Goal: Task Accomplishment & Management: Manage account settings

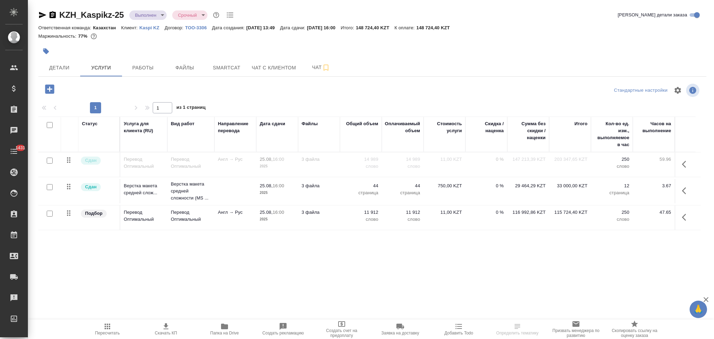
click at [224, 325] on icon "button" at bounding box center [224, 327] width 7 height 6
click at [51, 14] on icon "button" at bounding box center [52, 15] width 8 height 8
click at [227, 327] on icon "button" at bounding box center [224, 327] width 7 height 6
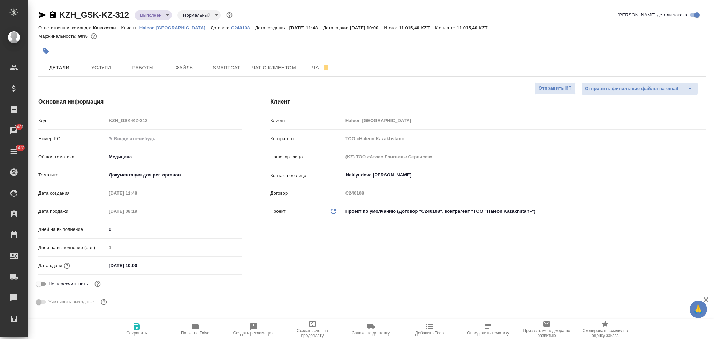
select select "RU"
click at [112, 70] on span "Услуги" at bounding box center [100, 67] width 33 height 9
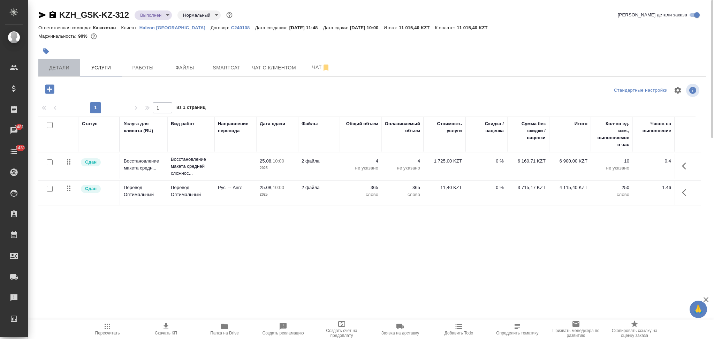
click at [62, 64] on span "Детали" at bounding box center [59, 67] width 33 height 9
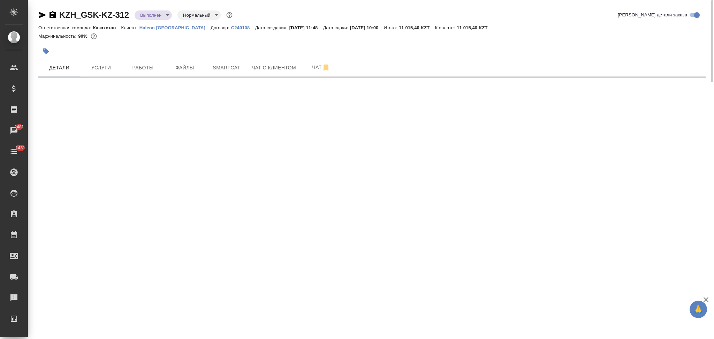
select select "RU"
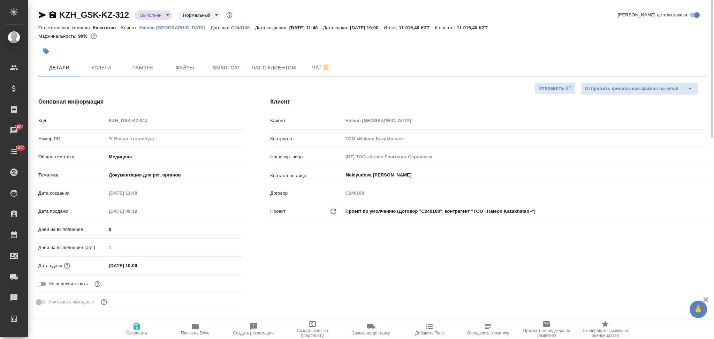
type textarea "x"
click at [91, 67] on span "Услуги" at bounding box center [100, 67] width 33 height 9
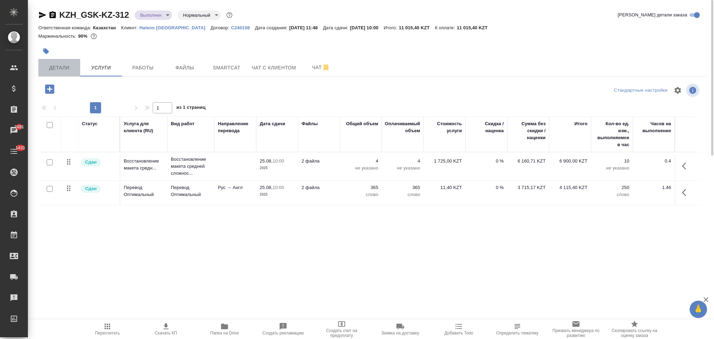
click at [61, 73] on button "Детали" at bounding box center [59, 67] width 42 height 17
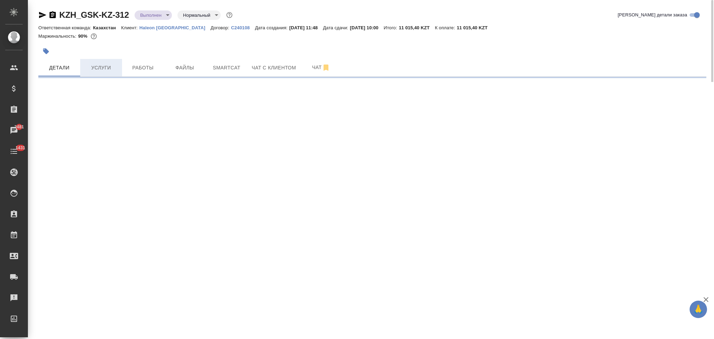
select select "RU"
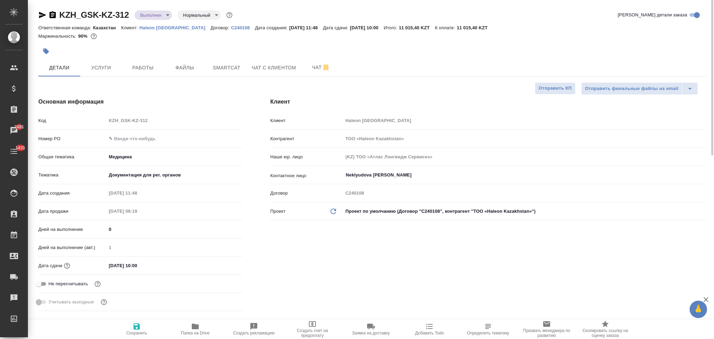
type textarea "x"
click at [92, 72] on span "Услуги" at bounding box center [100, 67] width 33 height 9
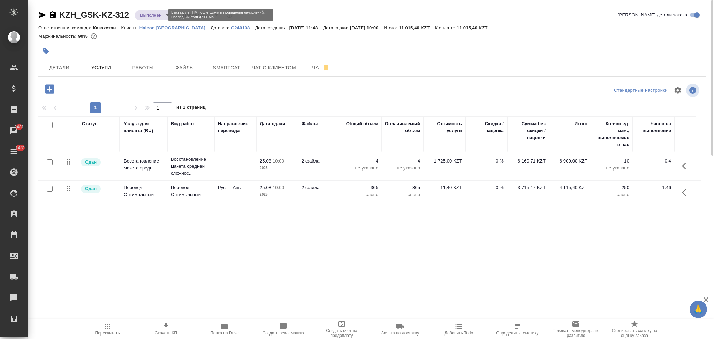
click at [149, 13] on body "🙏 .cls-1 fill:#fff; AWATERA Aslanukova Sati Клиенты Спецификации Заказы 2481 Ча…" at bounding box center [357, 169] width 714 height 339
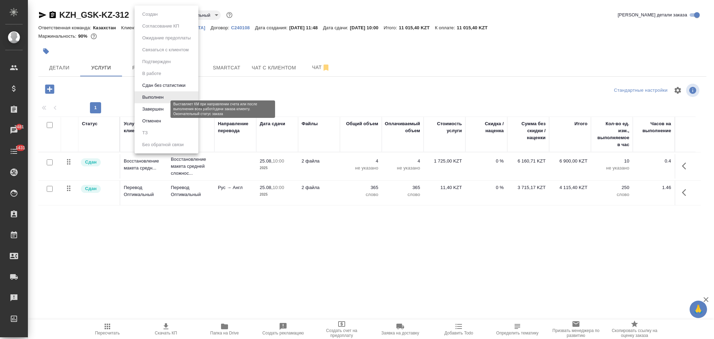
click at [148, 108] on button "Завершен" at bounding box center [152, 109] width 25 height 8
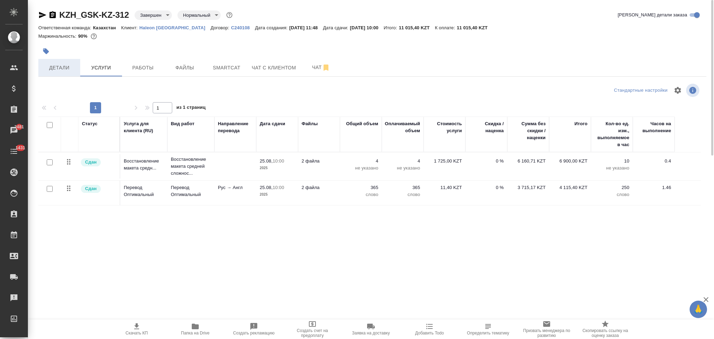
click at [58, 67] on span "Детали" at bounding box center [59, 67] width 33 height 9
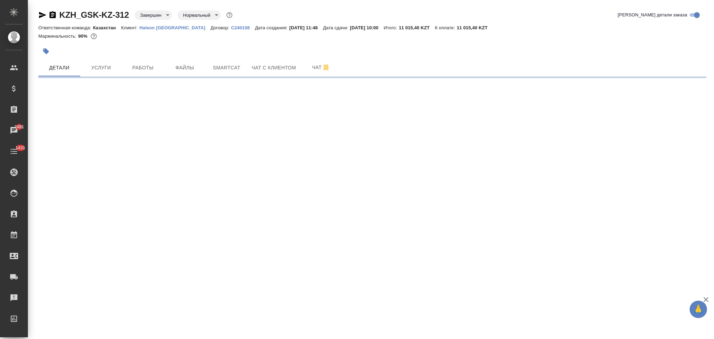
select select "RU"
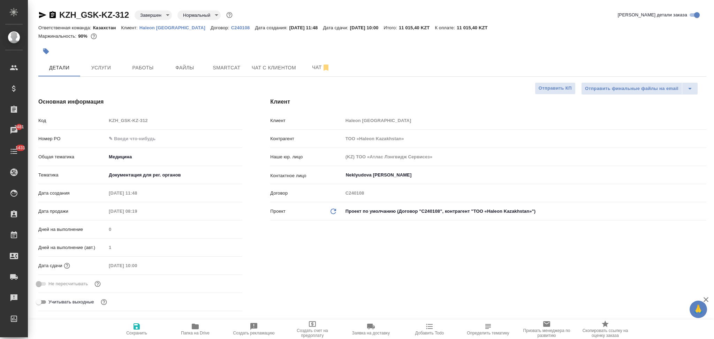
type textarea "x"
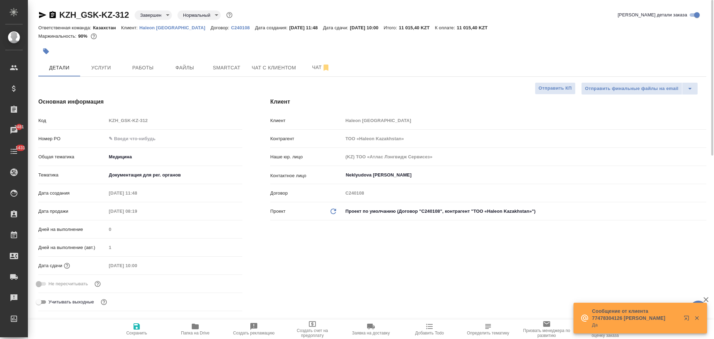
type textarea "x"
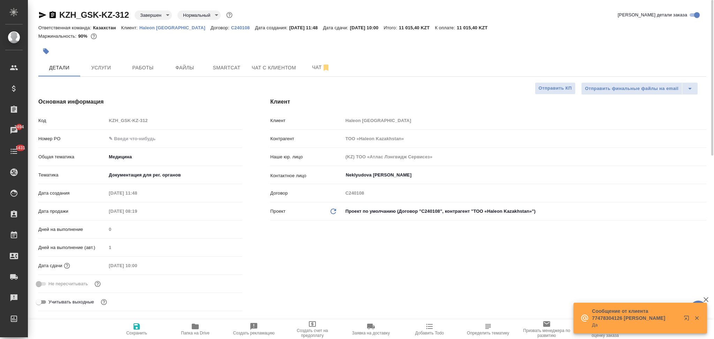
type textarea "x"
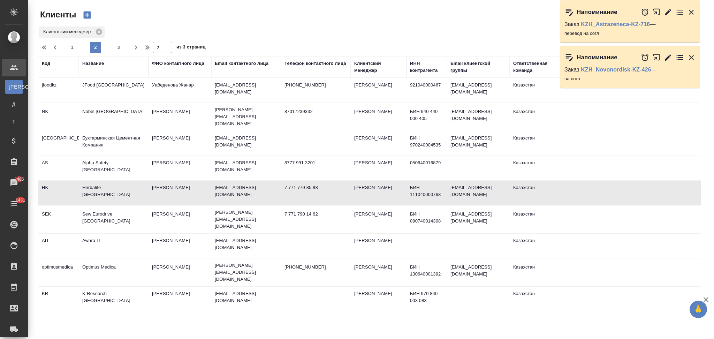
select select "RU"
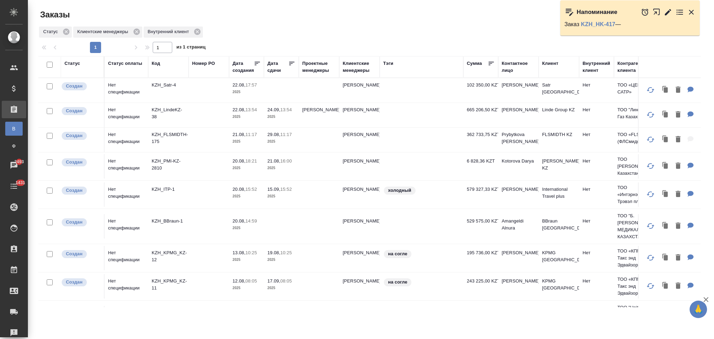
click at [185, 91] on td "KZH_Satr-4" at bounding box center [168, 90] width 40 height 24
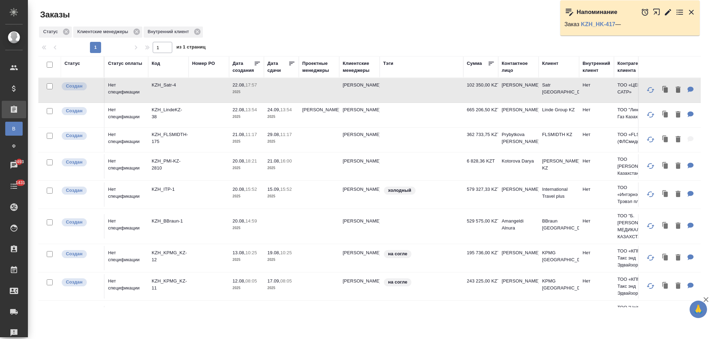
click at [185, 91] on td "KZH_Satr-4" at bounding box center [168, 90] width 40 height 24
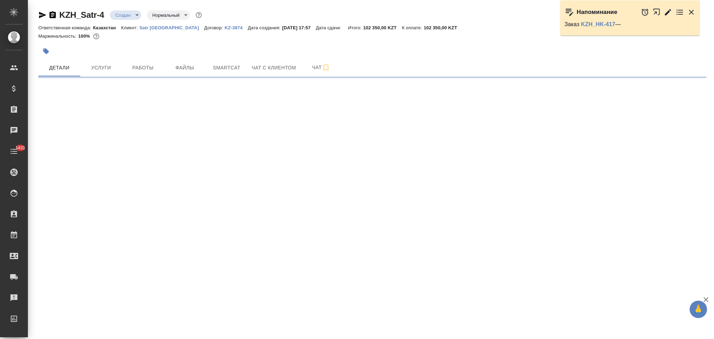
select select "RU"
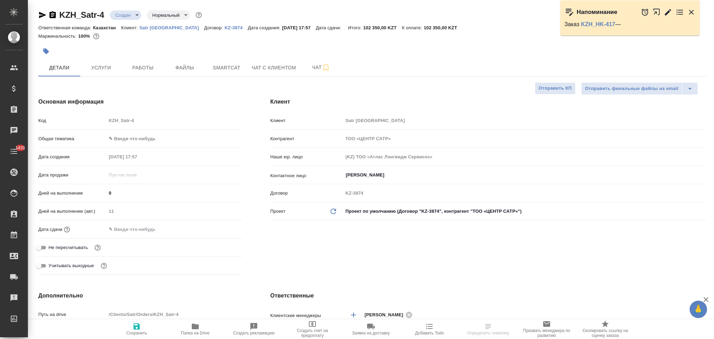
type textarea "x"
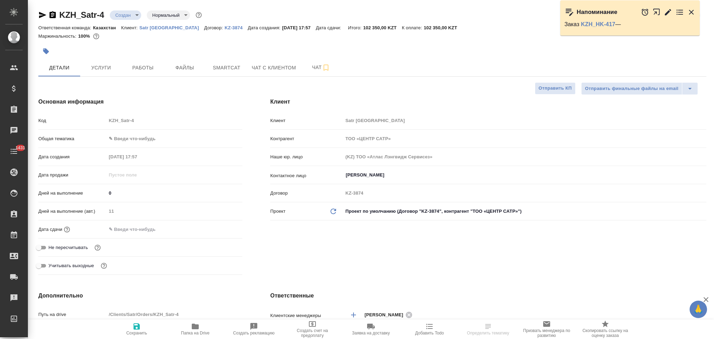
type textarea "x"
click at [196, 328] on icon "button" at bounding box center [195, 327] width 7 height 6
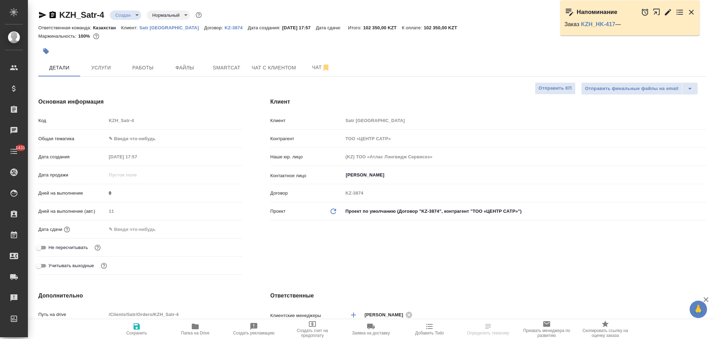
type textarea "x"
select select "RU"
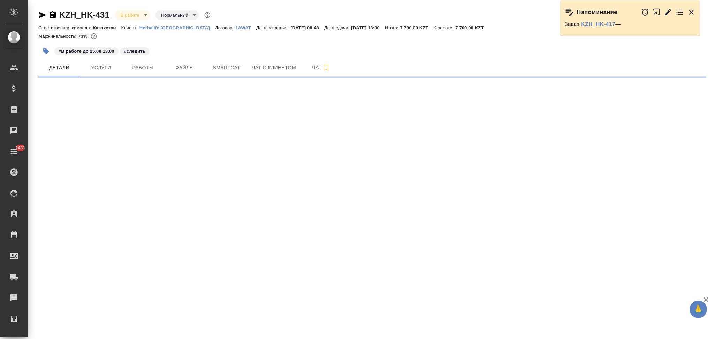
select select "RU"
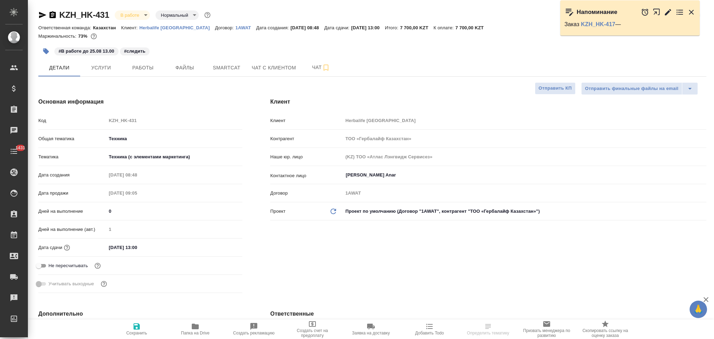
type textarea "x"
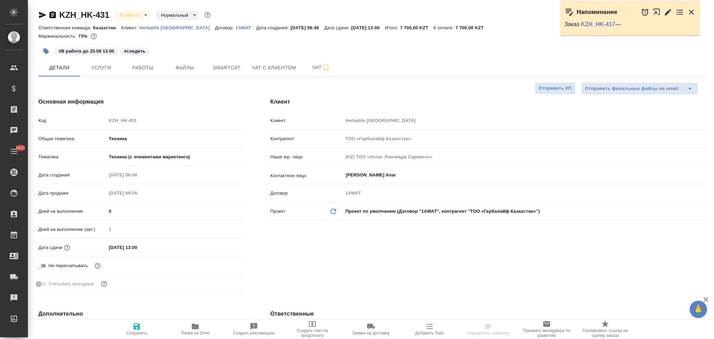
type textarea "x"
click at [165, 28] on p "Herbalife Kazakhstan" at bounding box center [178, 27] width 76 height 5
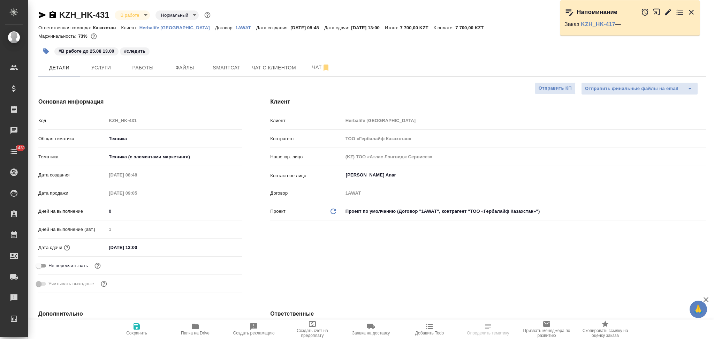
type textarea "x"
select select "RU"
type textarea "x"
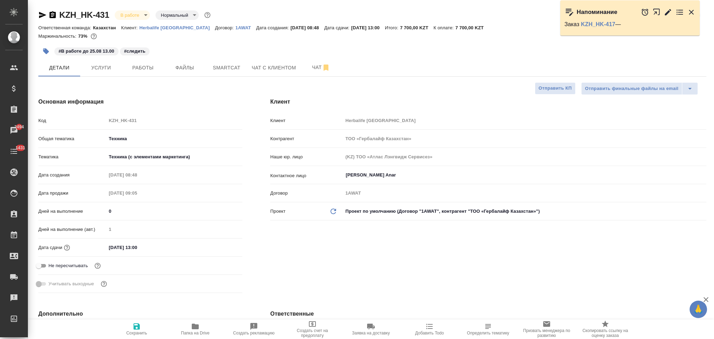
type textarea "x"
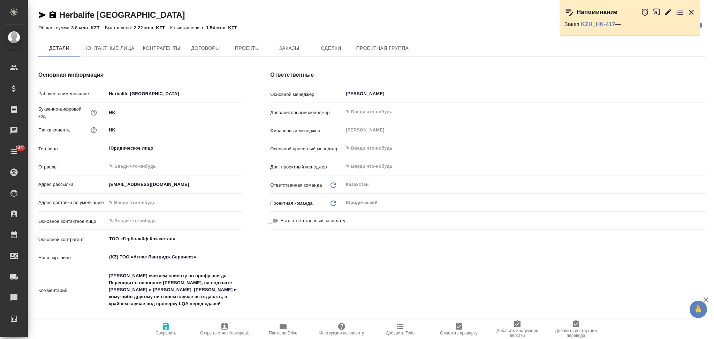
type textarea "x"
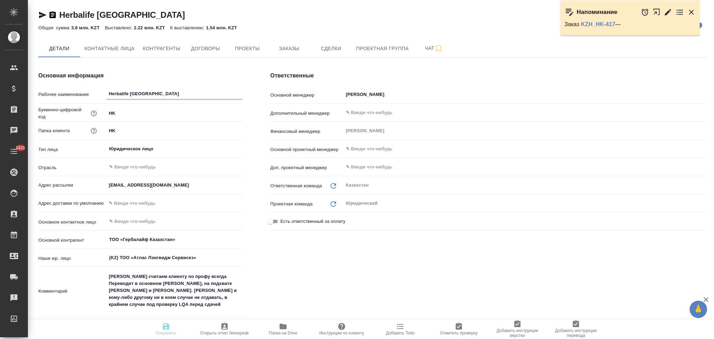
type textarea "x"
click at [291, 52] on span "Заказы" at bounding box center [288, 48] width 33 height 9
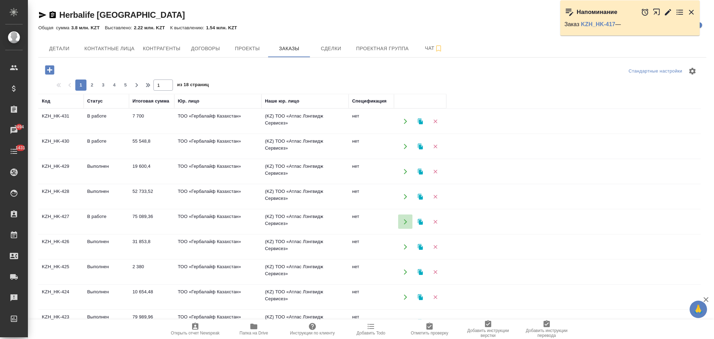
click at [405, 223] on icon "button" at bounding box center [405, 221] width 3 height 5
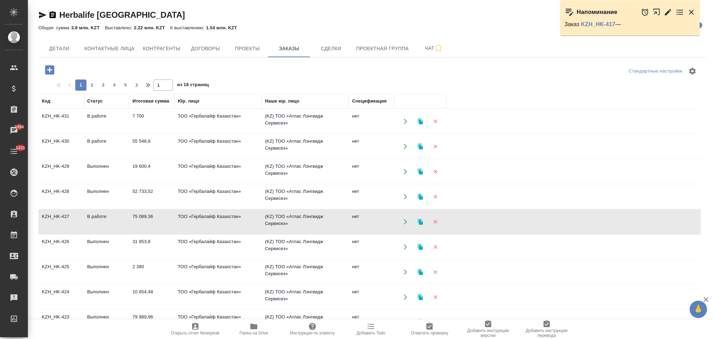
click at [406, 247] on icon "button" at bounding box center [405, 246] width 3 height 5
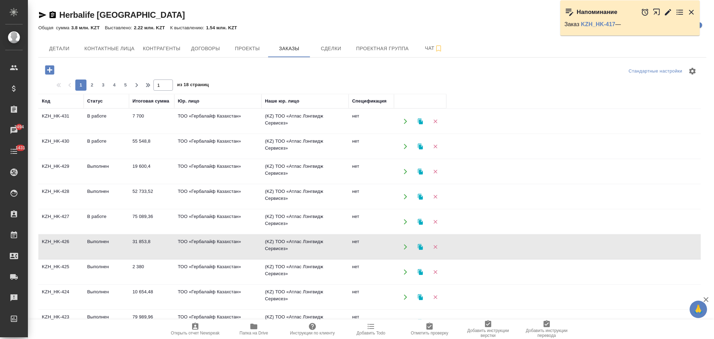
click at [420, 122] on icon "button" at bounding box center [420, 121] width 5 height 6
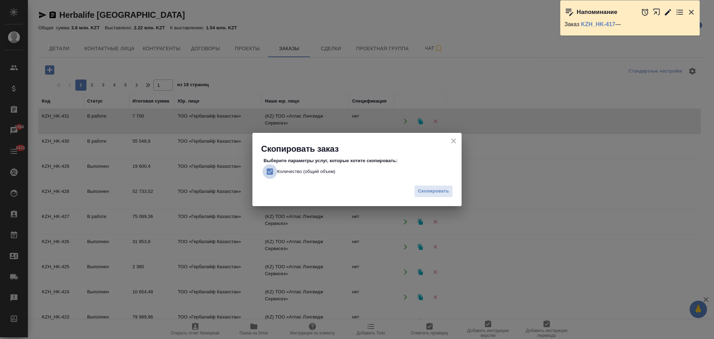
click at [267, 168] on input "Количество (общий объем)" at bounding box center [270, 171] width 15 height 15
checkbox input "false"
click at [452, 141] on icon "close" at bounding box center [454, 141] width 8 height 8
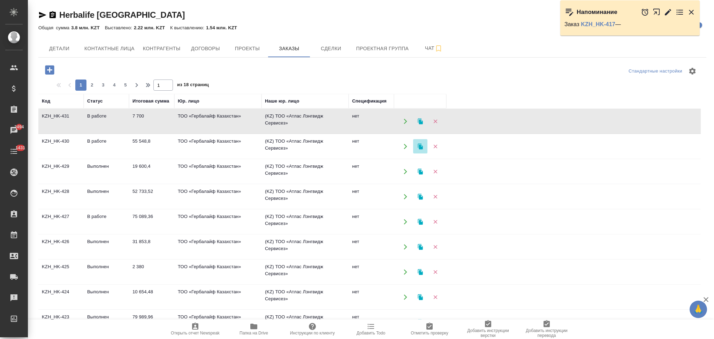
click at [420, 144] on icon "button" at bounding box center [421, 146] width 6 height 6
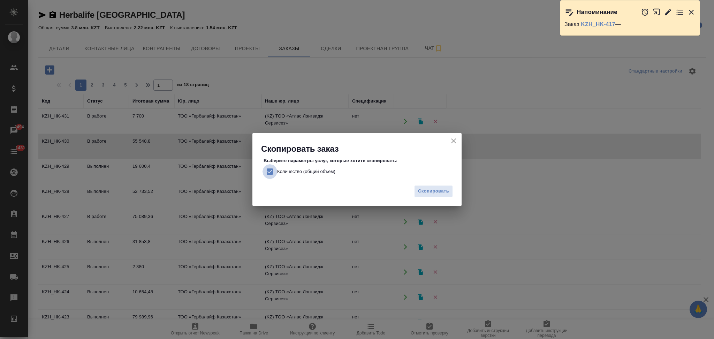
click at [269, 168] on input "Количество (общий объем)" at bounding box center [270, 171] width 15 height 15
checkbox input "false"
click at [432, 186] on button "Скопировать" at bounding box center [433, 191] width 39 height 12
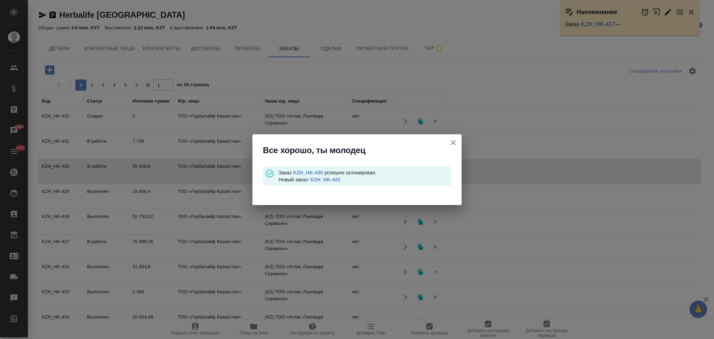
click at [321, 178] on link "KZH_HK-432" at bounding box center [325, 180] width 30 height 6
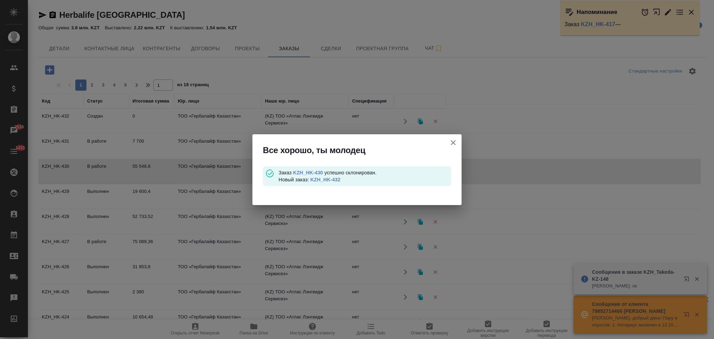
click at [453, 141] on icon "button" at bounding box center [453, 142] width 8 height 8
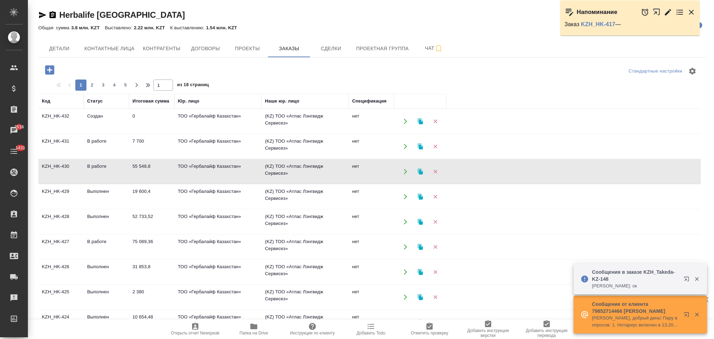
click at [48, 73] on icon "button" at bounding box center [49, 69] width 9 height 9
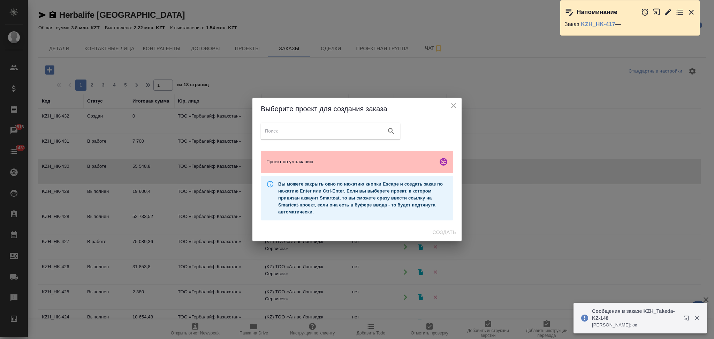
click at [334, 165] on div "Проект по умолчанию" at bounding box center [357, 162] width 193 height 22
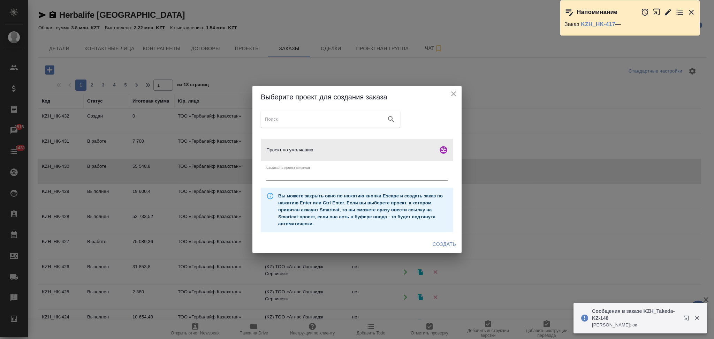
click at [437, 241] on span "Создать" at bounding box center [444, 244] width 23 height 9
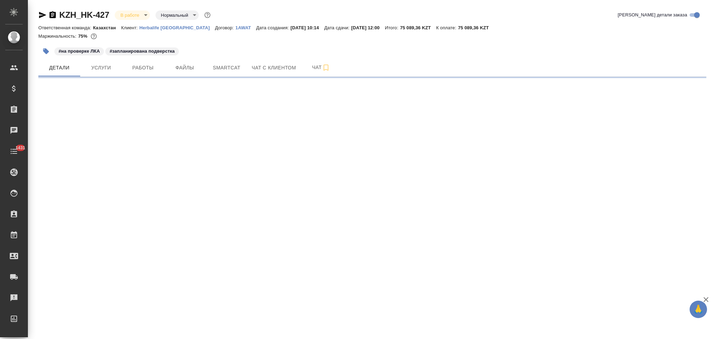
select select "RU"
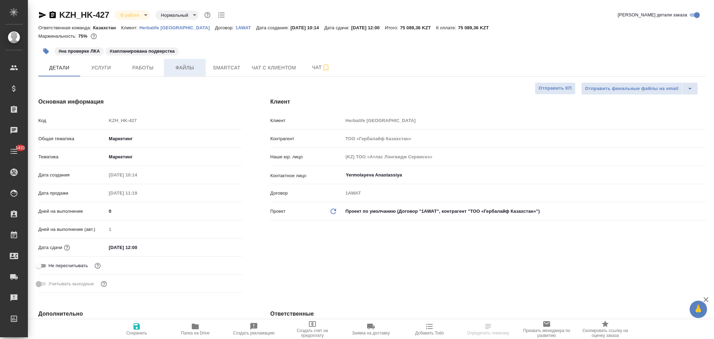
type textarea "x"
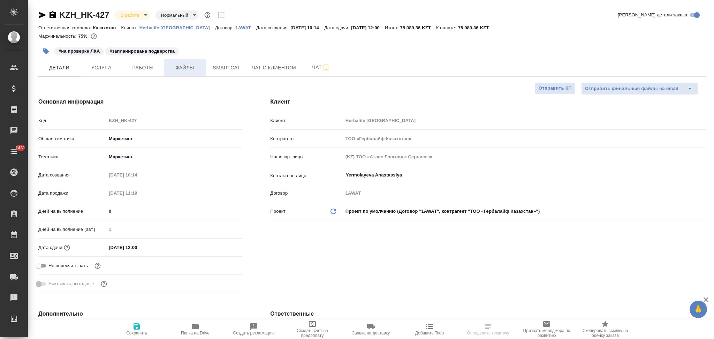
type textarea "x"
click at [188, 68] on span "Файлы" at bounding box center [184, 67] width 33 height 9
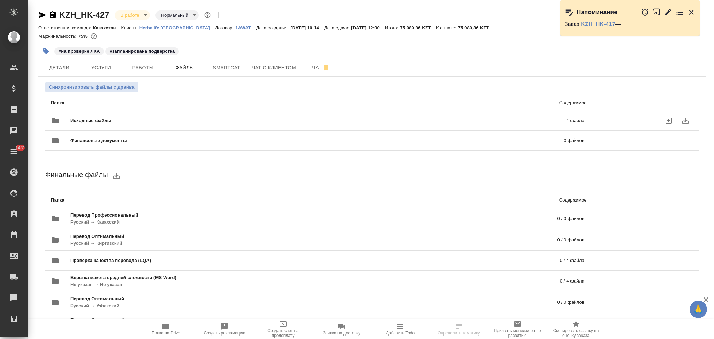
click at [126, 120] on span "Исходные файлы" at bounding box center [204, 120] width 269 height 7
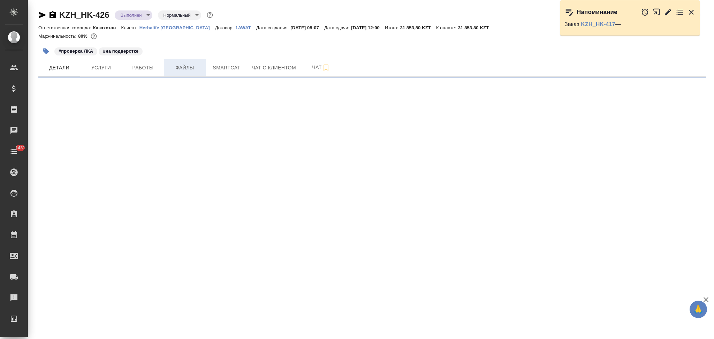
select select "RU"
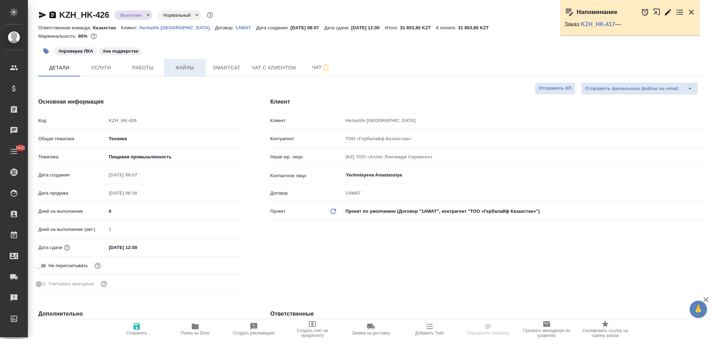
type textarea "x"
click at [183, 67] on span "Файлы" at bounding box center [184, 67] width 33 height 9
type textarea "x"
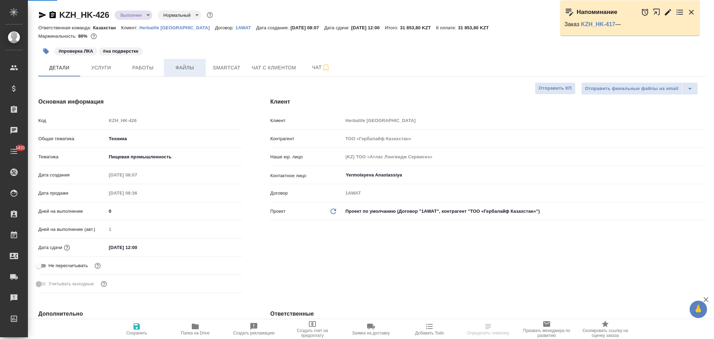
type textarea "x"
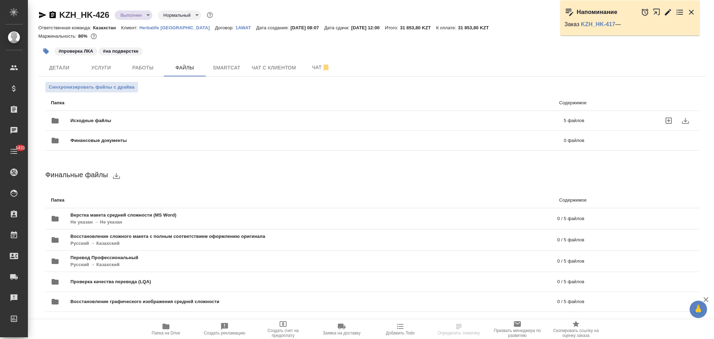
click at [114, 120] on span "Исходные файлы" at bounding box center [203, 120] width 267 height 7
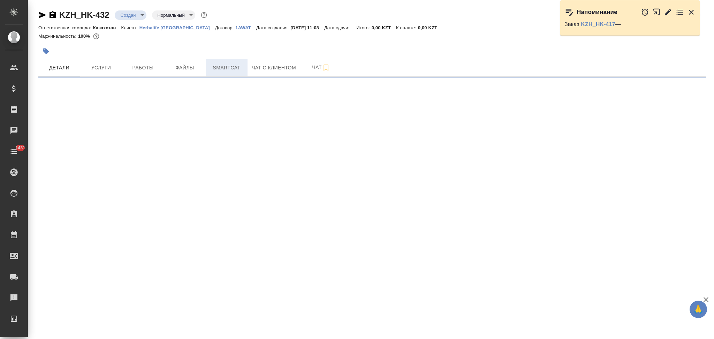
select select "RU"
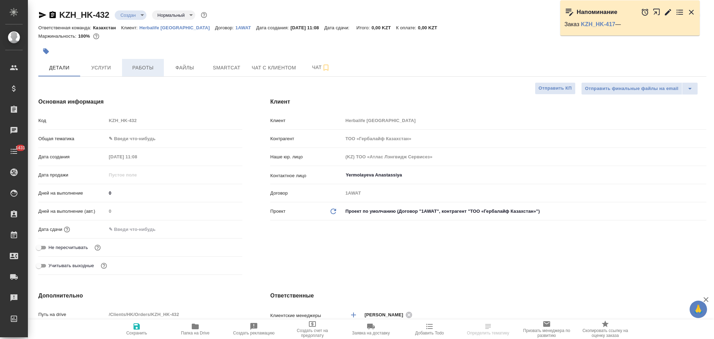
type textarea "x"
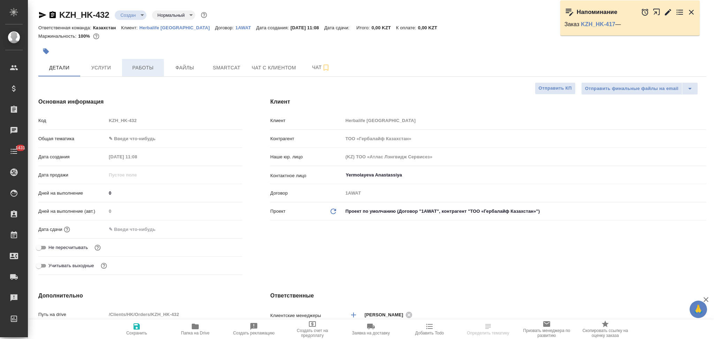
type textarea "x"
click at [189, 67] on span "Файлы" at bounding box center [184, 67] width 33 height 9
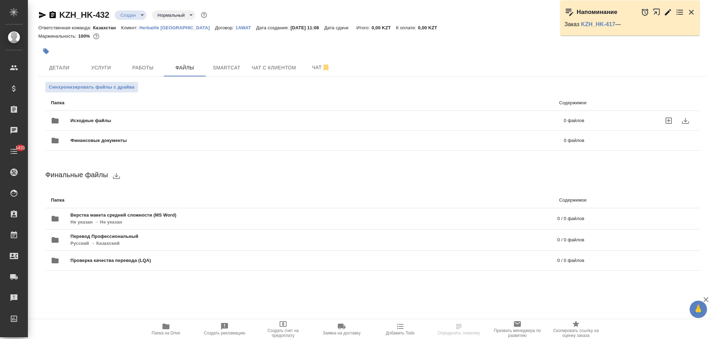
click at [126, 114] on div "Исходные файлы 0 файлов" at bounding box center [318, 120] width 534 height 17
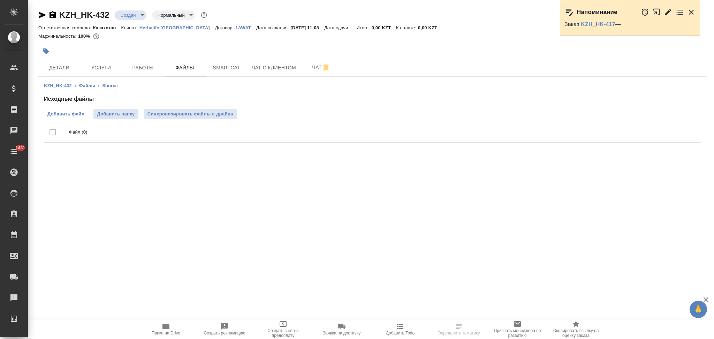
click at [75, 113] on span "Добавить файл" at bounding box center [65, 114] width 37 height 7
click at [0, 0] on input "Добавить файл" at bounding box center [0, 0] width 0 height 0
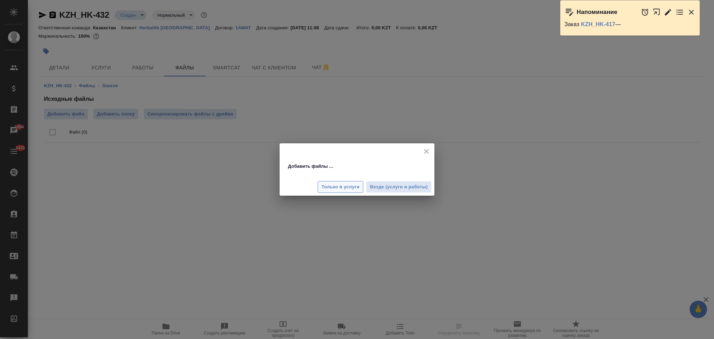
click at [349, 188] on span "Только в услуги" at bounding box center [341, 187] width 38 height 8
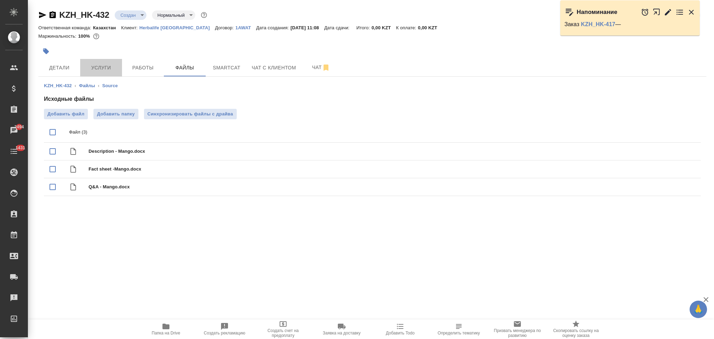
drag, startPoint x: 104, startPoint y: 69, endPoint x: 118, endPoint y: 123, distance: 56.0
click at [103, 69] on span "Услуги" at bounding box center [100, 67] width 33 height 9
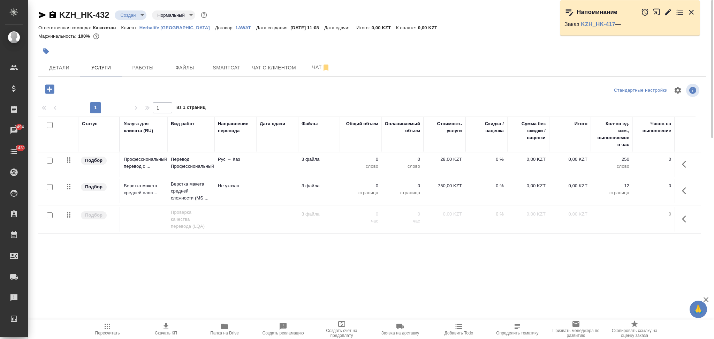
click at [50, 162] on input "checkbox" at bounding box center [50, 161] width 6 height 6
checkbox input "true"
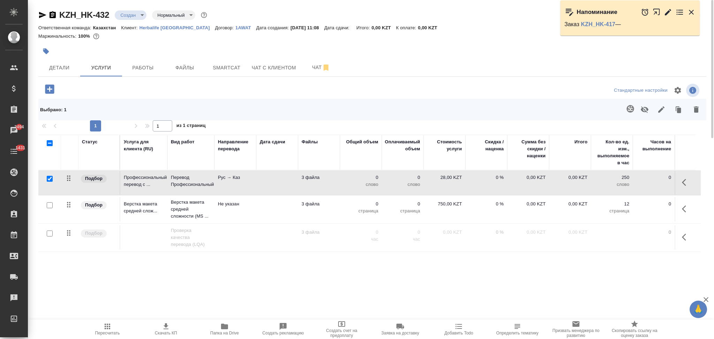
click at [627, 110] on icon "button" at bounding box center [630, 108] width 7 height 7
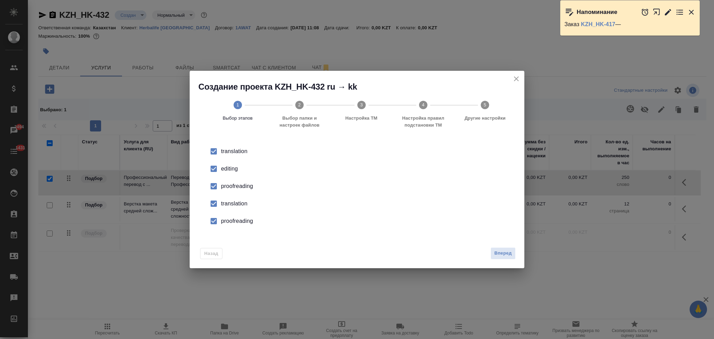
click at [222, 168] on div "editing" at bounding box center [364, 169] width 287 height 8
click at [225, 186] on div "proofreading" at bounding box center [364, 186] width 287 height 8
click at [229, 203] on div "translation" at bounding box center [364, 204] width 287 height 8
click at [232, 224] on div "proofreading" at bounding box center [364, 221] width 287 height 8
click at [498, 253] on span "Вперед" at bounding box center [503, 253] width 17 height 8
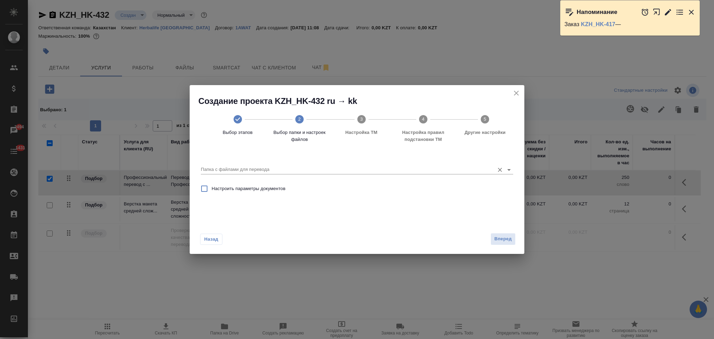
click at [243, 166] on input "Папка с файлами для перевода" at bounding box center [346, 169] width 290 height 8
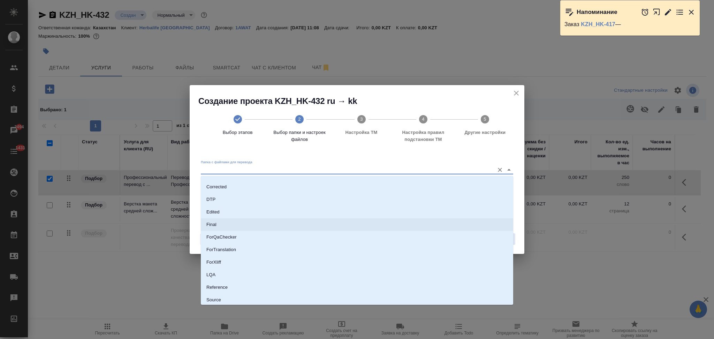
scroll to position [61, 0]
click at [226, 270] on li "Source" at bounding box center [357, 273] width 313 height 13
type input "Source"
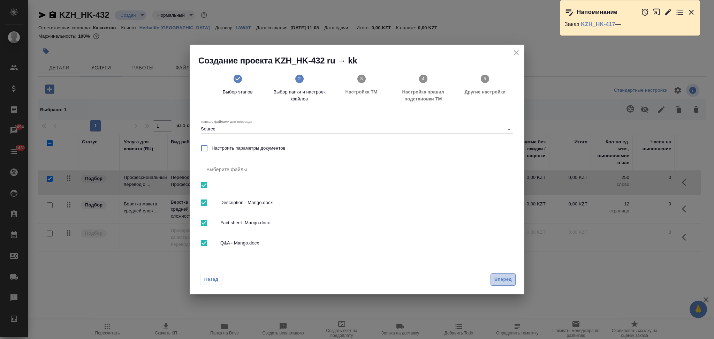
click at [502, 277] on span "Вперед" at bounding box center [503, 280] width 17 height 8
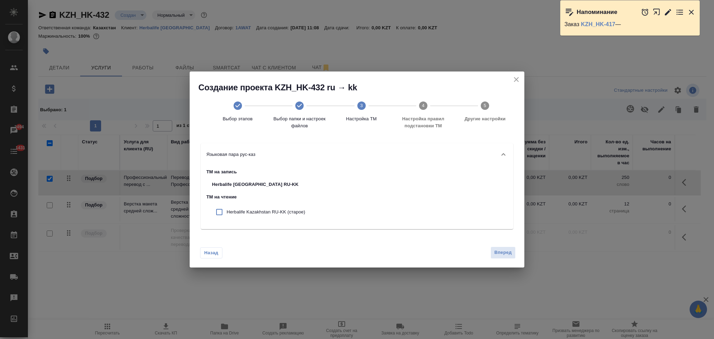
click at [221, 212] on input "checkbox" at bounding box center [219, 212] width 15 height 15
checkbox input "true"
drag, startPoint x: 499, startPoint y: 253, endPoint x: 417, endPoint y: 256, distance: 82.7
click at [499, 254] on span "Вперед" at bounding box center [503, 253] width 17 height 8
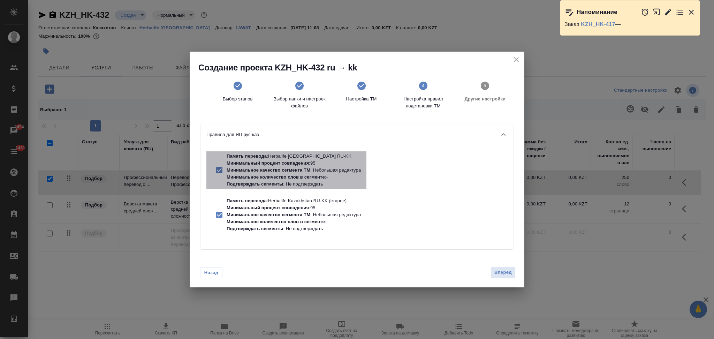
click at [264, 170] on p "Минимальное качество сегмента ТМ" at bounding box center [269, 169] width 84 height 5
checkbox input "false"
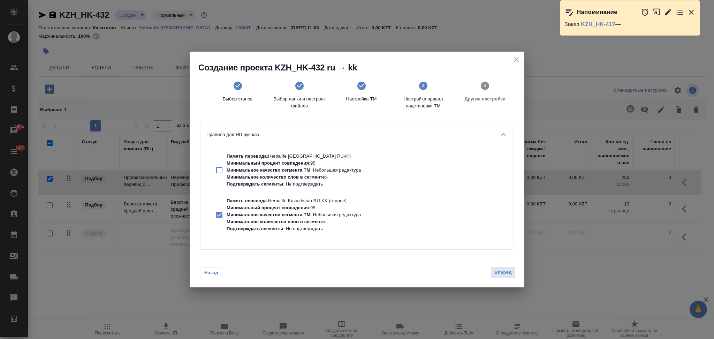
click at [269, 209] on p "Минимальный процент совпадения" at bounding box center [268, 207] width 82 height 5
checkbox input "false"
click at [495, 275] on span "Вперед" at bounding box center [503, 273] width 17 height 8
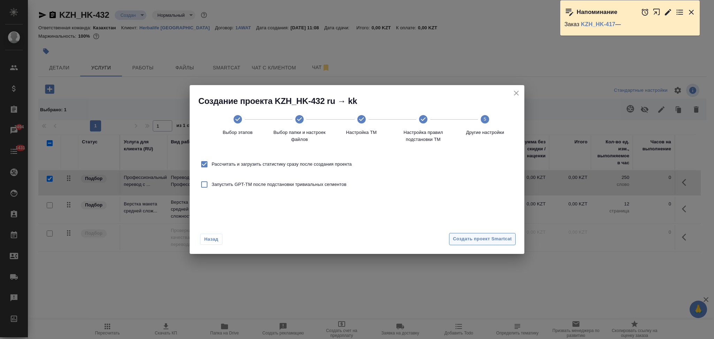
click at [471, 242] on span "Создать проект Smartcat" at bounding box center [482, 239] width 59 height 8
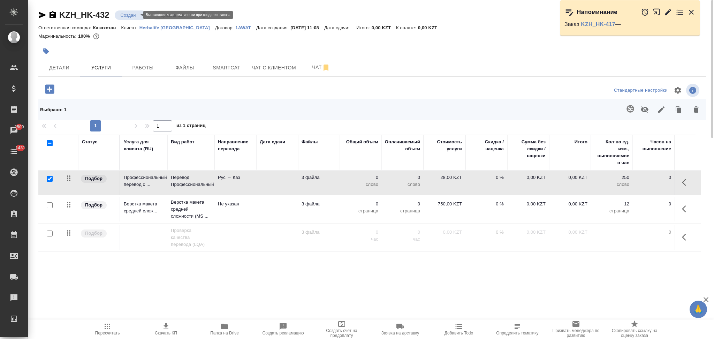
click at [126, 13] on body "🙏 .cls-1 fill:#fff; AWATERA Aslanukova Sati Клиенты Спецификации Заказы 2509 Ча…" at bounding box center [357, 169] width 714 height 339
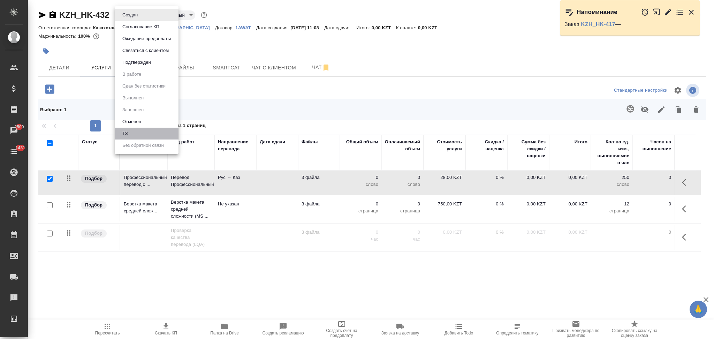
click at [126, 129] on li "ТЗ" at bounding box center [147, 134] width 64 height 12
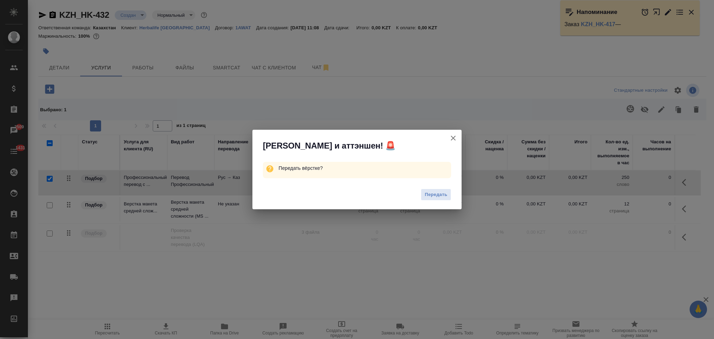
click at [427, 191] on span "Передать" at bounding box center [436, 195] width 23 height 8
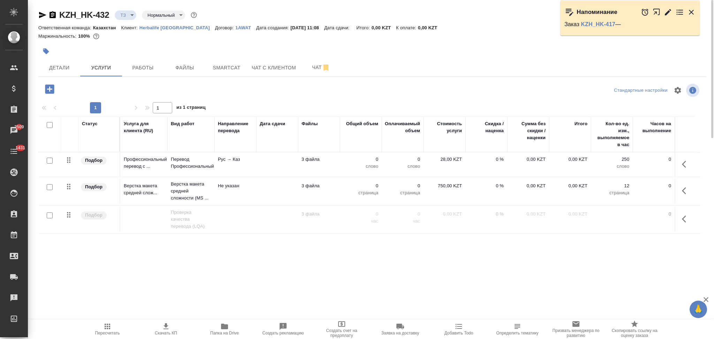
click at [266, 168] on td at bounding box center [277, 164] width 42 height 24
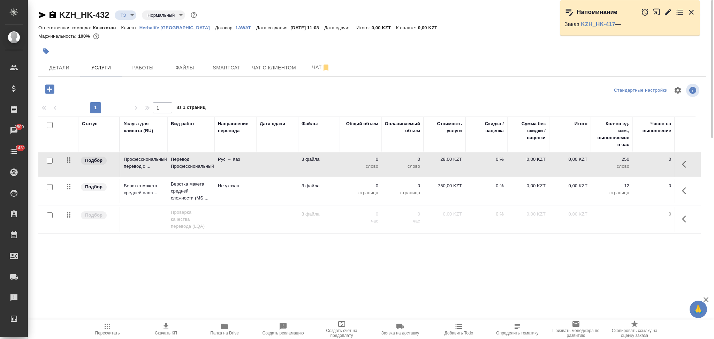
click at [266, 168] on td at bounding box center [277, 164] width 42 height 24
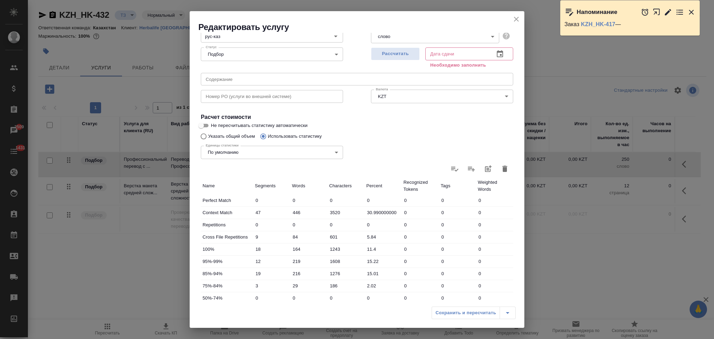
scroll to position [0, 0]
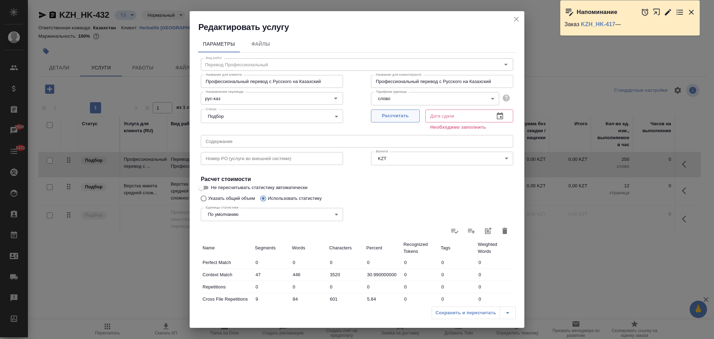
click at [381, 119] on span "Рассчитать" at bounding box center [395, 116] width 41 height 8
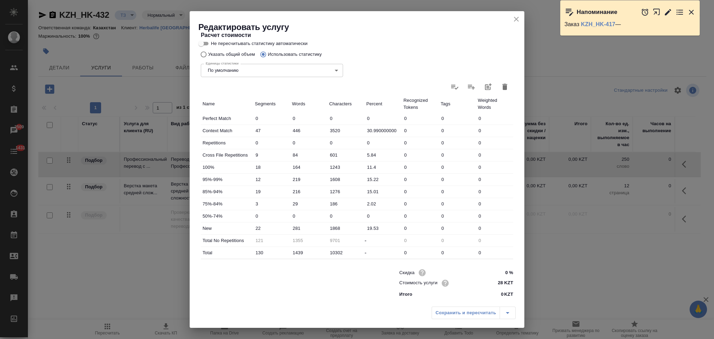
type input "25.08.2025 11:20"
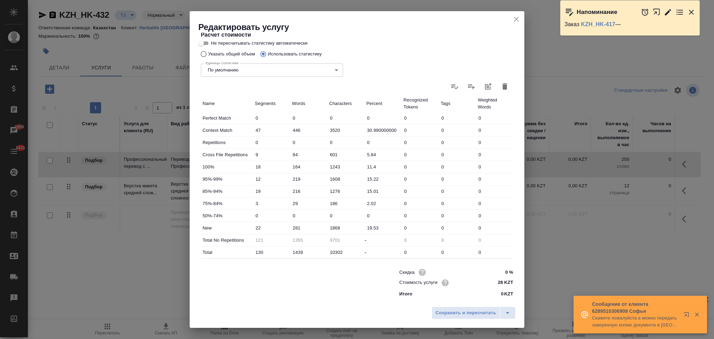
scroll to position [136, 0]
click at [293, 128] on input "446" at bounding box center [309, 131] width 37 height 10
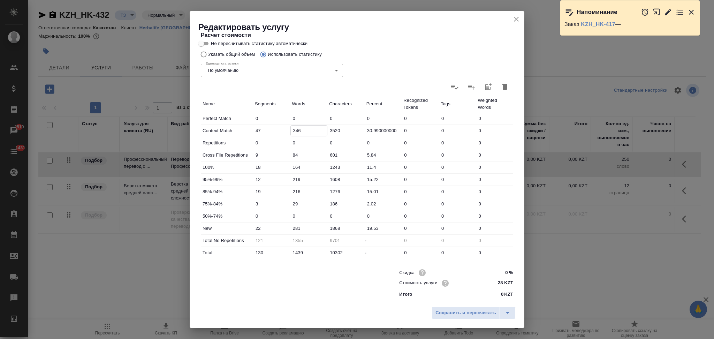
type input "346"
click at [293, 230] on input "281" at bounding box center [309, 228] width 37 height 10
type input "381"
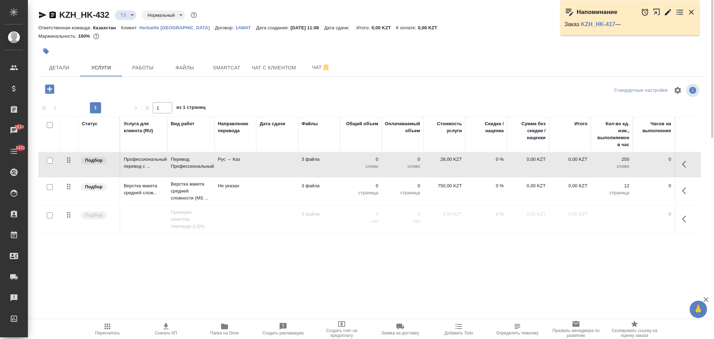
click at [278, 167] on td at bounding box center [277, 164] width 42 height 24
click at [278, 171] on td at bounding box center [277, 164] width 42 height 24
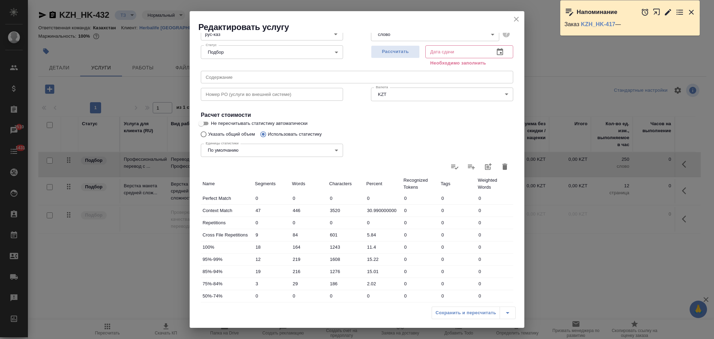
scroll to position [140, 0]
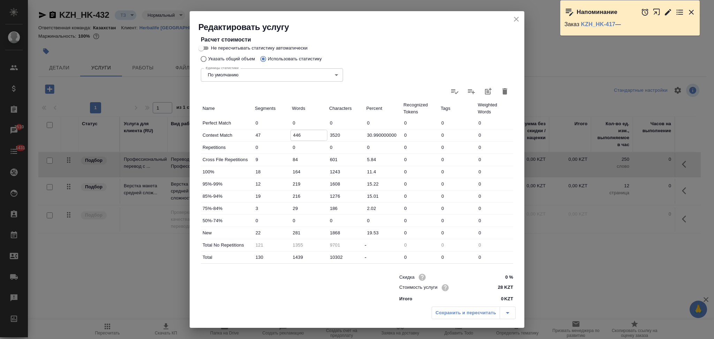
drag, startPoint x: 296, startPoint y: 135, endPoint x: 291, endPoint y: 135, distance: 5.2
click at [291, 135] on input "446" at bounding box center [309, 135] width 37 height 10
click at [298, 138] on input "446" at bounding box center [309, 135] width 37 height 10
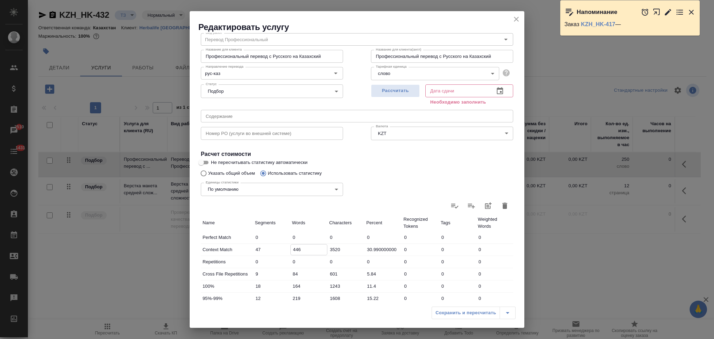
scroll to position [0, 0]
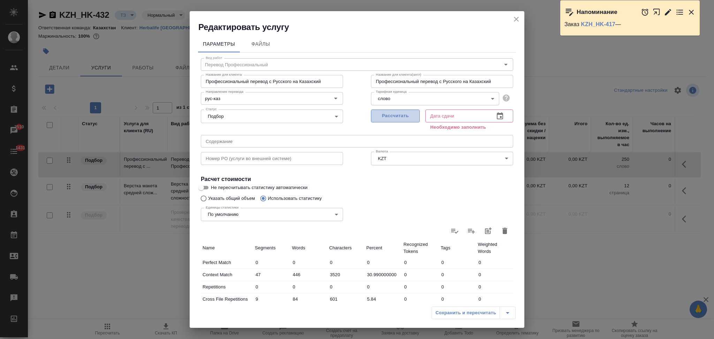
click at [386, 116] on span "Рассчитать" at bounding box center [395, 116] width 41 height 8
type input "25.08.2025 11:21"
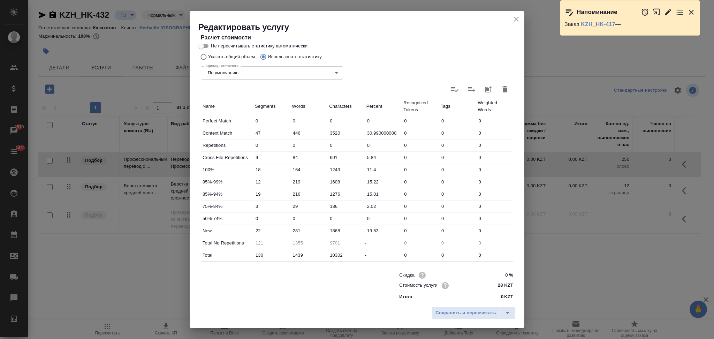
scroll to position [137, 0]
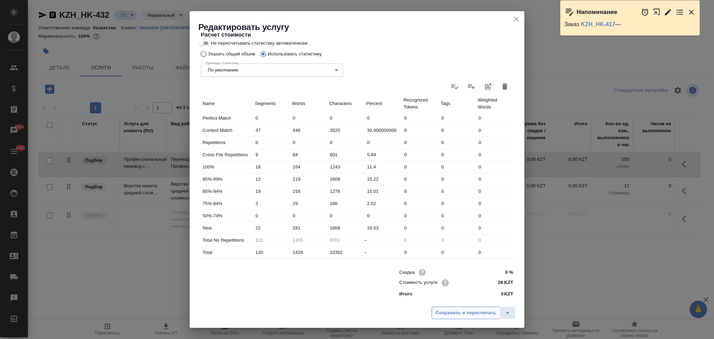
click at [460, 310] on span "Сохранить и пересчитать" at bounding box center [466, 313] width 61 height 8
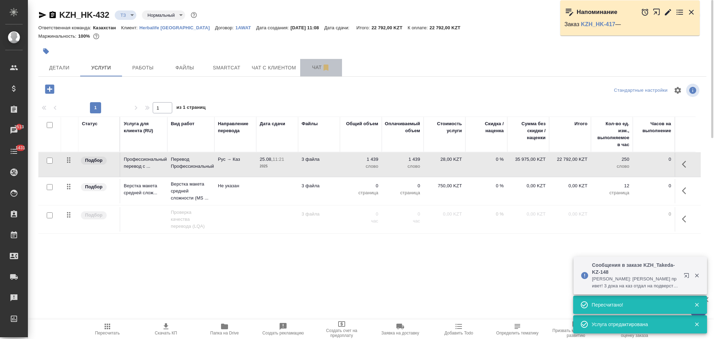
click at [311, 66] on span "Чат" at bounding box center [321, 67] width 33 height 9
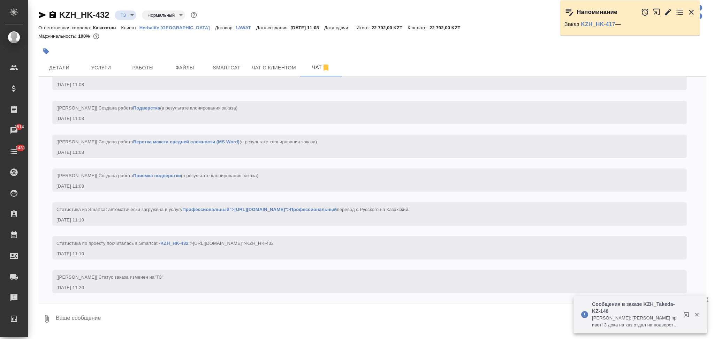
scroll to position [74, 0]
click at [107, 69] on span "Услуги" at bounding box center [100, 67] width 33 height 9
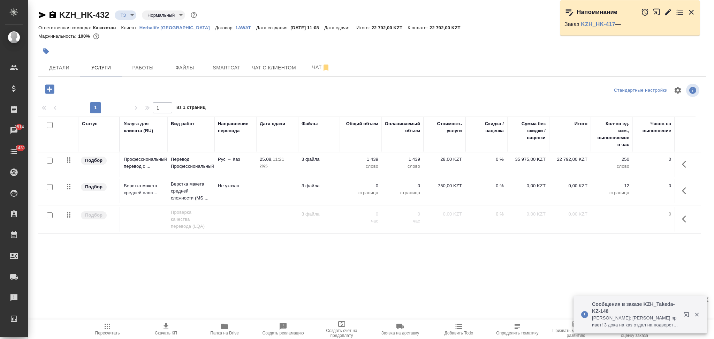
click at [254, 197] on td "Не указан" at bounding box center [236, 191] width 42 height 24
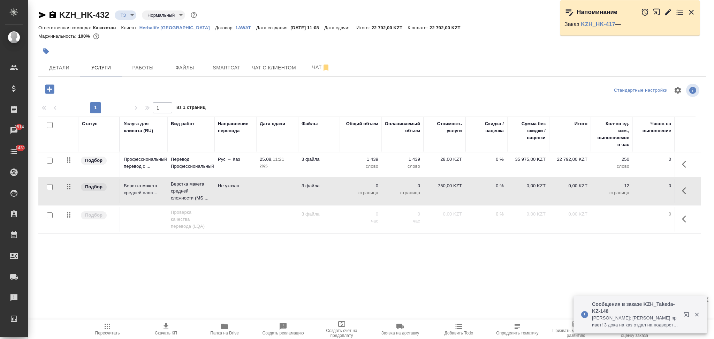
click at [254, 197] on td "Не указан" at bounding box center [236, 191] width 42 height 24
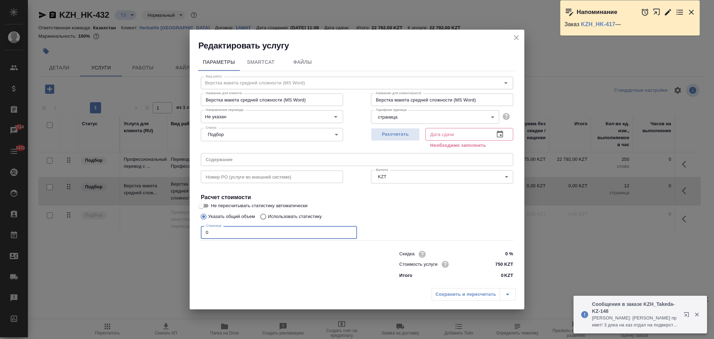
drag, startPoint x: 224, startPoint y: 234, endPoint x: 175, endPoint y: 237, distance: 48.9
click at [175, 237] on div "Редактировать услугу Параметры SmartCat Файлы Вид работ Верстка макета средней …" at bounding box center [357, 169] width 714 height 339
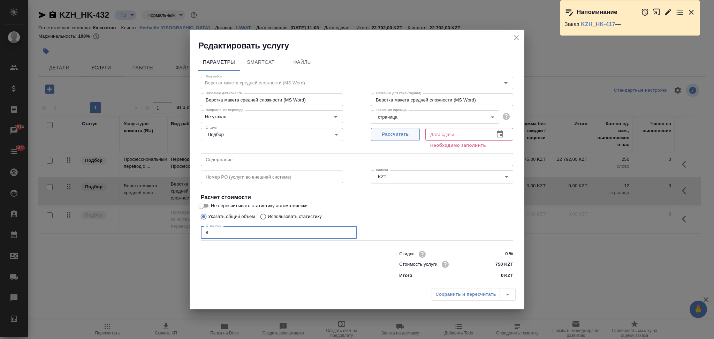
type input "8"
click at [396, 131] on span "Рассчитать" at bounding box center [395, 134] width 41 height 8
type input "25.08.2025 12:10"
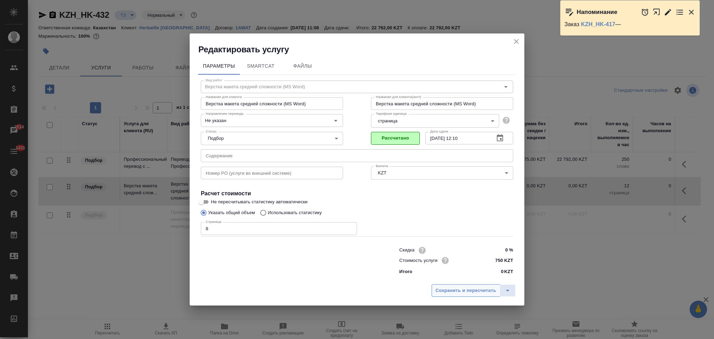
click at [449, 292] on span "Сохранить и пересчитать" at bounding box center [466, 291] width 61 height 8
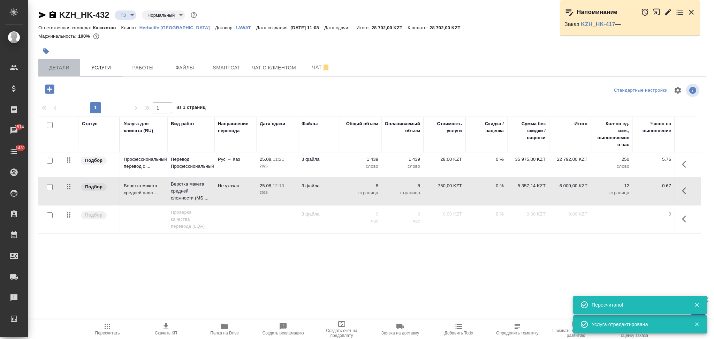
click at [62, 71] on span "Детали" at bounding box center [59, 67] width 33 height 9
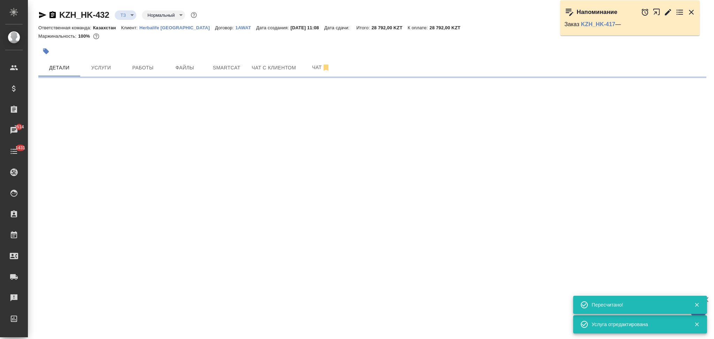
select select "RU"
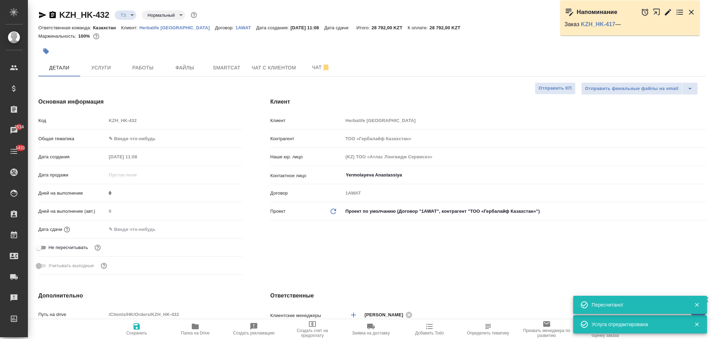
type textarea "x"
click at [153, 228] on input "text" at bounding box center [136, 229] width 61 height 10
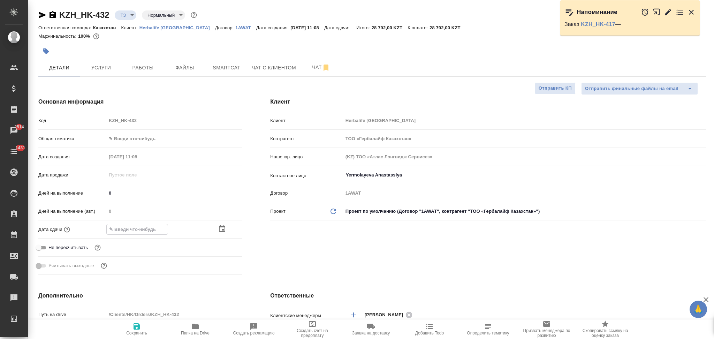
click at [221, 231] on icon "button" at bounding box center [222, 229] width 8 height 8
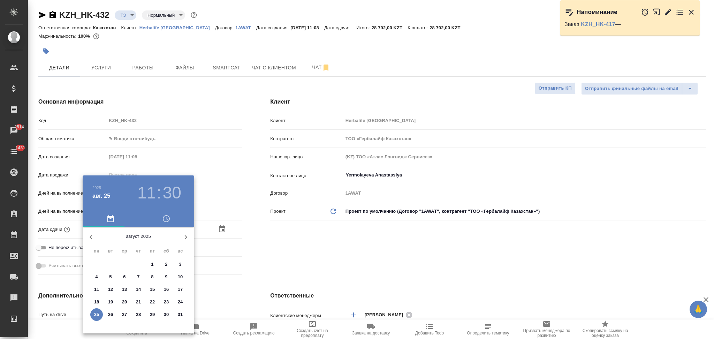
click at [110, 311] on p "26" at bounding box center [110, 314] width 5 height 7
type input "26.08.2025 11:30"
type textarea "x"
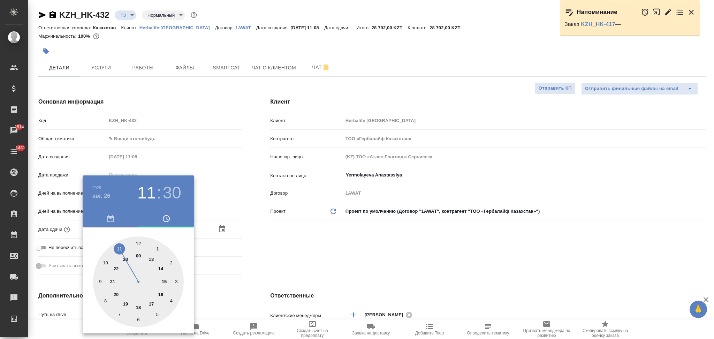
click at [159, 294] on div at bounding box center [138, 281] width 91 height 91
type input "26.08.2025 16:30"
type textarea "x"
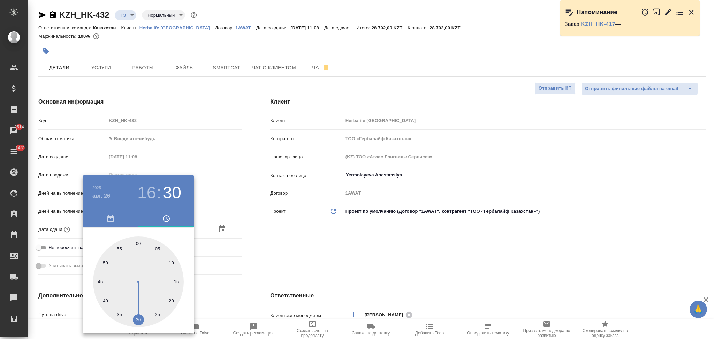
click at [137, 243] on div at bounding box center [138, 281] width 91 height 91
type input "26.08.2025 16:00"
type textarea "x"
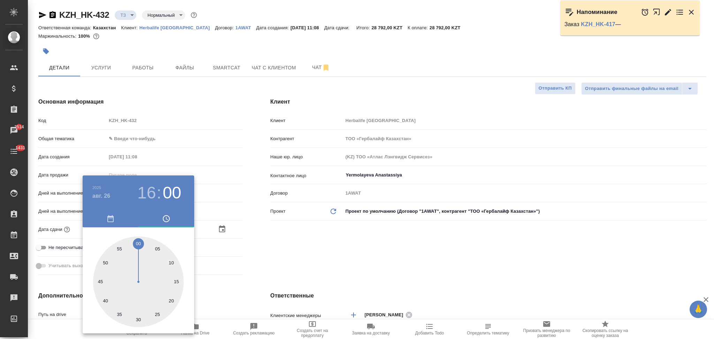
click at [254, 262] on div at bounding box center [357, 169] width 714 height 339
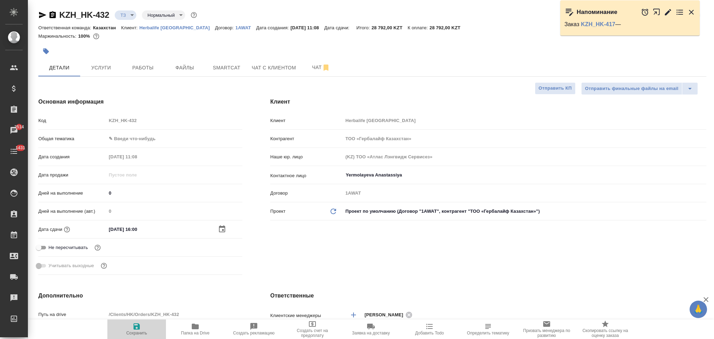
click at [137, 326] on icon "button" at bounding box center [137, 326] width 6 height 6
type textarea "x"
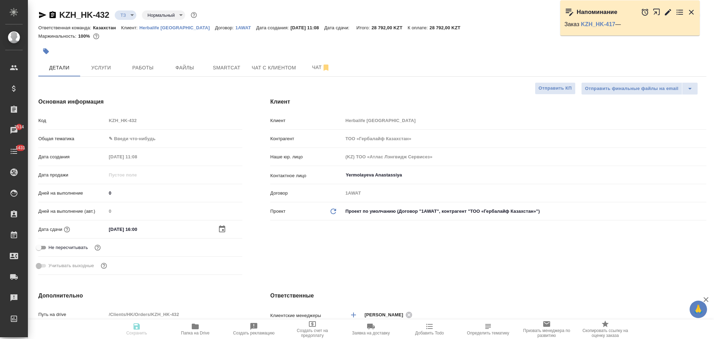
type textarea "x"
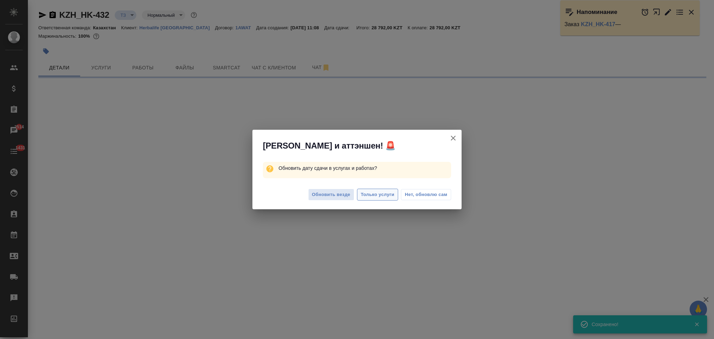
select select "RU"
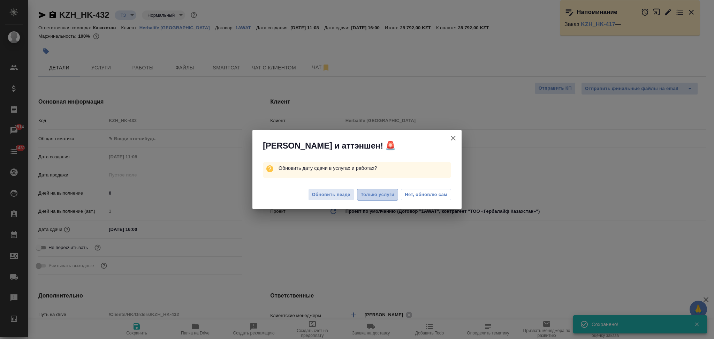
click at [366, 197] on span "Только услуги" at bounding box center [378, 195] width 34 height 8
type textarea "x"
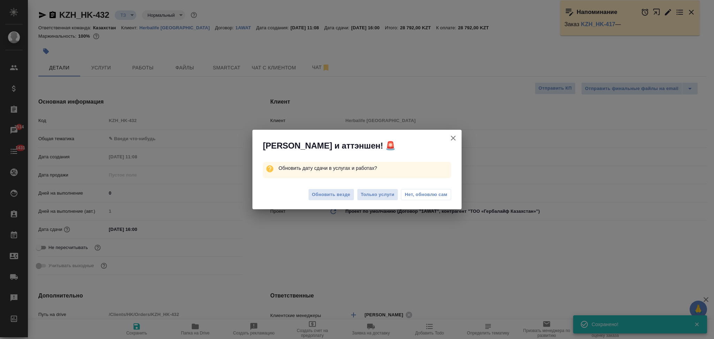
type textarea "x"
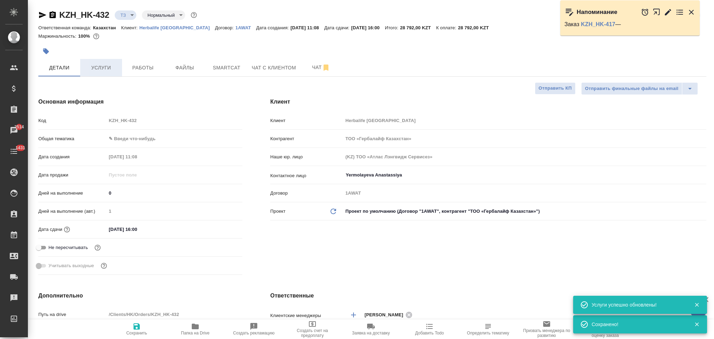
click at [99, 69] on span "Услуги" at bounding box center [100, 67] width 33 height 9
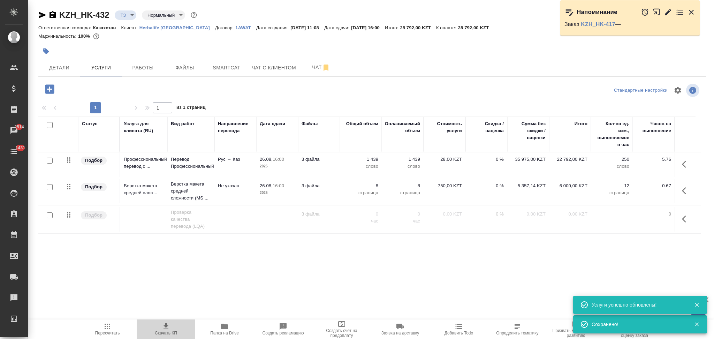
click at [167, 330] on icon "button" at bounding box center [166, 326] width 8 height 8
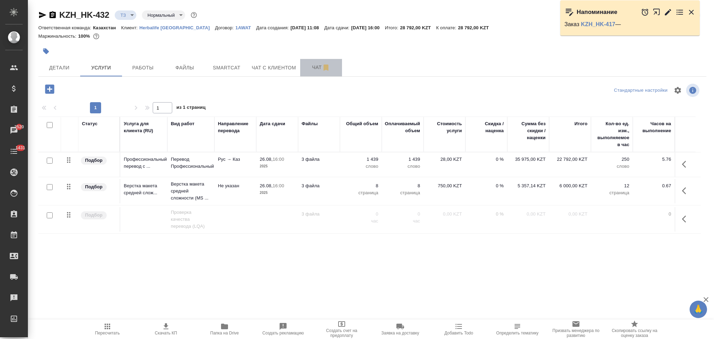
click at [309, 64] on span "Чат" at bounding box center [321, 67] width 33 height 9
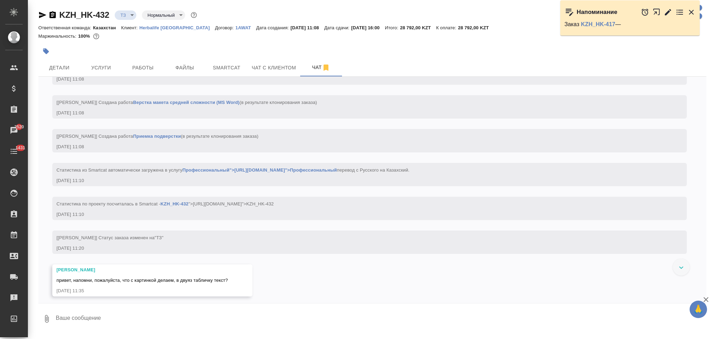
scroll to position [116, 0]
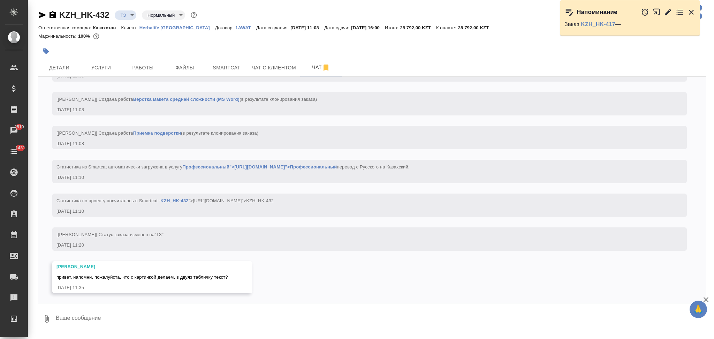
click at [80, 317] on textarea at bounding box center [381, 319] width 652 height 24
type textarea "там текст картинки дубрируется"
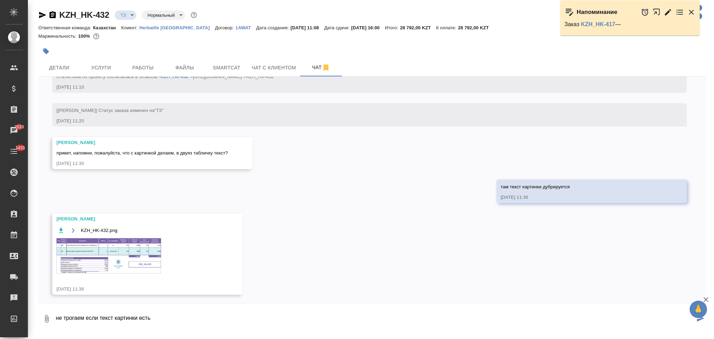
scroll to position [241, 0]
type textarea "н"
click at [91, 241] on img at bounding box center [109, 255] width 105 height 35
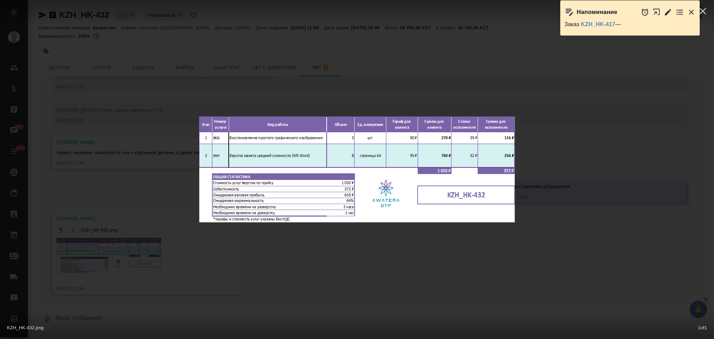
drag, startPoint x: 182, startPoint y: 157, endPoint x: 133, endPoint y: 121, distance: 60.9
click at [181, 157] on div "KZH_HK-432.png 1 of 1" at bounding box center [357, 169] width 714 height 339
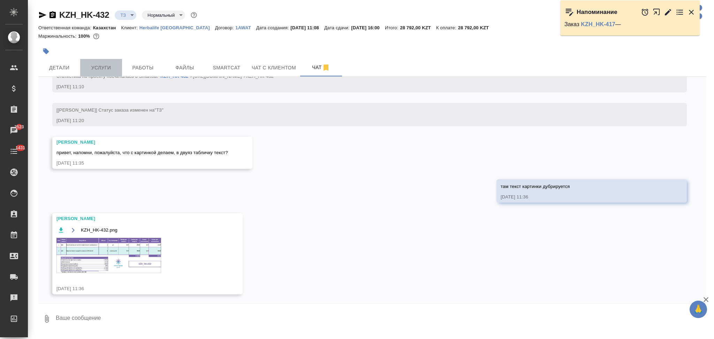
click at [103, 71] on span "Услуги" at bounding box center [100, 67] width 33 height 9
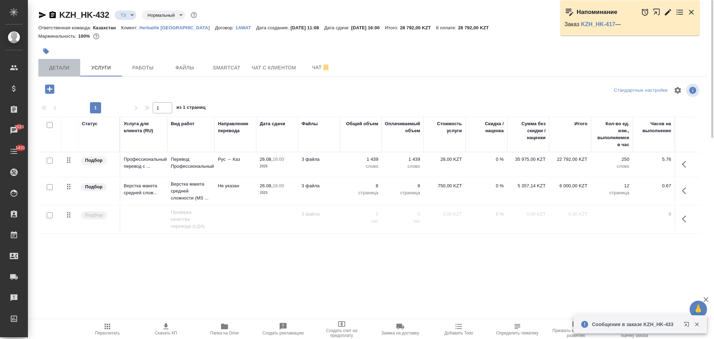
click at [63, 59] on button "Детали" at bounding box center [59, 67] width 42 height 17
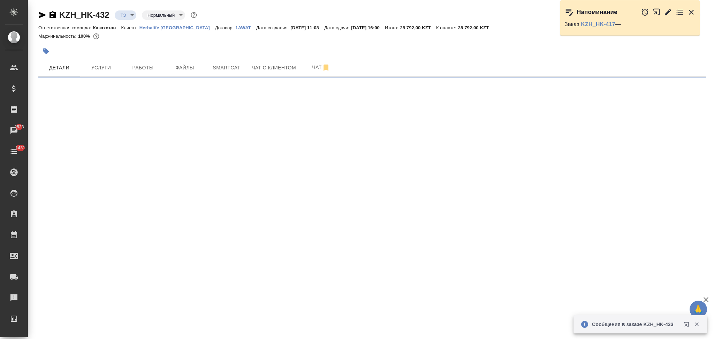
select select "RU"
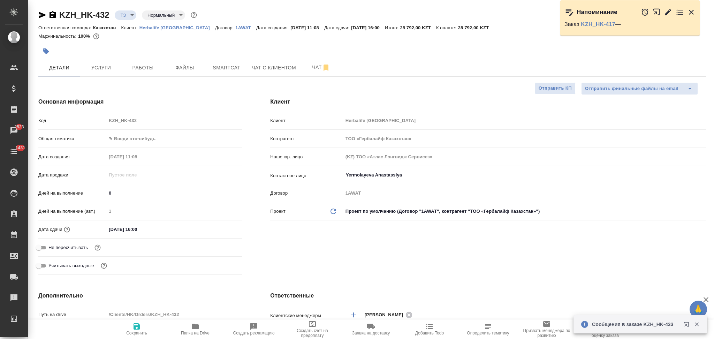
type textarea "x"
click at [310, 65] on span "Чат" at bounding box center [321, 67] width 33 height 9
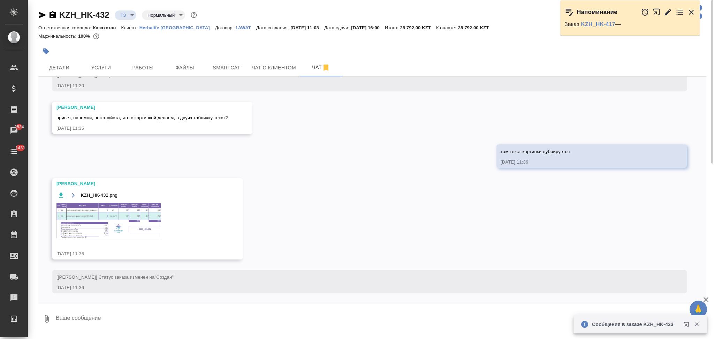
scroll to position [276, 0]
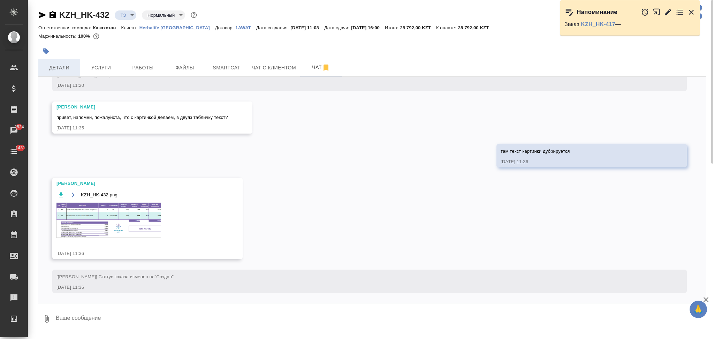
click at [68, 69] on span "Детали" at bounding box center [59, 67] width 33 height 9
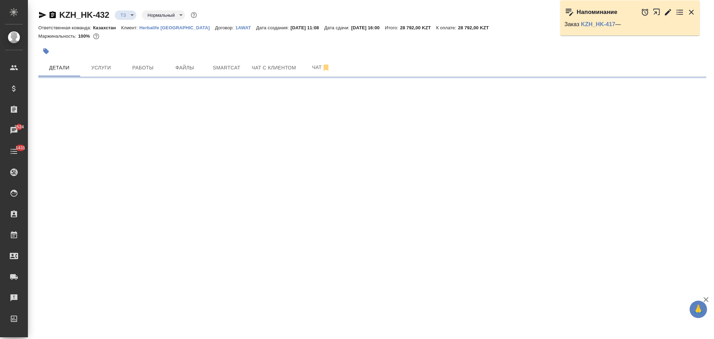
select select "RU"
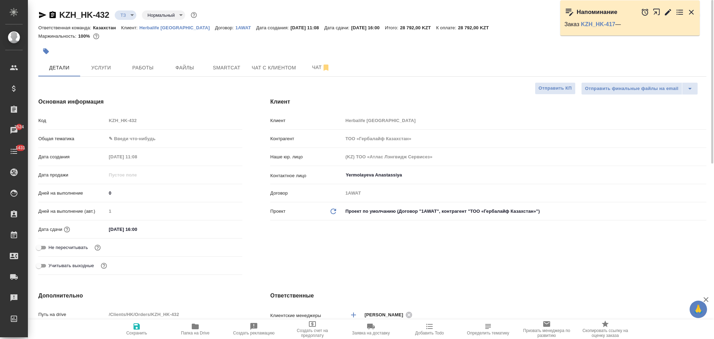
type textarea "x"
click at [102, 68] on span "Услуги" at bounding box center [100, 67] width 33 height 9
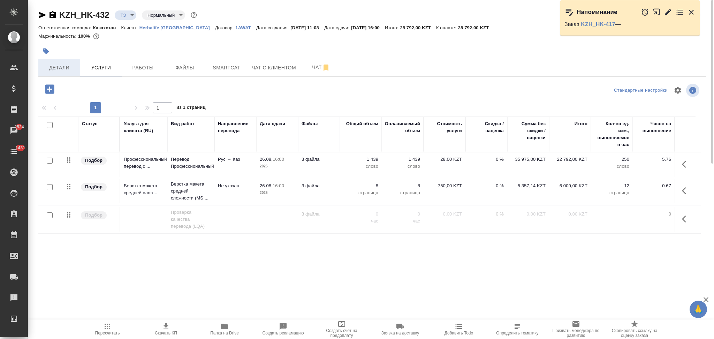
click at [65, 64] on span "Детали" at bounding box center [59, 67] width 33 height 9
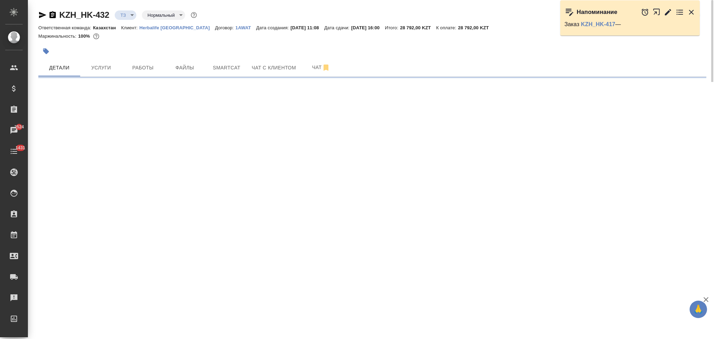
select select "RU"
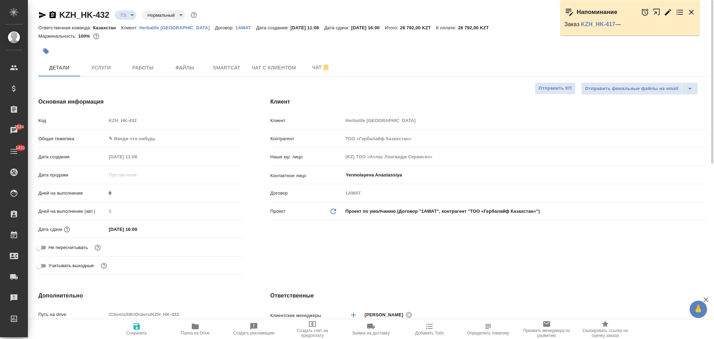
type textarea "x"
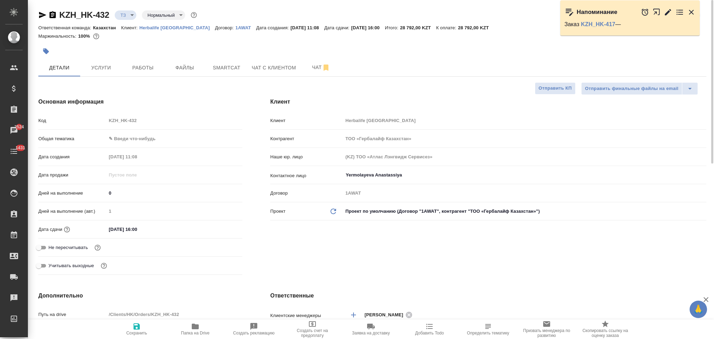
type textarea "x"
click at [91, 70] on span "Услуги" at bounding box center [100, 67] width 33 height 9
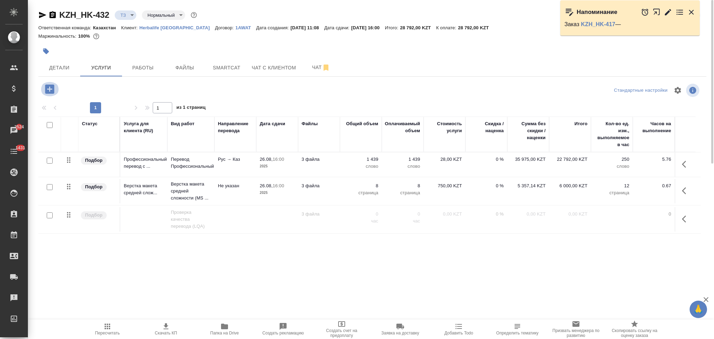
click at [52, 90] on icon "button" at bounding box center [49, 88] width 9 height 9
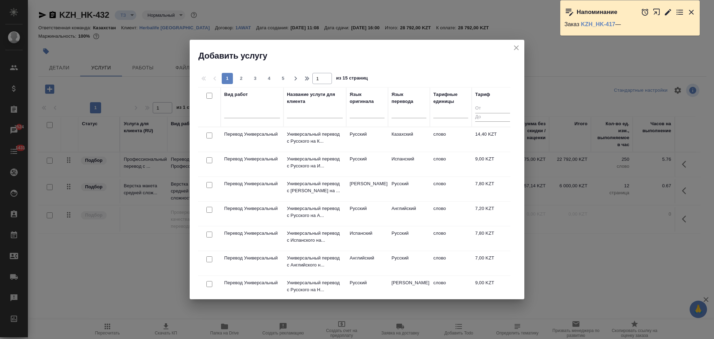
click at [360, 122] on div at bounding box center [367, 114] width 35 height 18
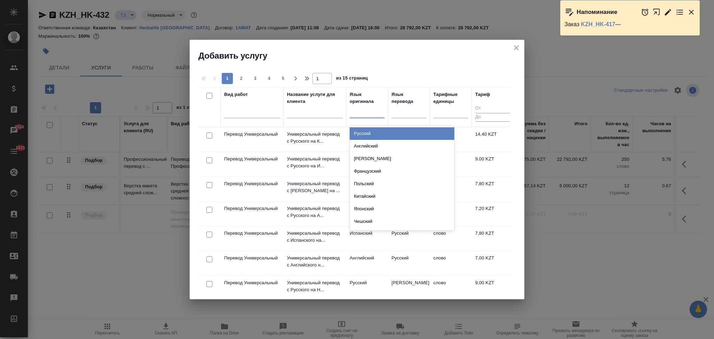
click at [361, 114] on div at bounding box center [367, 111] width 35 height 10
click at [358, 136] on div "Русский" at bounding box center [402, 133] width 105 height 13
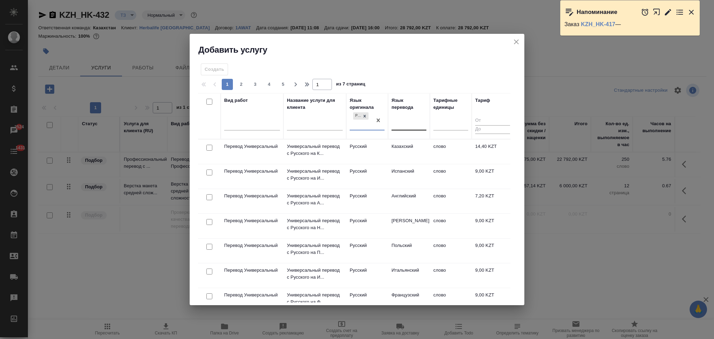
click at [400, 123] on div at bounding box center [409, 124] width 35 height 10
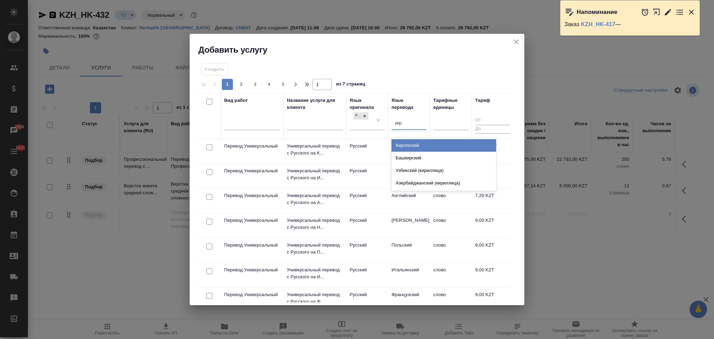
type input "кирг"
click at [408, 144] on div "Киргизский" at bounding box center [444, 145] width 105 height 13
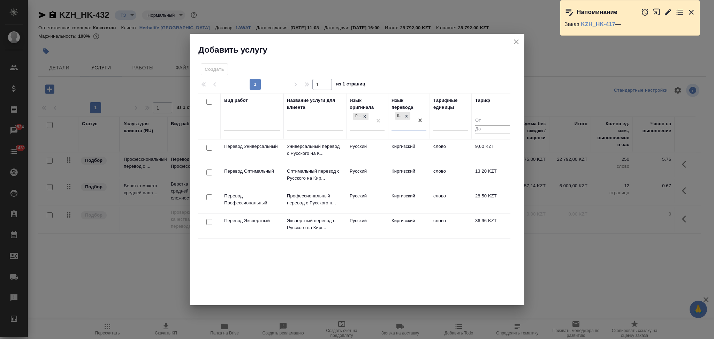
click at [371, 176] on td "Русский" at bounding box center [367, 176] width 42 height 24
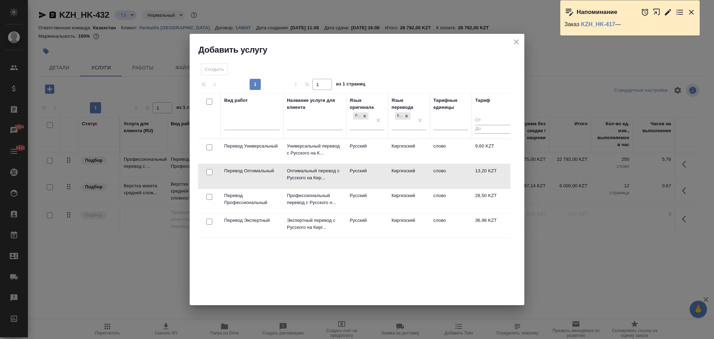
click at [371, 176] on td "Русский" at bounding box center [367, 176] width 42 height 24
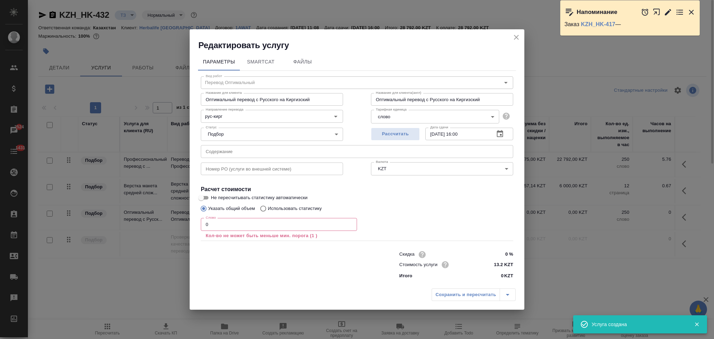
drag, startPoint x: 513, startPoint y: 36, endPoint x: 482, endPoint y: 59, distance: 39.4
click at [514, 36] on icon "close" at bounding box center [516, 37] width 8 height 8
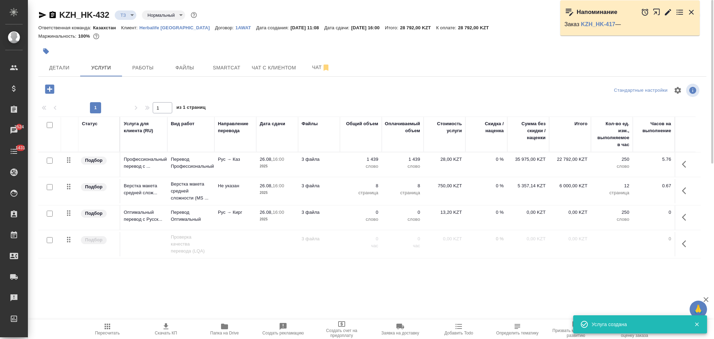
click at [49, 215] on input "checkbox" at bounding box center [50, 214] width 6 height 6
checkbox input "true"
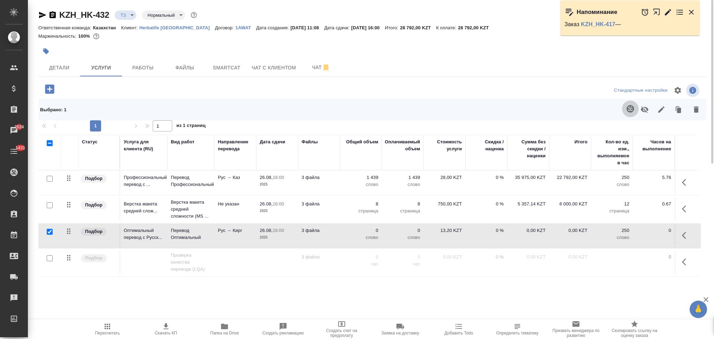
click at [629, 111] on icon "button" at bounding box center [630, 108] width 7 height 7
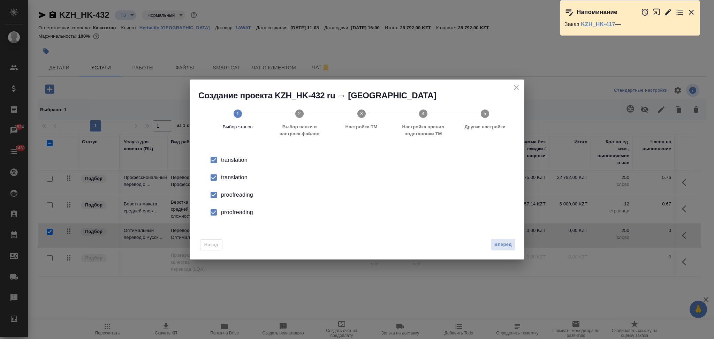
click at [229, 180] on div "translation" at bounding box center [364, 177] width 287 height 8
click at [231, 195] on div "proofreading" at bounding box center [364, 195] width 287 height 8
click at [237, 213] on div "proofreading" at bounding box center [364, 212] width 287 height 8
click at [496, 245] on span "Вперед" at bounding box center [503, 245] width 17 height 8
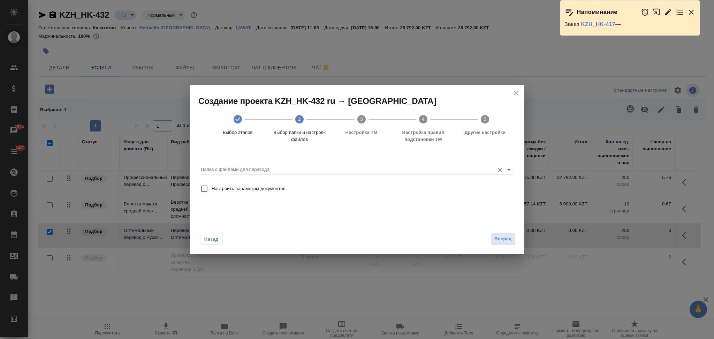
click at [258, 172] on input "Папка с файлами для перевода" at bounding box center [346, 169] width 290 height 8
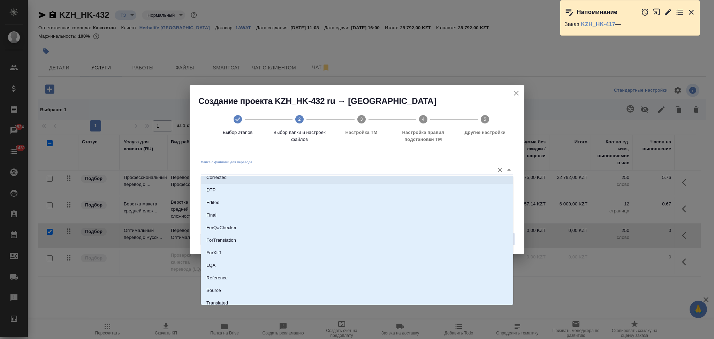
scroll to position [61, 0]
click at [232, 271] on li "Source" at bounding box center [357, 273] width 313 height 13
type input "Source"
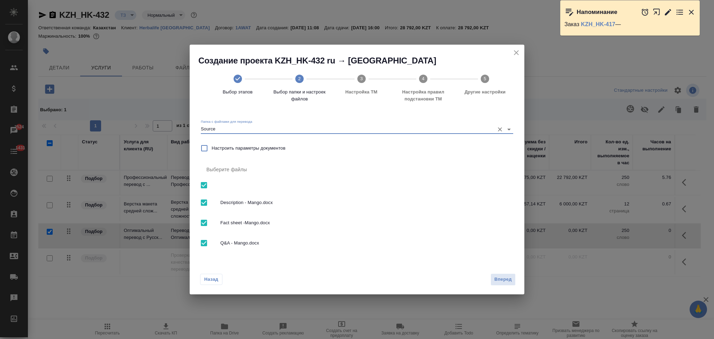
click at [504, 281] on span "Вперед" at bounding box center [503, 280] width 17 height 8
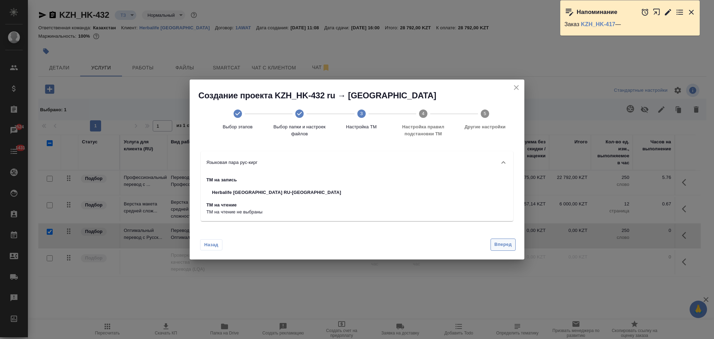
click at [495, 241] on span "Вперед" at bounding box center [503, 245] width 17 height 8
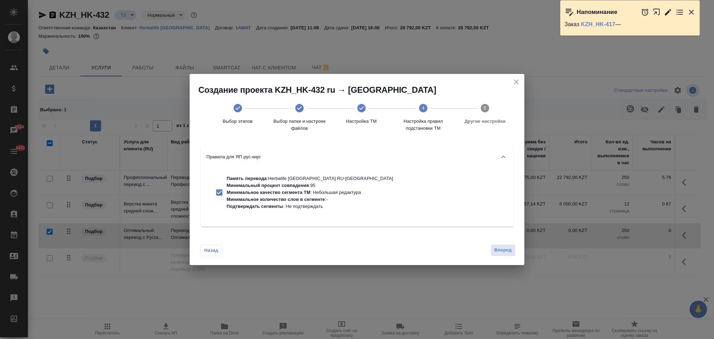
click at [296, 183] on p "Минимальный процент совпадения" at bounding box center [268, 185] width 82 height 5
checkbox input "false"
click at [499, 246] on button "Вперед" at bounding box center [503, 250] width 25 height 12
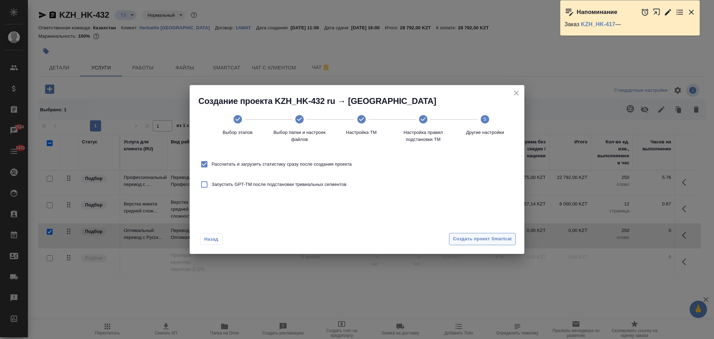
click at [467, 236] on span "Создать проект Smartcat" at bounding box center [482, 239] width 59 height 8
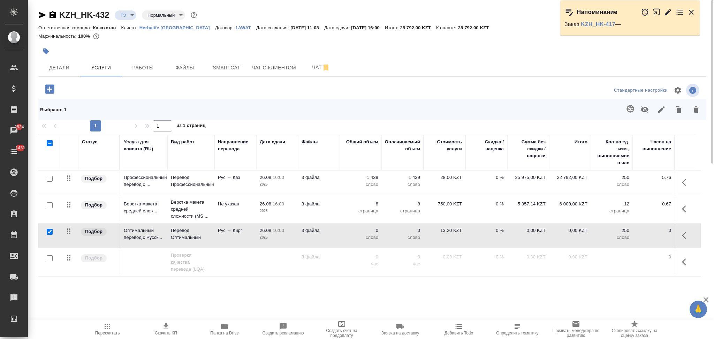
click at [329, 209] on td "3 файла" at bounding box center [319, 209] width 42 height 24
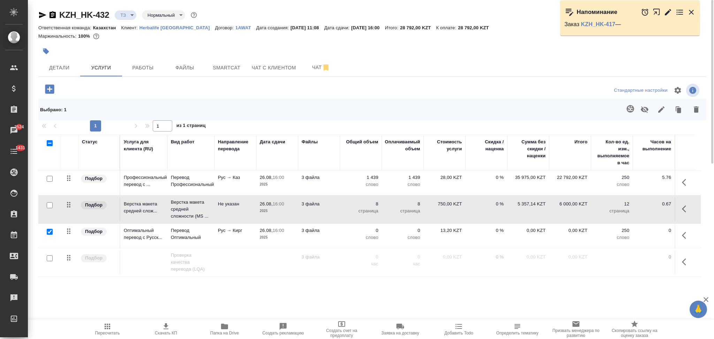
click at [330, 209] on td "3 файла" at bounding box center [319, 209] width 42 height 24
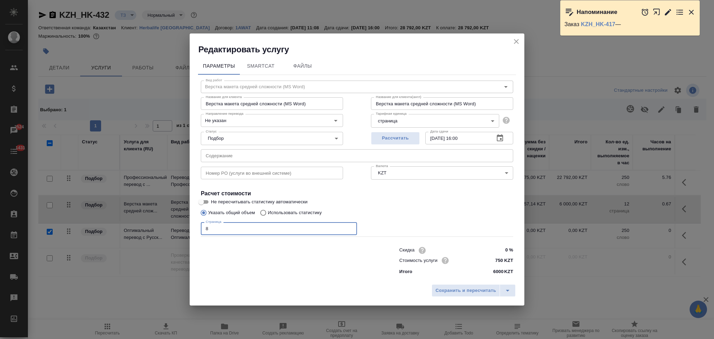
drag, startPoint x: 216, startPoint y: 229, endPoint x: 176, endPoint y: 230, distance: 39.8
click at [176, 230] on div "Редактировать услугу Параметры SmartCat Файлы Вид работ Верстка макета средней …" at bounding box center [357, 169] width 714 height 339
type input "16"
drag, startPoint x: 437, startPoint y: 288, endPoint x: 430, endPoint y: 292, distance: 8.3
click at [436, 288] on span "Сохранить и пересчитать" at bounding box center [466, 291] width 61 height 8
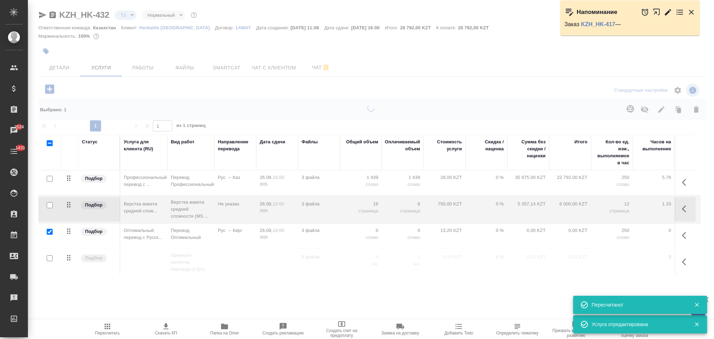
type input "new"
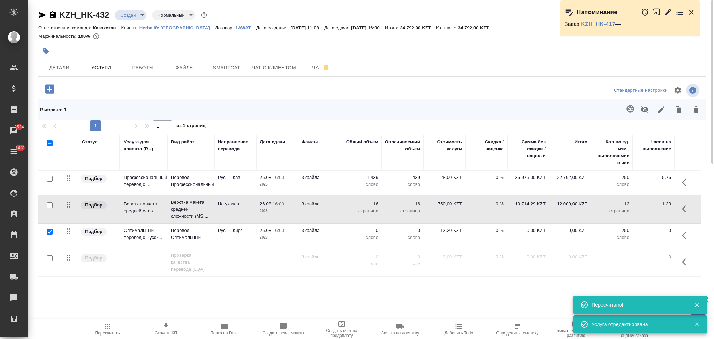
click at [342, 231] on td "0 слово" at bounding box center [361, 236] width 42 height 24
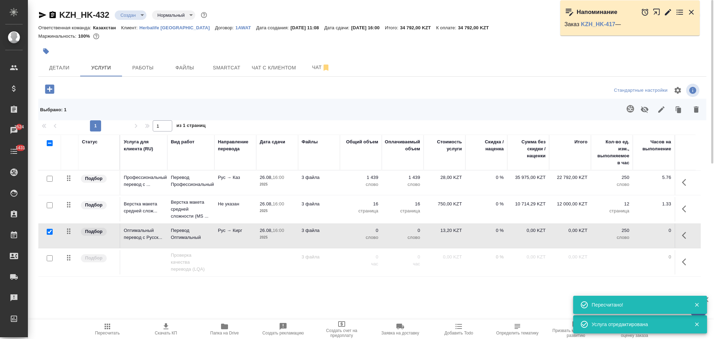
click at [342, 231] on td "0 слово" at bounding box center [361, 236] width 42 height 24
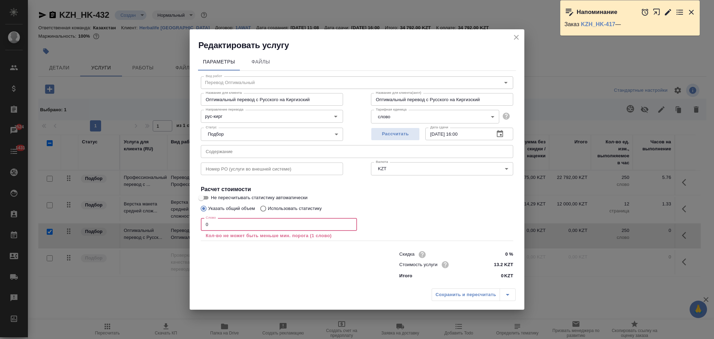
drag, startPoint x: 218, startPoint y: 223, endPoint x: 198, endPoint y: 223, distance: 19.9
click at [198, 223] on div "Вид работ Перевод Оптимальный Вид работ Название для клиента Оптимальный перево…" at bounding box center [357, 177] width 318 height 212
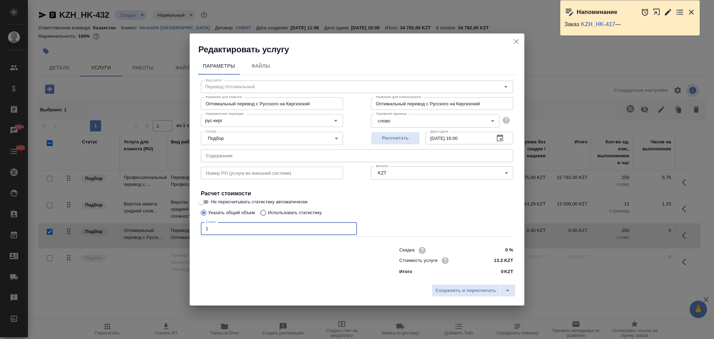
type input "1"
click at [266, 215] on input "Использовать статистику" at bounding box center [262, 212] width 11 height 13
radio input "true"
radio input "false"
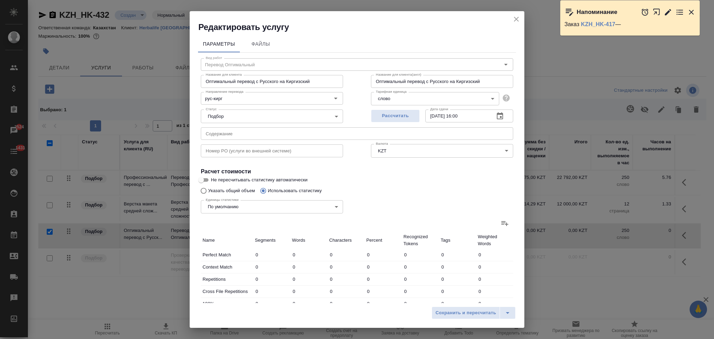
click at [501, 222] on icon at bounding box center [505, 223] width 8 height 8
click at [0, 0] on input "file" at bounding box center [0, 0] width 0 height 0
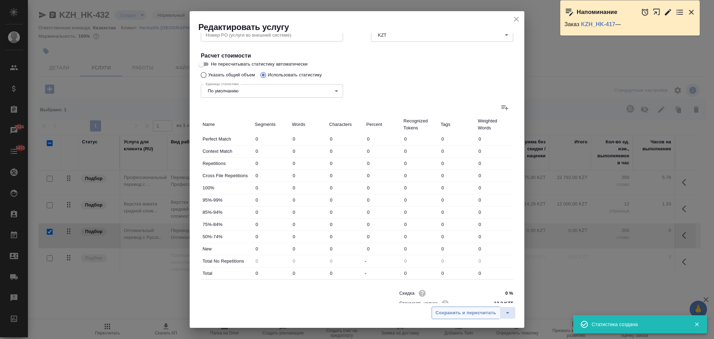
scroll to position [137, 0]
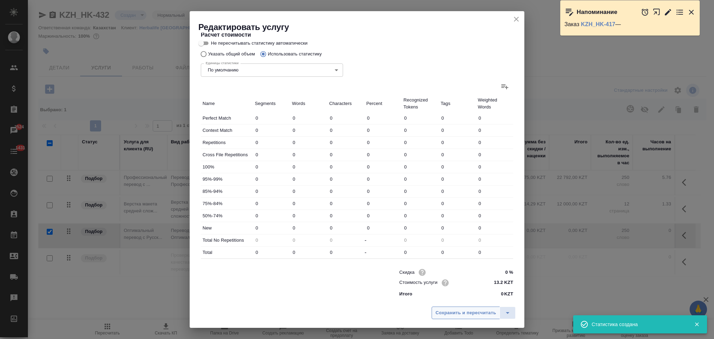
type input "12"
type input "105"
type input "846"
type input "15"
type input "183"
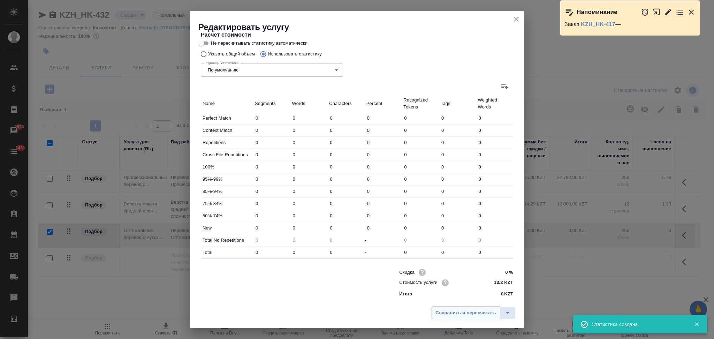
type input "1407"
type input "11"
type input "68"
type input "452"
type input "10"
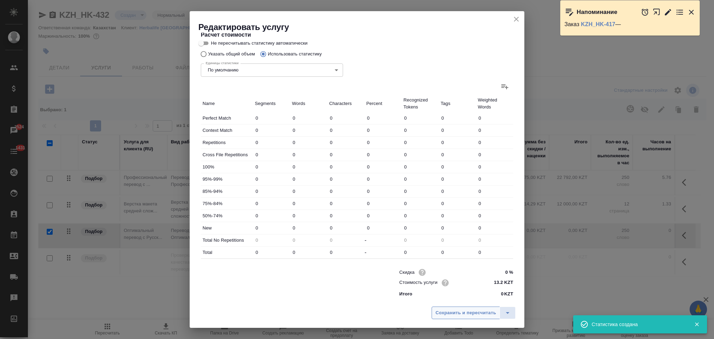
type input "160"
type input "1313"
type input "7"
type input "68"
type input "475"
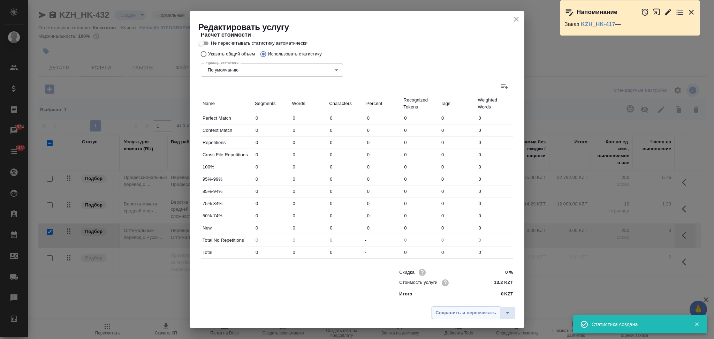
type input "7"
type input "46"
type input "340"
type input "68"
type input "809"
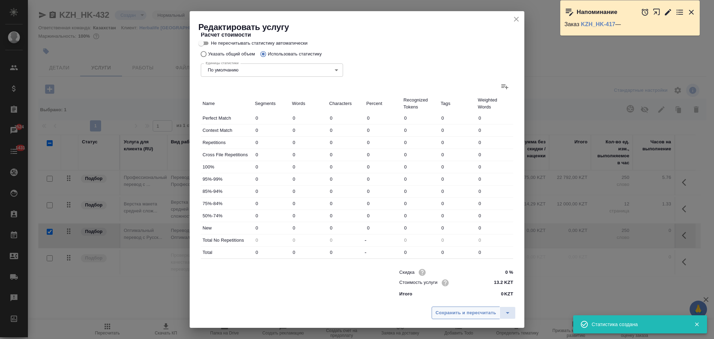
type input "5469"
type input "115"
type input "1256"
type input "8895"
type input "130"
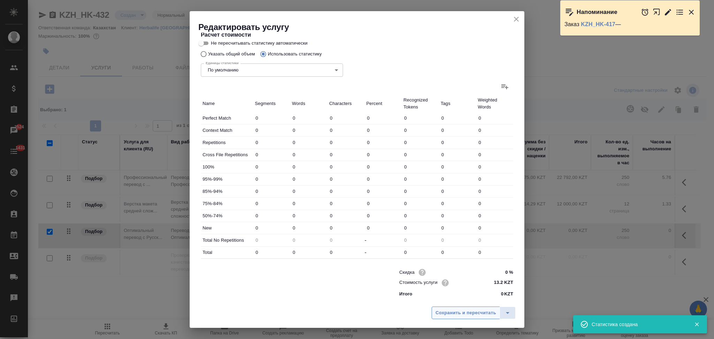
type input "1439"
type input "10302"
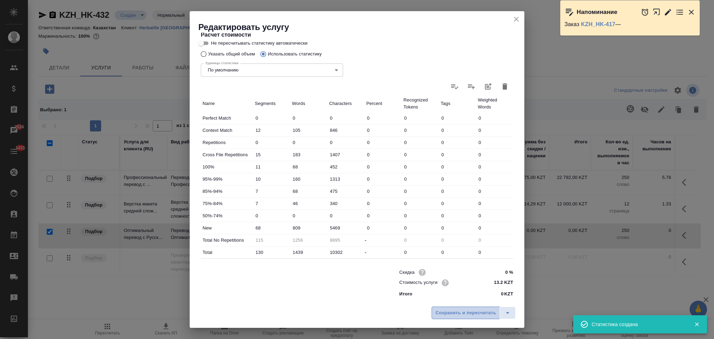
click at [453, 313] on span "Сохранить и пересчитать" at bounding box center [466, 313] width 61 height 8
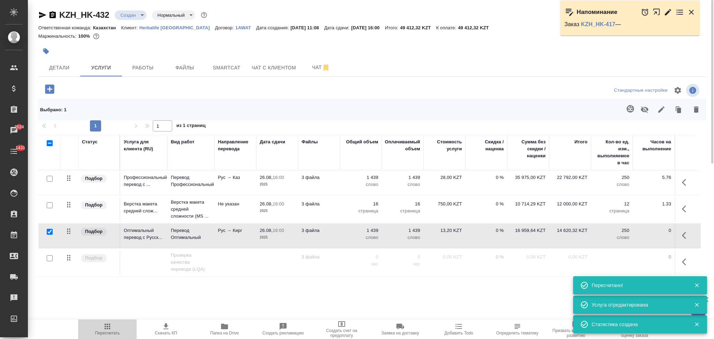
click at [107, 327] on icon "button" at bounding box center [108, 327] width 6 height 6
click at [164, 325] on icon "button" at bounding box center [166, 326] width 8 height 8
click at [63, 64] on span "Детали" at bounding box center [59, 67] width 33 height 9
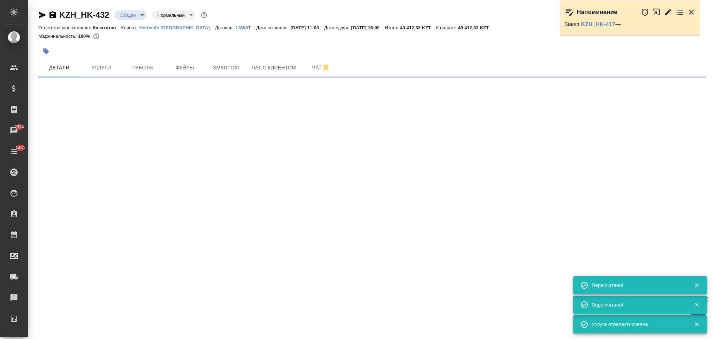
select select "RU"
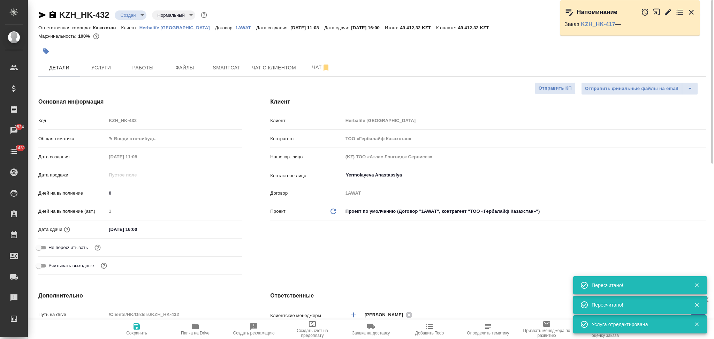
type textarea "x"
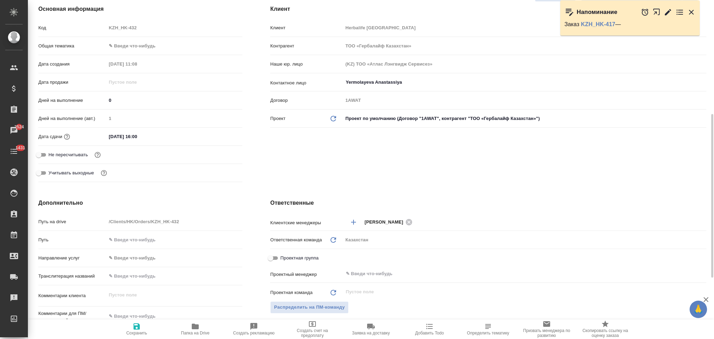
scroll to position [186, 0]
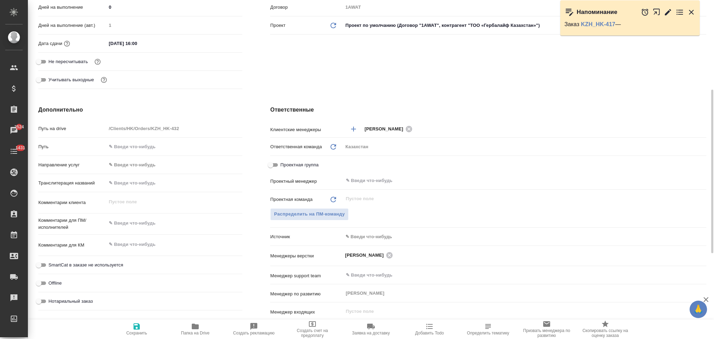
type textarea "x"
click at [130, 224] on textarea at bounding box center [174, 223] width 136 height 12
type textarea "x"
type textarea "н"
type textarea "x"
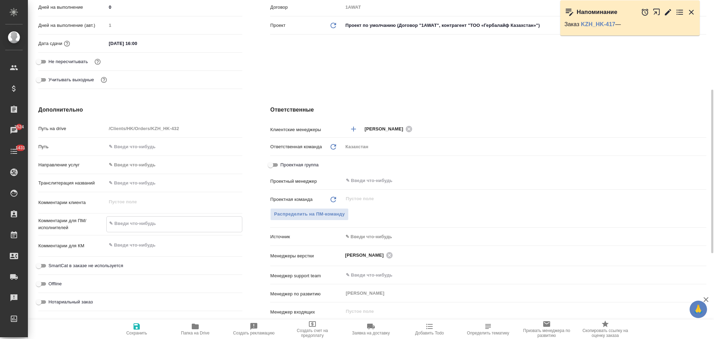
type textarea "x"
type textarea "на"
type textarea "x"
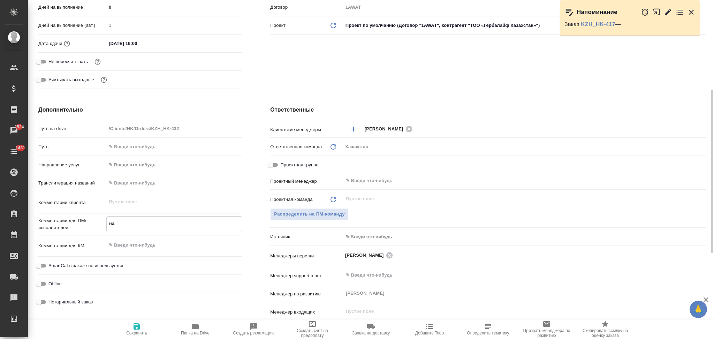
type textarea "x"
type textarea "на"
type textarea "x"
type textarea "на к"
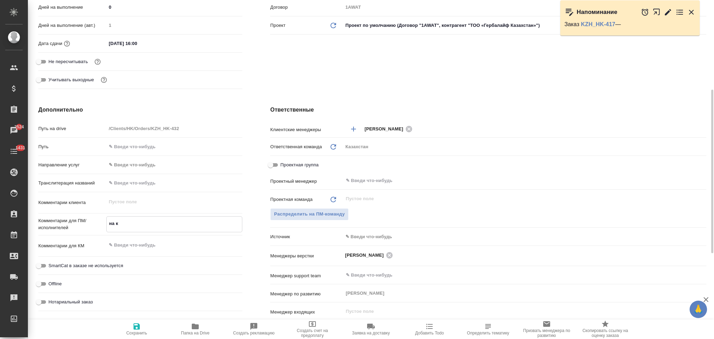
type textarea "x"
type textarea "на ка"
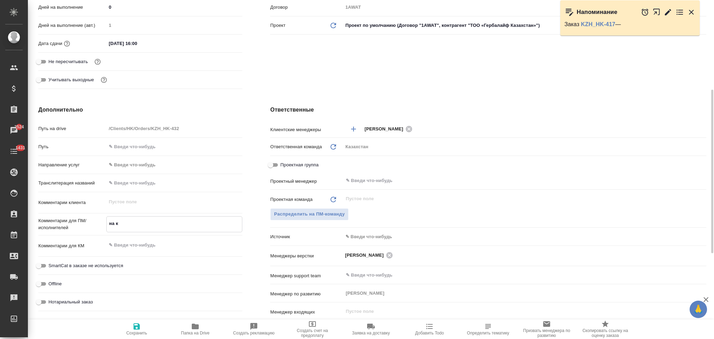
type textarea "x"
type textarea "на каз"
type textarea "x"
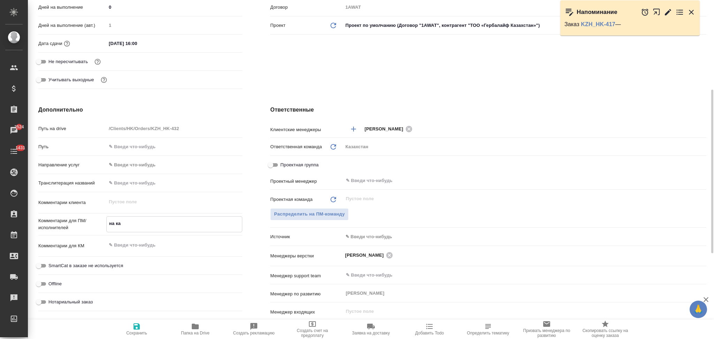
type textarea "x"
type textarea "на каз"
type textarea "x"
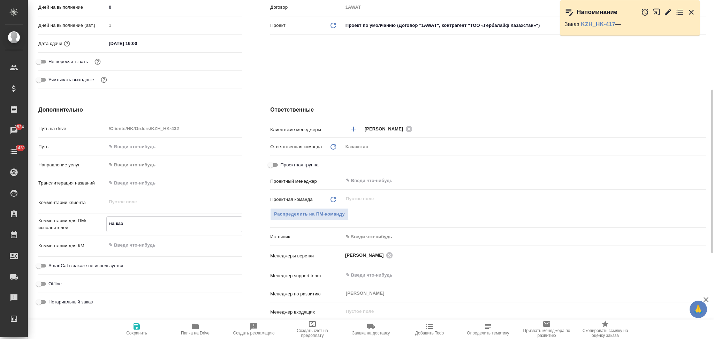
type textarea "x"
type textarea "на каз и"
type textarea "x"
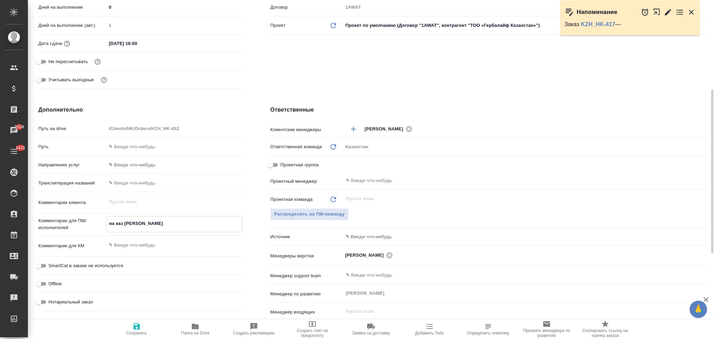
type textarea "на каз и"
type textarea "x"
type textarea "на каз и к"
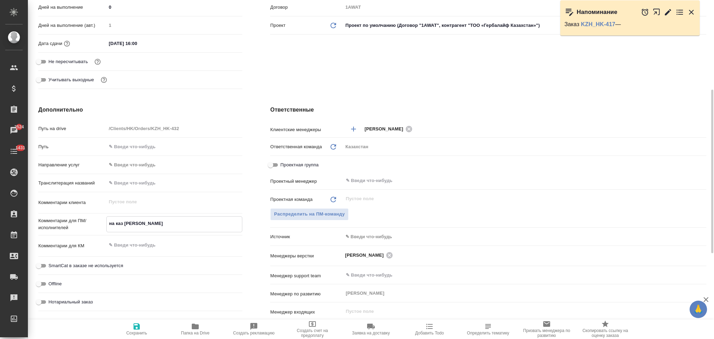
type textarea "x"
type textarea "на каз и ки"
type textarea "x"
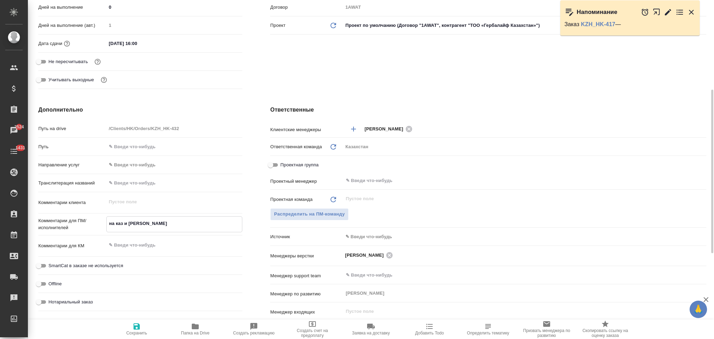
type textarea "x"
type textarea "на каз и кир"
type textarea "x"
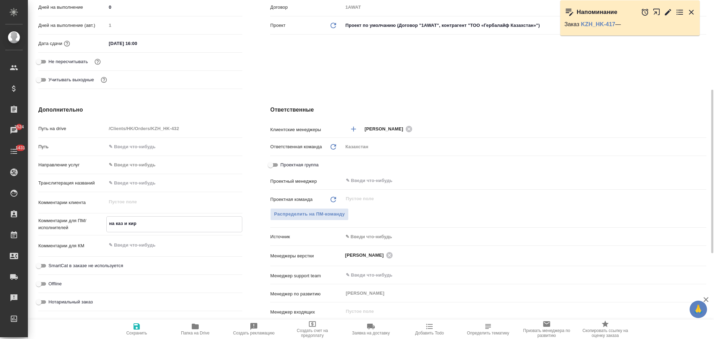
type textarea "x"
type textarea "на каз и кирг"
type textarea "x"
type textarea "на каз и кирг"
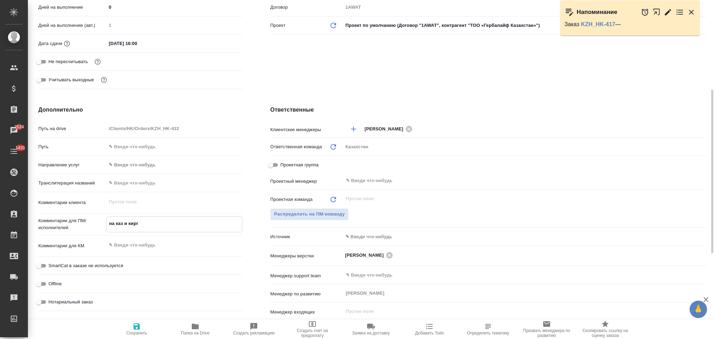
type textarea "x"
click at [138, 328] on icon "button" at bounding box center [137, 326] width 6 height 6
type textarea "x"
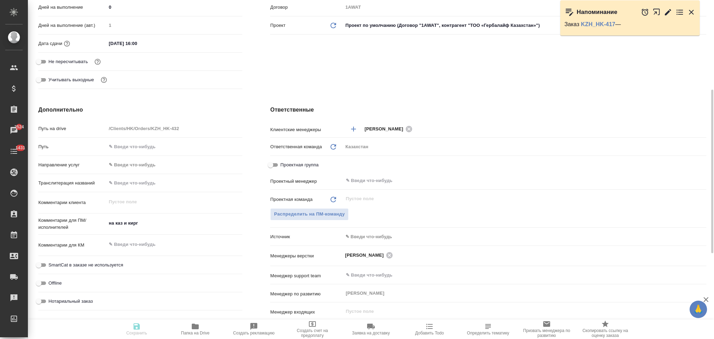
type textarea "x"
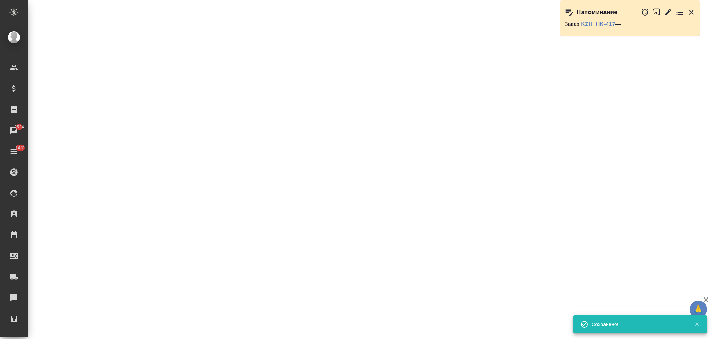
select select "RU"
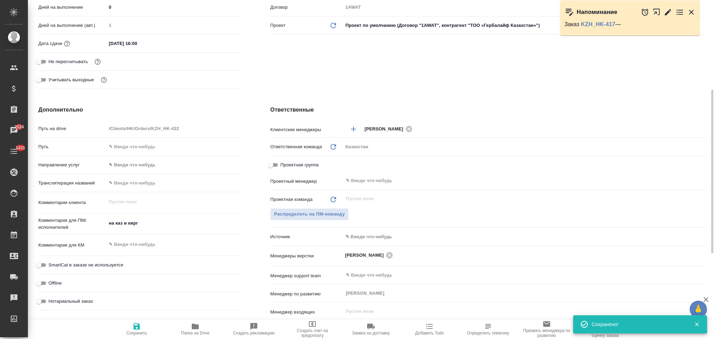
type textarea "x"
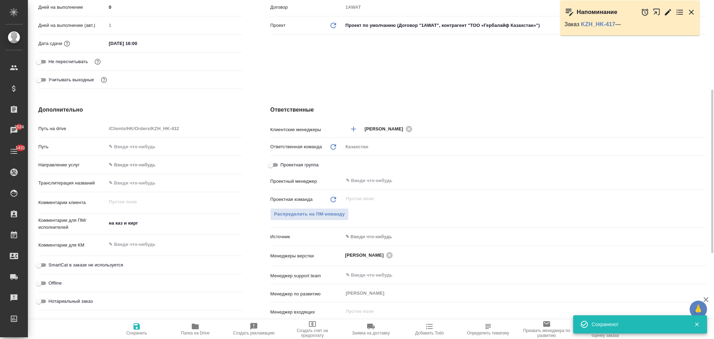
type textarea "x"
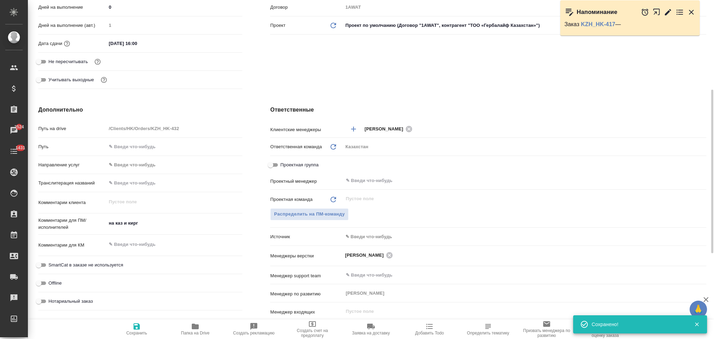
type textarea "x"
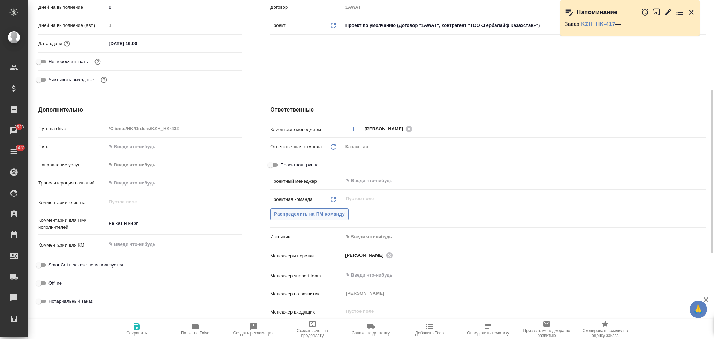
click at [307, 216] on span "Распределить на ПМ-команду" at bounding box center [309, 214] width 71 height 8
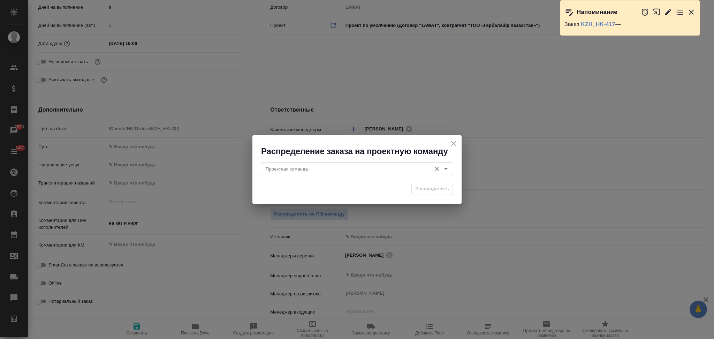
click at [296, 171] on input "Проектная команда" at bounding box center [345, 169] width 165 height 8
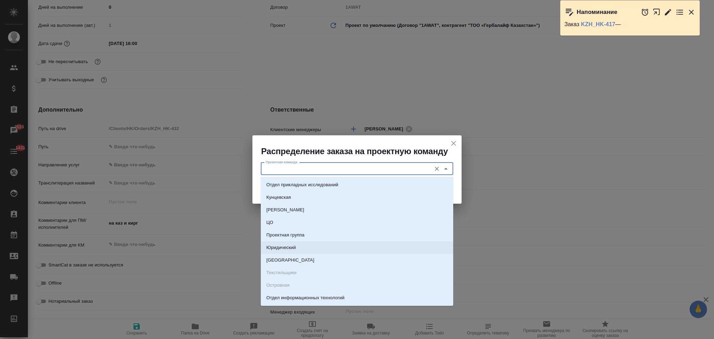
click at [281, 246] on p "Юридический" at bounding box center [281, 247] width 30 height 7
type input "Юридический"
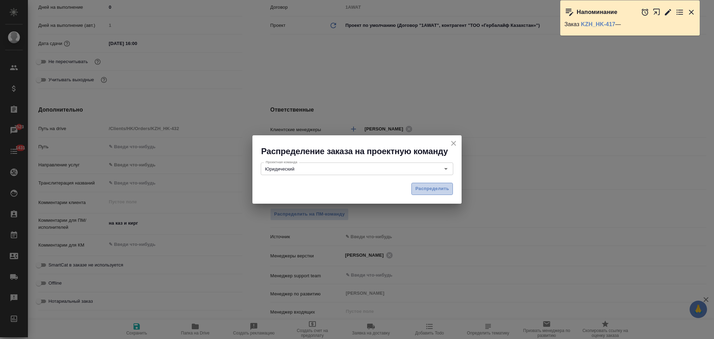
click at [417, 189] on span "Распределить" at bounding box center [432, 189] width 34 height 8
type textarea "x"
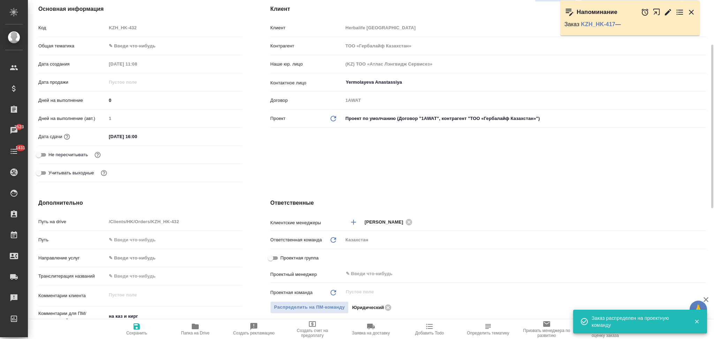
scroll to position [0, 0]
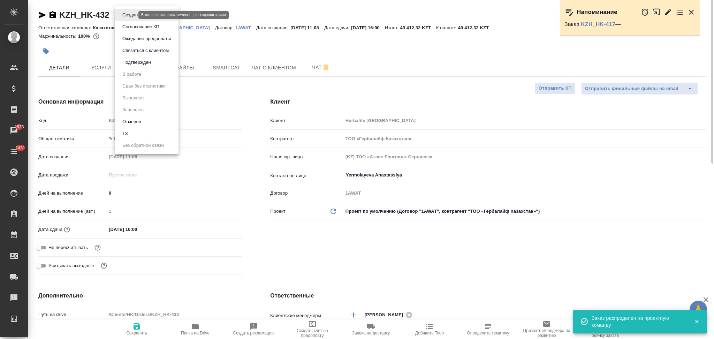
click at [122, 13] on body "🙏 .cls-1 fill:#fff; AWATERA Aslanukova Sati Клиенты Спецификации Заказы 2523 Ча…" at bounding box center [357, 169] width 714 height 339
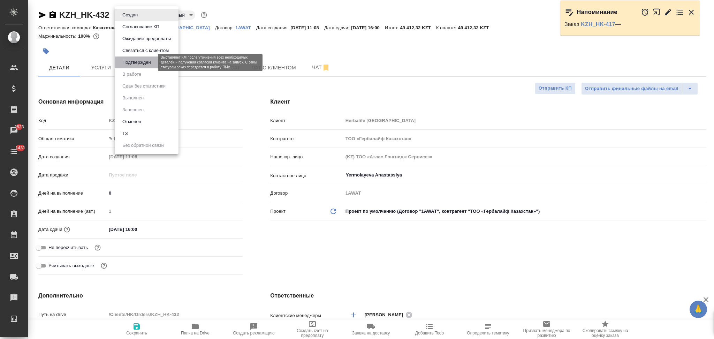
click at [128, 59] on button "Подтвержден" at bounding box center [136, 63] width 33 height 8
type textarea "x"
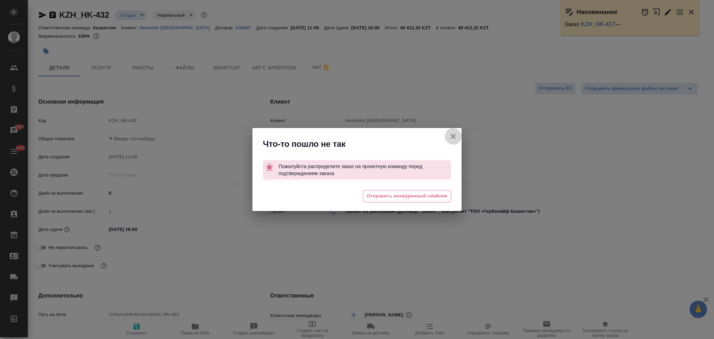
drag, startPoint x: 452, startPoint y: 137, endPoint x: 313, endPoint y: 135, distance: 138.8
click at [452, 136] on icon "button" at bounding box center [453, 136] width 8 height 8
type textarea "x"
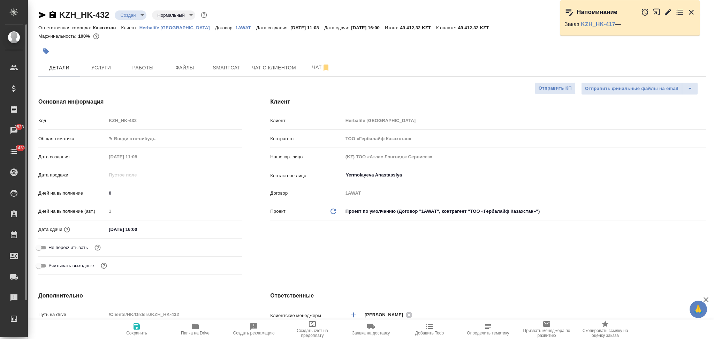
type textarea "x"
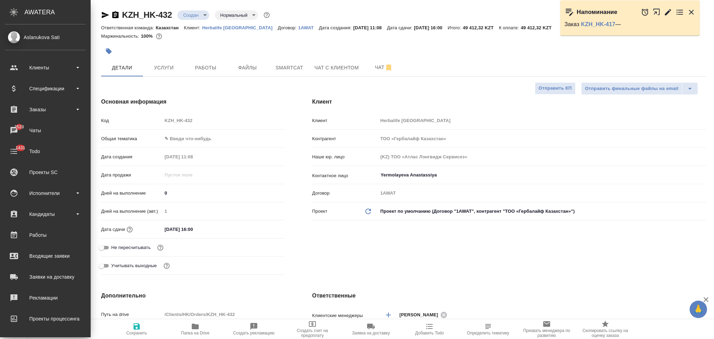
type textarea "x"
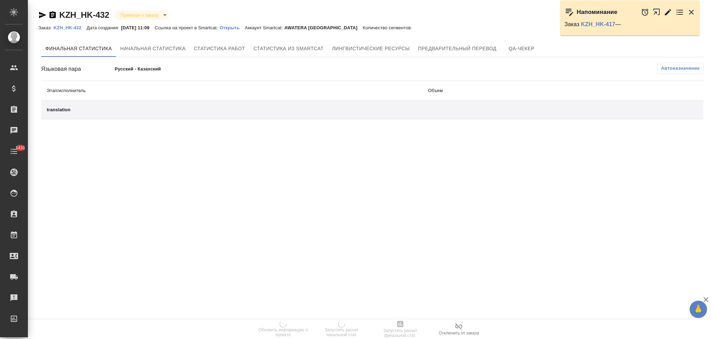
click at [238, 25] on p "Открыть" at bounding box center [232, 27] width 25 height 5
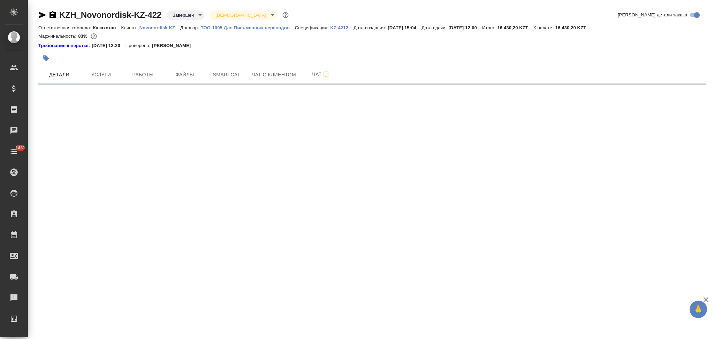
select select "RU"
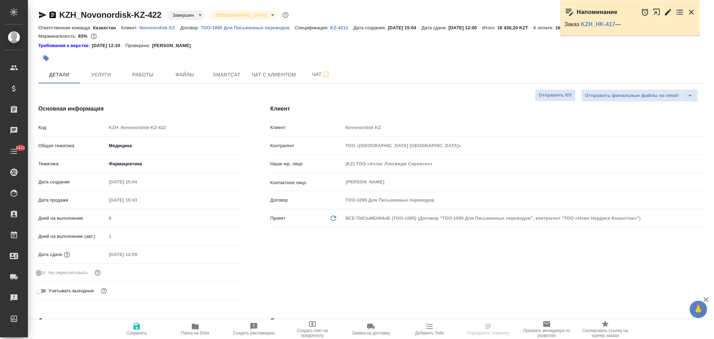
type textarea "x"
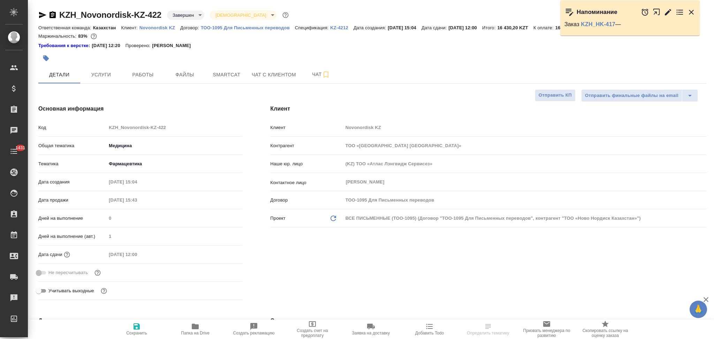
type textarea "x"
click at [253, 327] on icon "button" at bounding box center [253, 326] width 7 height 7
type textarea "x"
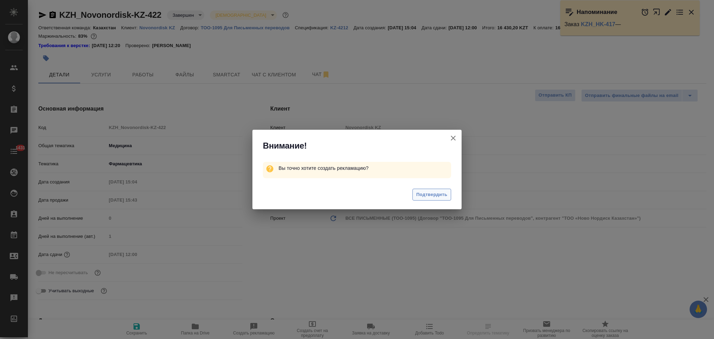
click at [421, 197] on span "Подтвердить" at bounding box center [431, 195] width 31 height 8
type textarea "x"
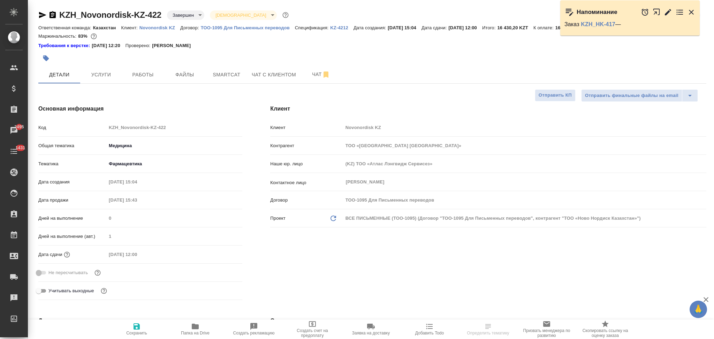
type textarea "x"
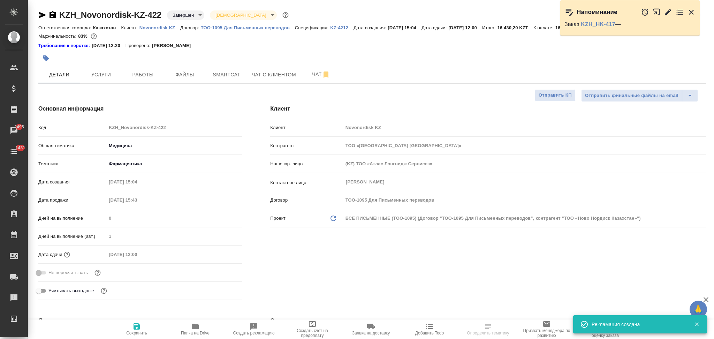
type textarea "x"
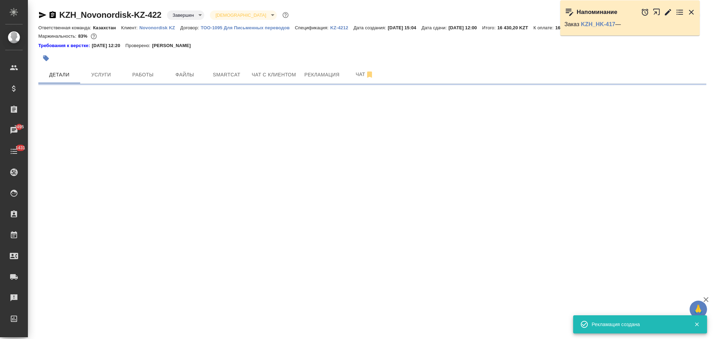
click at [224, 321] on div ".cls-1 fill:#fff; AWATERA Aslanukova Sati Клиенты Спецификации Заказы 2495 Чаты…" at bounding box center [357, 169] width 714 height 339
select select "RU"
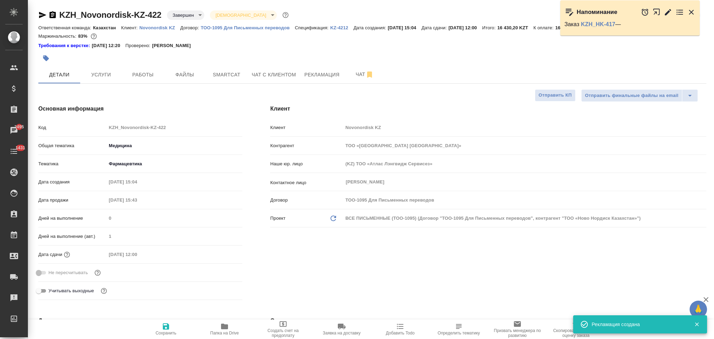
type textarea "x"
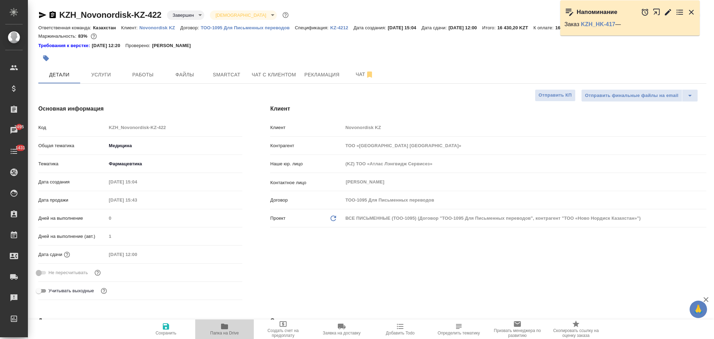
click at [221, 323] on icon "button" at bounding box center [224, 326] width 8 height 8
type textarea "x"
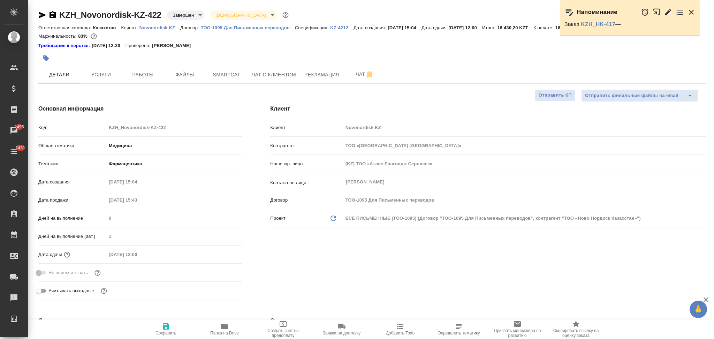
type textarea "x"
click at [321, 83] on button "Рекламация" at bounding box center [322, 74] width 44 height 17
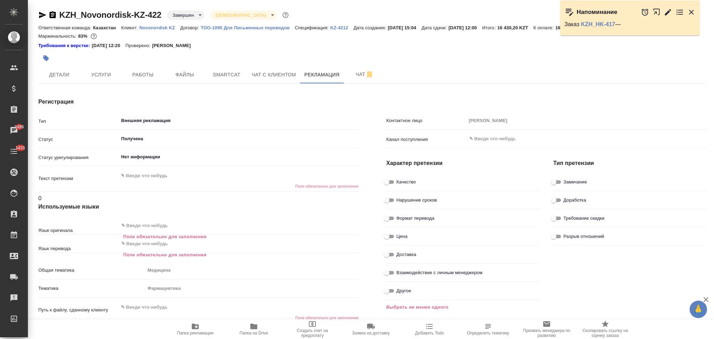
type textarea "x"
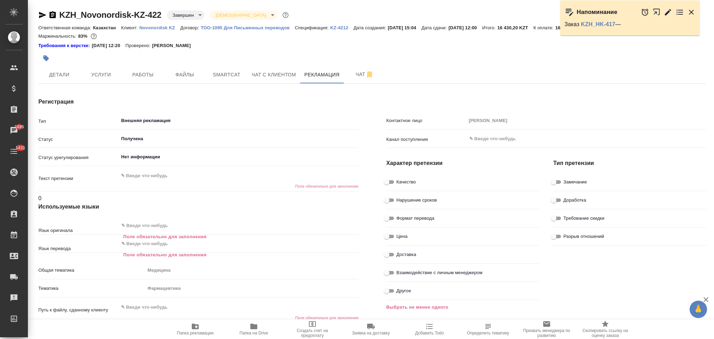
type textarea "x"
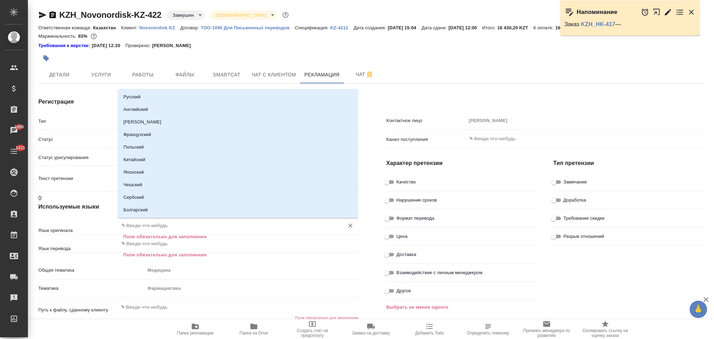
click at [182, 227] on input "text" at bounding box center [227, 225] width 213 height 8
click at [153, 95] on li "Русский" at bounding box center [238, 97] width 240 height 13
type textarea "x"
type input "Русский"
type textarea "x"
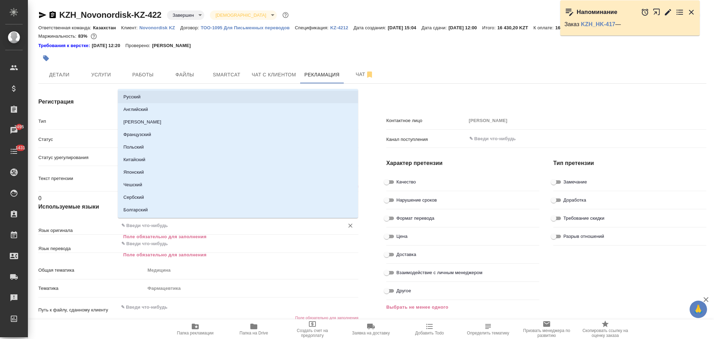
type textarea "x"
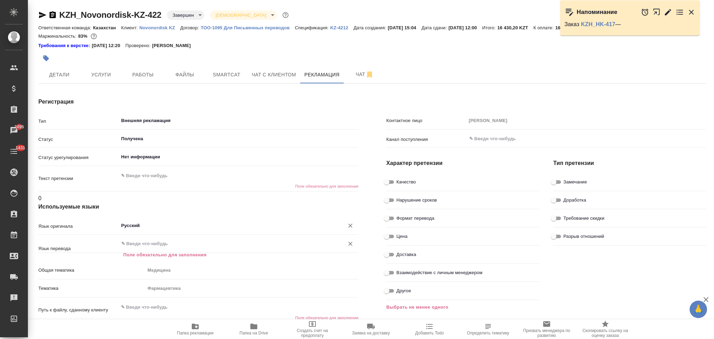
click at [147, 250] on div "​" at bounding box center [239, 244] width 240 height 13
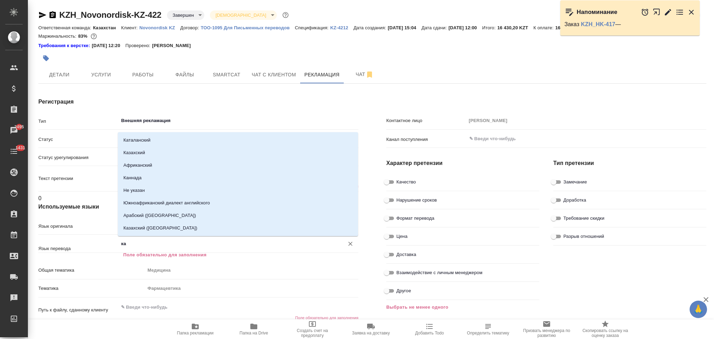
type input "каз"
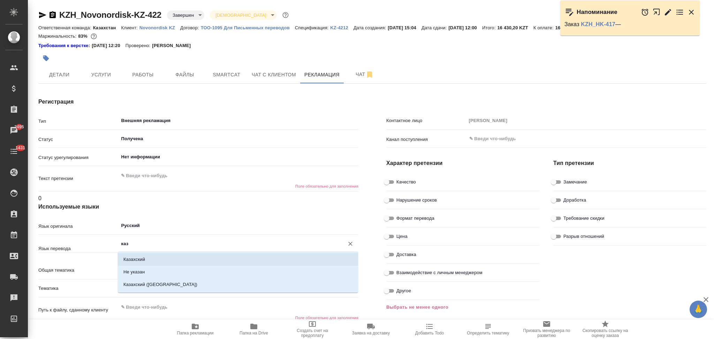
click at [147, 255] on li "Казахский" at bounding box center [238, 259] width 240 height 13
type textarea "x"
type input "Казахский"
type textarea "x"
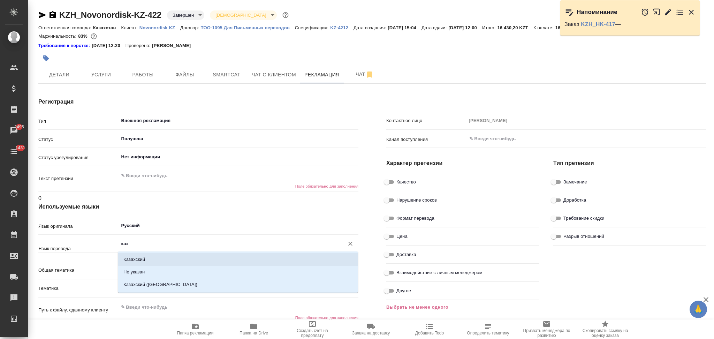
type textarea "x"
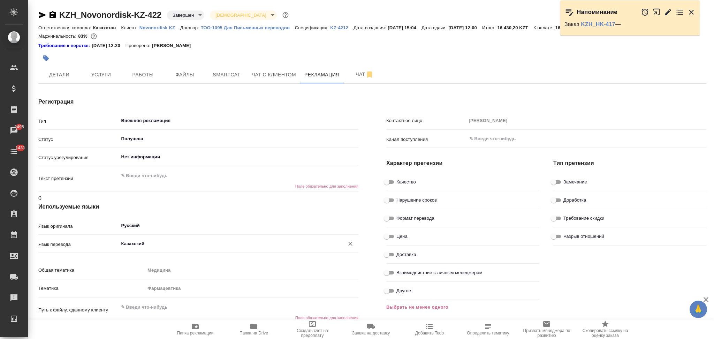
scroll to position [93, 0]
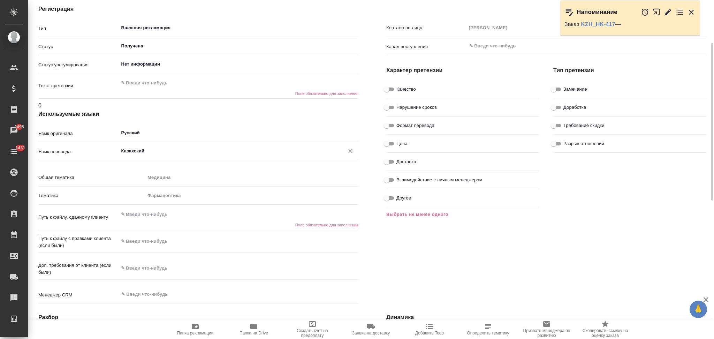
type input "Казахский"
type textarea "x"
click at [142, 215] on textarea at bounding box center [239, 215] width 240 height 12
paste textarea "https://drive.awatera.com/s/cCEHGJqEjiPQSno"
type textarea "x"
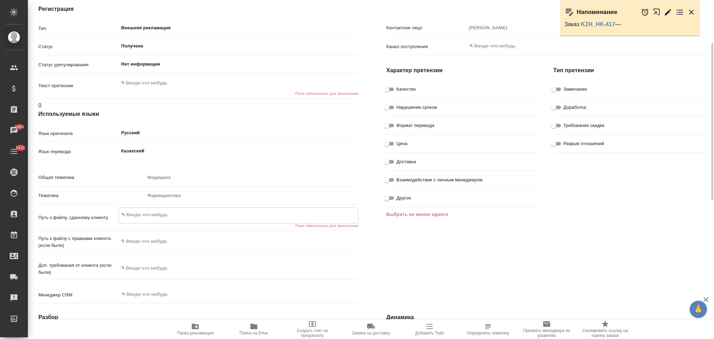
type textarea "https://drive.awatera.com/s/cCEHGJqEjiPQSno"
type textarea "x"
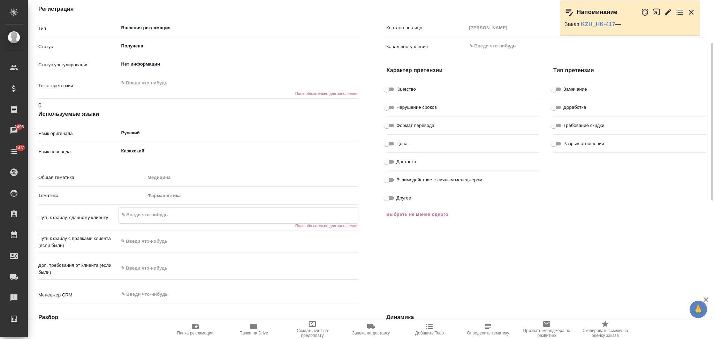
type textarea "x"
type textarea "https://drive.awatera.com/s/cCEHGJqEjiPQSno"
type textarea "x"
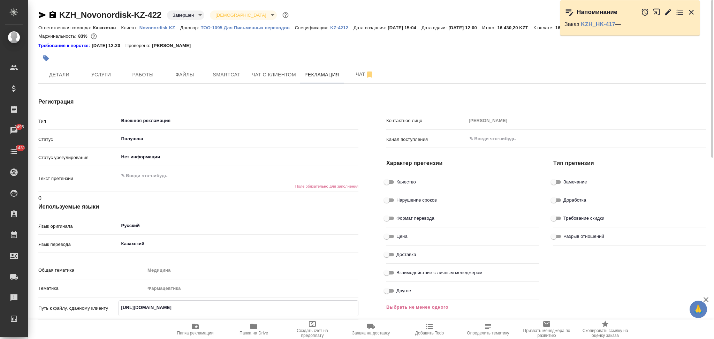
type textarea "x"
click at [176, 175] on textarea at bounding box center [239, 176] width 240 height 12
paste textarea "Эксперт Государственного Органа не принял у нас данный перевод для ОХЛП препара…"
type textarea "Эксперт Государственного Органа не принял у нас данный перевод для ОХЛП препара…"
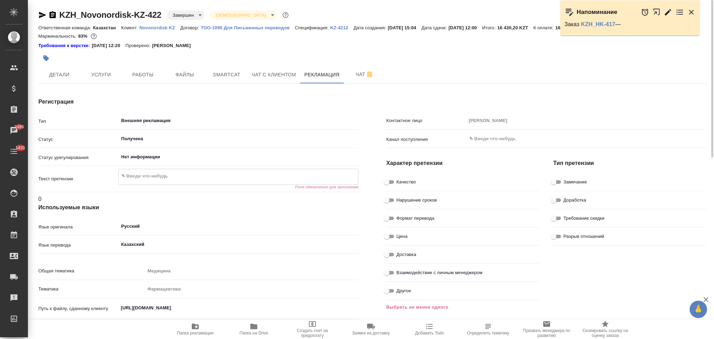
type textarea "x"
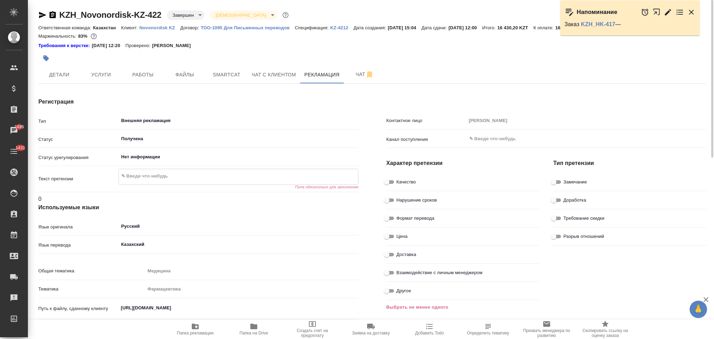
type textarea "x"
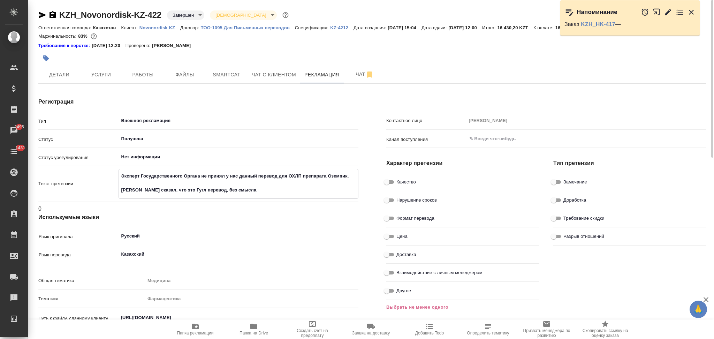
type textarea "Эксперт Государственного Органа не принял у нас данный перевод для ОХЛП препара…"
type textarea "x"
click at [386, 179] on input "Качество" at bounding box center [386, 182] width 25 height 8
checkbox input "true"
type textarea "x"
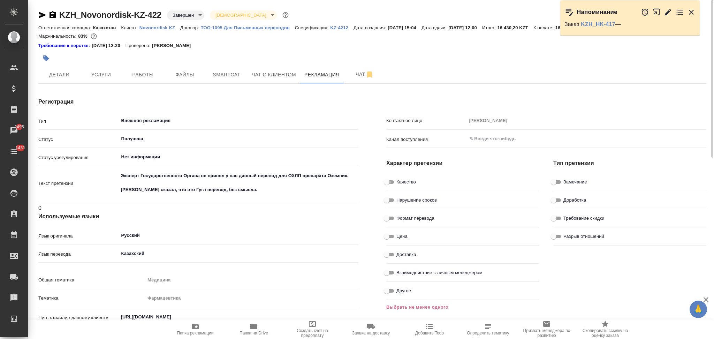
type textarea "x"
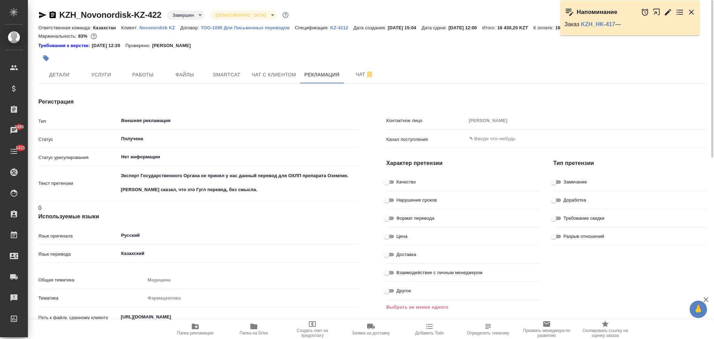
type textarea "x"
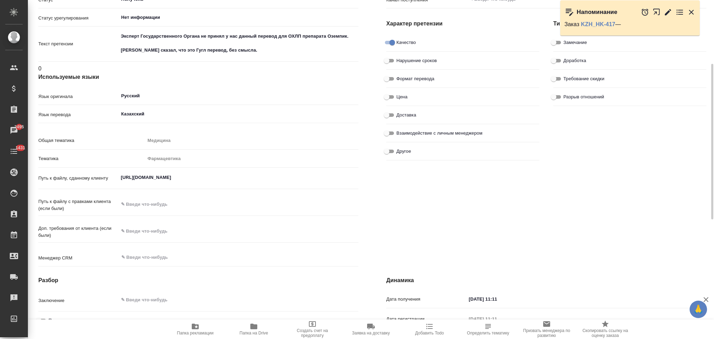
scroll to position [279, 0]
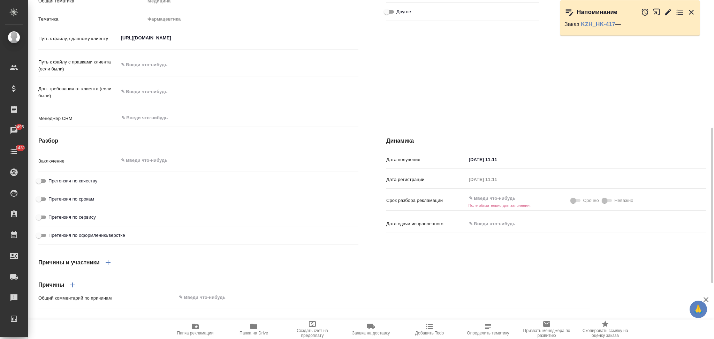
click at [488, 203] on input "text" at bounding box center [497, 198] width 61 height 10
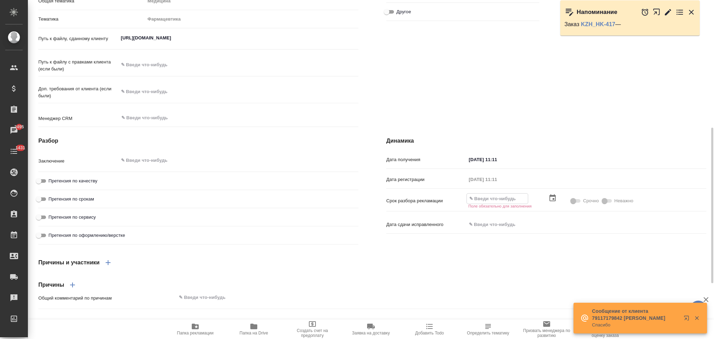
click at [555, 202] on icon "button" at bounding box center [553, 198] width 8 height 8
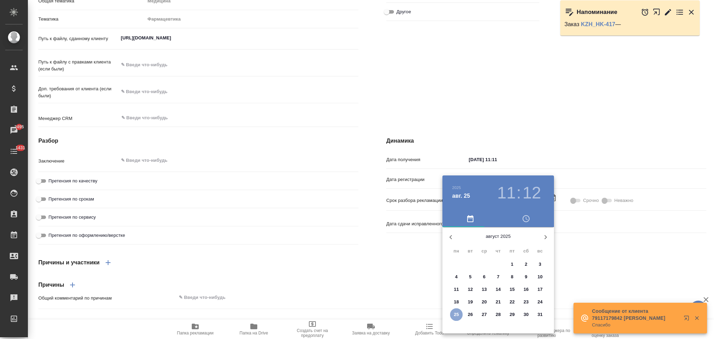
click at [459, 314] on p "25" at bounding box center [456, 314] width 5 height 7
type textarea "x"
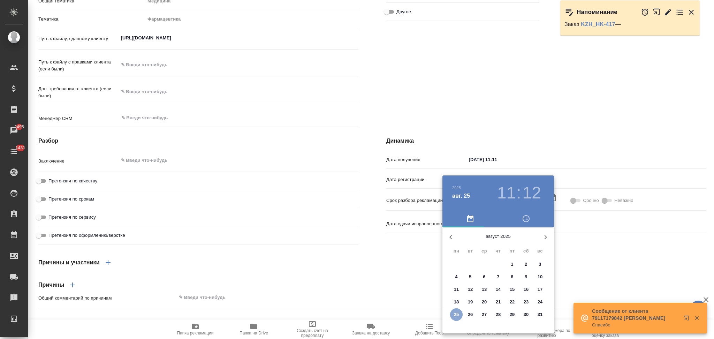
type textarea "x"
type input "25.08.2025 11:12"
type textarea "x"
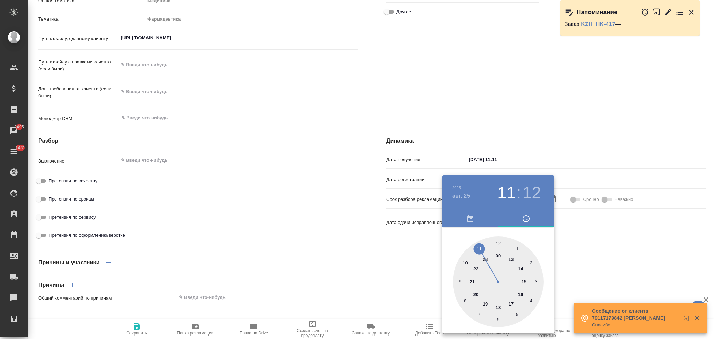
click at [522, 295] on div at bounding box center [498, 281] width 91 height 91
type textarea "x"
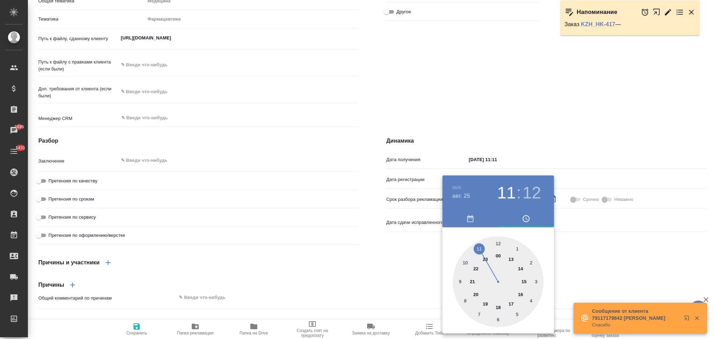
type textarea "x"
type input "25.08.2025 16:12"
type textarea "x"
click at [498, 244] on div at bounding box center [498, 281] width 91 height 91
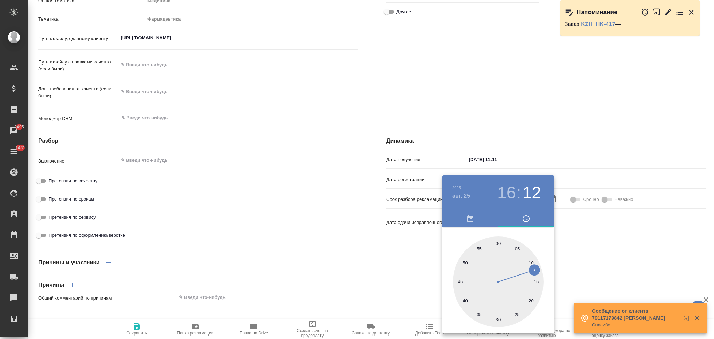
type textarea "x"
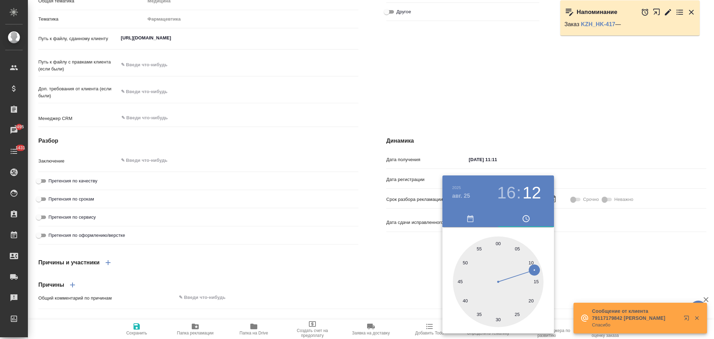
type input "25.08.2025 16:00"
type textarea "x"
click at [377, 261] on div at bounding box center [357, 169] width 714 height 339
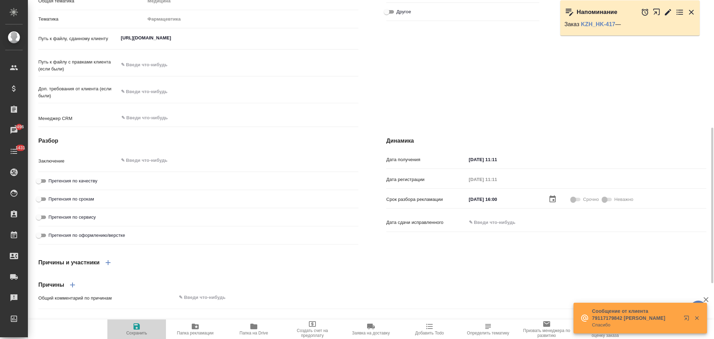
click at [137, 326] on icon "button" at bounding box center [137, 326] width 6 height 6
type textarea "x"
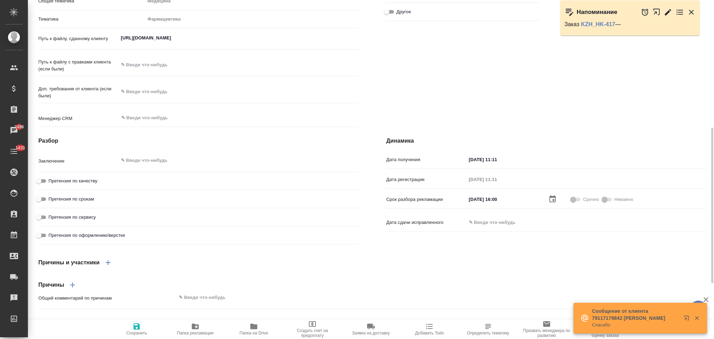
type textarea "x"
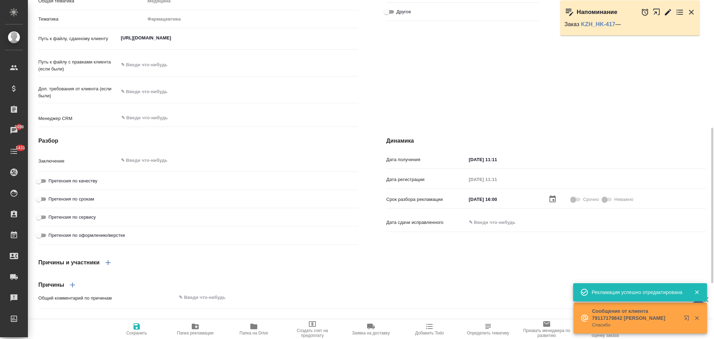
type textarea "x"
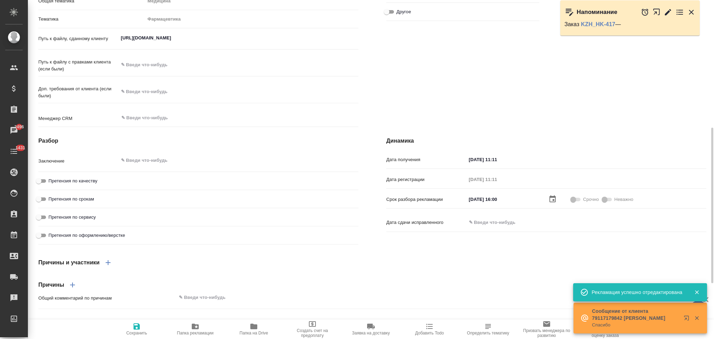
type textarea "x"
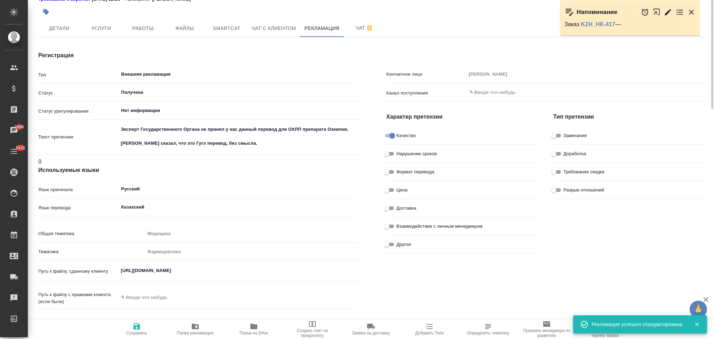
scroll to position [0, 0]
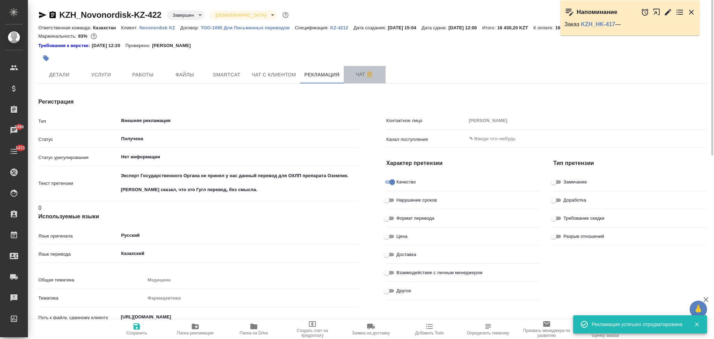
click at [357, 73] on span "Чат" at bounding box center [364, 74] width 33 height 9
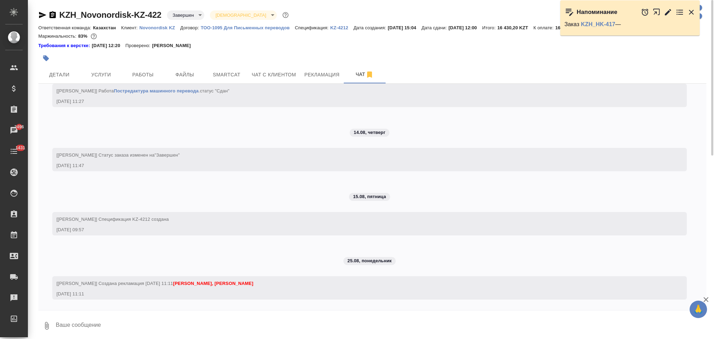
scroll to position [1640, 0]
click at [68, 75] on span "Детали" at bounding box center [59, 74] width 33 height 9
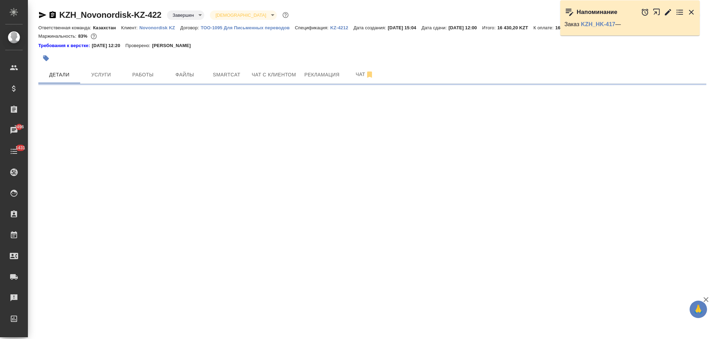
select select "RU"
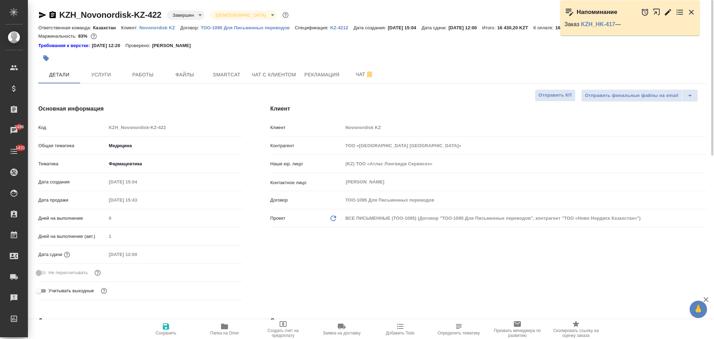
type textarea "x"
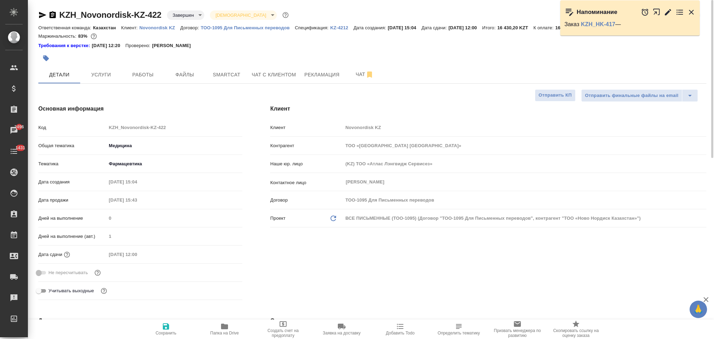
type textarea "x"
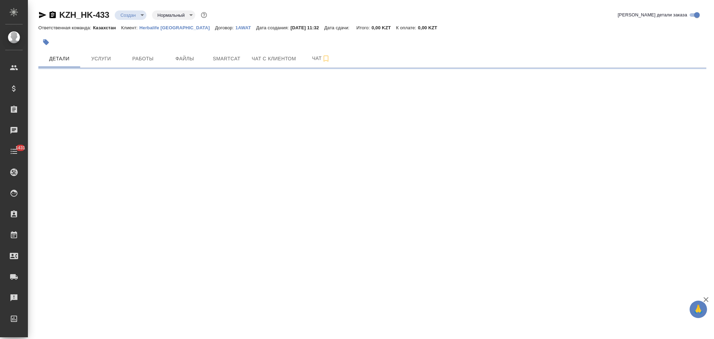
select select "RU"
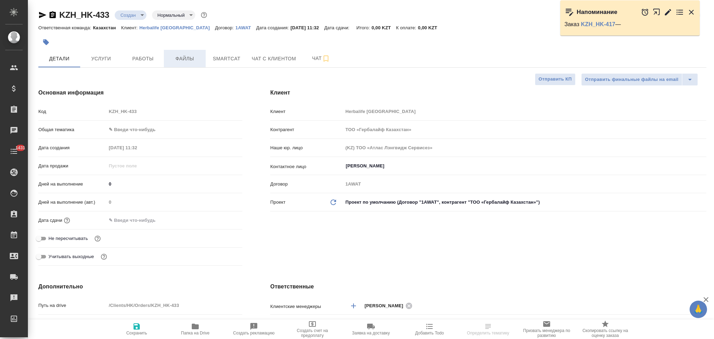
type textarea "x"
click at [182, 55] on span "Файлы" at bounding box center [184, 58] width 33 height 9
type textarea "x"
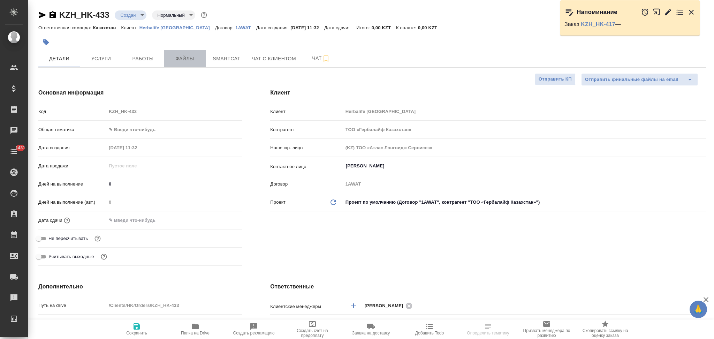
type textarea "x"
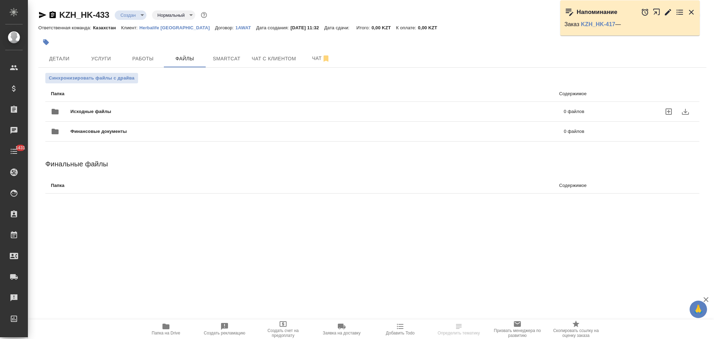
click at [138, 104] on div "Исходные файлы 0 файлов" at bounding box center [318, 111] width 534 height 17
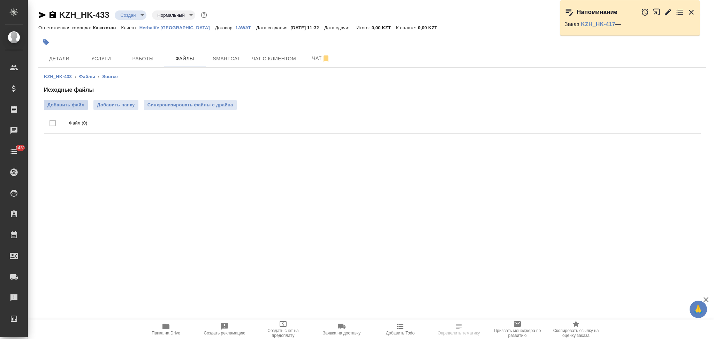
click at [77, 103] on span "Добавить файл" at bounding box center [65, 105] width 37 height 7
click at [0, 0] on input "Добавить файл" at bounding box center [0, 0] width 0 height 0
click at [123, 16] on body "🙏 .cls-1 fill:#fff; AWATERA Aslanukova Sati Клиенты Спецификации Заказы 2516 Ча…" at bounding box center [357, 169] width 714 height 339
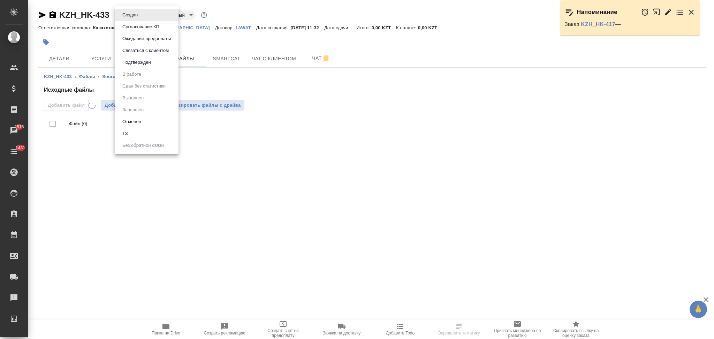
click at [128, 131] on button "ТЗ" at bounding box center [125, 134] width 10 height 8
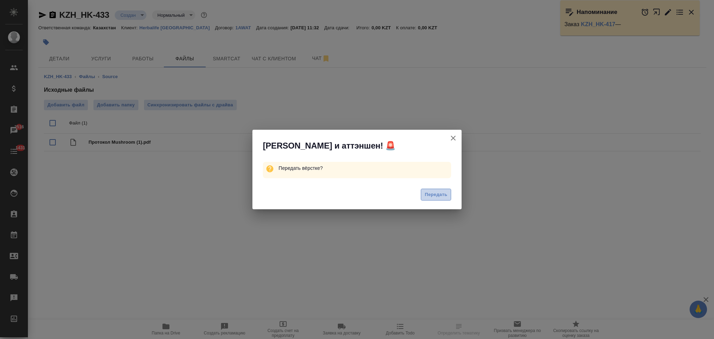
click at [427, 196] on span "Передать" at bounding box center [436, 195] width 23 height 8
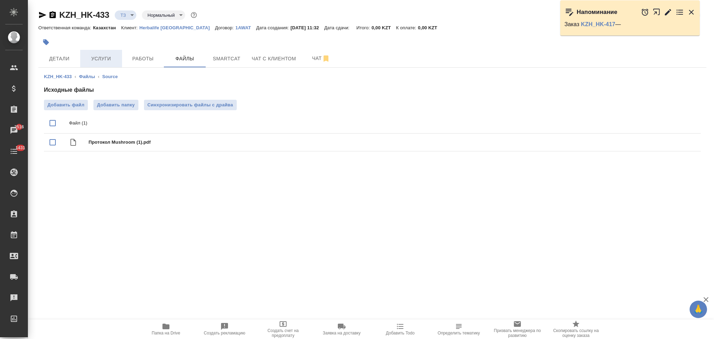
click at [98, 55] on span "Услуги" at bounding box center [100, 58] width 33 height 9
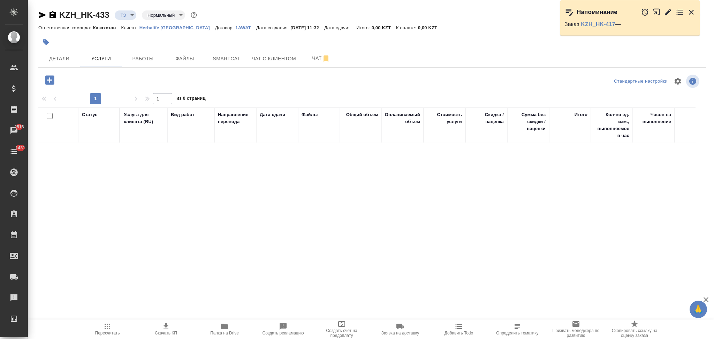
click at [46, 85] on icon "button" at bounding box center [50, 80] width 12 height 12
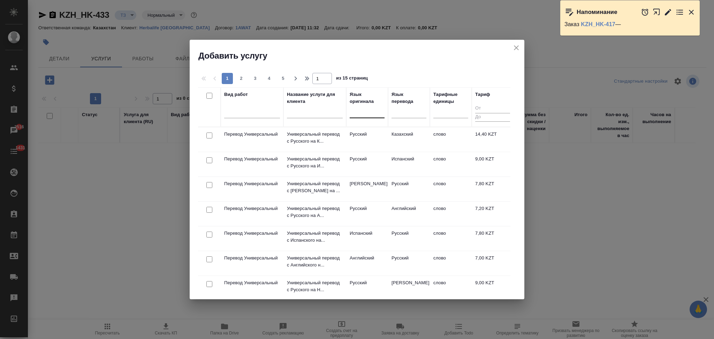
click at [366, 115] on div at bounding box center [367, 111] width 35 height 10
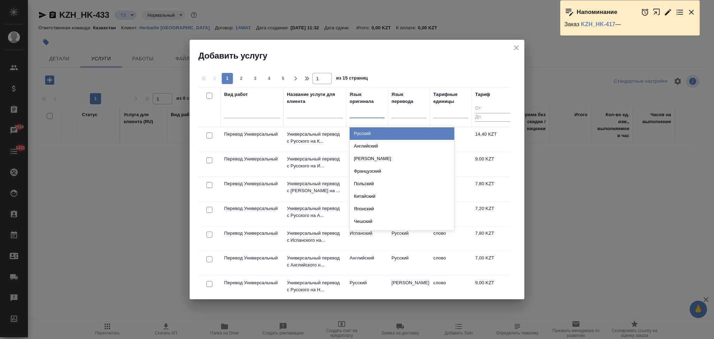
drag, startPoint x: 365, startPoint y: 133, endPoint x: 389, endPoint y: 131, distance: 24.5
click at [366, 134] on div "Русский" at bounding box center [402, 133] width 105 height 13
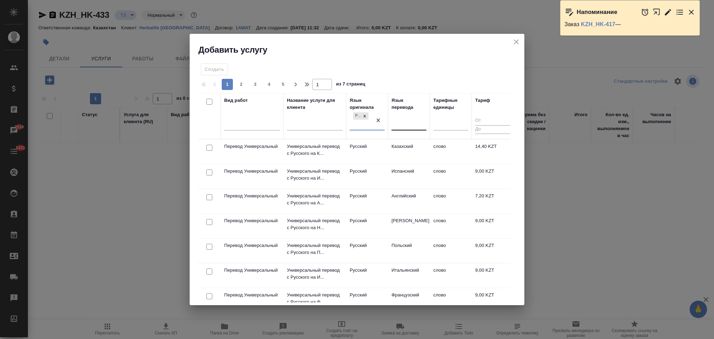
click at [406, 125] on div at bounding box center [409, 124] width 35 height 10
type input "англ"
click at [400, 142] on div "Английский" at bounding box center [444, 145] width 105 height 13
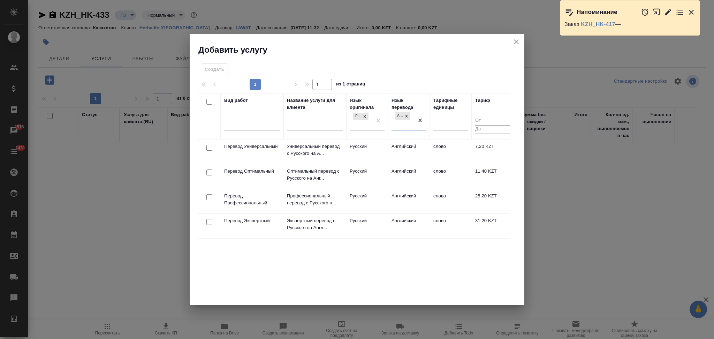
click at [370, 175] on td "Русский" at bounding box center [367, 176] width 42 height 24
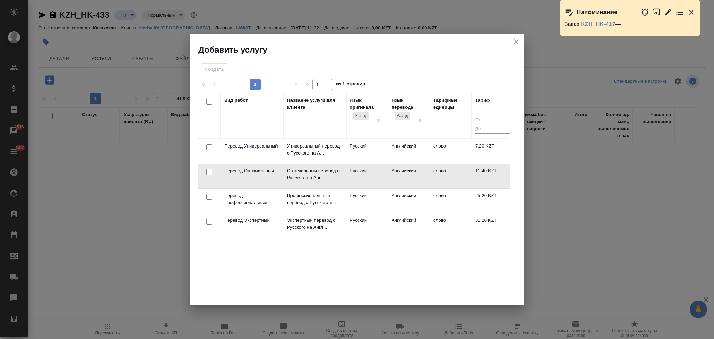
click at [370, 175] on td "Русский" at bounding box center [367, 176] width 42 height 24
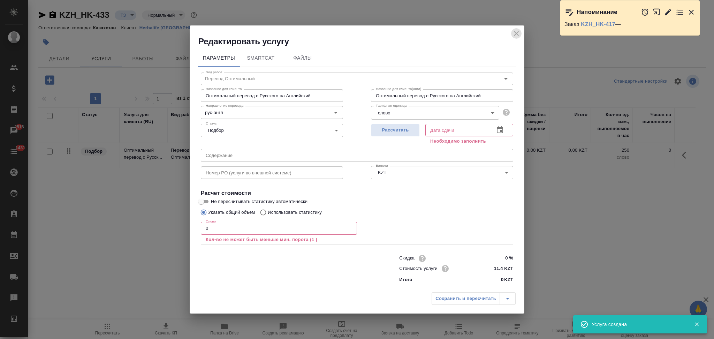
drag, startPoint x: 514, startPoint y: 32, endPoint x: 465, endPoint y: 87, distance: 73.4
click at [515, 32] on icon "close" at bounding box center [516, 33] width 8 height 8
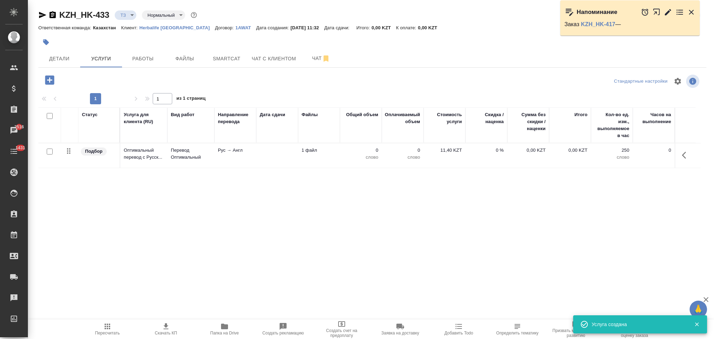
click at [225, 329] on icon "button" at bounding box center [224, 327] width 7 height 6
click at [52, 79] on icon "button" at bounding box center [49, 79] width 9 height 9
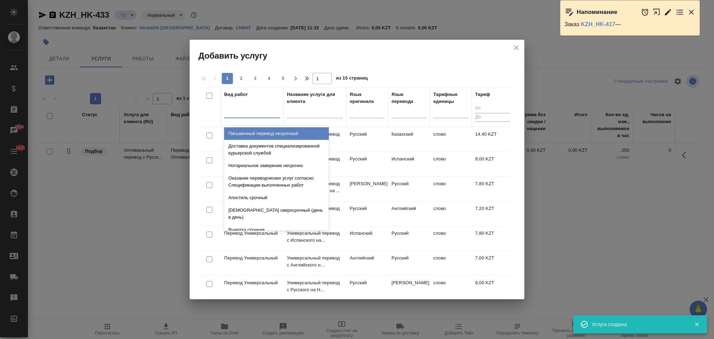
click at [242, 110] on div at bounding box center [252, 111] width 56 height 10
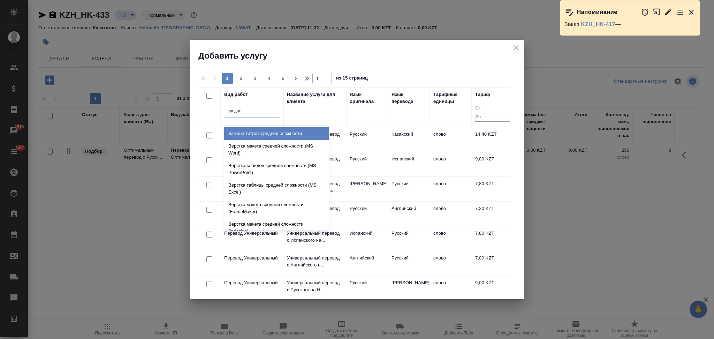
type input "средней"
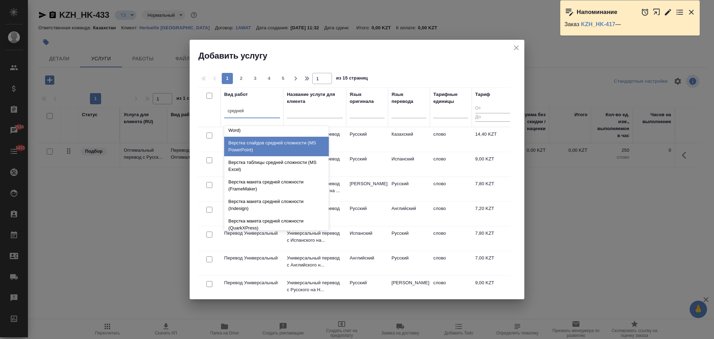
scroll to position [74, 0]
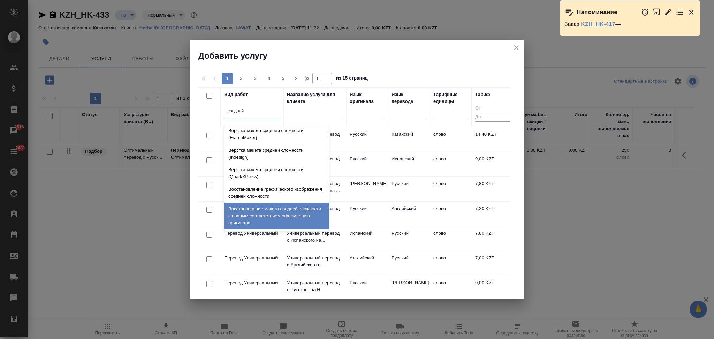
click at [268, 215] on div "Восстановление макета средней сложности с полным соответствием оформлению ориги…" at bounding box center [276, 216] width 105 height 27
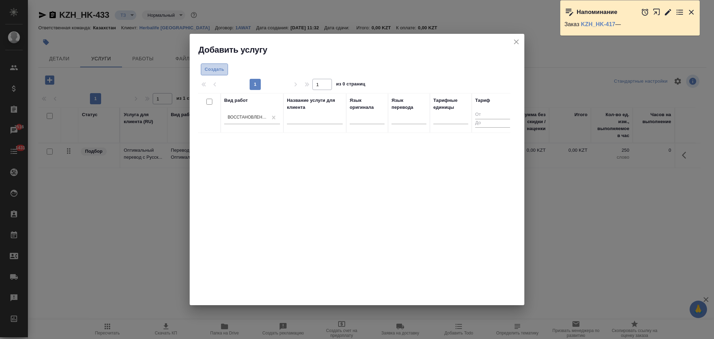
click at [210, 69] on span "Создать" at bounding box center [215, 70] width 20 height 8
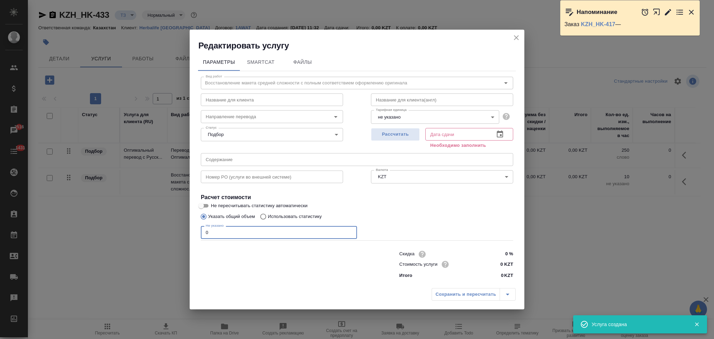
drag, startPoint x: 209, startPoint y: 235, endPoint x: 164, endPoint y: 231, distance: 45.9
click at [164, 231] on div "Редактировать услугу Параметры SmartCat Файлы Вид работ Восстановление макета с…" at bounding box center [357, 169] width 714 height 339
type input "6"
click at [386, 134] on span "Рассчитать" at bounding box center [395, 134] width 41 height 8
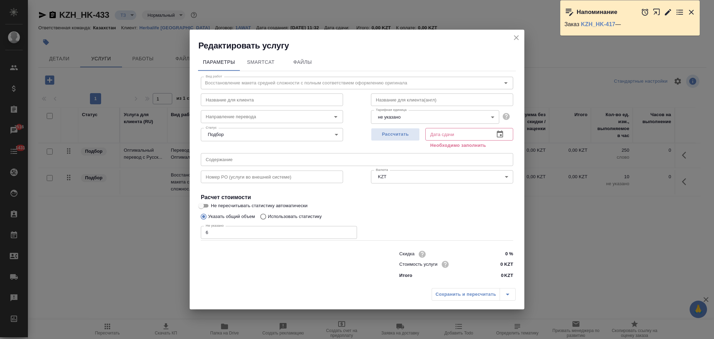
type input "25.08.2025 12:09"
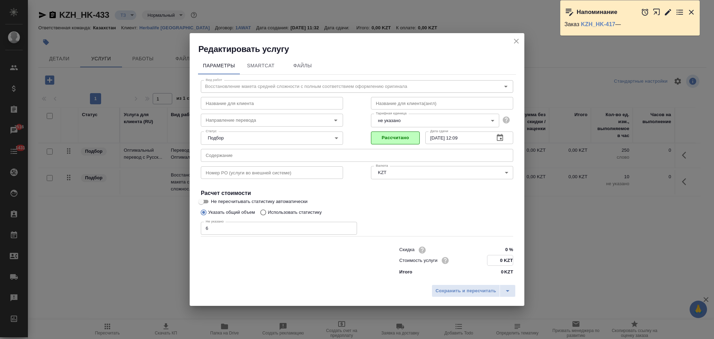
drag, startPoint x: 498, startPoint y: 262, endPoint x: 503, endPoint y: 262, distance: 4.9
click at [503, 262] on input "0 KZT" at bounding box center [500, 260] width 25 height 10
type input "1725 KZT"
click at [478, 286] on button "Сохранить и пересчитать" at bounding box center [466, 291] width 68 height 13
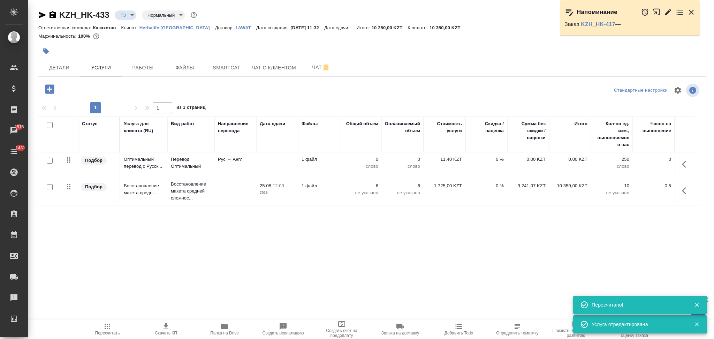
click at [48, 160] on input "checkbox" at bounding box center [50, 161] width 6 height 6
checkbox input "true"
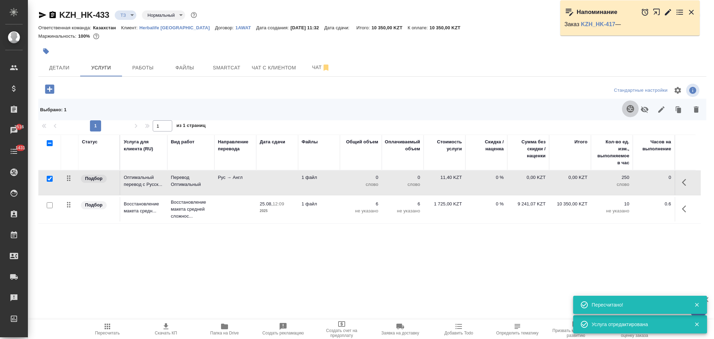
click at [628, 107] on icon "button" at bounding box center [630, 108] width 7 height 7
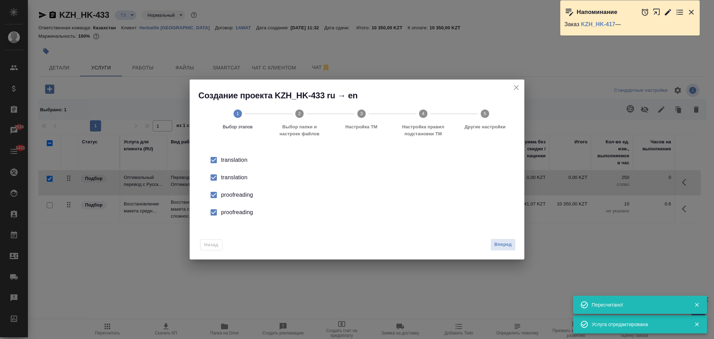
click at [239, 176] on div "translation" at bounding box center [364, 177] width 287 height 8
drag, startPoint x: 239, startPoint y: 176, endPoint x: 235, endPoint y: 196, distance: 19.6
click at [235, 196] on div "proofreading" at bounding box center [364, 195] width 287 height 8
click at [235, 208] on li "proofreading" at bounding box center [357, 212] width 313 height 17
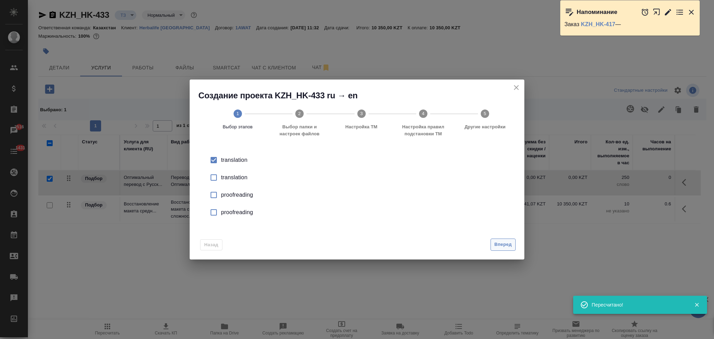
click at [497, 246] on span "Вперед" at bounding box center [503, 245] width 17 height 8
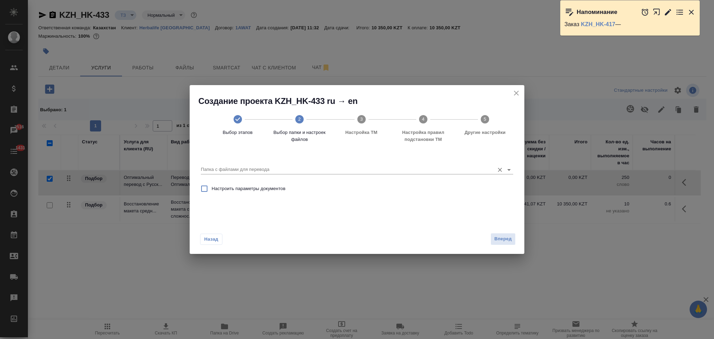
click at [264, 173] on input "Папка с файлами для перевода" at bounding box center [346, 169] width 290 height 8
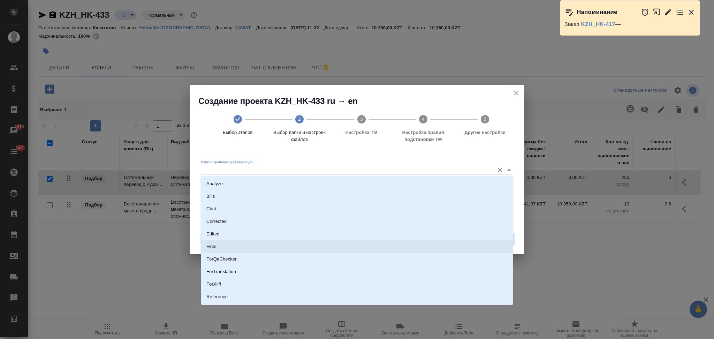
scroll to position [36, 0]
click at [225, 273] on li "Source" at bounding box center [357, 273] width 313 height 13
type input "Source"
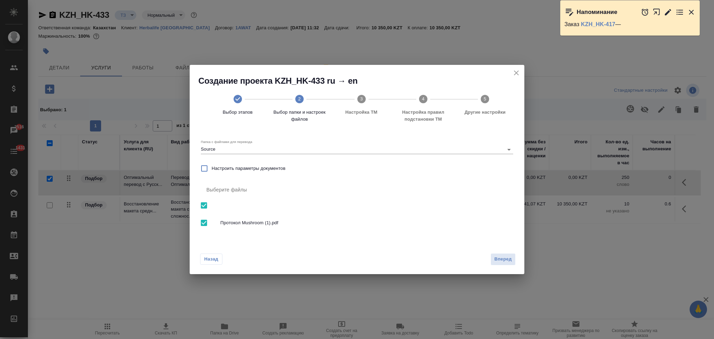
click at [506, 250] on div "Назад Вперед" at bounding box center [357, 257] width 335 height 33
click at [498, 259] on span "Вперед" at bounding box center [503, 259] width 17 height 8
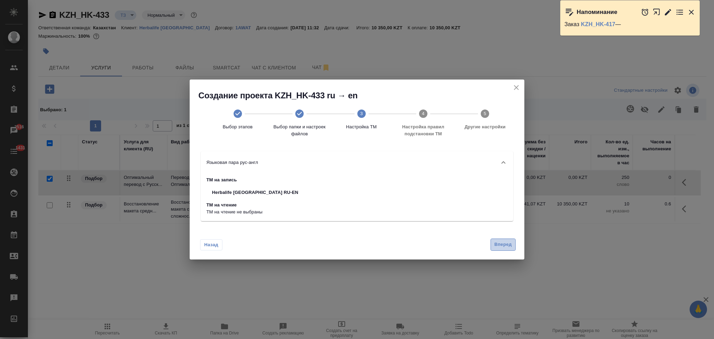
click at [496, 240] on button "Вперед" at bounding box center [503, 245] width 25 height 12
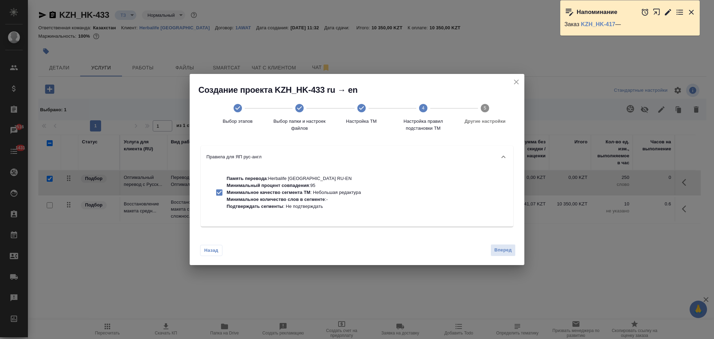
click at [324, 173] on ul "Память перевода : Herbalife Kazakhstan RU-EN Минимальный процент совпадения : 9…" at bounding box center [286, 196] width 160 height 50
drag, startPoint x: 289, startPoint y: 195, endPoint x: 305, endPoint y: 200, distance: 17.1
click at [288, 195] on p "Минимальное качество сегмента ТМ : Небольшая редактура" at bounding box center [294, 192] width 134 height 7
checkbox input "false"
click at [499, 252] on span "Вперед" at bounding box center [503, 250] width 17 height 8
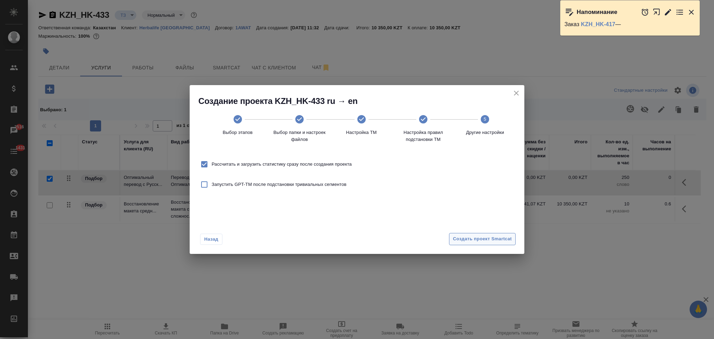
click at [493, 236] on span "Создать проект Smartcat" at bounding box center [482, 239] width 59 height 8
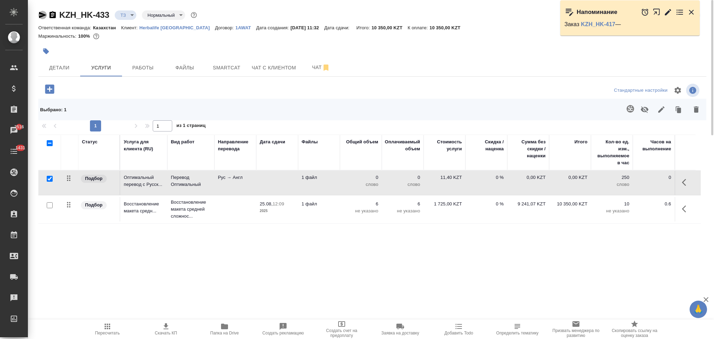
click at [41, 14] on icon "button" at bounding box center [42, 15] width 7 height 6
click at [40, 13] on icon "button" at bounding box center [42, 15] width 7 height 6
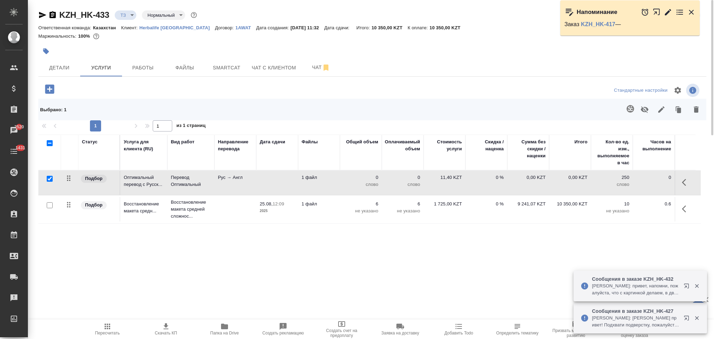
click at [254, 183] on td "Рус → Англ" at bounding box center [236, 183] width 42 height 24
click at [255, 183] on td "Рус → Англ" at bounding box center [236, 183] width 42 height 24
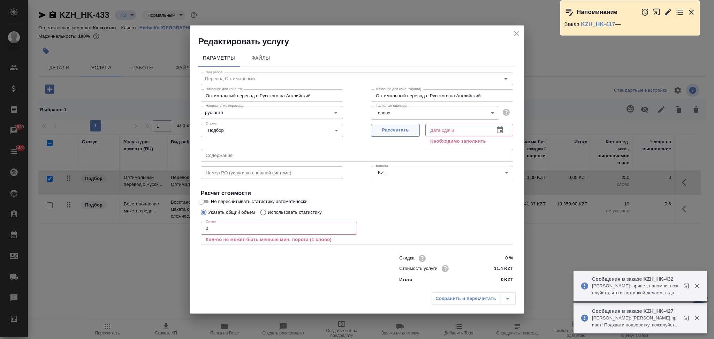
click at [391, 130] on span "Рассчитать" at bounding box center [395, 130] width 41 height 8
type input "25.08.2025 11:35"
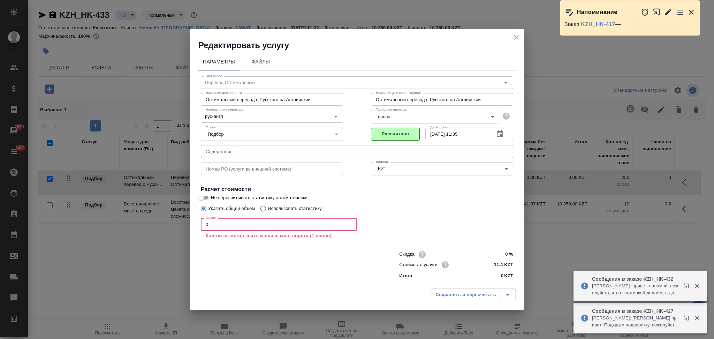
drag, startPoint x: 219, startPoint y: 226, endPoint x: 177, endPoint y: 218, distance: 42.5
click at [177, 218] on div "Редактировать услугу Параметры Файлы Вид работ Перевод Оптимальный Вид работ На…" at bounding box center [357, 169] width 714 height 339
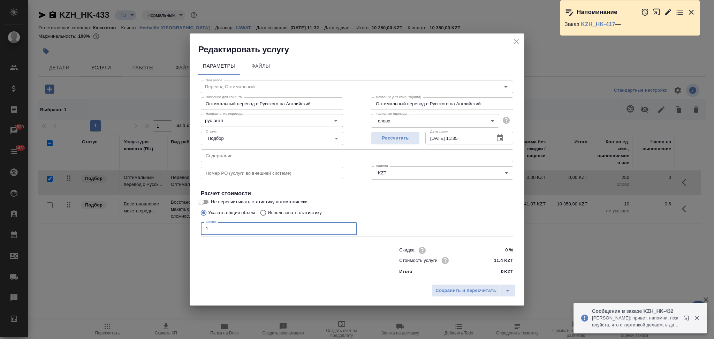
type input "1"
click at [262, 210] on input "Использовать статистику" at bounding box center [262, 212] width 11 height 13
radio input "true"
radio input "false"
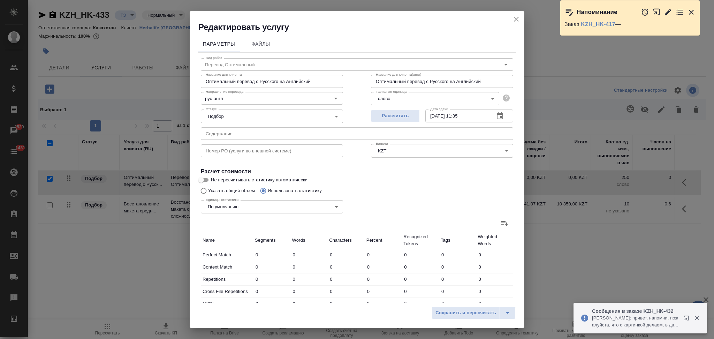
click at [502, 221] on icon at bounding box center [505, 223] width 7 height 5
click at [0, 0] on input "file" at bounding box center [0, 0] width 0 height 0
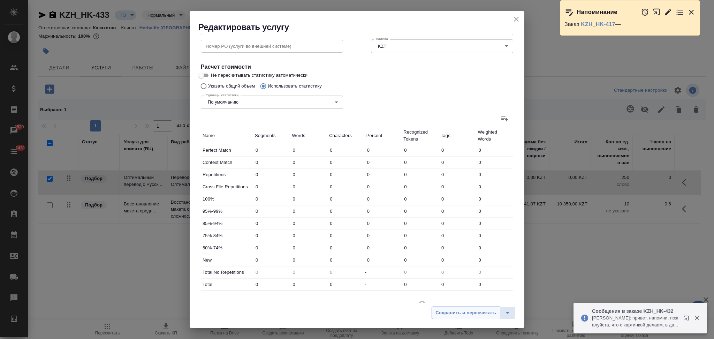
scroll to position [137, 0]
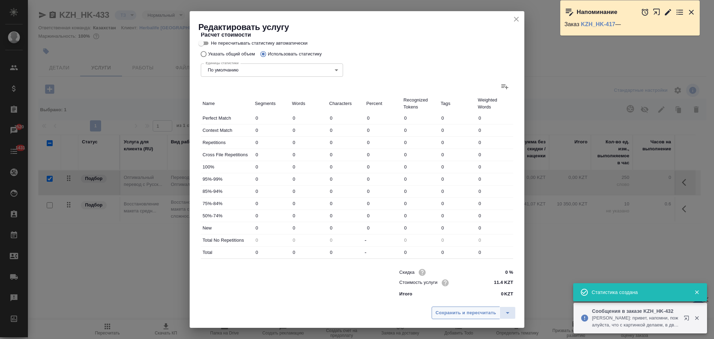
type input "24"
type input "67"
type input "502"
type input "24"
type input "72"
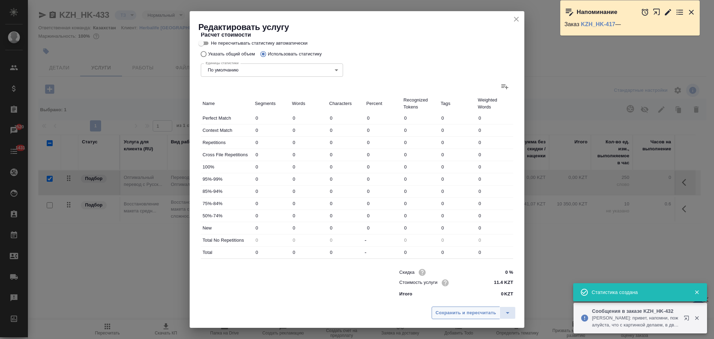
type input "402"
type input "35"
type input "79"
type input "507"
type input "38"
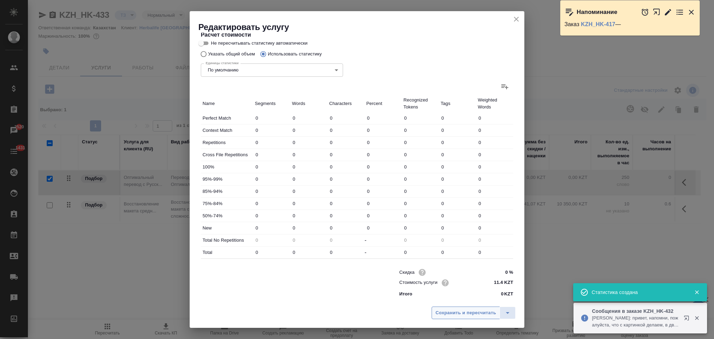
type input "123"
type input "816"
type input "12"
type input "78"
type input "579"
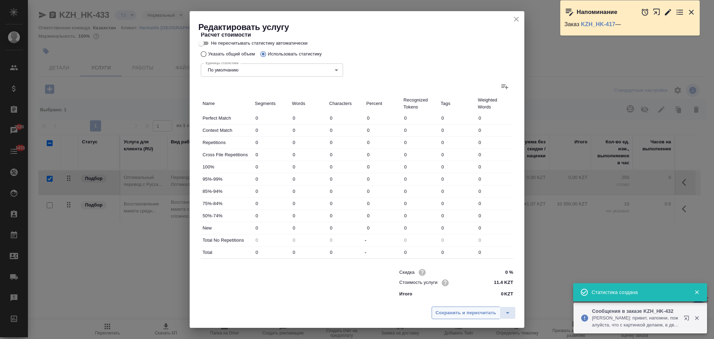
type input "31"
type input "148"
type input "882"
type input "238"
type input "1145"
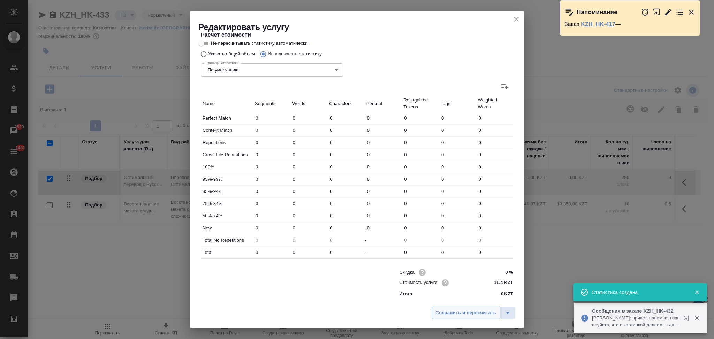
type input "7690"
type input "378"
type input "1640"
type input "10976"
type input "402"
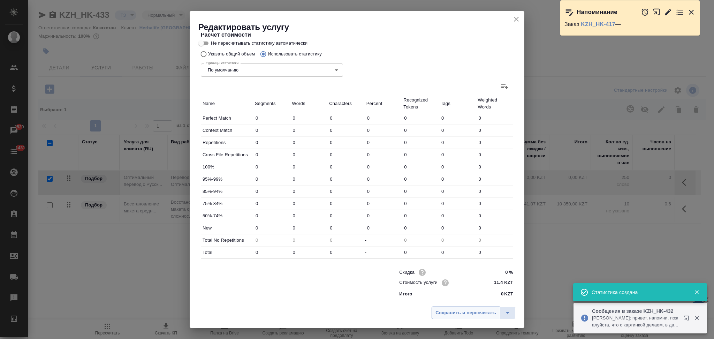
type input "1712"
type input "11378"
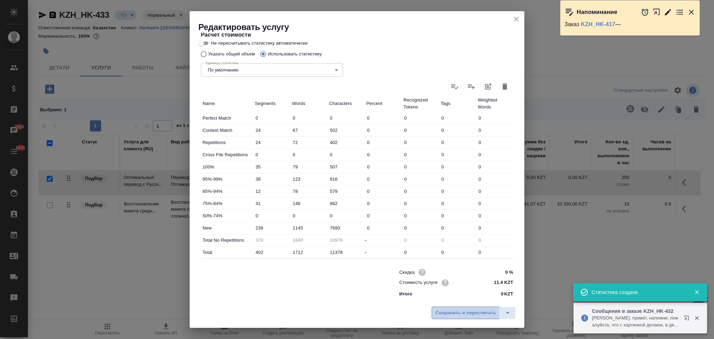
click at [459, 313] on span "Сохранить и пересчитать" at bounding box center [466, 313] width 61 height 8
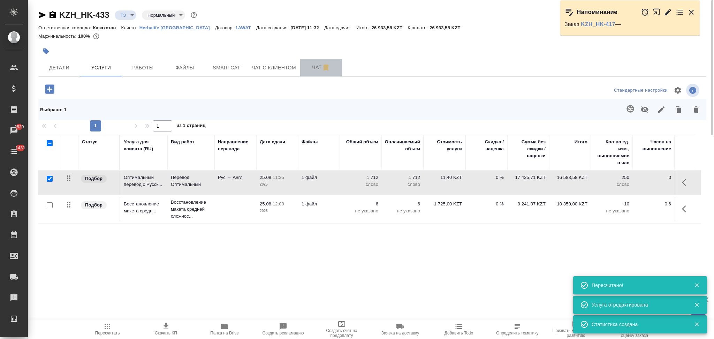
click at [312, 68] on span "Чат" at bounding box center [321, 67] width 33 height 9
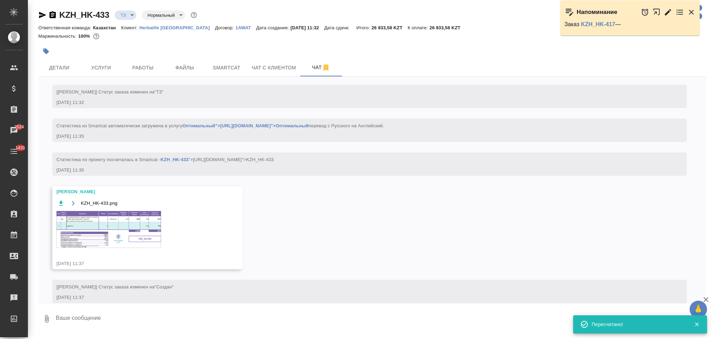
scroll to position [74, 0]
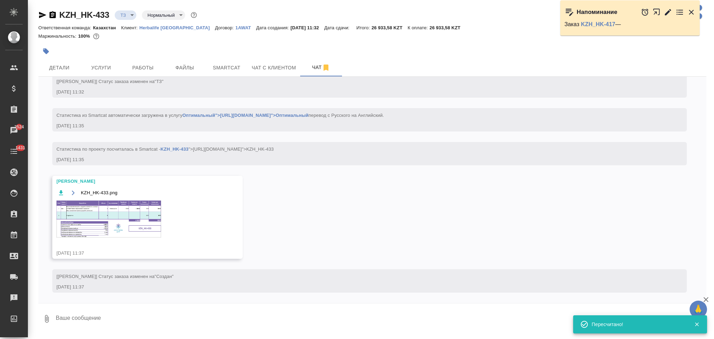
click at [101, 211] on img at bounding box center [109, 219] width 105 height 37
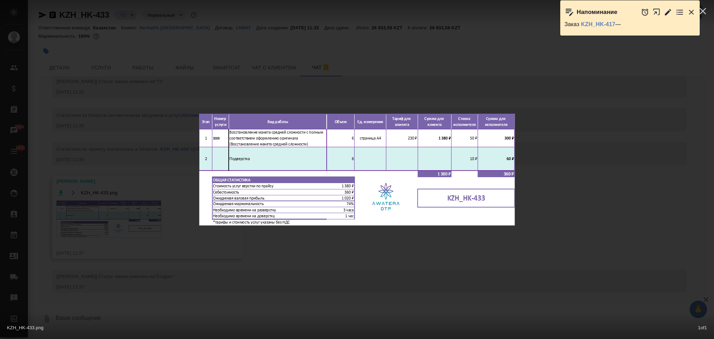
click at [157, 137] on div "KZH_HK-433.png 1 of 1" at bounding box center [357, 169] width 714 height 339
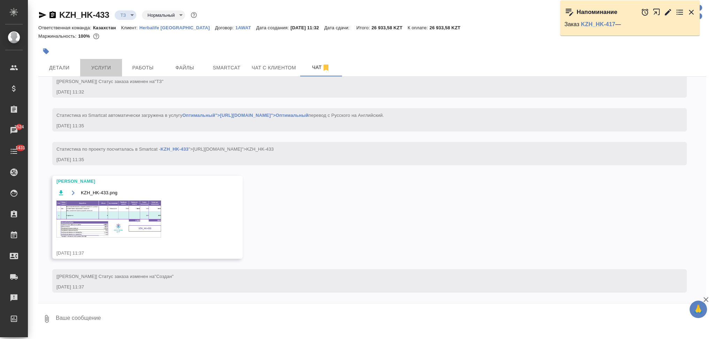
click at [97, 64] on span "Услуги" at bounding box center [100, 67] width 33 height 9
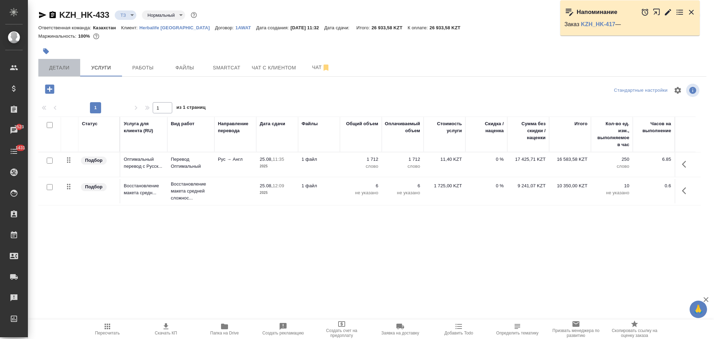
click at [64, 63] on button "Детали" at bounding box center [59, 67] width 42 height 17
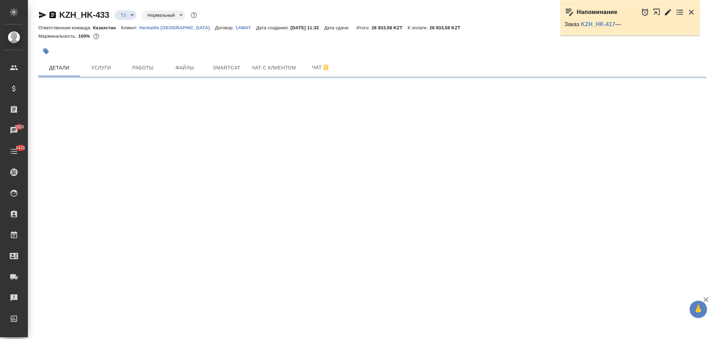
select select "RU"
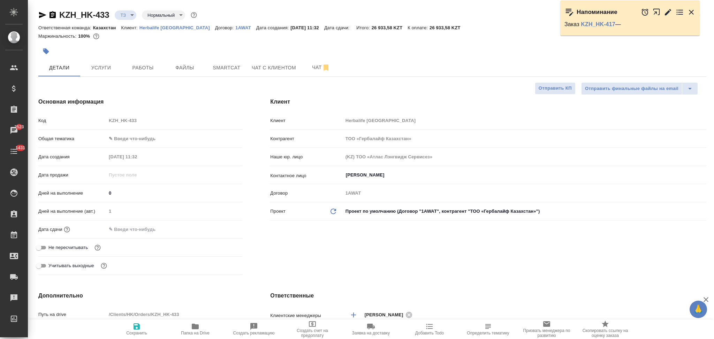
type textarea "x"
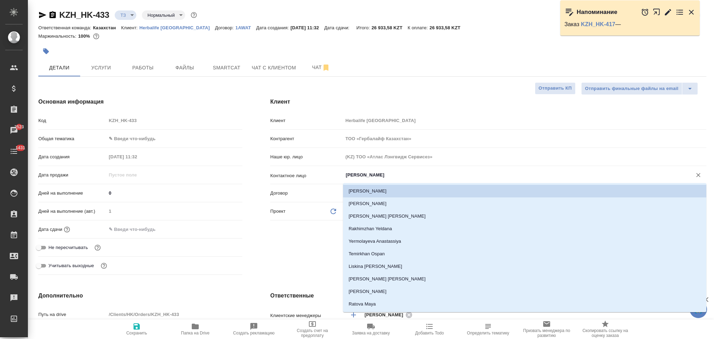
click at [395, 179] on input "Кенжибаева Гаухар" at bounding box center [513, 175] width 336 height 8
click at [364, 276] on li "[PERSON_NAME] [PERSON_NAME]" at bounding box center [524, 279] width 363 height 13
type input "[PERSON_NAME] [PERSON_NAME]"
type textarea "x"
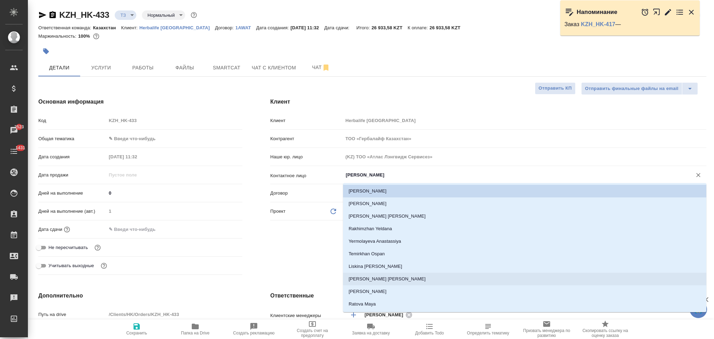
type textarea "x"
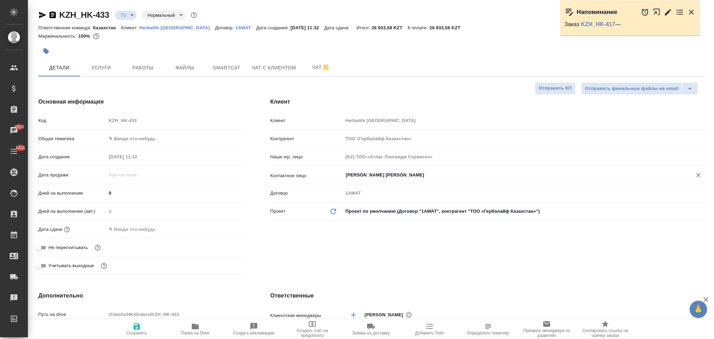
click at [135, 330] on icon "button" at bounding box center [137, 326] width 6 height 6
type textarea "x"
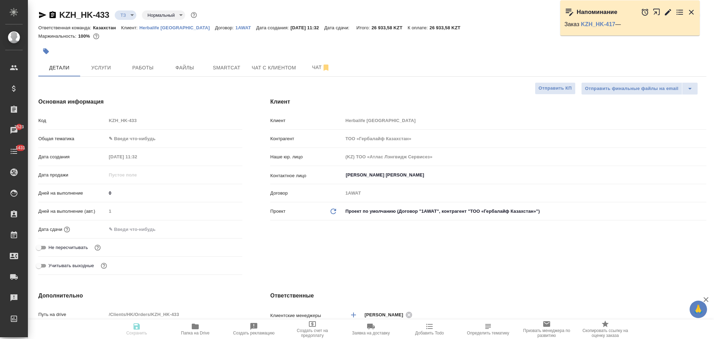
type textarea "x"
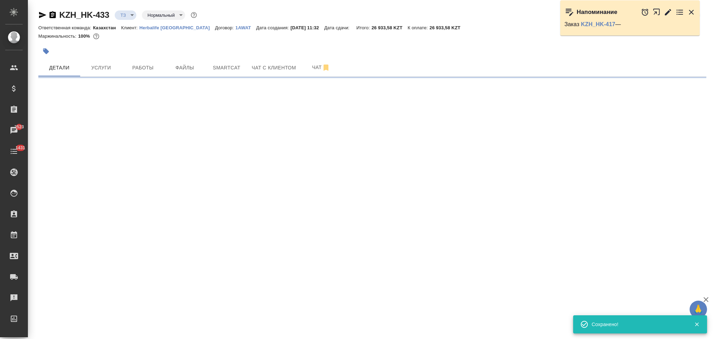
type input "new"
select select "RU"
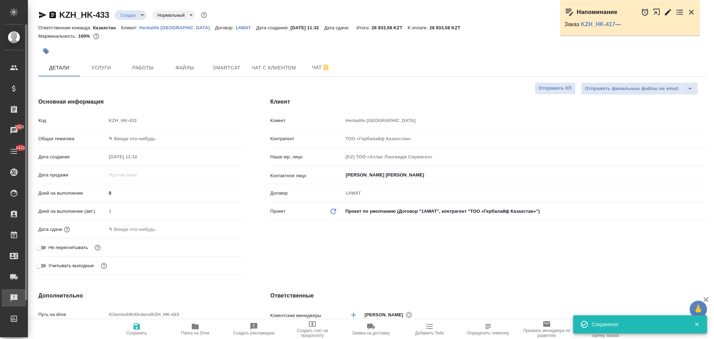
type textarea "x"
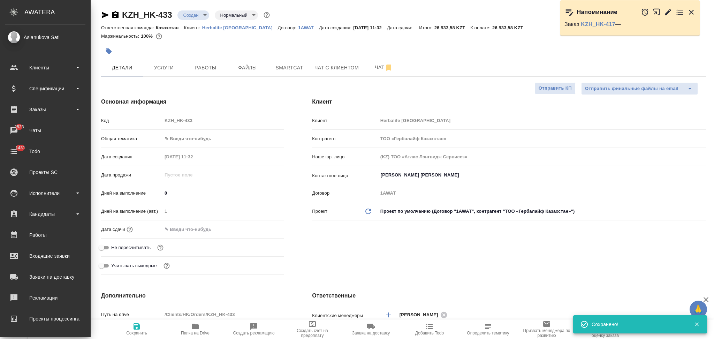
type textarea "x"
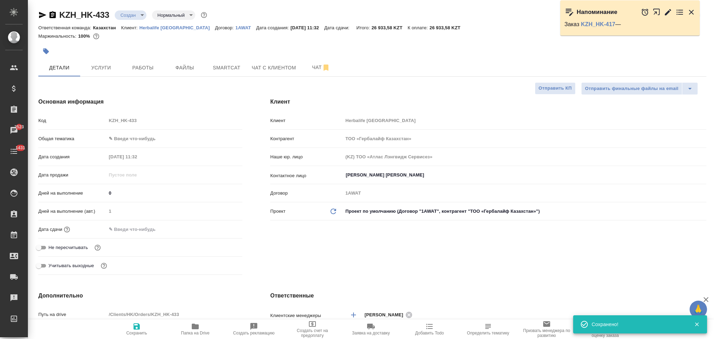
click at [151, 228] on input "text" at bounding box center [136, 229] width 61 height 10
click at [220, 228] on icon "button" at bounding box center [222, 229] width 8 height 8
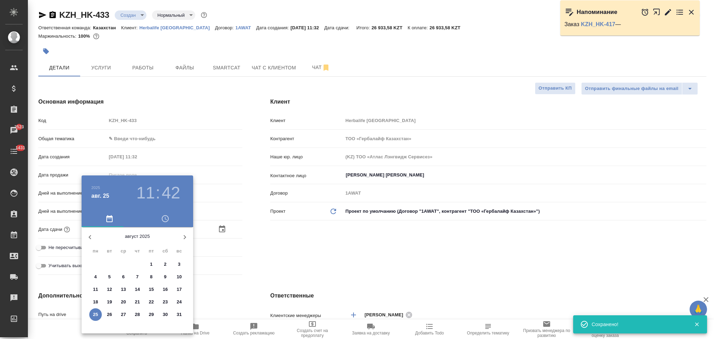
click at [97, 313] on p "25" at bounding box center [95, 314] width 5 height 7
type input "25.08.2025 11:42"
type textarea "x"
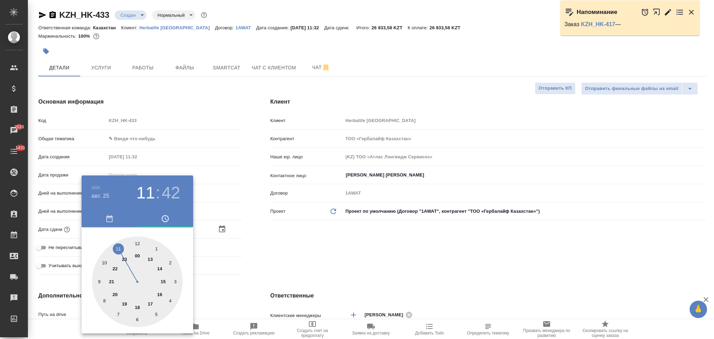
click at [160, 295] on div at bounding box center [137, 281] width 91 height 91
type input "25.08.2025 16:42"
type textarea "x"
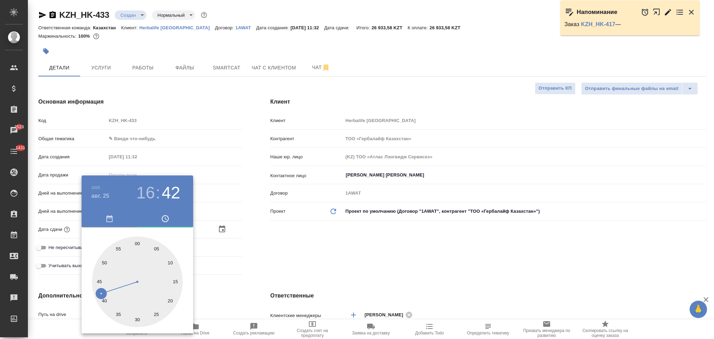
click at [137, 244] on div at bounding box center [137, 281] width 91 height 91
type input "25.08.2025 16:00"
type textarea "x"
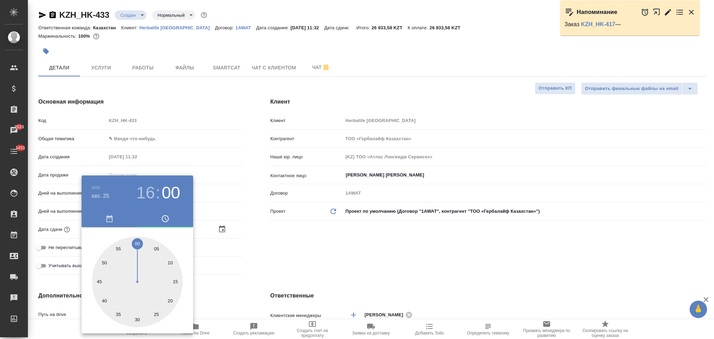
drag, startPoint x: 267, startPoint y: 280, endPoint x: 250, endPoint y: 285, distance: 18.0
click at [267, 280] on div at bounding box center [357, 169] width 714 height 339
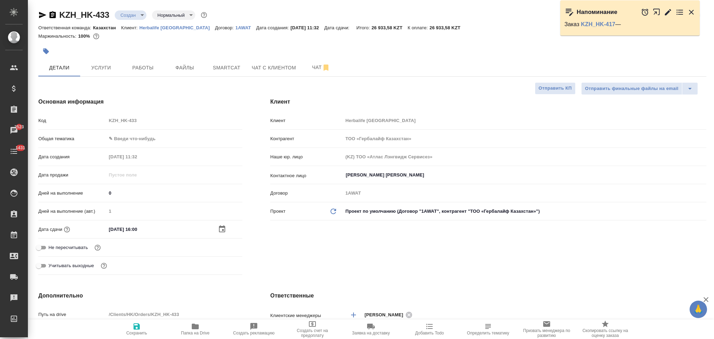
click at [136, 330] on icon "button" at bounding box center [137, 326] width 8 height 8
type textarea "x"
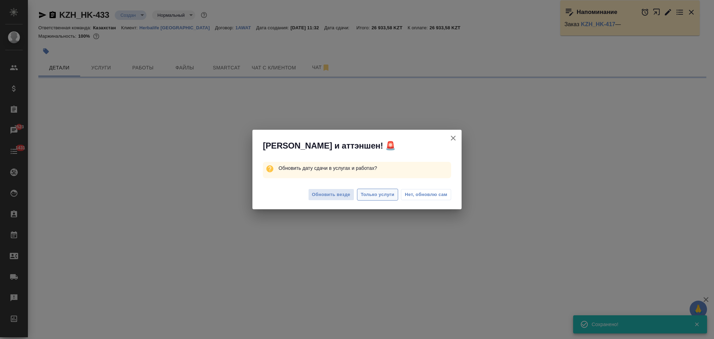
select select "RU"
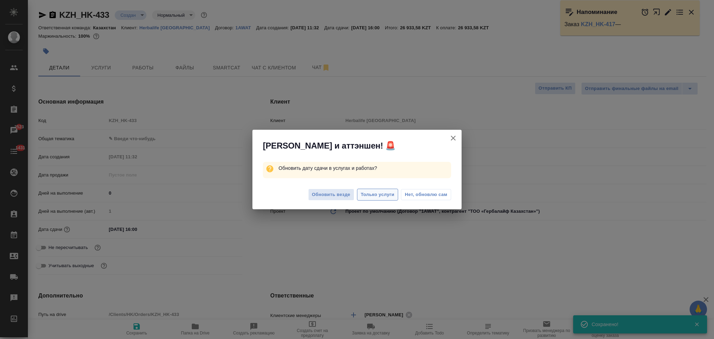
type textarea "x"
click at [373, 194] on span "Только услуги" at bounding box center [378, 195] width 34 height 8
type textarea "x"
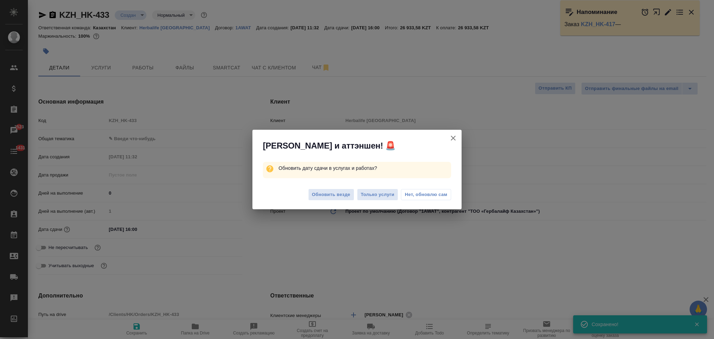
type textarea "x"
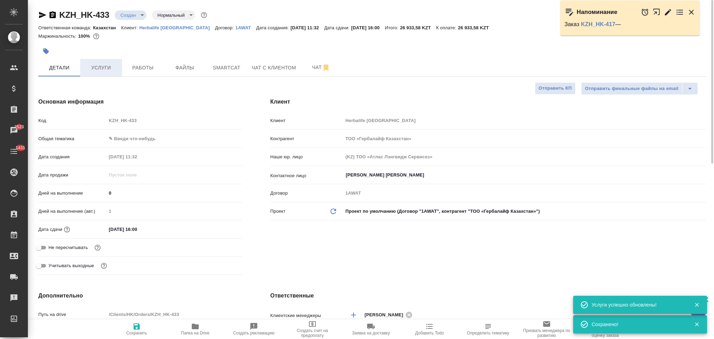
click at [99, 66] on span "Услуги" at bounding box center [100, 67] width 33 height 9
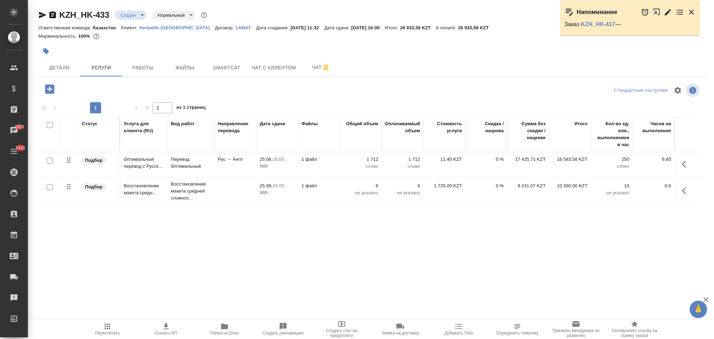
click at [108, 334] on span "Пересчитать" at bounding box center [107, 333] width 25 height 5
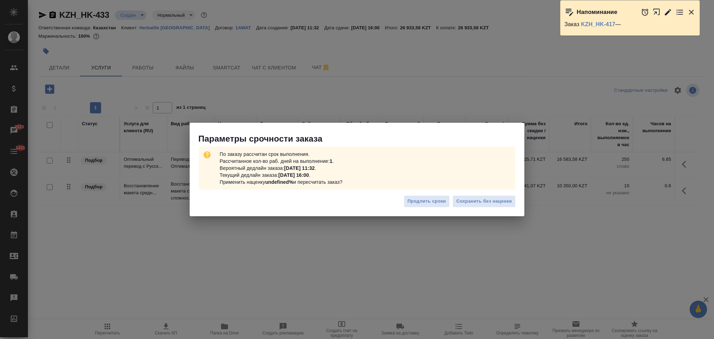
click at [469, 77] on div "Параметры срочности заказа По заказу рассчитан срок выполнения. Рассчитанное ко…" at bounding box center [357, 169] width 714 height 339
click at [325, 261] on div "Параметры срочности заказа По заказу рассчитан срок выполнения. Рассчитанное ко…" at bounding box center [357, 169] width 714 height 339
click at [461, 202] on span "Сохранить без наценки" at bounding box center [484, 201] width 55 height 8
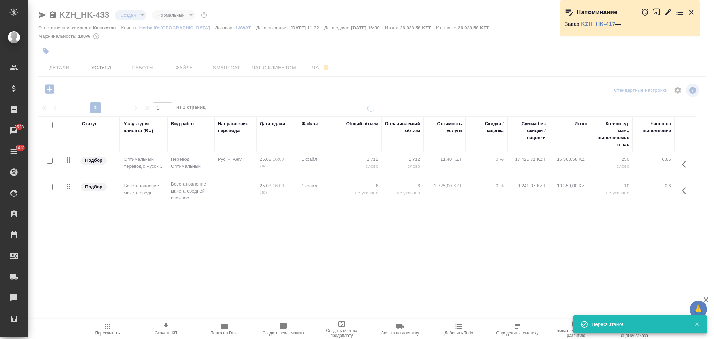
type input "urgent"
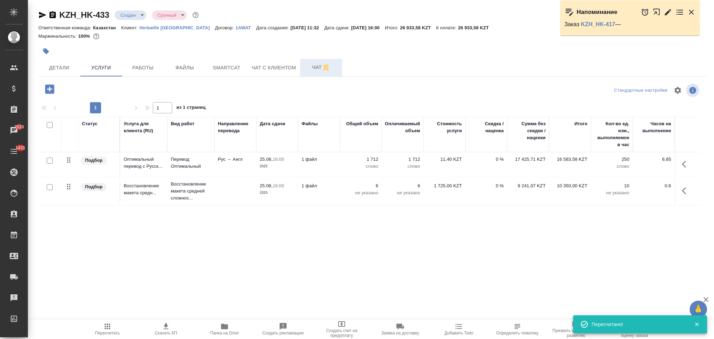
click at [308, 66] on span "Чат" at bounding box center [321, 67] width 33 height 9
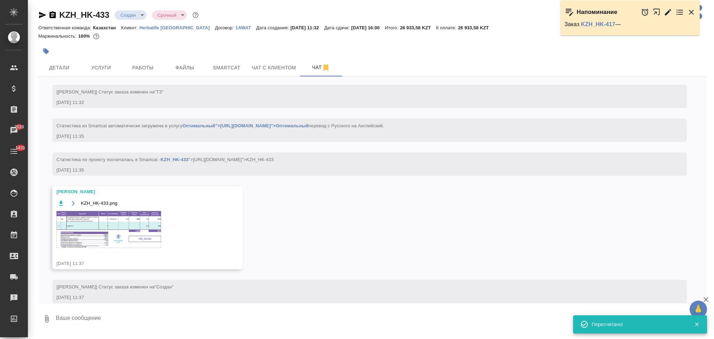
scroll to position [74, 0]
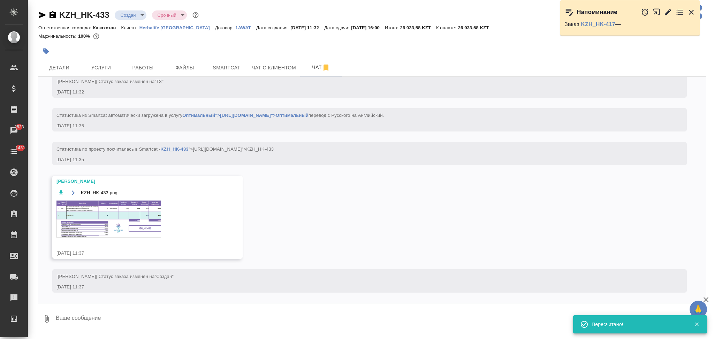
click at [115, 217] on img at bounding box center [109, 219] width 105 height 37
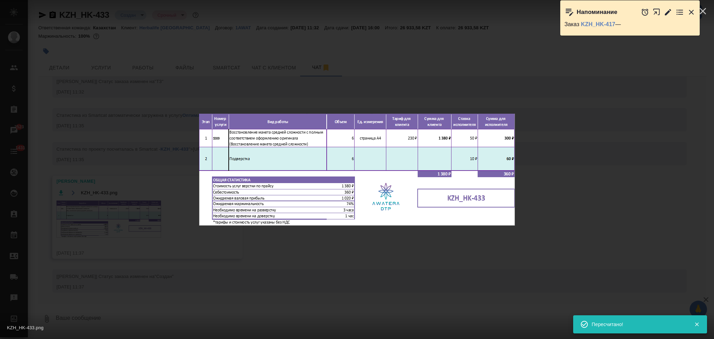
click at [115, 217] on div "KZH_HK-433.png 1 of 1" at bounding box center [357, 169] width 714 height 339
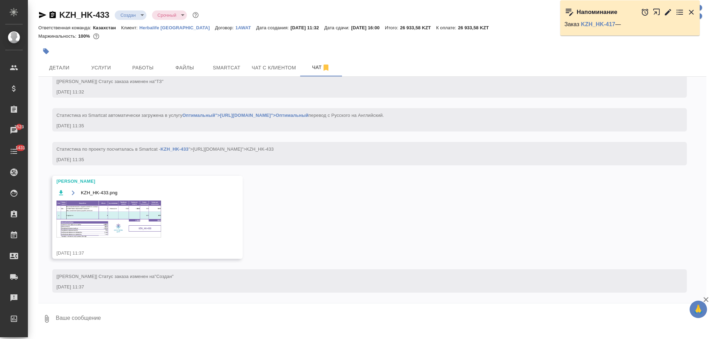
click at [98, 321] on textarea at bounding box center [381, 319] width 652 height 24
click at [179, 324] on textarea "Сроки сжатые, прошу по вёрстке сократить" at bounding box center [375, 319] width 640 height 24
type textarea "Сроки сжатые, прошу по вёрстке сократить"
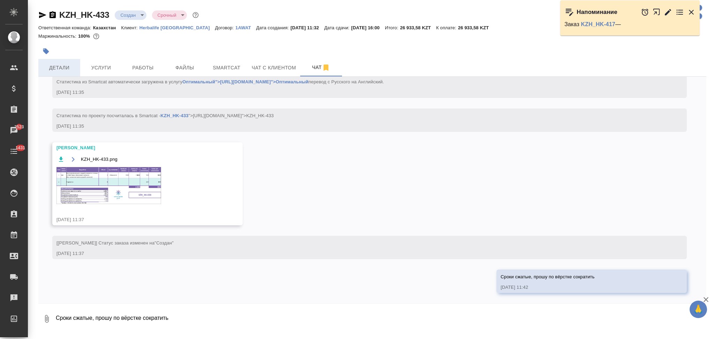
click at [61, 67] on span "Детали" at bounding box center [59, 67] width 33 height 9
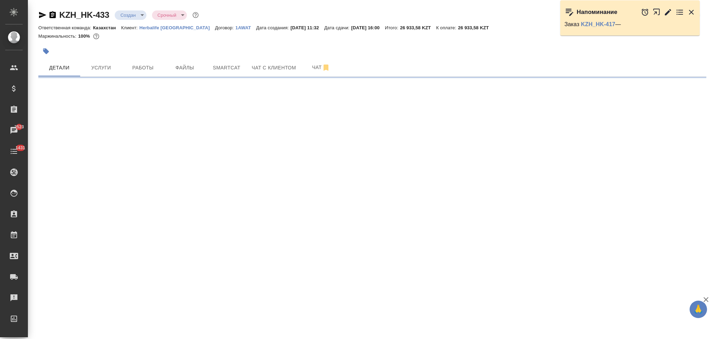
select select "RU"
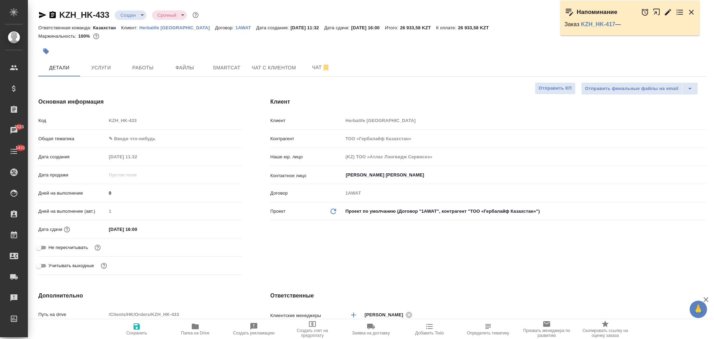
type textarea "x"
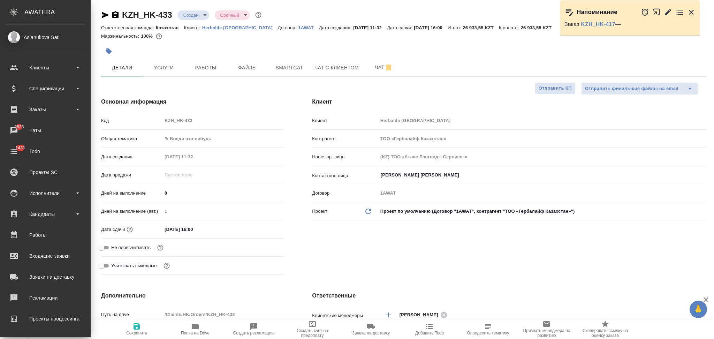
type textarea "x"
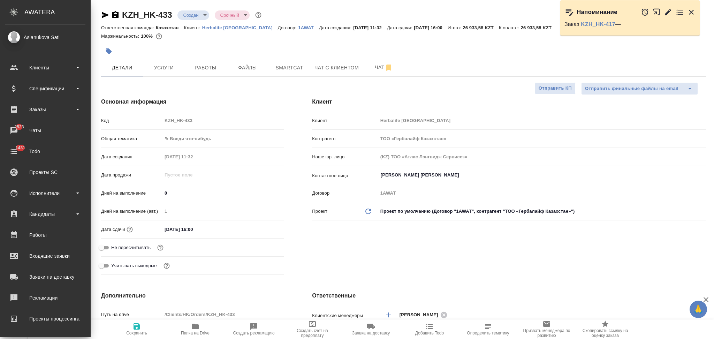
type textarea "x"
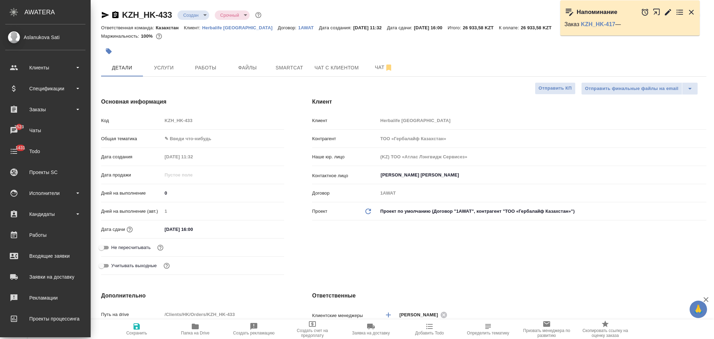
type textarea "x"
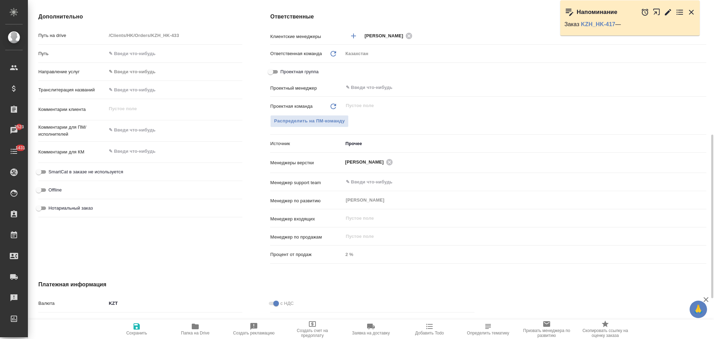
scroll to position [370, 0]
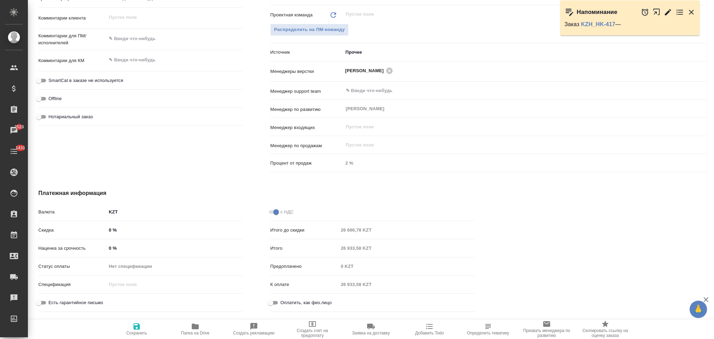
click at [108, 230] on input "0 %" at bounding box center [174, 230] width 136 height 10
type textarea "x"
type input "-0 %"
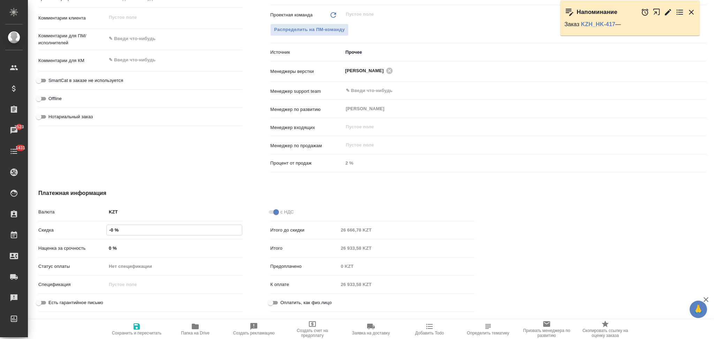
type textarea "x"
type input "-30 %"
click at [135, 326] on icon "button" at bounding box center [137, 326] width 6 height 6
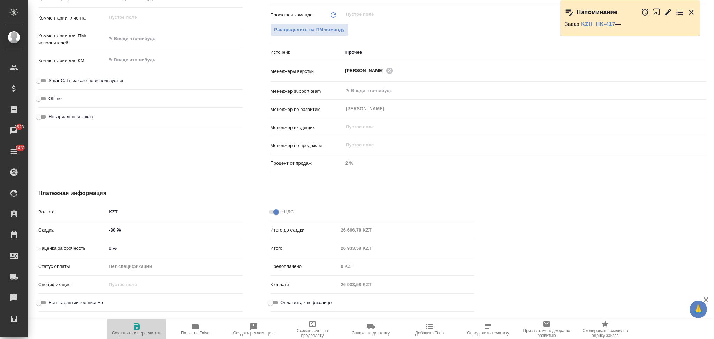
type textarea "x"
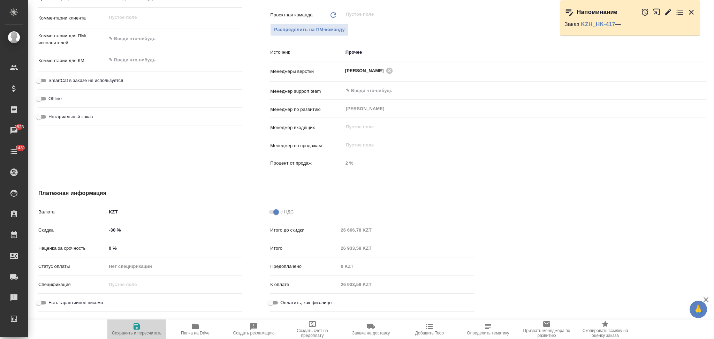
type textarea "x"
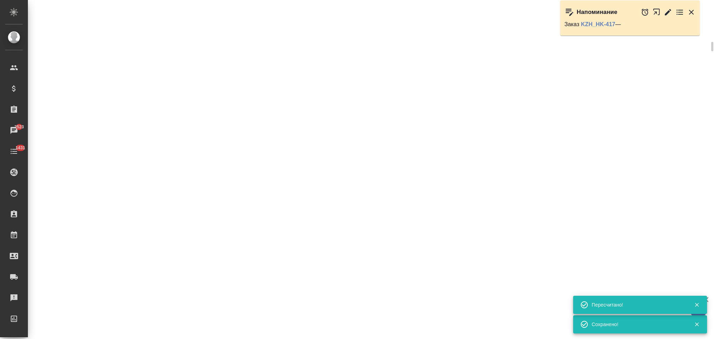
select select "RU"
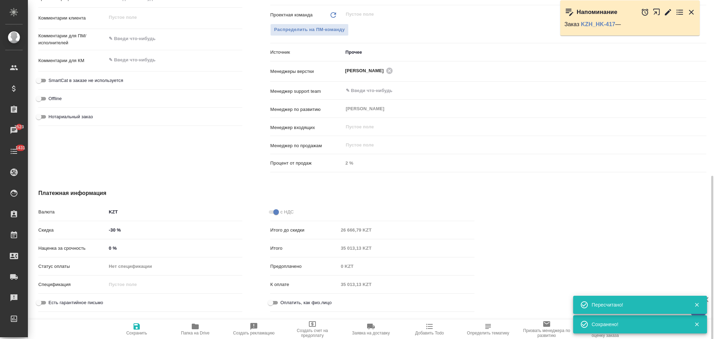
type textarea "x"
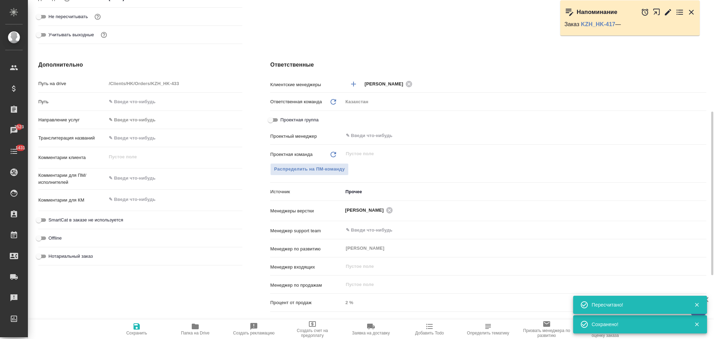
scroll to position [0, 0]
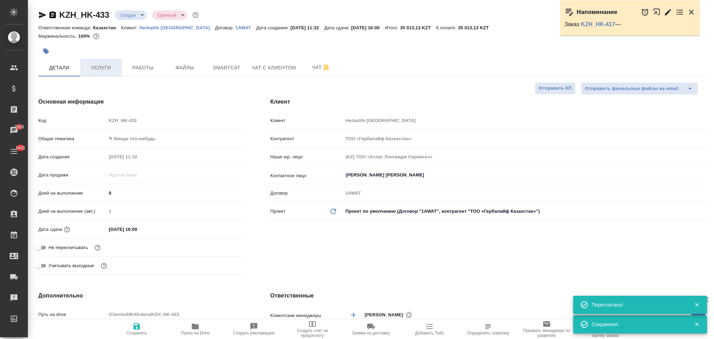
click at [102, 63] on span "Услуги" at bounding box center [100, 67] width 33 height 9
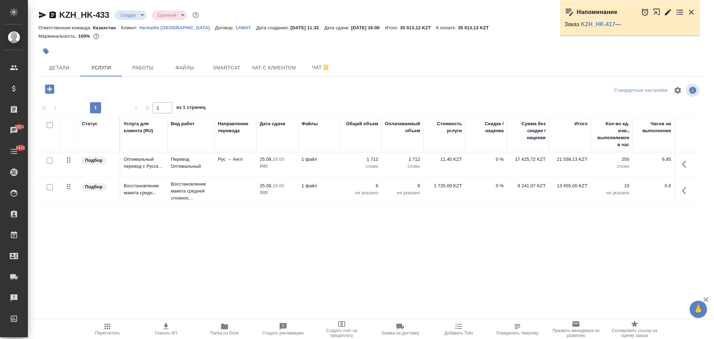
click at [163, 329] on icon "button" at bounding box center [166, 326] width 8 height 8
click at [185, 68] on span "Файлы" at bounding box center [184, 67] width 33 height 9
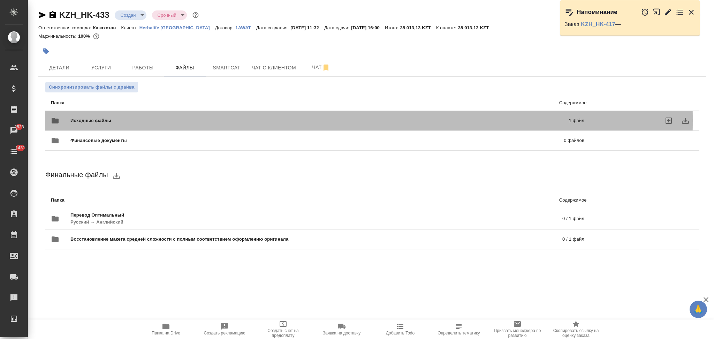
click at [115, 120] on span "Исходные файлы" at bounding box center [205, 120] width 270 height 7
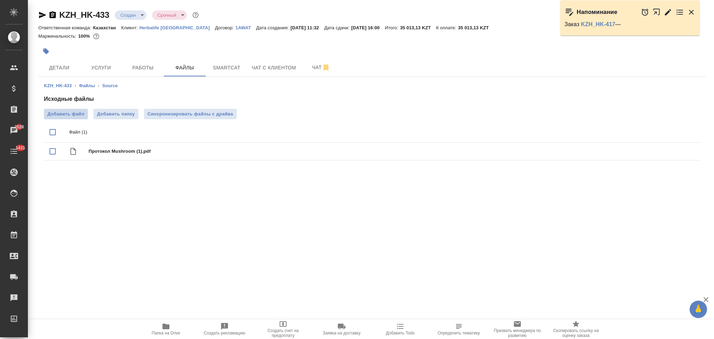
click at [66, 112] on span "Добавить файл" at bounding box center [65, 114] width 37 height 7
click at [0, 0] on input "Добавить файл" at bounding box center [0, 0] width 0 height 0
click at [66, 115] on span "Добавить файл" at bounding box center [65, 114] width 37 height 7
click at [0, 0] on input "Добавить файл" at bounding box center [0, 0] width 0 height 0
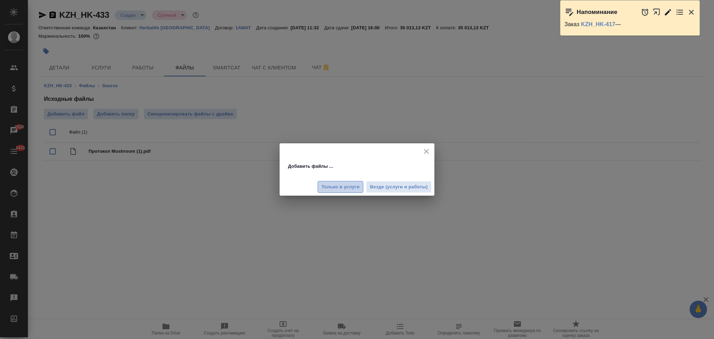
click at [333, 183] on span "Только в услуги" at bounding box center [341, 187] width 38 height 8
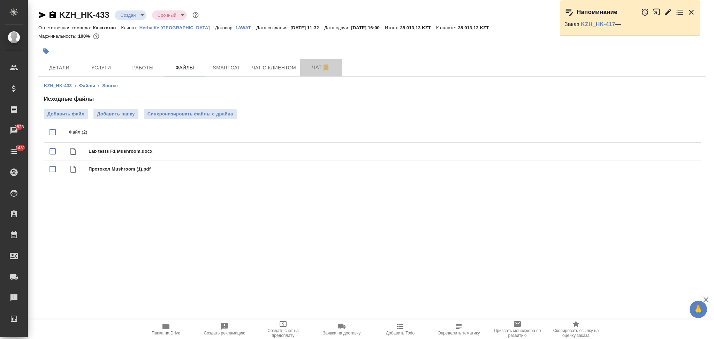
click at [314, 66] on span "Чат" at bounding box center [321, 67] width 33 height 9
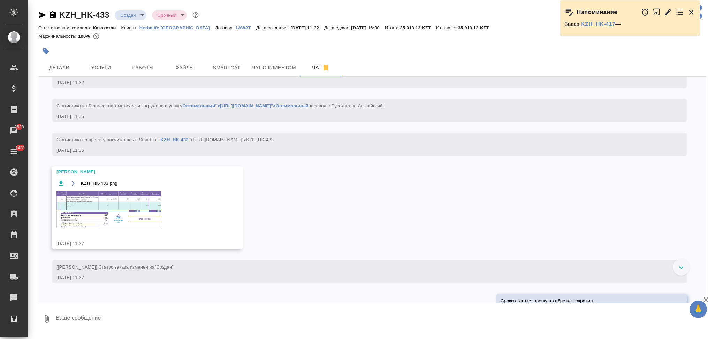
scroll to position [107, 0]
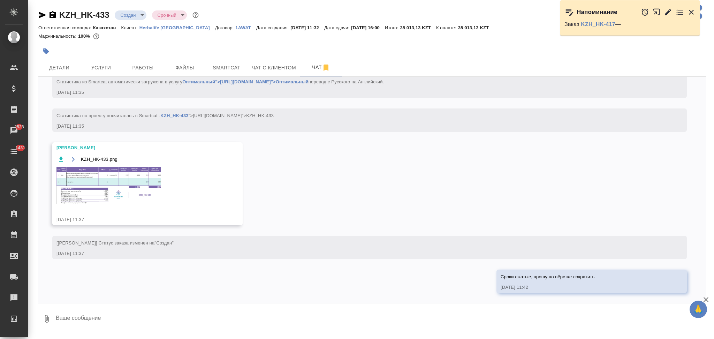
click at [106, 314] on textarea at bounding box center [381, 319] width 652 height 24
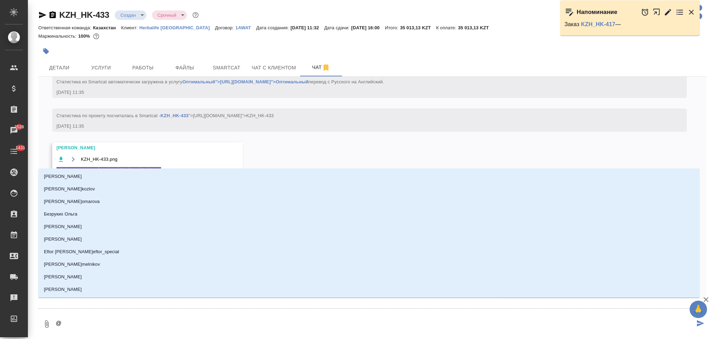
type textarea "@п"
type input "п"
type textarea "@пе"
type input "пе"
type textarea "@пет"
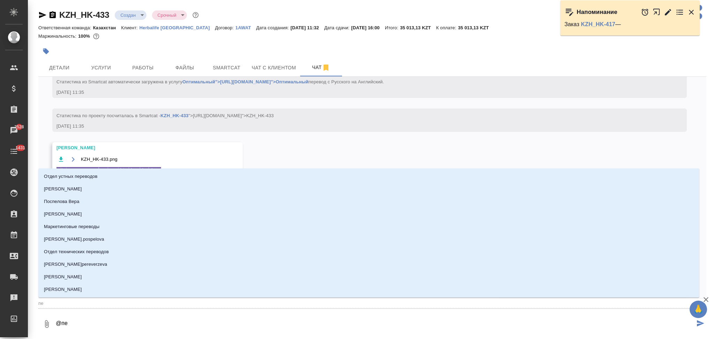
type input "пет"
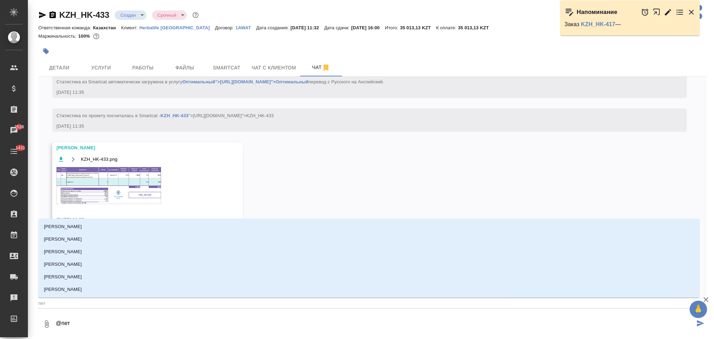
type textarea "@петр"
type input "петр"
type textarea "@петро"
type input "петро"
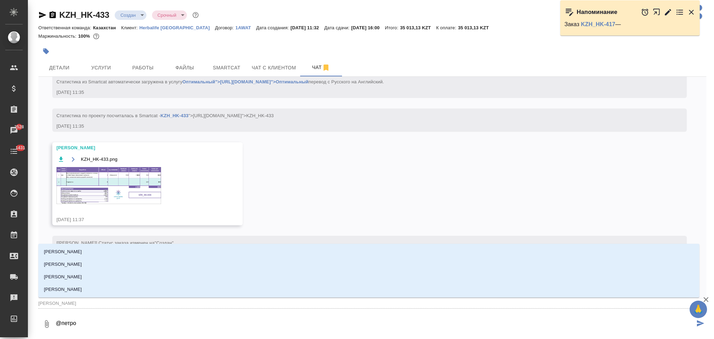
type textarea "@петров"
type input "петров"
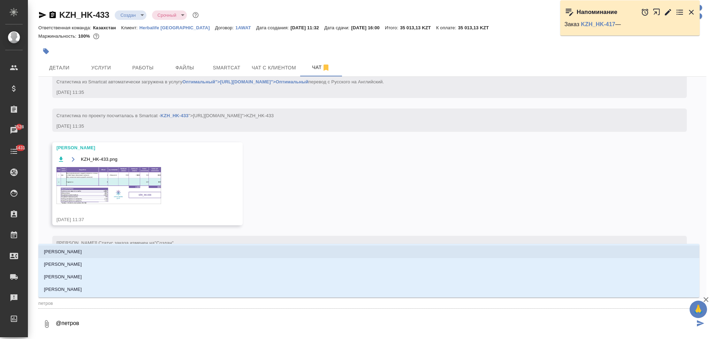
click at [87, 253] on li "Петрова Валерия" at bounding box center [368, 252] width 661 height 13
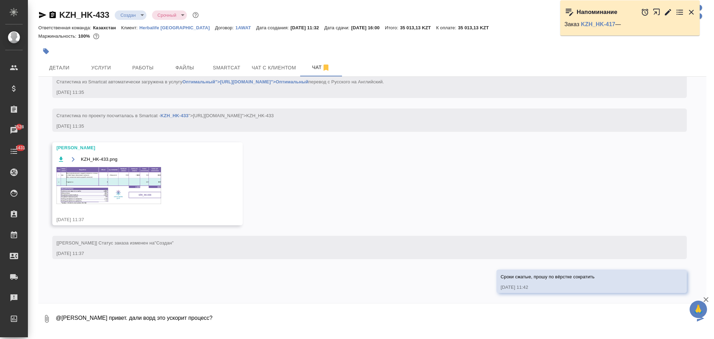
type textarea "@Петрова Валерия привет. дали ворд это ускорит процесс?"
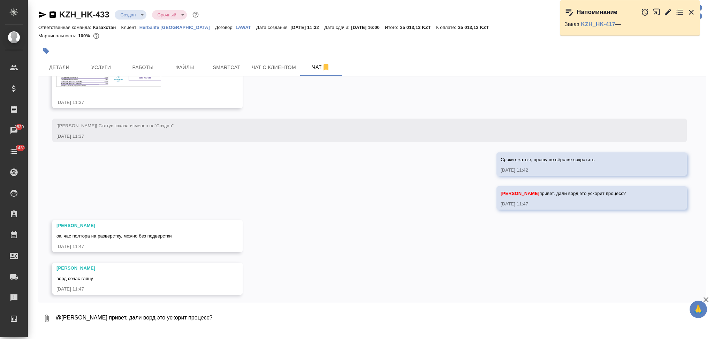
scroll to position [226, 0]
click at [92, 62] on button "Услуги" at bounding box center [101, 67] width 42 height 17
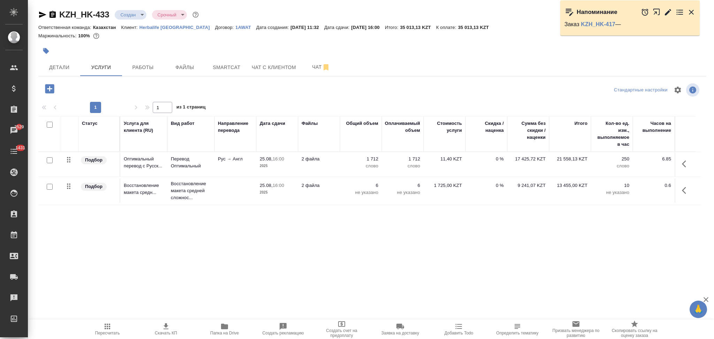
click at [345, 167] on p "слово" at bounding box center [361, 166] width 35 height 7
click at [345, 167] on td "1 712 слово" at bounding box center [361, 164] width 42 height 24
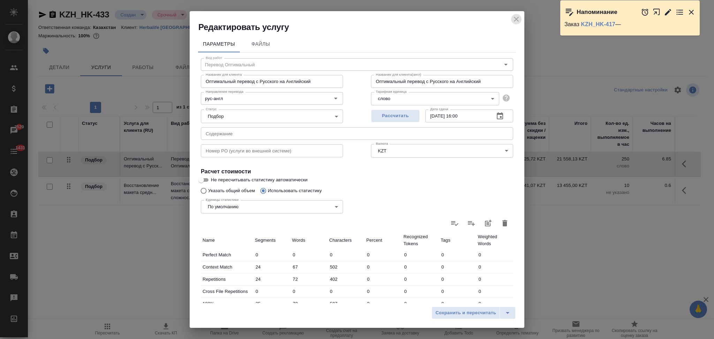
click at [514, 18] on icon "close" at bounding box center [516, 19] width 8 height 8
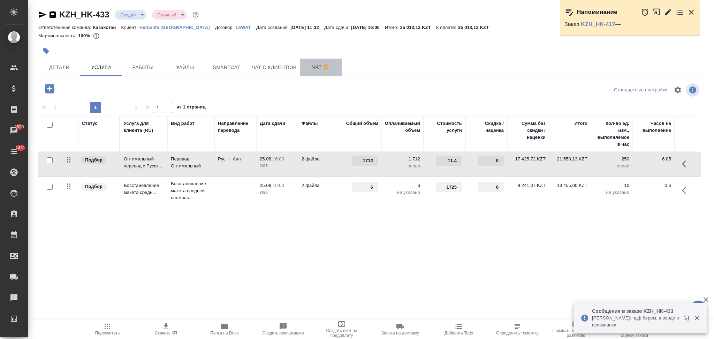
click at [311, 69] on span "Чат" at bounding box center [321, 67] width 33 height 9
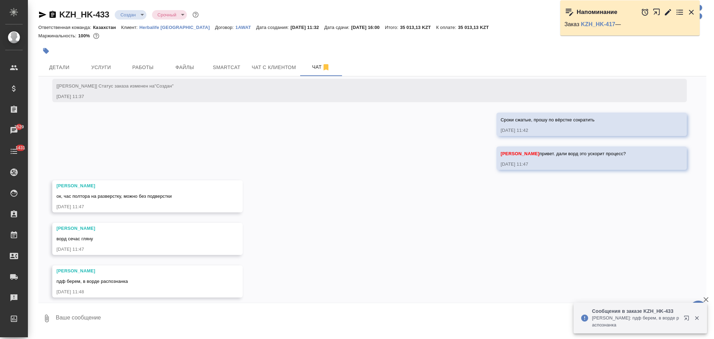
scroll to position [269, 0]
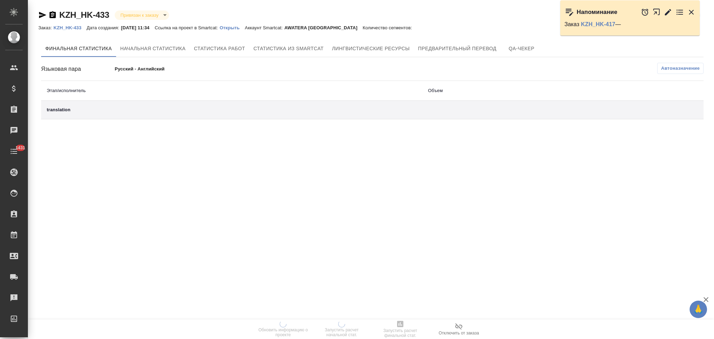
click at [239, 29] on p "Открыть" at bounding box center [232, 27] width 25 height 5
click at [233, 28] on p "Открыть" at bounding box center [232, 27] width 25 height 5
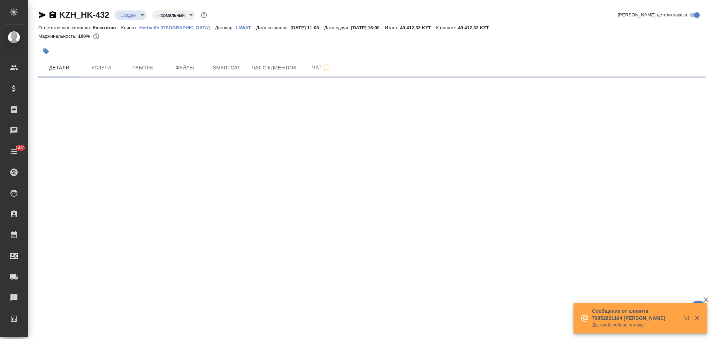
select select "RU"
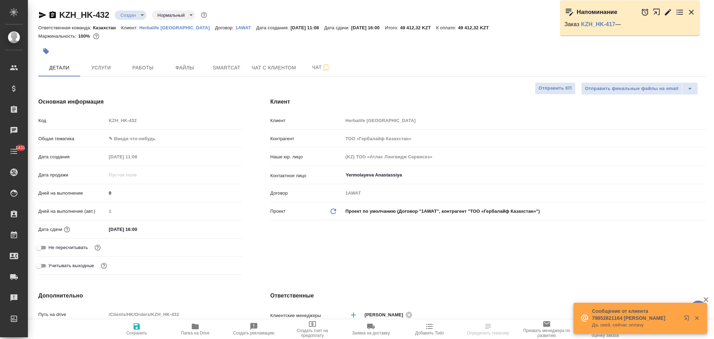
type textarea "x"
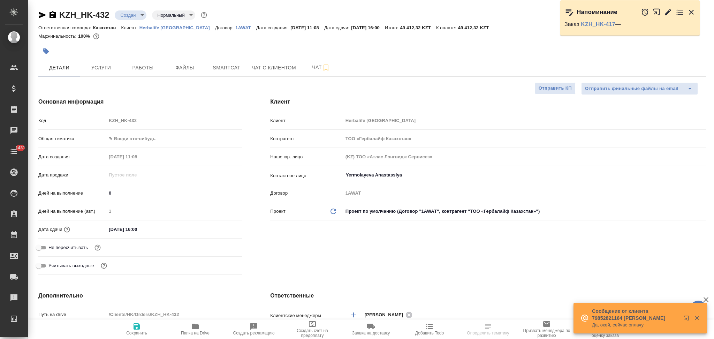
type textarea "x"
click at [136, 230] on input "26.08.2025 16:00" at bounding box center [137, 229] width 61 height 10
click at [112, 229] on input "26.08.2025 16:00" at bounding box center [137, 229] width 61 height 10
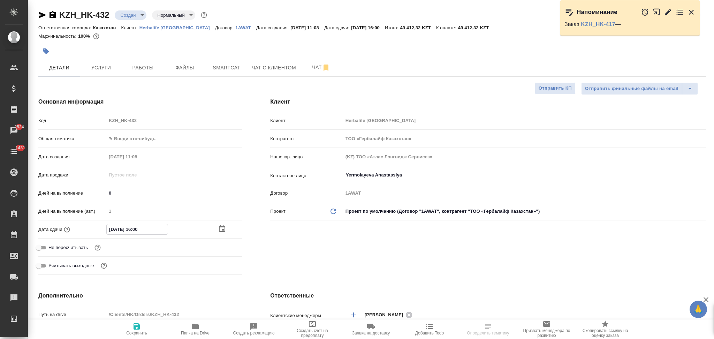
type input "27.08.2025 16:00"
type textarea "x"
click at [137, 229] on input "27.08.2025 16:00" at bounding box center [137, 229] width 61 height 10
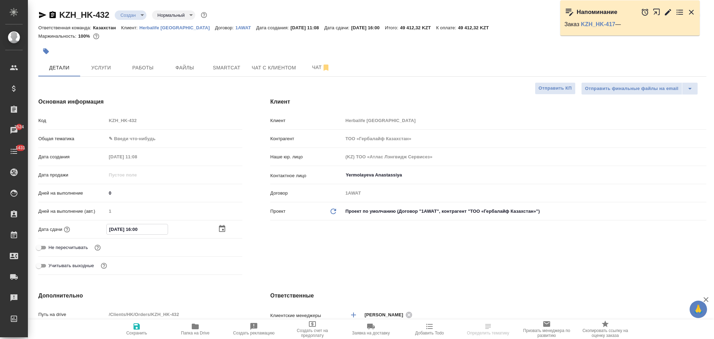
type input "27.08.2025 10:00"
type textarea "x"
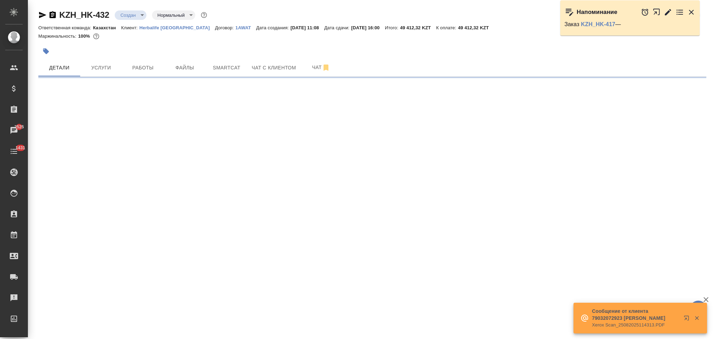
select select "RU"
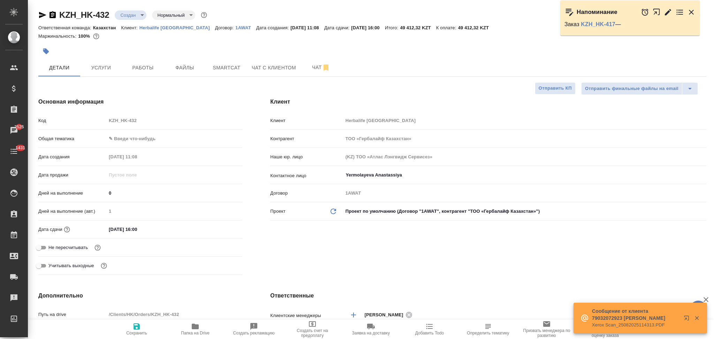
type textarea "x"
click at [163, 228] on input "26.08.2025 16:00" at bounding box center [137, 229] width 61 height 10
click at [222, 225] on icon "button" at bounding box center [222, 229] width 8 height 8
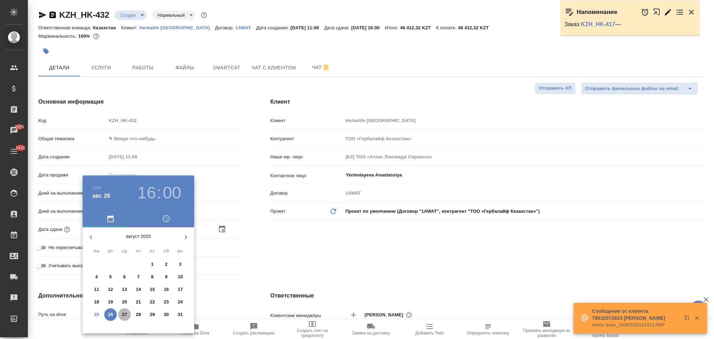
click at [123, 314] on p "27" at bounding box center [124, 314] width 5 height 7
type input "27.08.2025 16:00"
type textarea "x"
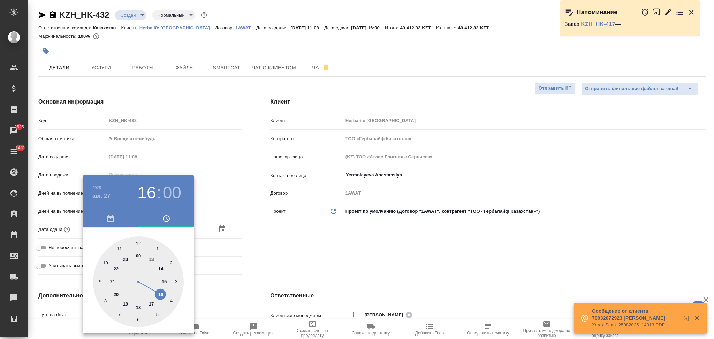
click at [99, 281] on div at bounding box center [138, 281] width 91 height 91
type input "27.08.2025 09:00"
type textarea "x"
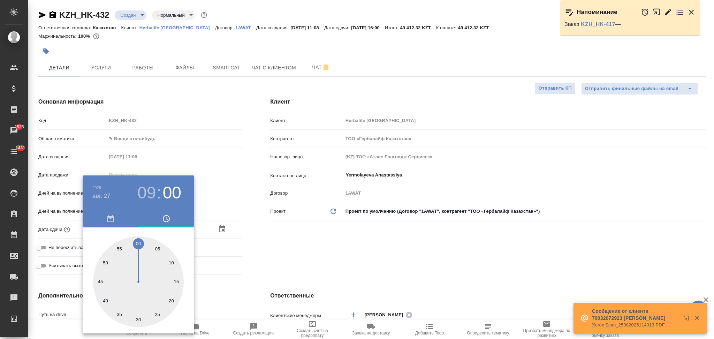
click at [137, 241] on div at bounding box center [138, 281] width 91 height 91
type textarea "x"
drag, startPoint x: 261, startPoint y: 264, endPoint x: 169, endPoint y: 324, distance: 109.6
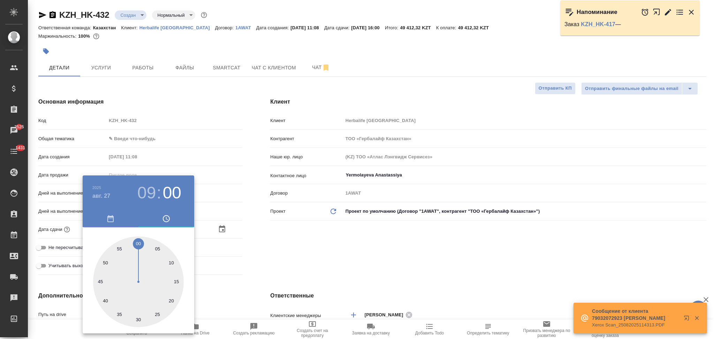
click at [261, 265] on div at bounding box center [357, 169] width 714 height 339
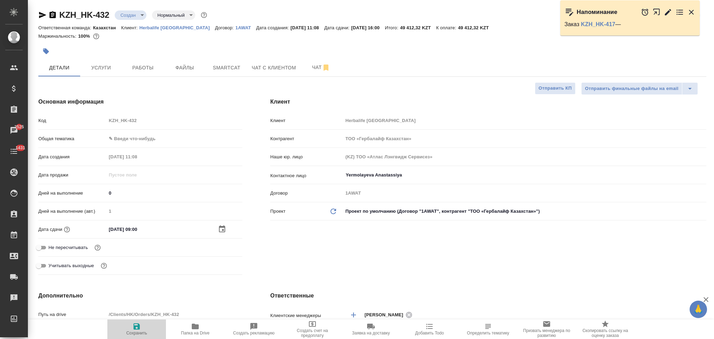
click at [135, 328] on icon "button" at bounding box center [137, 326] width 6 height 6
type textarea "x"
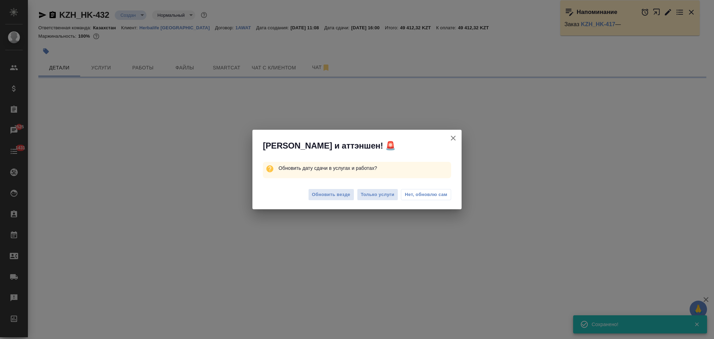
select select "RU"
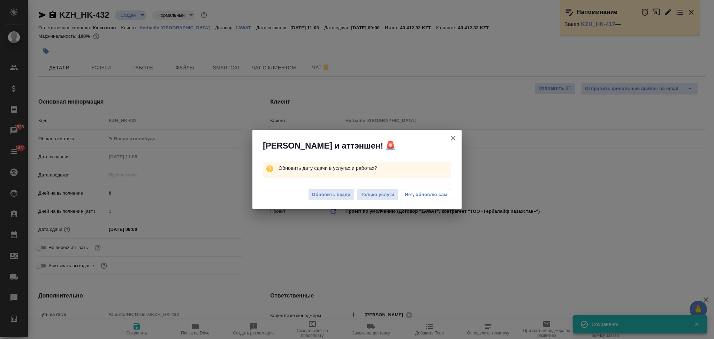
type textarea "x"
click at [365, 192] on span "Только услуги" at bounding box center [378, 195] width 34 height 8
type textarea "x"
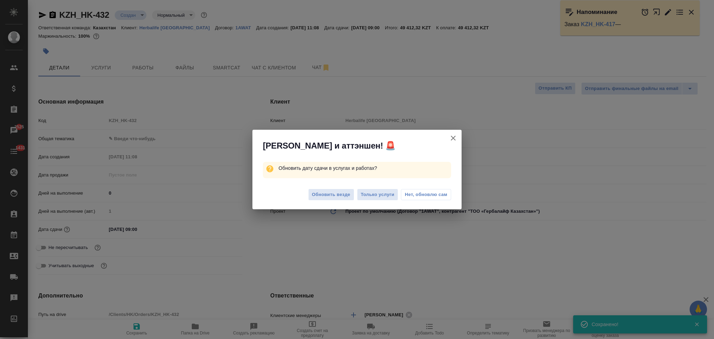
type textarea "x"
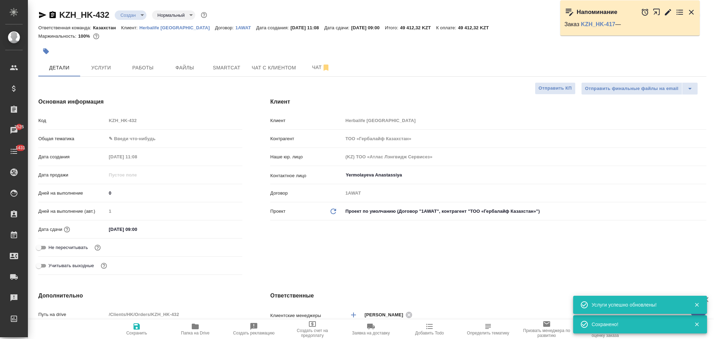
click at [125, 16] on body "🙏 .cls-1 fill:#fff; AWATERA Aslanukova Sati Клиенты Спецификации Заказы 2525 Ча…" at bounding box center [357, 169] width 714 height 339
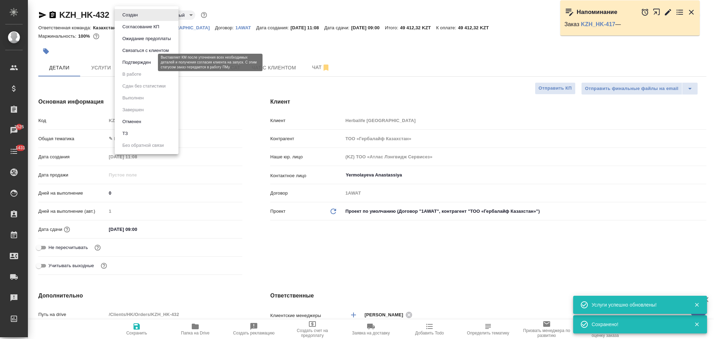
click at [130, 61] on button "Подтвержден" at bounding box center [136, 63] width 33 height 8
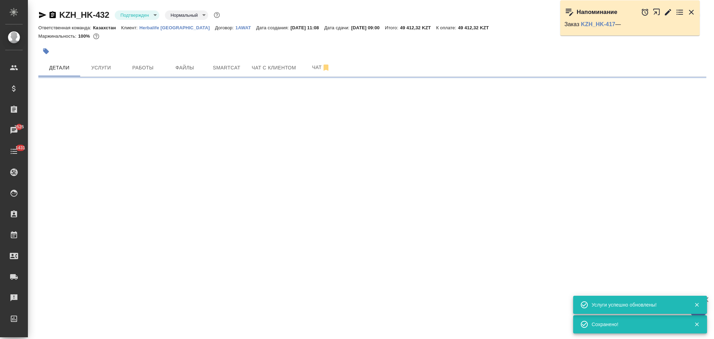
select select "RU"
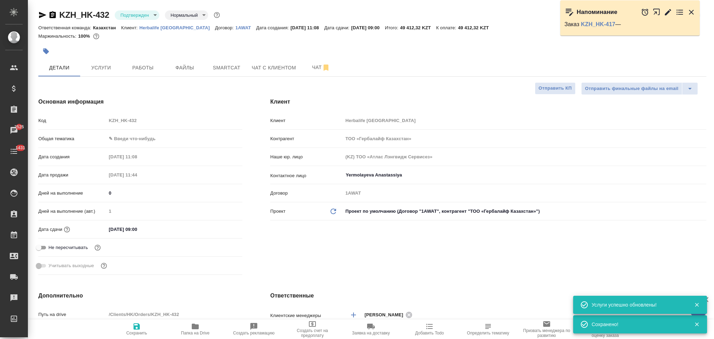
type textarea "x"
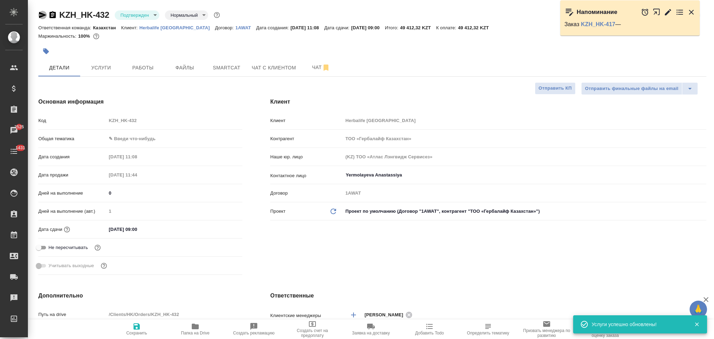
click at [40, 16] on icon "button" at bounding box center [42, 15] width 7 height 6
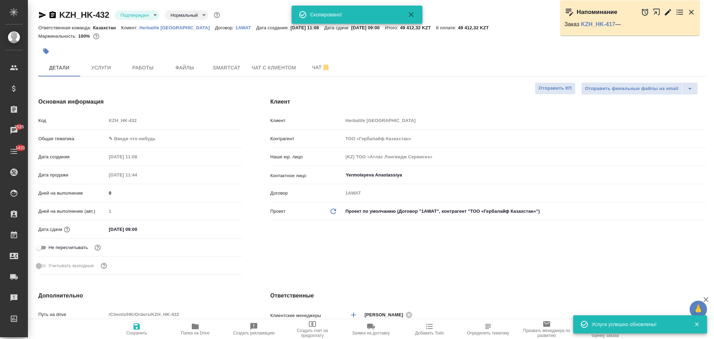
type textarea "x"
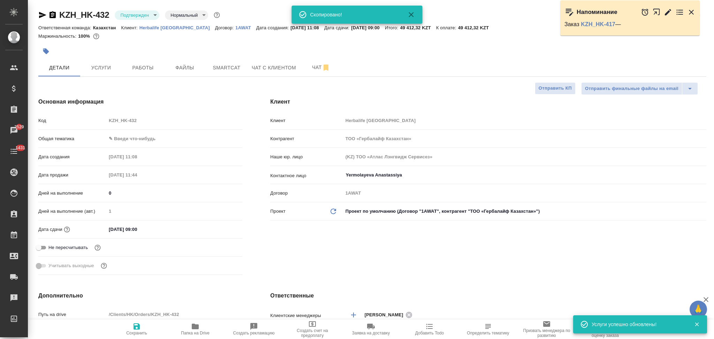
type textarea "x"
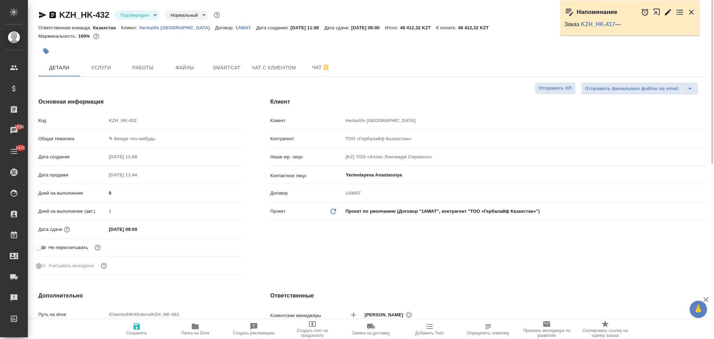
type textarea "x"
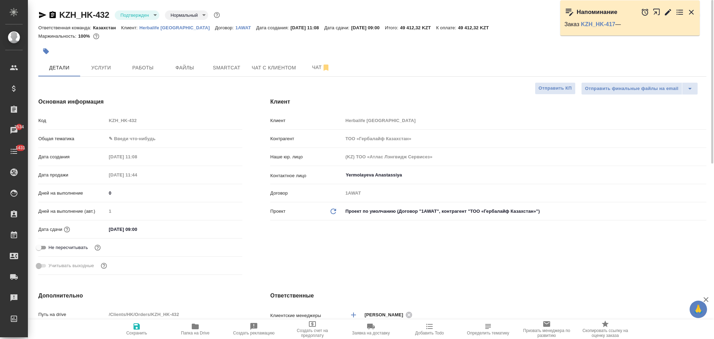
type textarea "x"
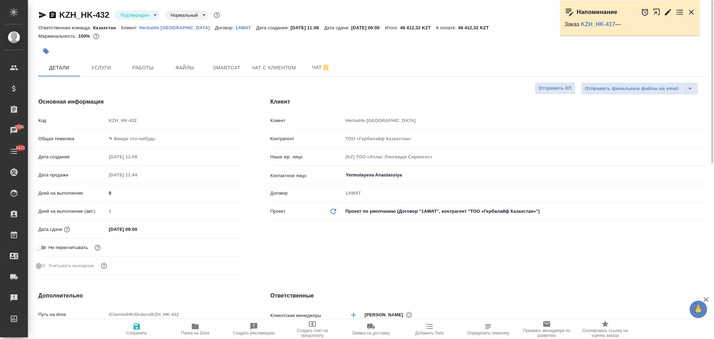
type textarea "x"
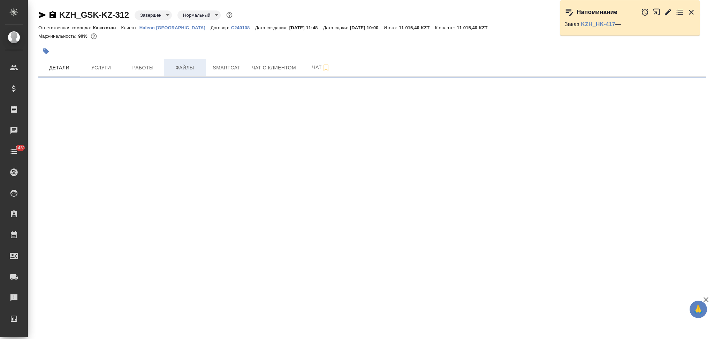
select select "RU"
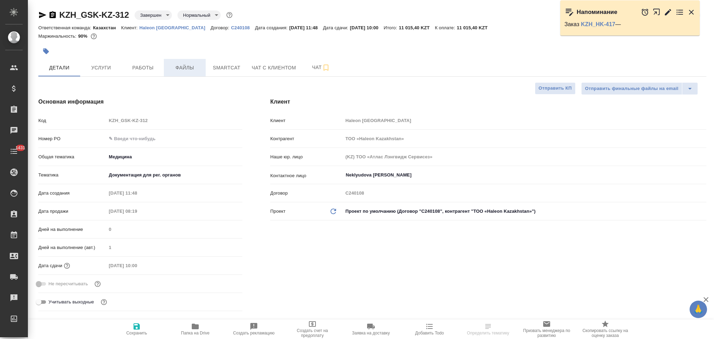
type textarea "x"
click at [190, 63] on span "Файлы" at bounding box center [184, 67] width 33 height 9
type input "[PERSON_NAME]"
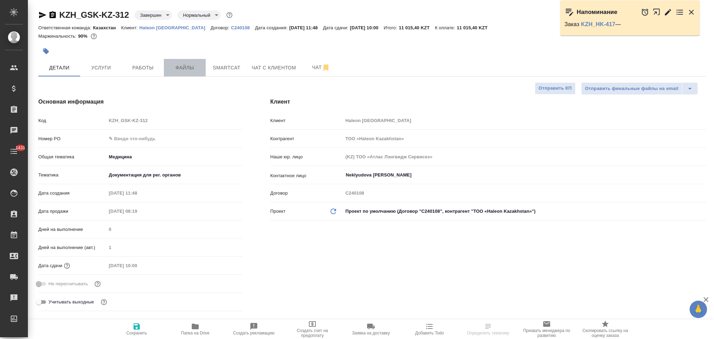
type input "[PERSON_NAME]"
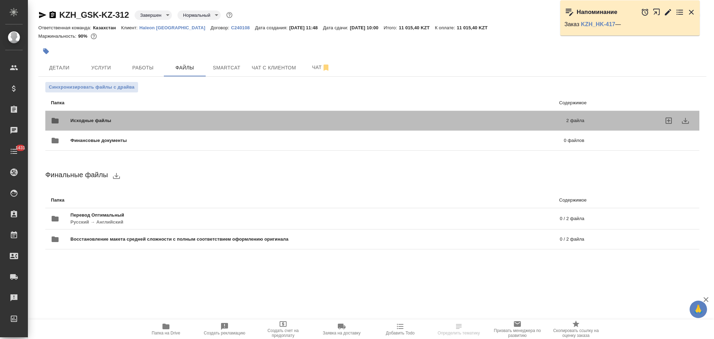
click at [118, 118] on span "Исходные файлы" at bounding box center [204, 120] width 269 height 7
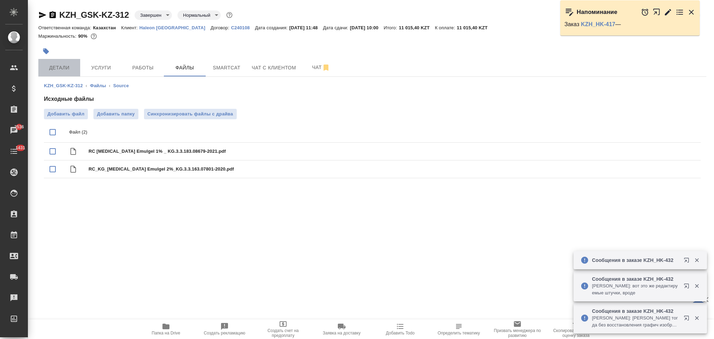
click at [57, 68] on span "Детали" at bounding box center [59, 67] width 33 height 9
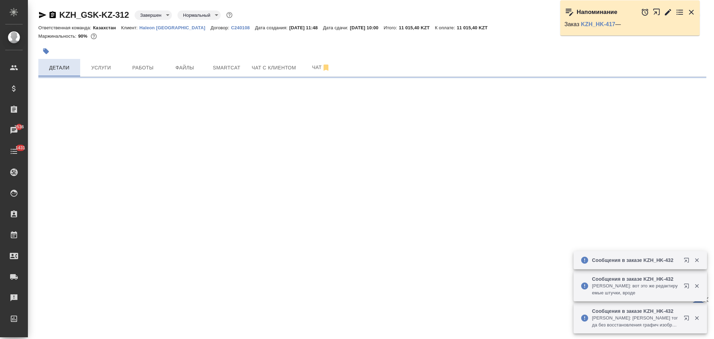
select select "RU"
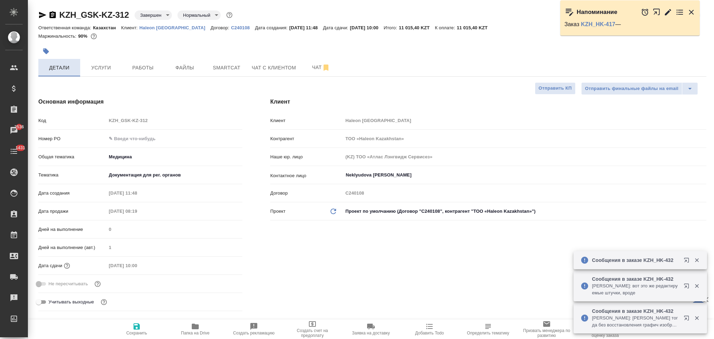
type textarea "x"
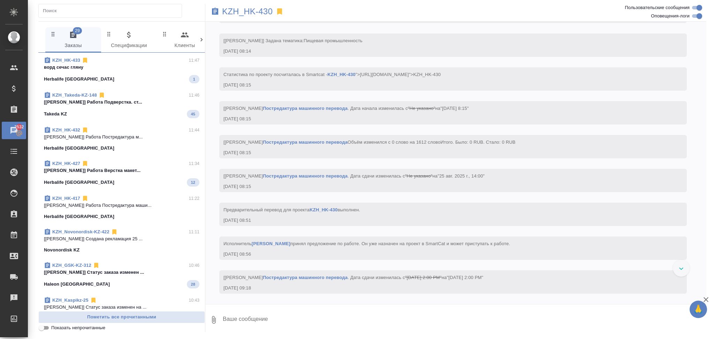
scroll to position [499, 0]
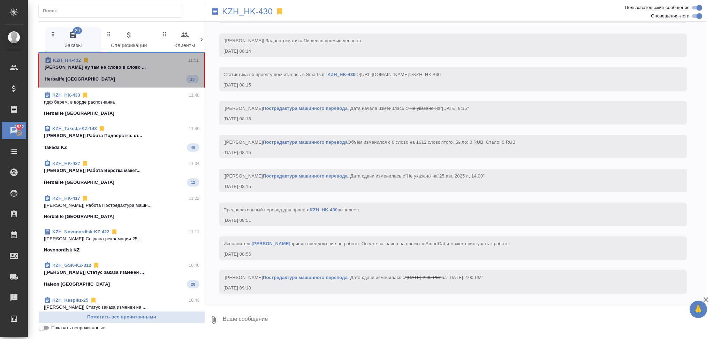
click at [135, 70] on p "[PERSON_NAME] ну там не слово в слово ..." at bounding box center [122, 67] width 154 height 7
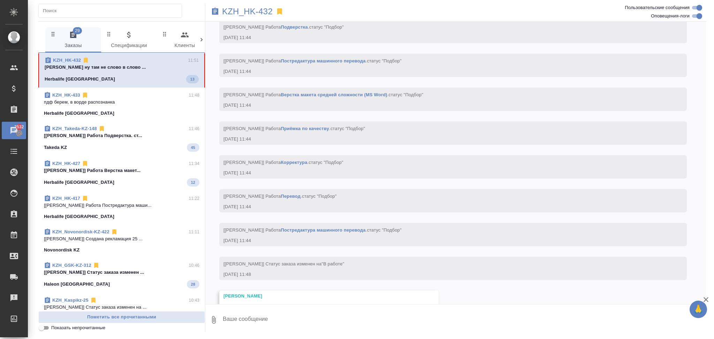
scroll to position [777, 0]
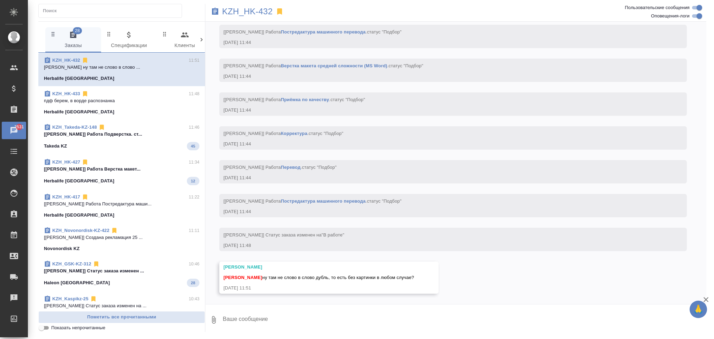
click at [472, 272] on div "25.08, [DATE] [[PERSON_NAME]] Создана работа Постредактура машинного перевода (…" at bounding box center [455, 163] width 501 height 283
click at [261, 319] on textarea at bounding box center [464, 320] width 484 height 24
type textarea "да, без картинок"
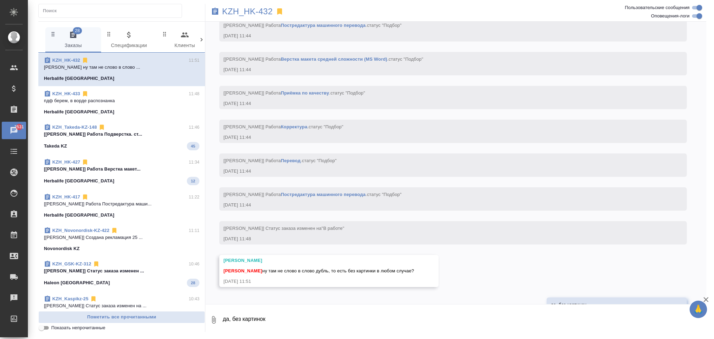
scroll to position [811, 0]
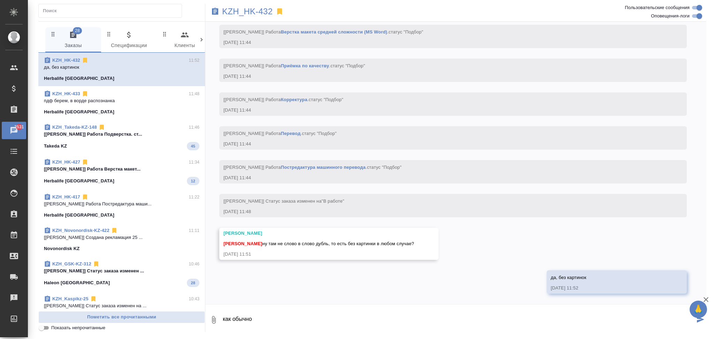
type textarea "как обычно"
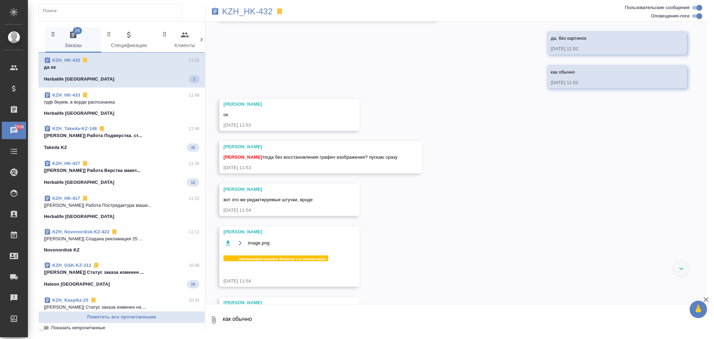
scroll to position [1086, 0]
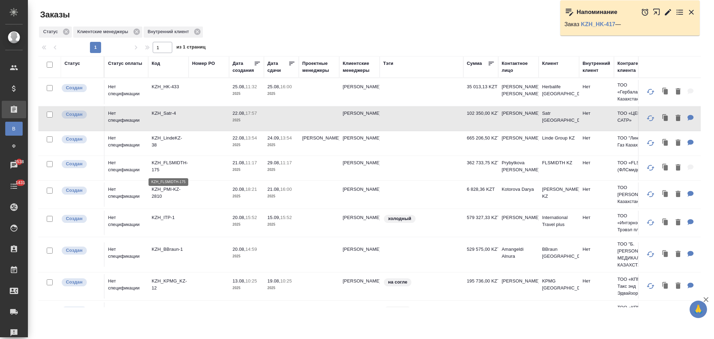
click at [176, 163] on p "KZH_FLSMIDTH-175" at bounding box center [168, 166] width 33 height 14
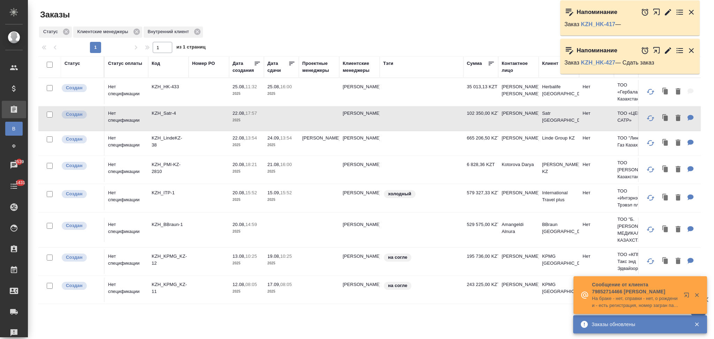
click at [200, 112] on td at bounding box center [209, 118] width 40 height 24
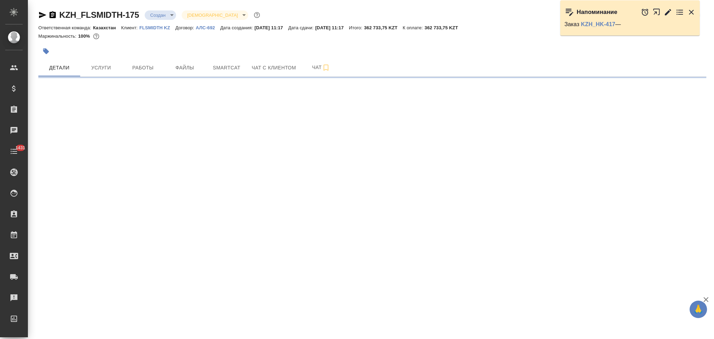
select select "RU"
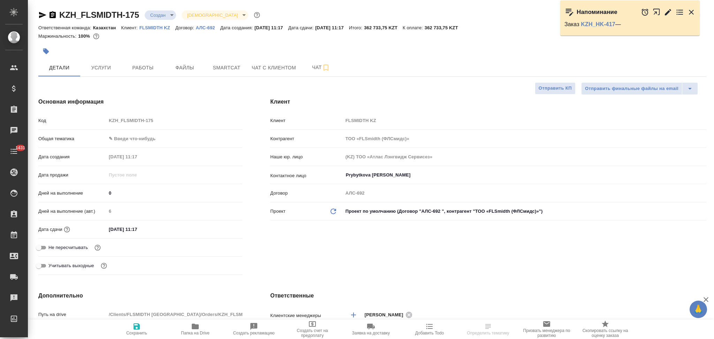
type textarea "x"
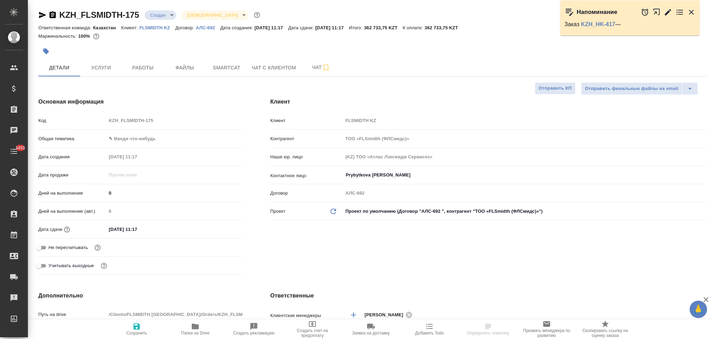
type textarea "x"
click at [104, 71] on span "Услуги" at bounding box center [100, 67] width 33 height 9
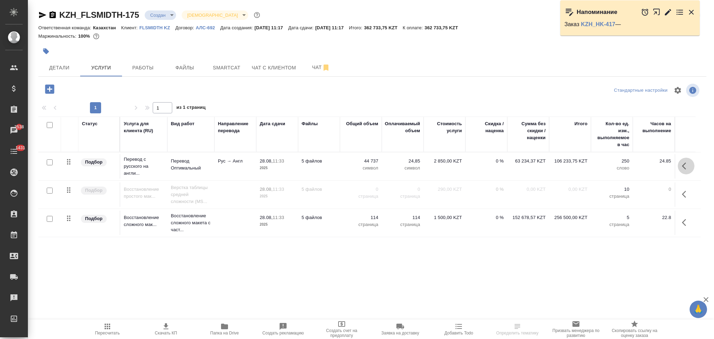
drag, startPoint x: 685, startPoint y: 169, endPoint x: 678, endPoint y: 166, distance: 7.4
click at [684, 167] on icon "button" at bounding box center [686, 166] width 8 height 8
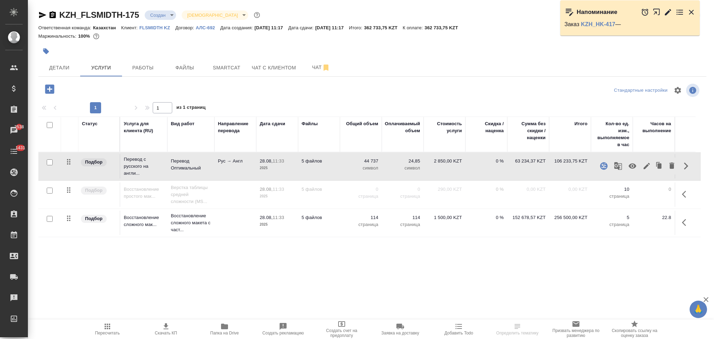
click at [630, 163] on icon "button" at bounding box center [633, 166] width 8 height 8
click at [108, 329] on icon "button" at bounding box center [107, 326] width 8 height 8
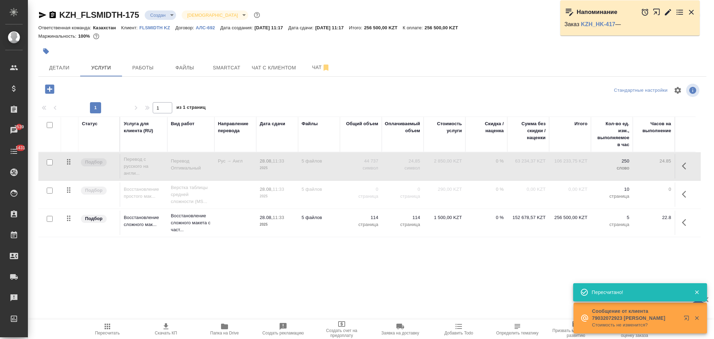
click at [684, 167] on icon "button" at bounding box center [684, 166] width 4 height 7
click at [633, 167] on icon "button" at bounding box center [633, 166] width 8 height 8
click at [155, 17] on body "🙏 .cls-1 fill:#fff; AWATERA Aslanukova Sati Клиенты Спецификации Заказы 2539 Ча…" at bounding box center [357, 169] width 714 height 339
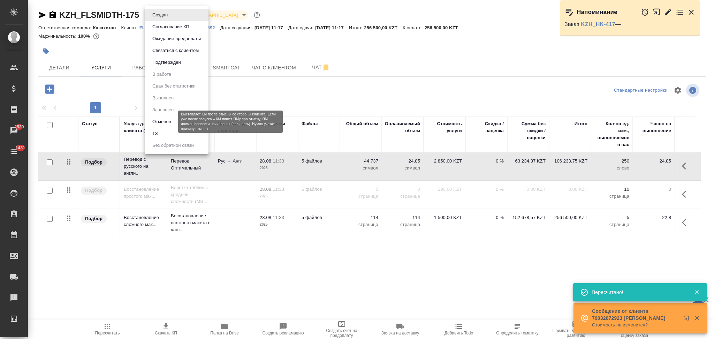
click at [158, 123] on button "Отменен" at bounding box center [161, 122] width 23 height 8
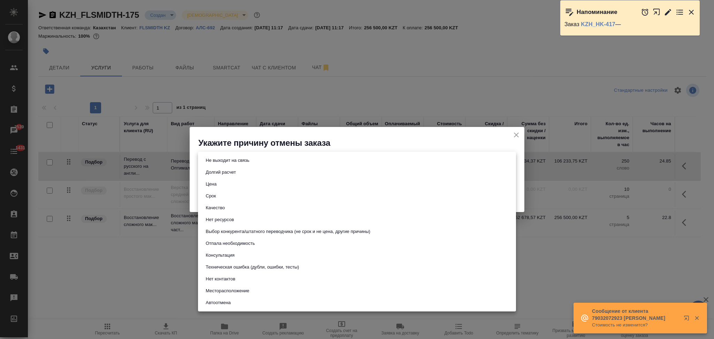
click at [262, 158] on body "🙏 .cls-1 fill:#fff; AWATERA Aslanukova Sati Клиенты Спецификации Заказы 2539 Ча…" at bounding box center [357, 169] width 714 height 339
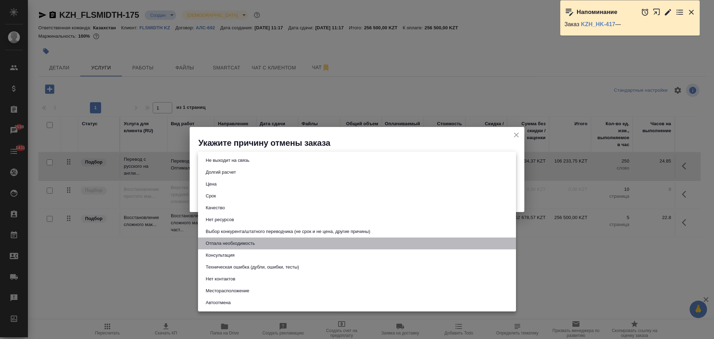
click at [228, 245] on button "Отпала необходимость" at bounding box center [230, 244] width 53 height 8
type input "noNeed"
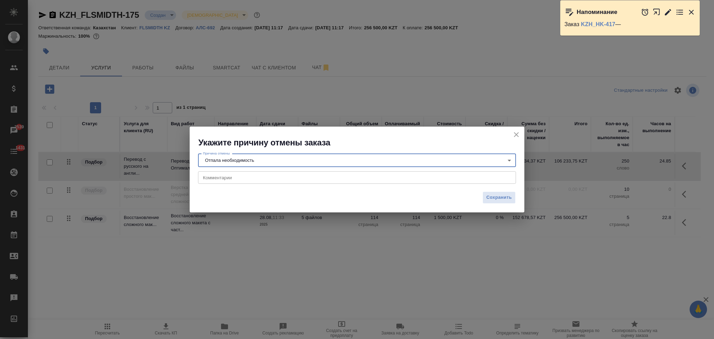
click at [230, 178] on textarea at bounding box center [357, 177] width 308 height 5
drag, startPoint x: 247, startPoint y: 180, endPoint x: 224, endPoint y: 191, distance: 25.4
click at [224, 191] on div "Сохранить" at bounding box center [357, 200] width 335 height 24
click at [248, 174] on div "Задача потеряла актуалност x Комментарии" at bounding box center [357, 177] width 318 height 13
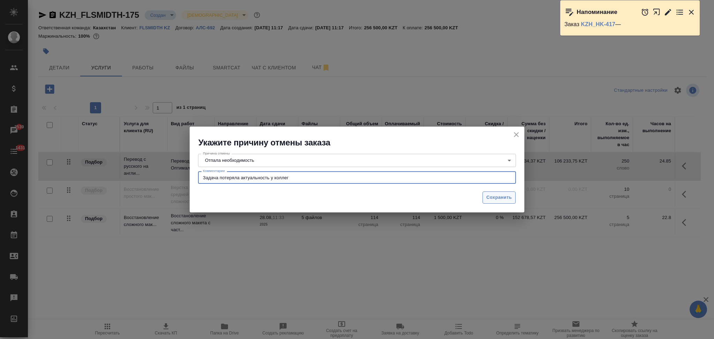
type textarea "Задача потеряла актуальность у коллег"
click at [489, 197] on span "Сохранить" at bounding box center [499, 198] width 25 height 8
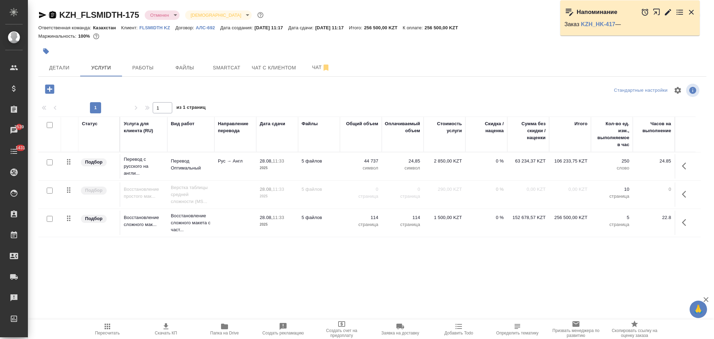
click at [52, 12] on icon "button" at bounding box center [53, 14] width 6 height 7
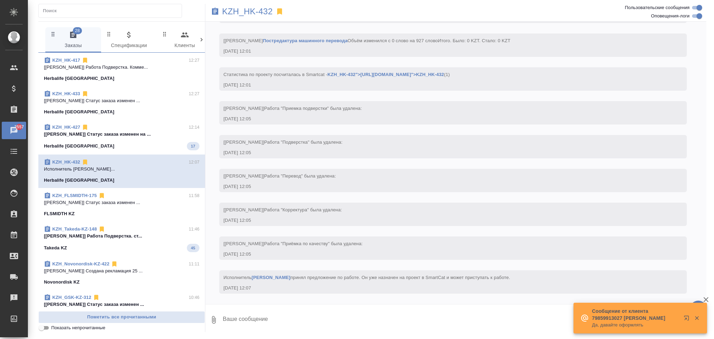
scroll to position [1641, 0]
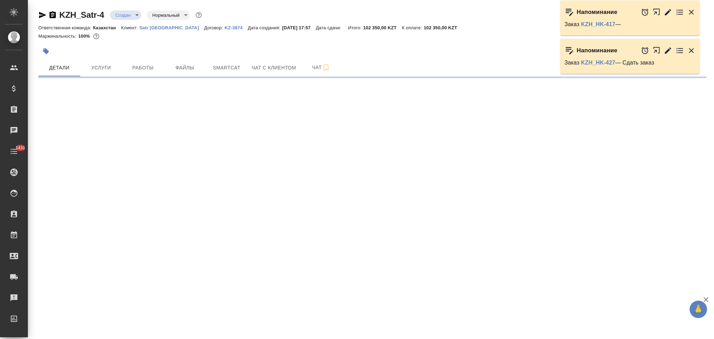
select select "RU"
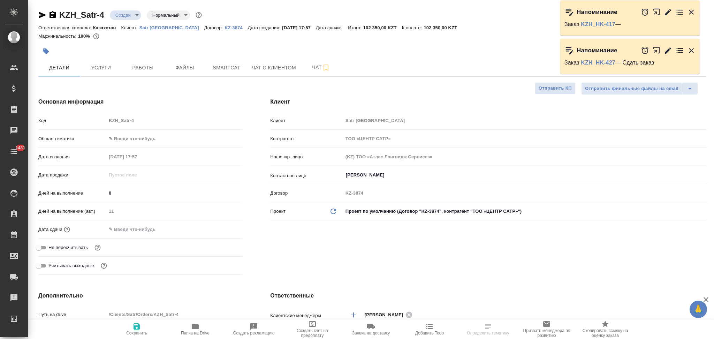
type textarea "x"
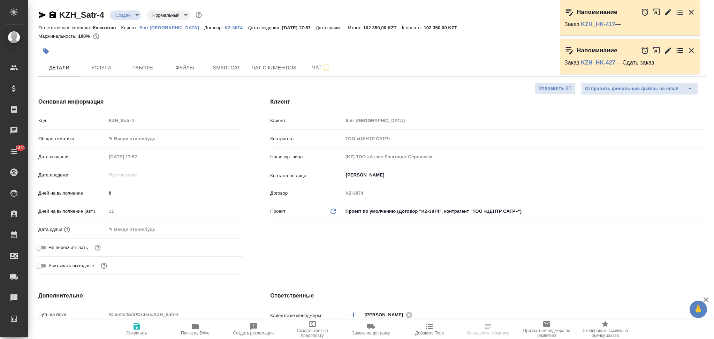
type textarea "x"
drag, startPoint x: 51, startPoint y: 16, endPoint x: 127, endPoint y: 1, distance: 77.2
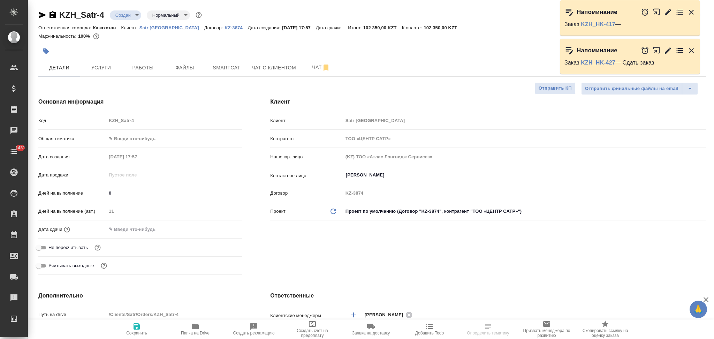
click at [52, 16] on icon "button" at bounding box center [52, 15] width 8 height 8
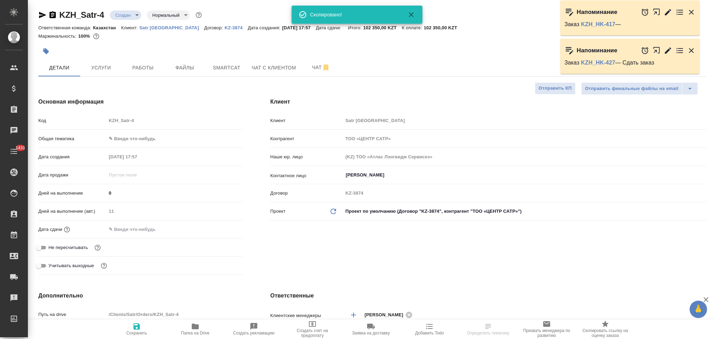
type textarea "x"
select select "RU"
type textarea "x"
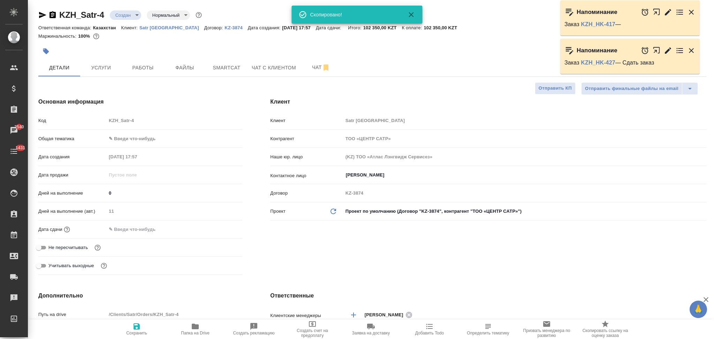
type textarea "x"
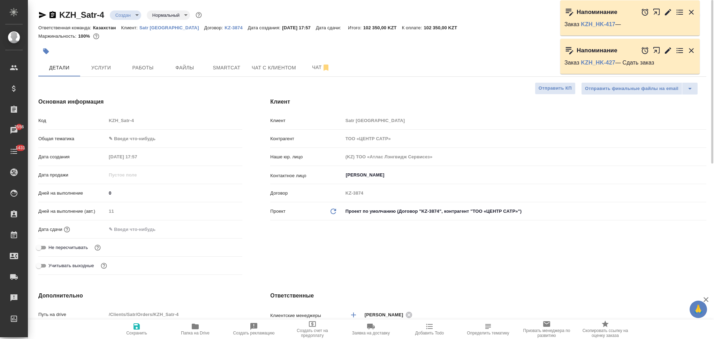
type textarea "x"
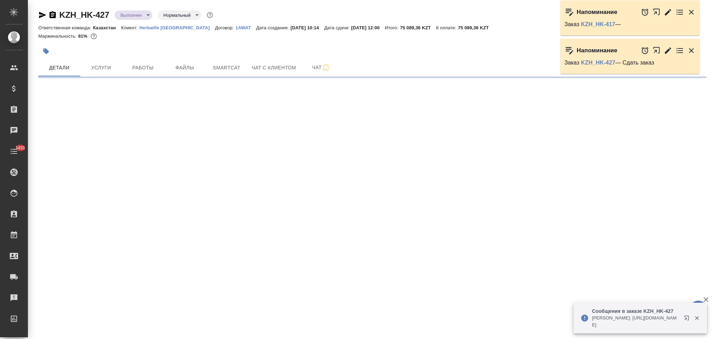
select select "RU"
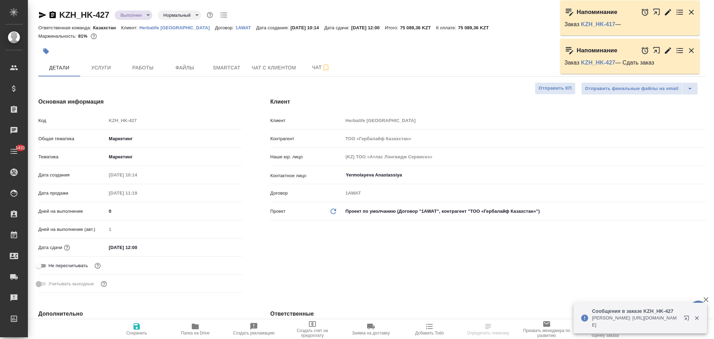
type textarea "x"
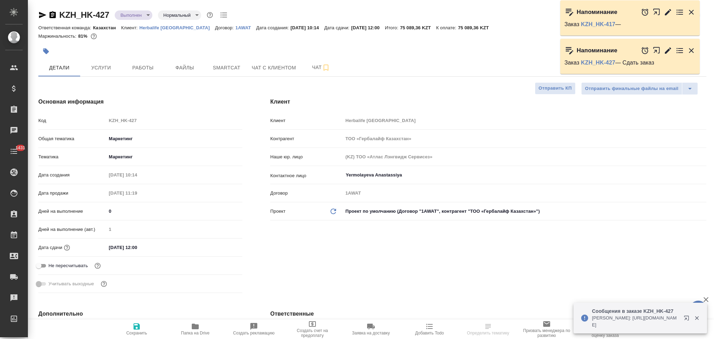
type textarea "x"
click at [70, 121] on div "Код KZH_HK-427" at bounding box center [140, 120] width 204 height 12
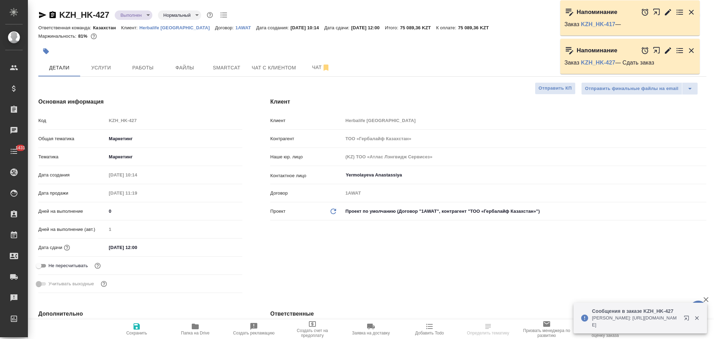
type textarea "x"
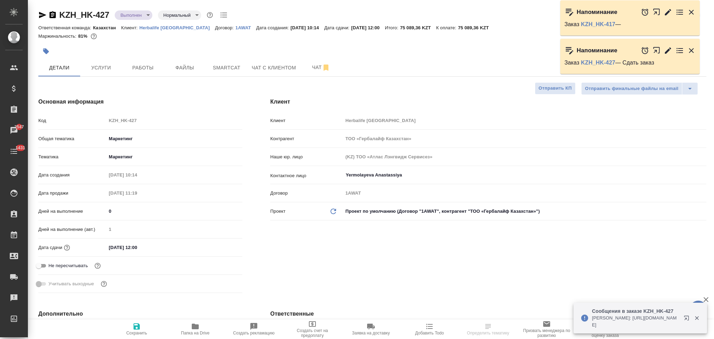
type textarea "x"
click at [196, 332] on span "Папка на Drive" at bounding box center [195, 333] width 29 height 5
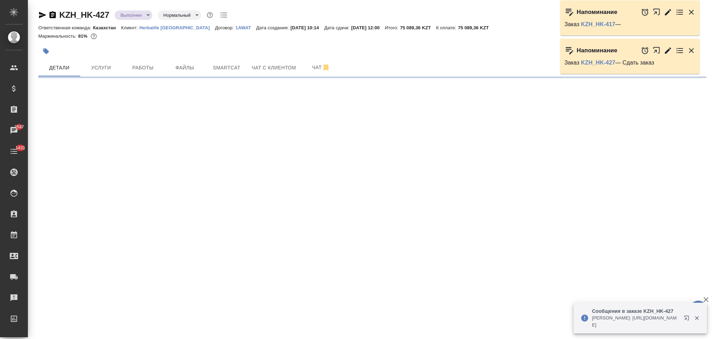
select select "RU"
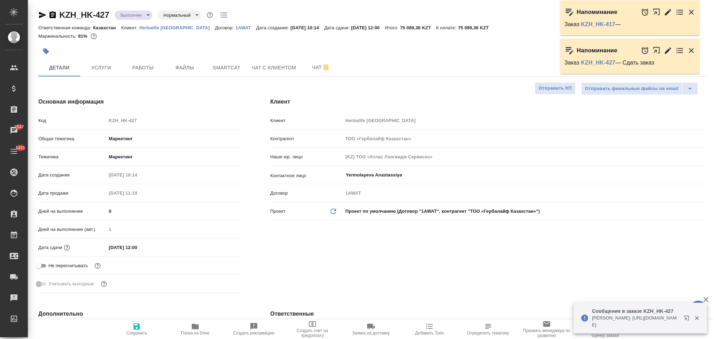
type textarea "x"
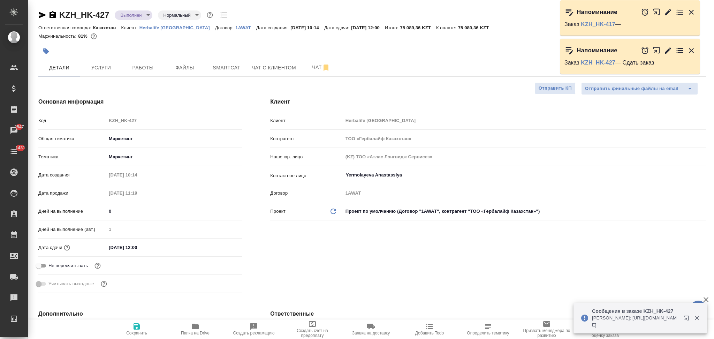
type textarea "x"
click at [100, 64] on span "Услуги" at bounding box center [100, 67] width 33 height 9
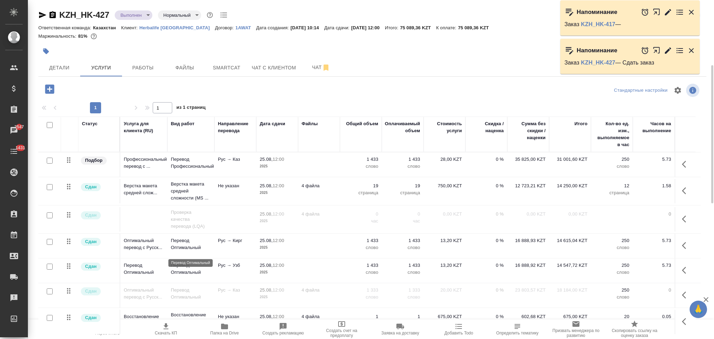
scroll to position [46, 0]
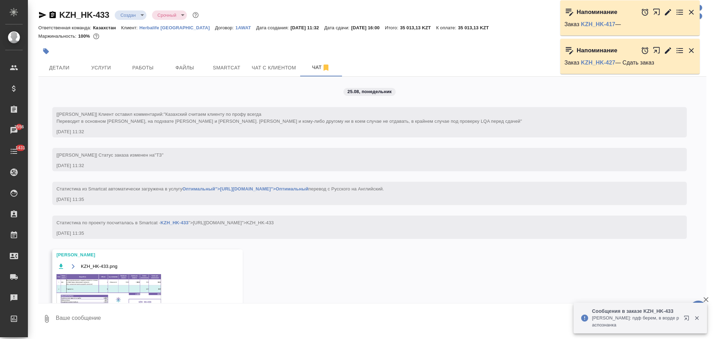
scroll to position [269, 0]
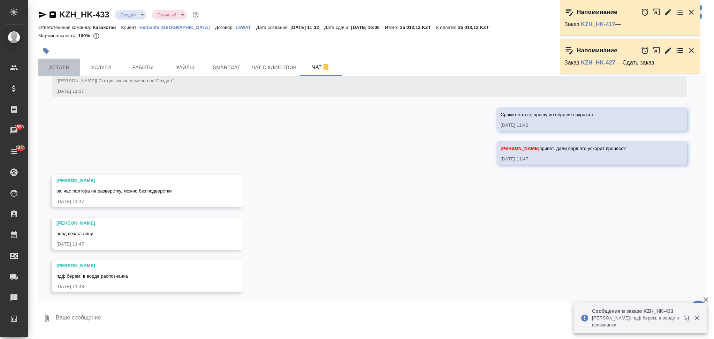
click at [68, 67] on span "Детали" at bounding box center [59, 67] width 33 height 9
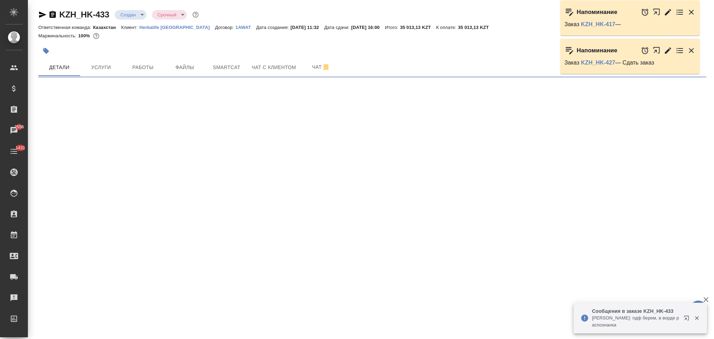
select select "RU"
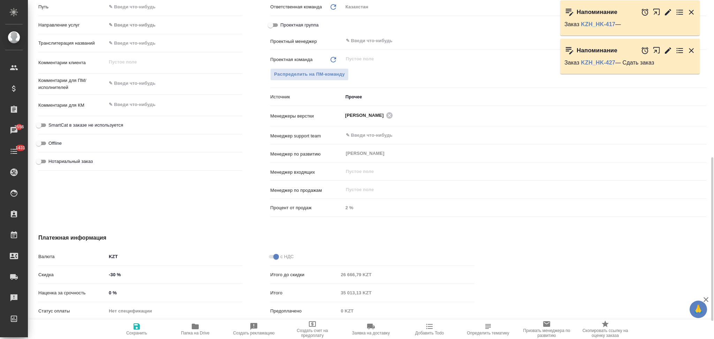
type textarea "x"
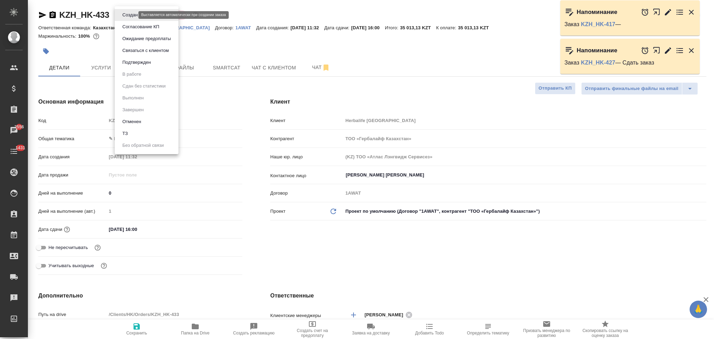
click at [124, 14] on body "🙏 .cls-1 fill:#fff; AWATERA Aslanukova Sati Клиенты Спецификации Заказы 2556 Ча…" at bounding box center [357, 169] width 714 height 339
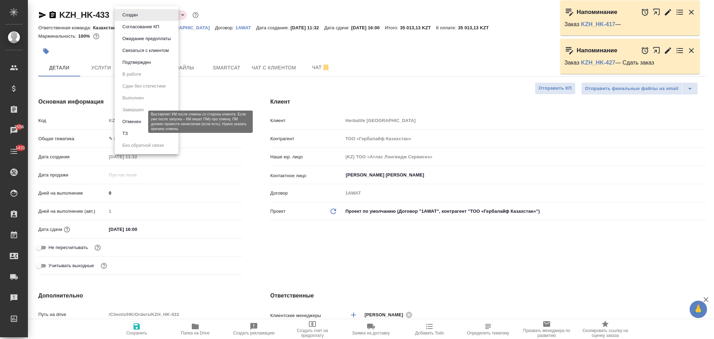
click at [130, 121] on button "Отменен" at bounding box center [131, 122] width 23 height 8
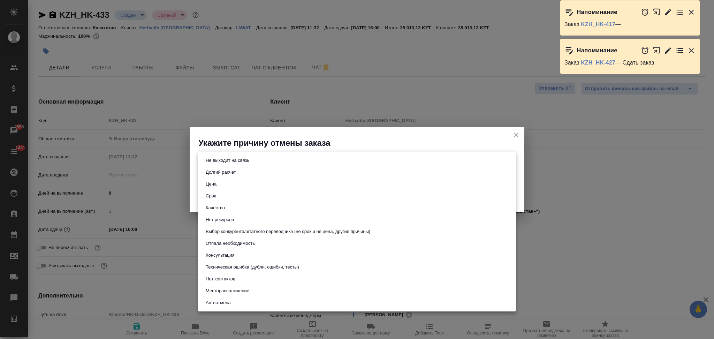
click at [226, 161] on body "🙏 .cls-1 fill:#fff; AWATERA Aslanukova Sati Клиенты Спецификации Заказы 2556 Ча…" at bounding box center [357, 169] width 714 height 339
click at [241, 245] on button "Отпала необходимость" at bounding box center [230, 244] width 53 height 8
type input "noNeed"
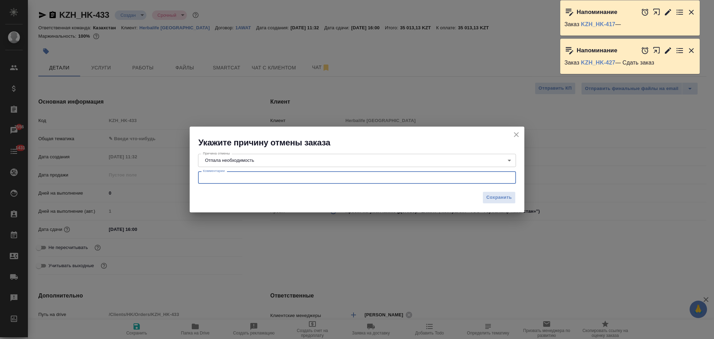
click at [229, 178] on textarea at bounding box center [357, 177] width 308 height 5
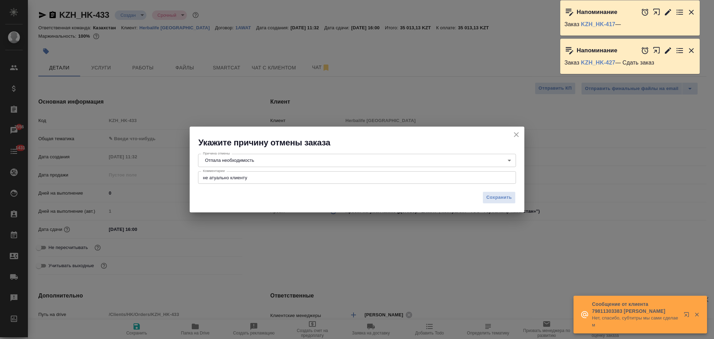
drag, startPoint x: 219, startPoint y: 174, endPoint x: 212, endPoint y: 174, distance: 7.0
click at [212, 174] on div "не атуально клиенту x Комментарии" at bounding box center [357, 177] width 318 height 13
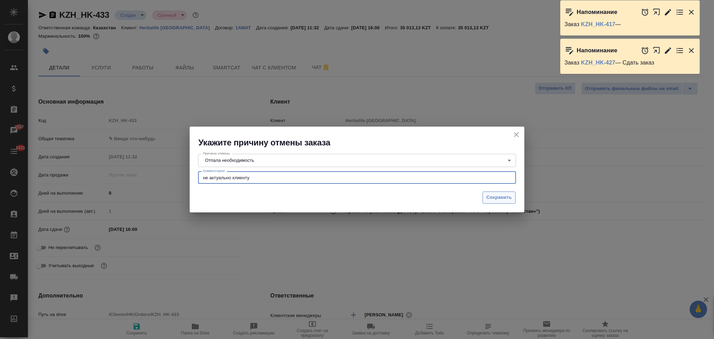
type textarea "не актуально клиенту"
click at [488, 201] on span "Сохранить" at bounding box center [499, 198] width 25 height 8
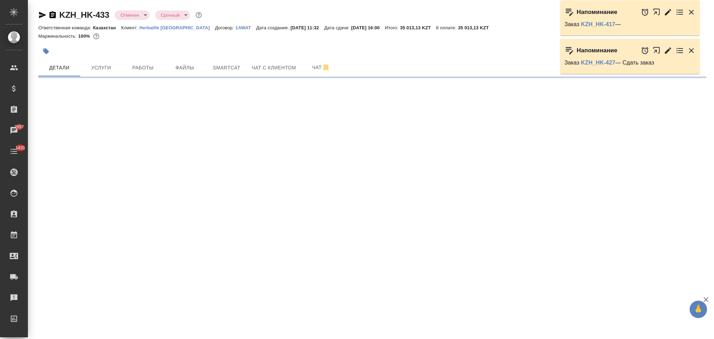
select select "RU"
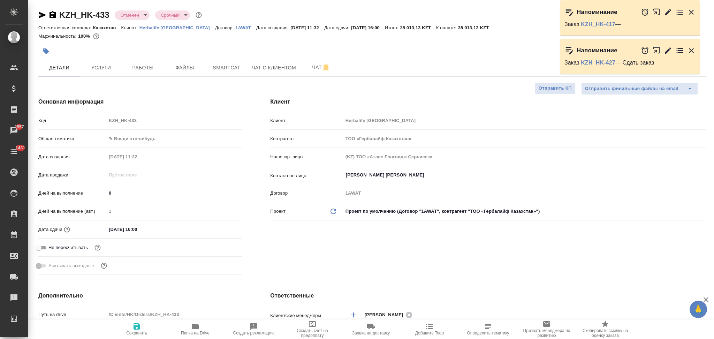
type textarea "x"
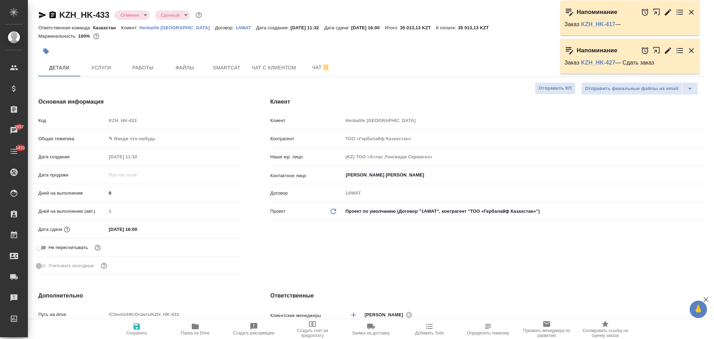
type textarea "x"
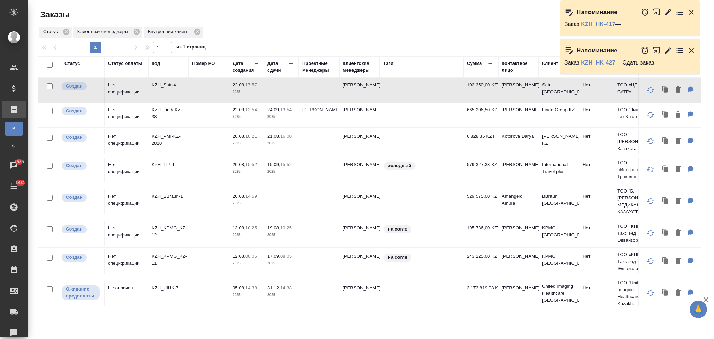
click at [211, 200] on td at bounding box center [209, 201] width 40 height 24
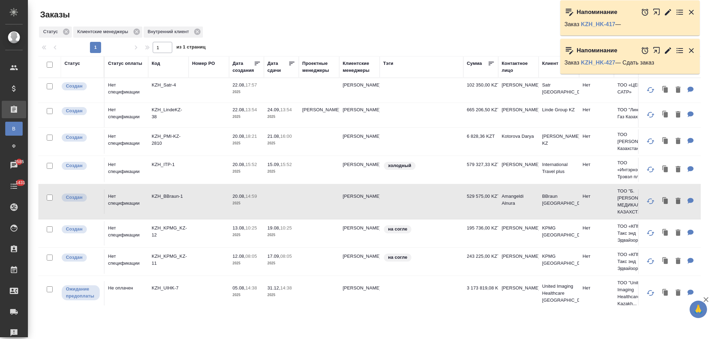
click at [211, 200] on td at bounding box center [209, 201] width 40 height 24
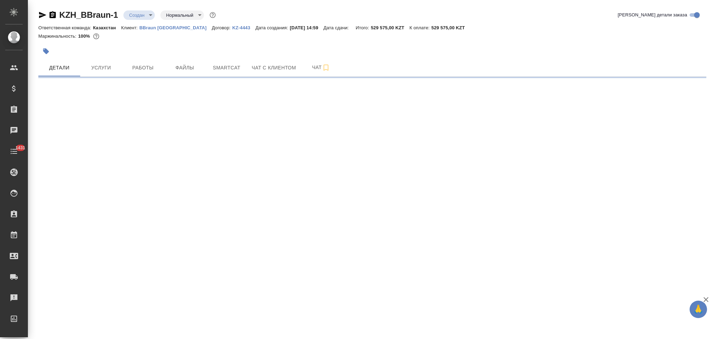
select select "RU"
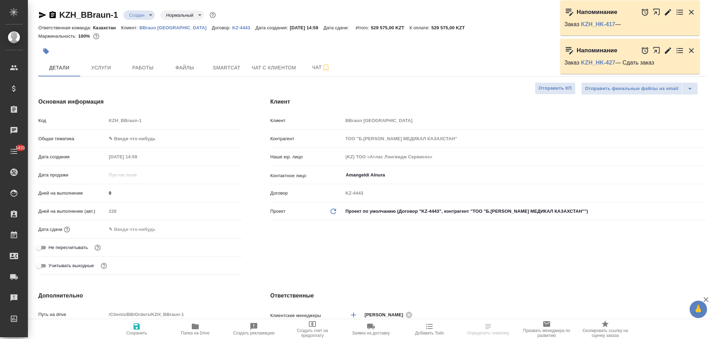
type textarea "x"
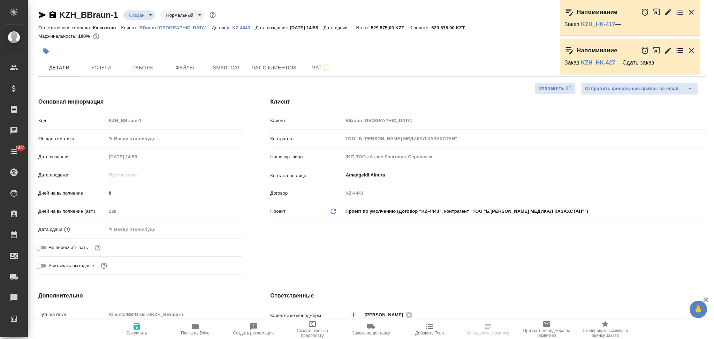
type textarea "x"
click at [342, 115] on div "Клиент BBraun [GEOGRAPHIC_DATA]" at bounding box center [488, 120] width 436 height 12
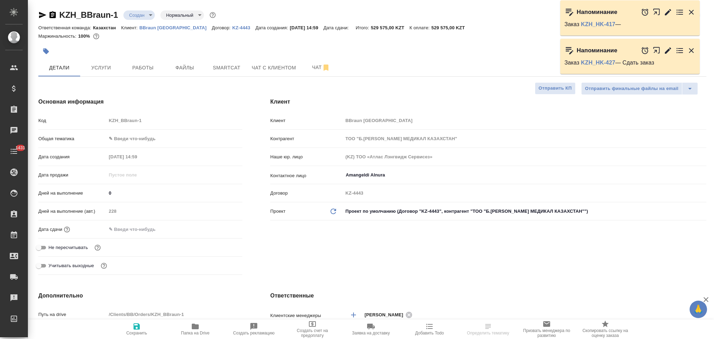
type textarea "x"
select select "RU"
type textarea "x"
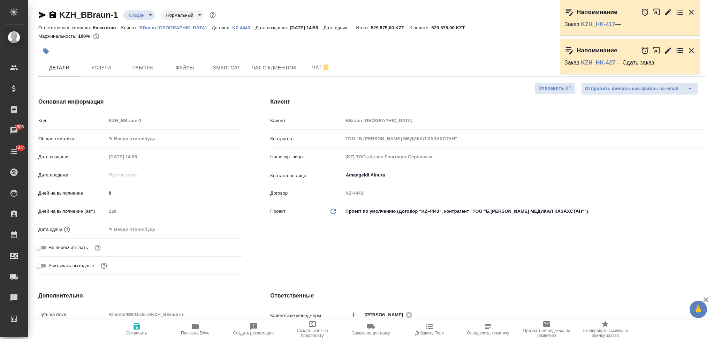
type textarea "x"
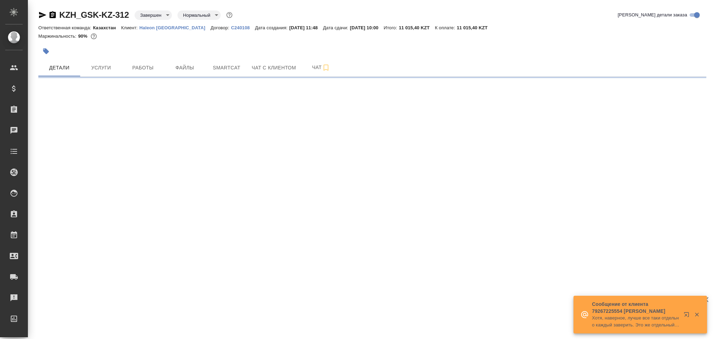
select select "RU"
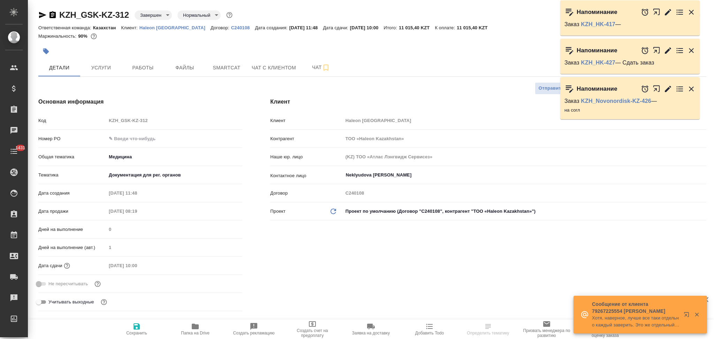
type textarea "x"
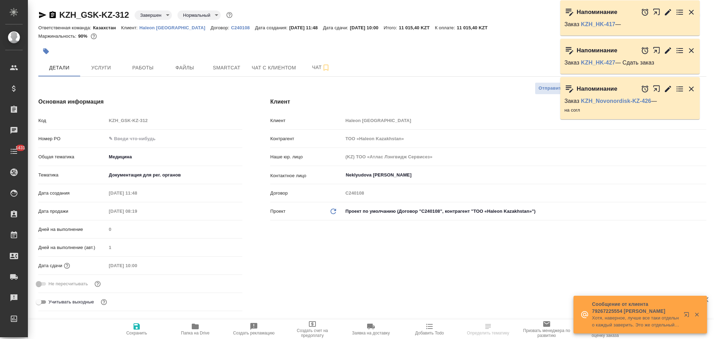
type textarea "x"
click at [103, 71] on span "Услуги" at bounding box center [100, 67] width 33 height 9
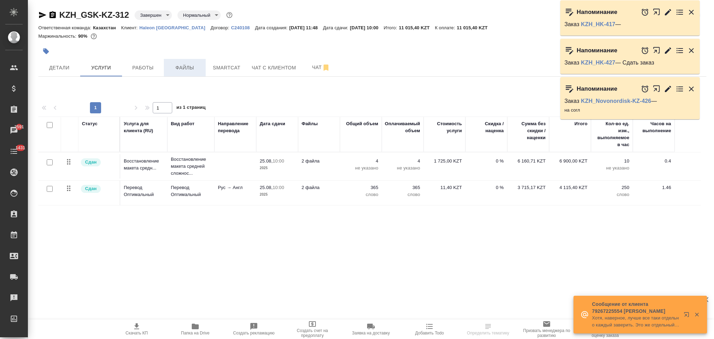
click at [186, 65] on span "Файлы" at bounding box center [184, 67] width 33 height 9
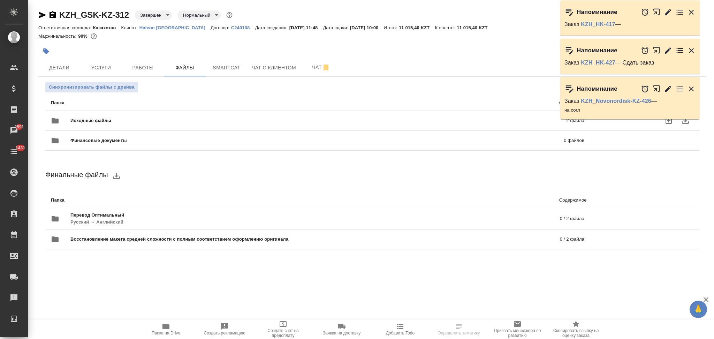
click at [136, 114] on div "Исходные файлы 2 файла" at bounding box center [318, 120] width 534 height 17
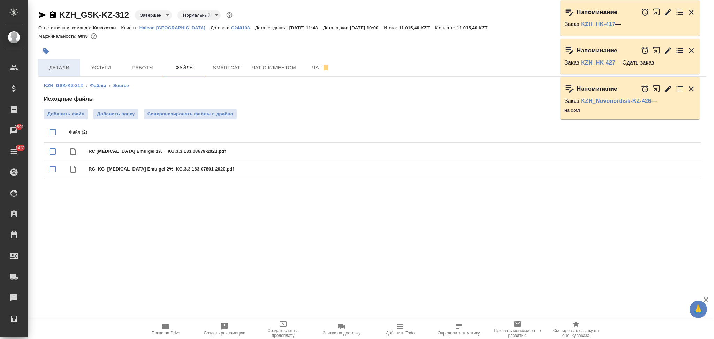
click at [66, 66] on span "Детали" at bounding box center [59, 67] width 33 height 9
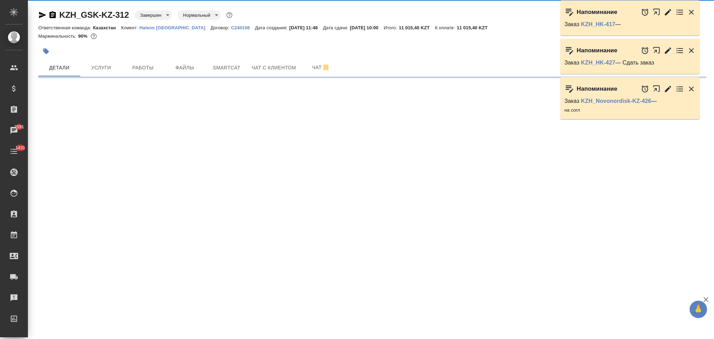
select select "RU"
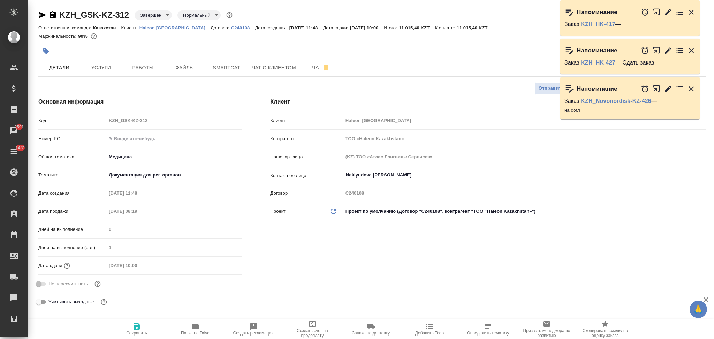
type textarea "x"
click at [155, 31] on div "Ответственная команда: Казахстан Клиент: Haleon Kazakhstan Договор: С240108 Дат…" at bounding box center [372, 27] width 668 height 8
click at [153, 29] on p "Haleon [GEOGRAPHIC_DATA]" at bounding box center [175, 27] width 71 height 5
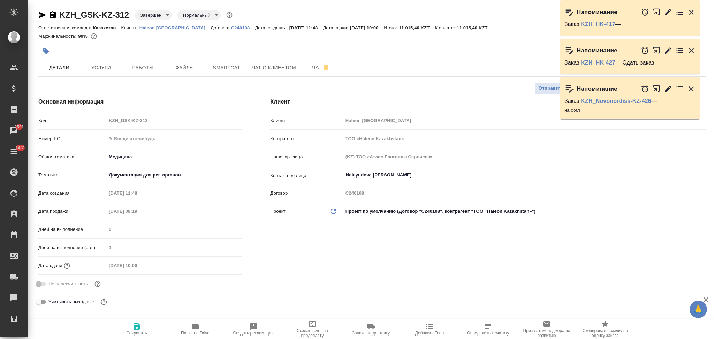
type textarea "x"
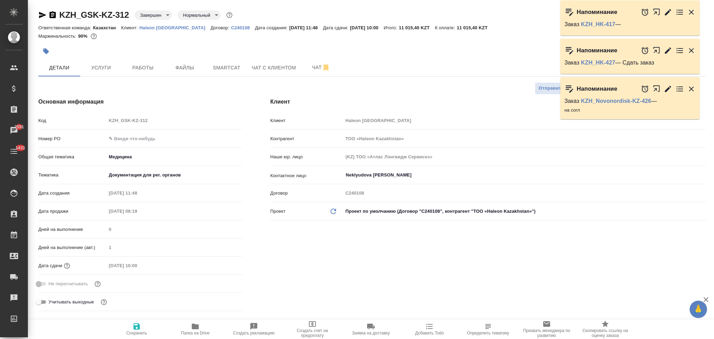
type textarea "x"
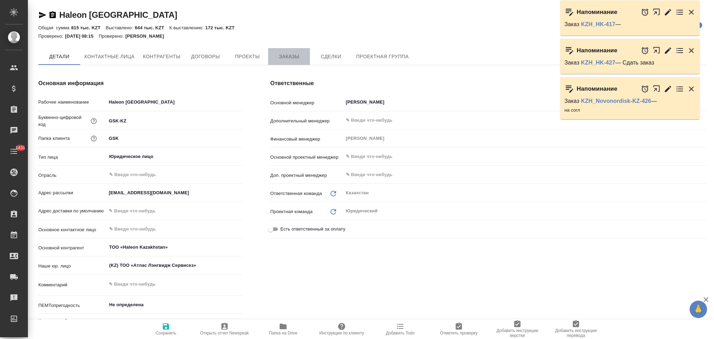
click at [287, 55] on span "Заказы" at bounding box center [288, 56] width 33 height 9
type textarea "x"
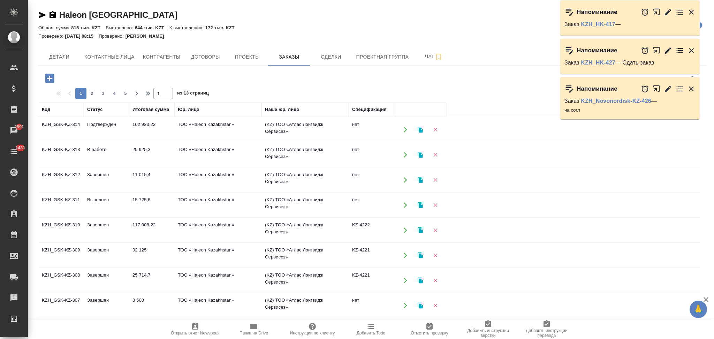
click at [420, 179] on icon "button" at bounding box center [420, 180] width 5 height 6
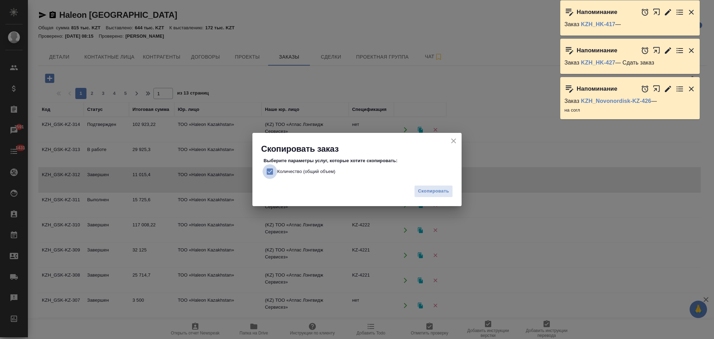
click at [263, 168] on input "Количество (общий объем)" at bounding box center [270, 171] width 15 height 15
checkbox input "false"
click at [422, 190] on span "Скопировать" at bounding box center [433, 191] width 31 height 8
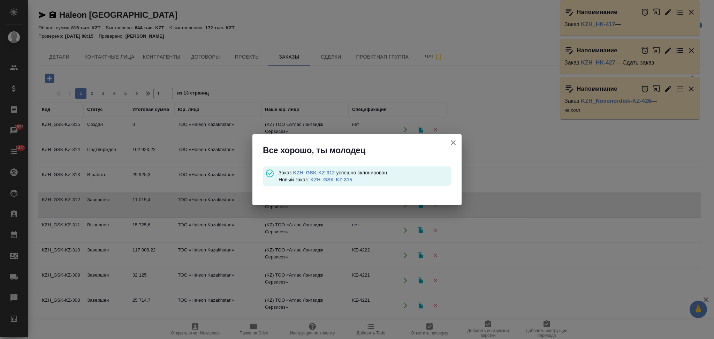
click at [322, 177] on link "KZH_GSK-KZ-315" at bounding box center [331, 180] width 42 height 6
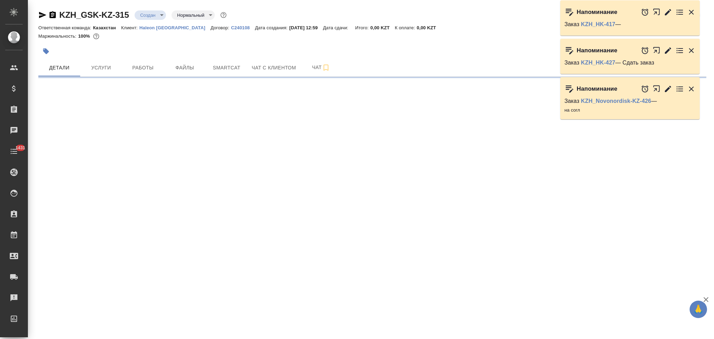
select select "RU"
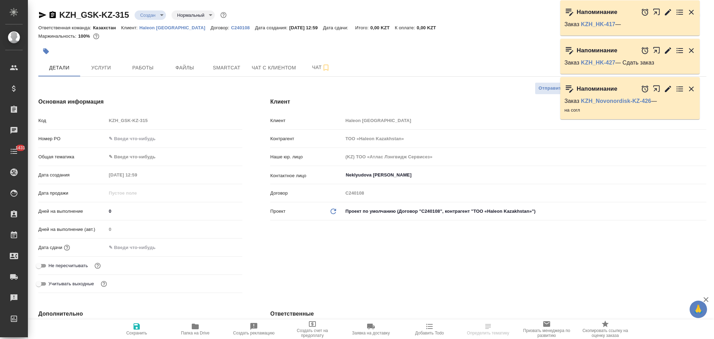
type textarea "x"
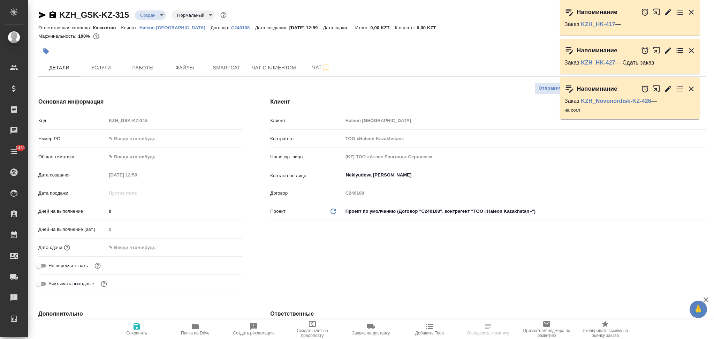
type textarea "x"
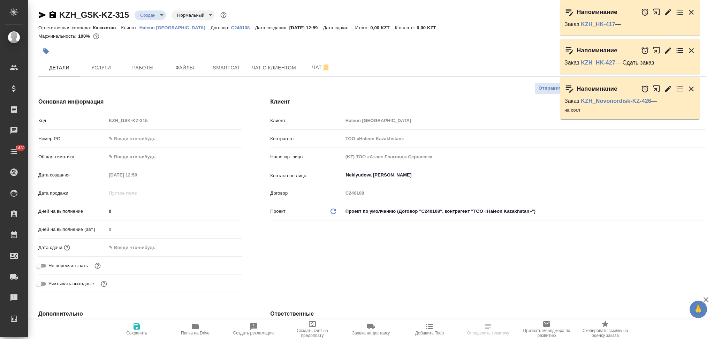
type textarea "x"
select select "RU"
type textarea "x"
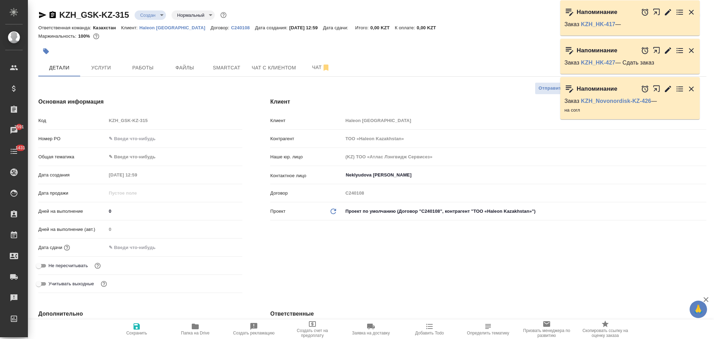
type textarea "x"
click at [185, 72] on span "Файлы" at bounding box center [184, 67] width 33 height 9
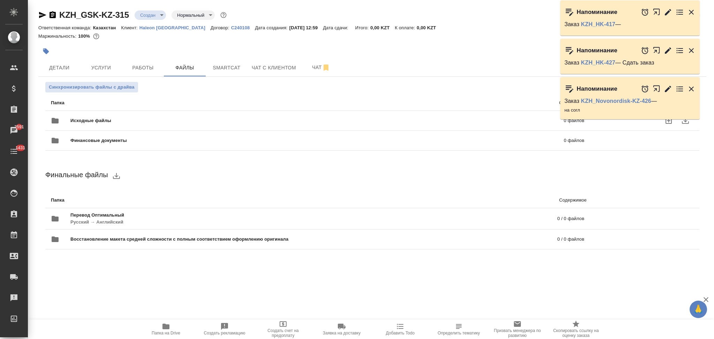
click at [78, 119] on span "Исходные файлы" at bounding box center [203, 120] width 267 height 7
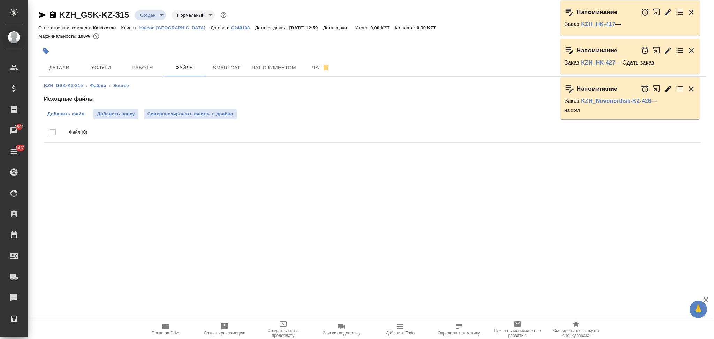
click at [72, 113] on span "Добавить файл" at bounding box center [65, 114] width 37 height 7
click at [0, 0] on input "Добавить файл" at bounding box center [0, 0] width 0 height 0
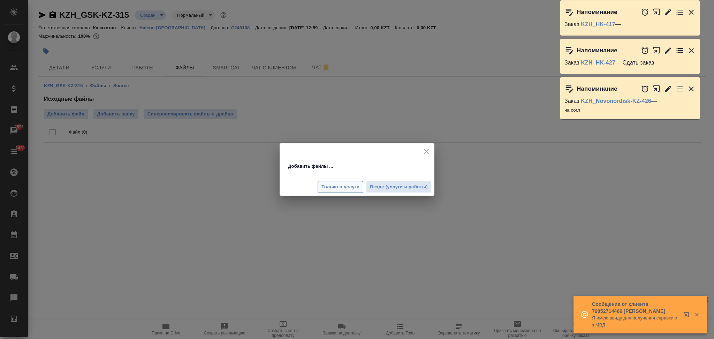
click at [350, 190] on span "Только в услуги" at bounding box center [341, 187] width 38 height 8
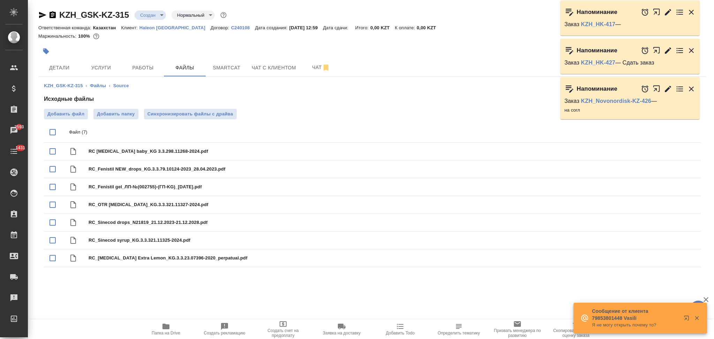
click at [164, 329] on icon "button" at bounding box center [166, 327] width 7 height 6
click at [146, 17] on body "🙏 .cls-1 fill:#fff; AWATERA Aslanukova Sati Клиенты Спецификации Заказы 2595 Ча…" at bounding box center [357, 169] width 714 height 339
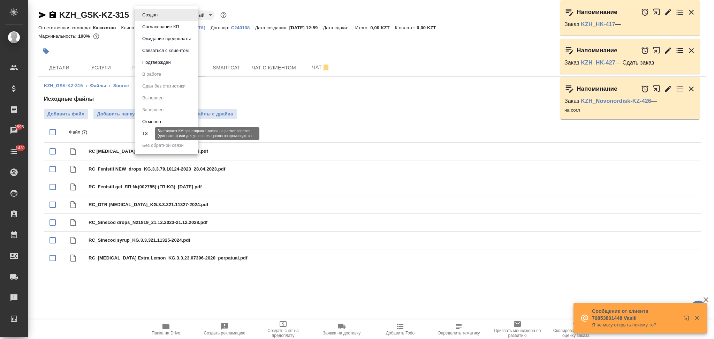
click at [146, 130] on button "ТЗ" at bounding box center [145, 134] width 10 height 8
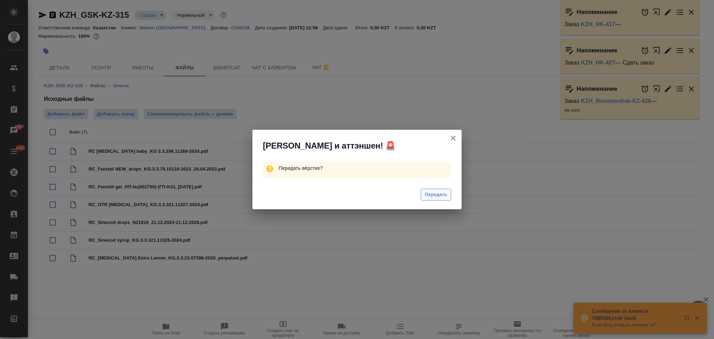
click at [431, 197] on span "Передать" at bounding box center [436, 195] width 23 height 8
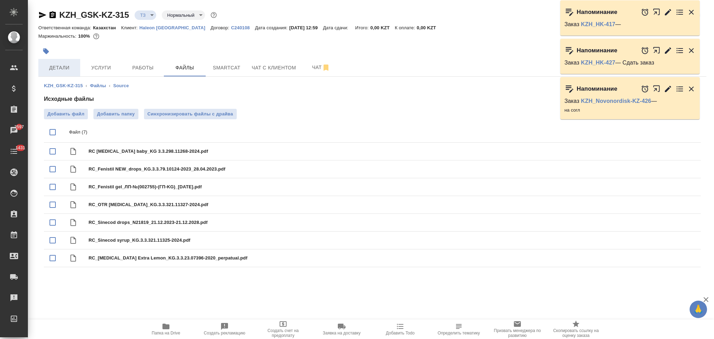
click at [57, 69] on span "Детали" at bounding box center [59, 67] width 33 height 9
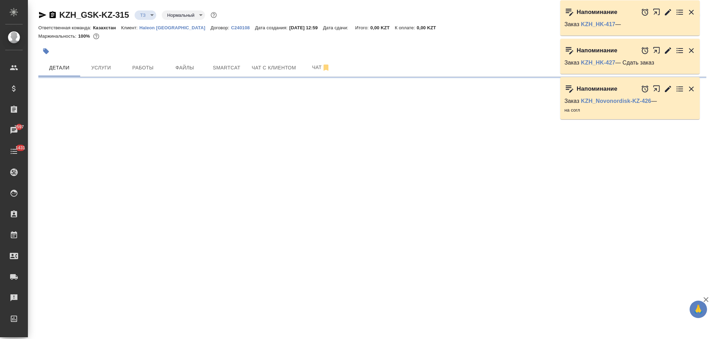
select select "RU"
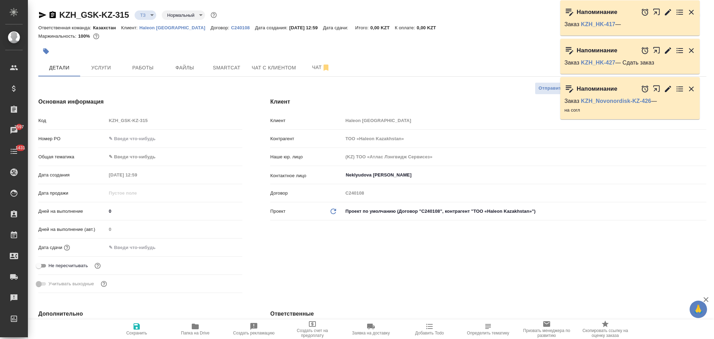
type textarea "x"
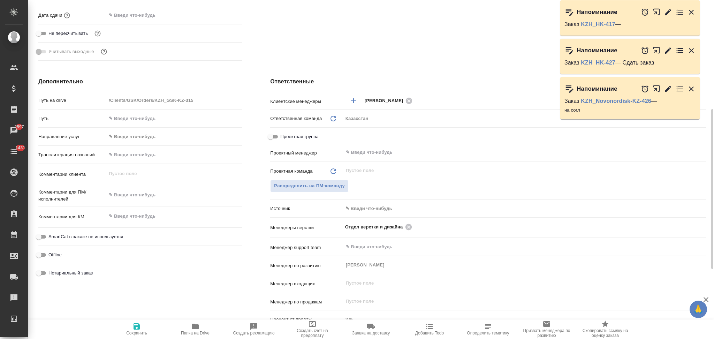
type textarea "x"
click at [133, 196] on textarea at bounding box center [174, 195] width 136 height 12
type textarea "x"
type textarea "п"
type textarea "x"
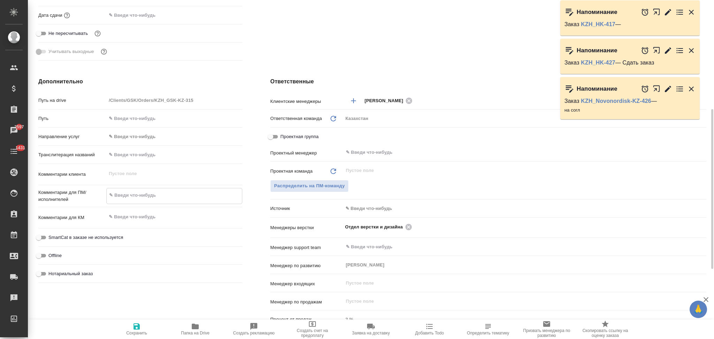
type textarea "x"
type textarea "пр"
type textarea "x"
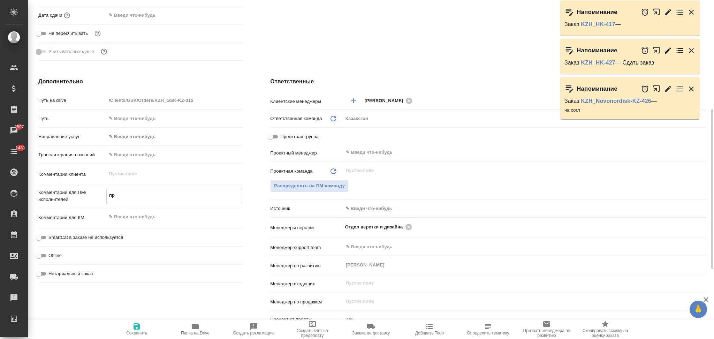
type textarea "x"
type textarea "про"
type textarea "x"
type textarea "прод"
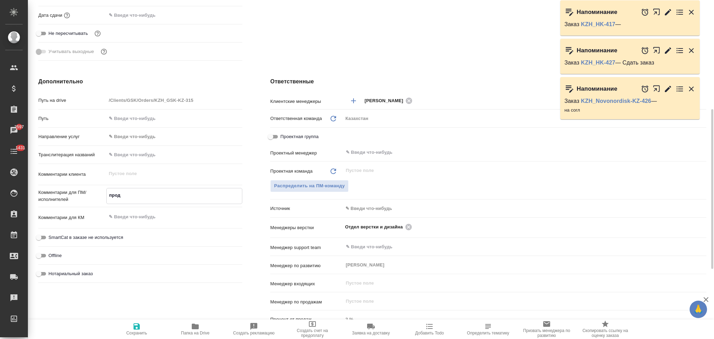
type textarea "x"
type textarea "продо"
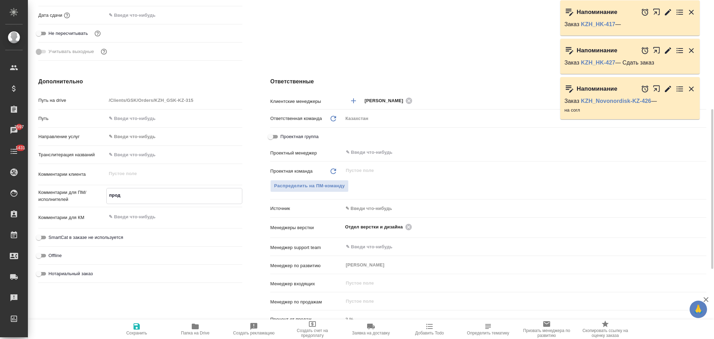
type textarea "x"
type textarea "продол"
type textarea "x"
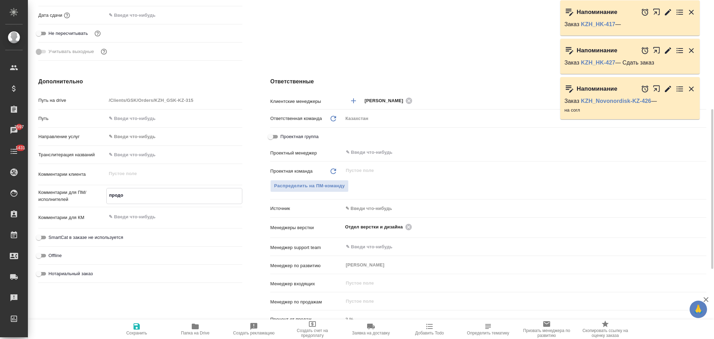
type textarea "x"
type textarea "продолж"
type textarea "x"
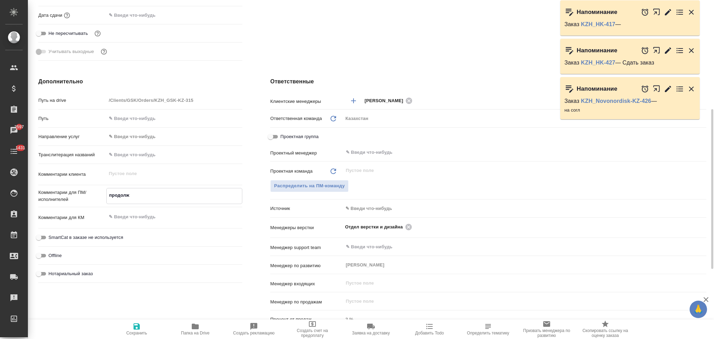
type textarea "x"
type textarea "продолже"
type textarea "x"
type textarea "продолжен"
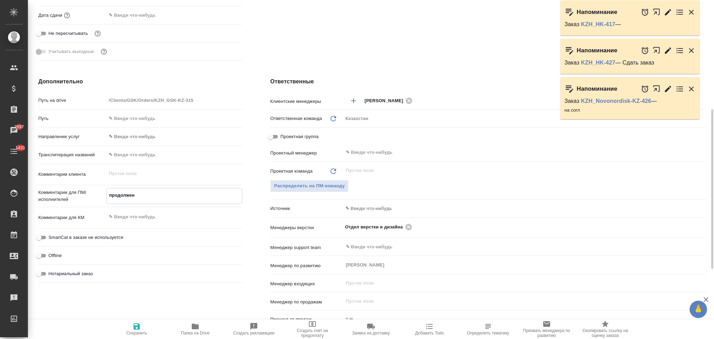
type textarea "x"
type textarea "продолжени"
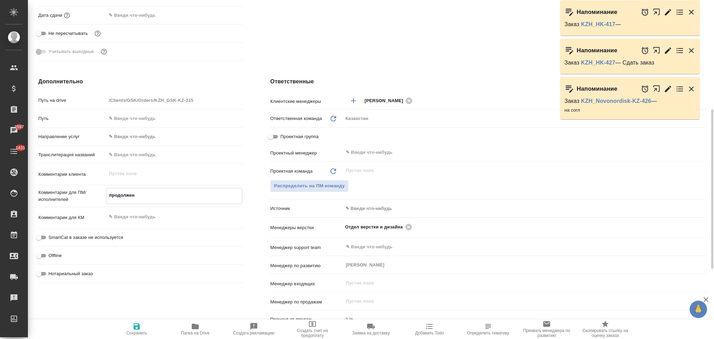
type textarea "x"
type textarea "продолжение"
type textarea "x"
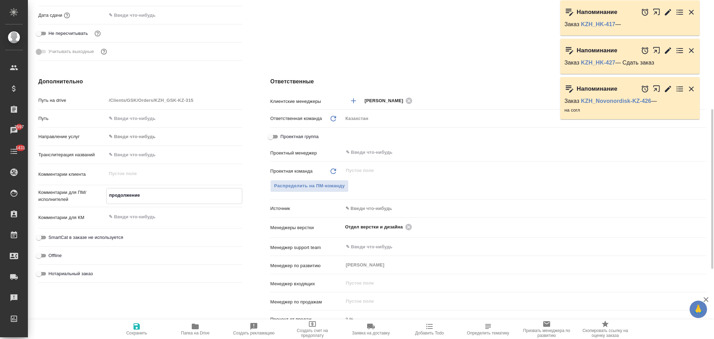
type textarea "x"
type textarea "продолжение"
type textarea "x"
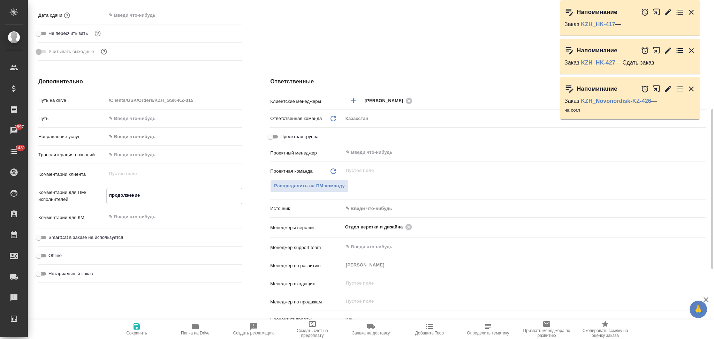
type textarea "x"
type textarea "продолжение 3"
type textarea "x"
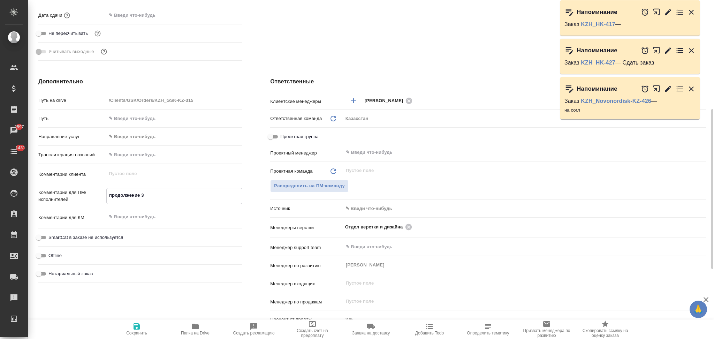
type textarea "продолжение 31"
type textarea "x"
type textarea "продолжение 312"
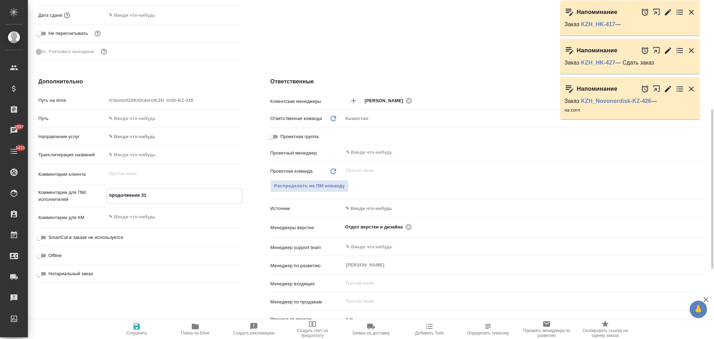
type textarea "x"
type textarea "продолжение 312"
type textarea "x"
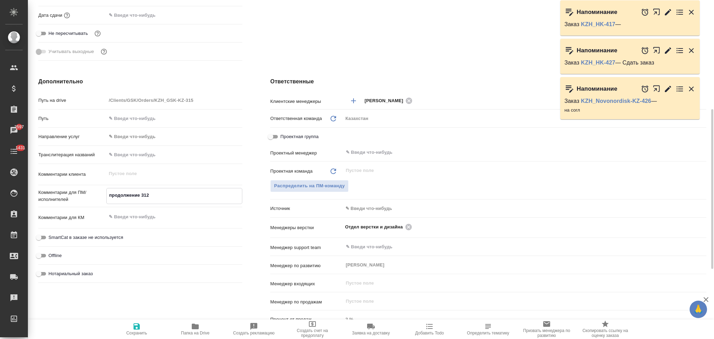
type textarea "x"
type textarea "продолжение 312 з"
type textarea "x"
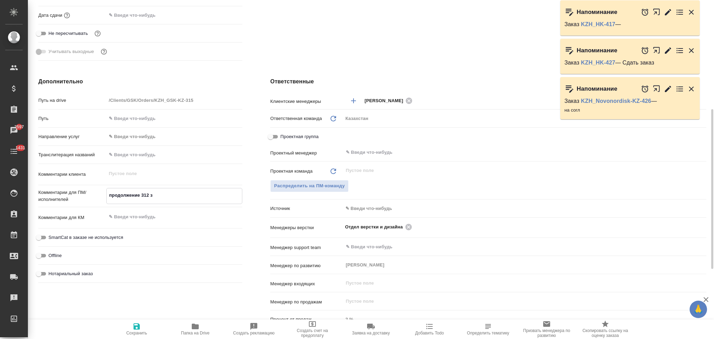
type textarea "x"
type textarea "продолжение 312 за"
type textarea "x"
type textarea "продолжение 312 зак"
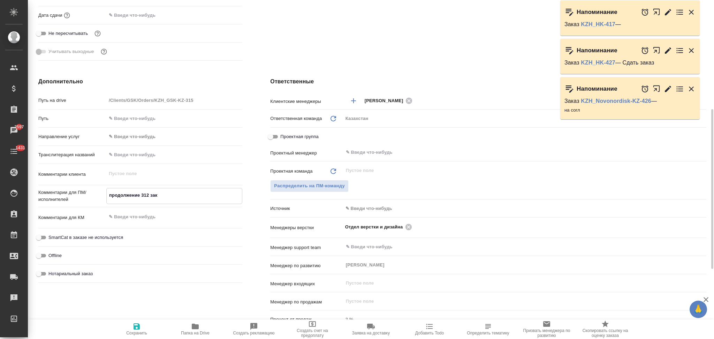
type textarea "x"
type textarea "продолжение 312 зака"
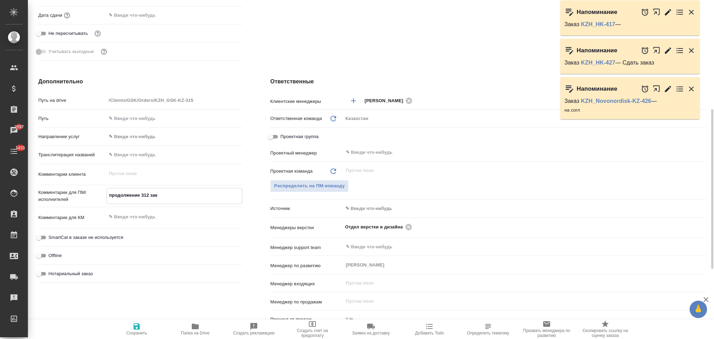
type textarea "x"
type textarea "продолжение 312 заказ"
type textarea "x"
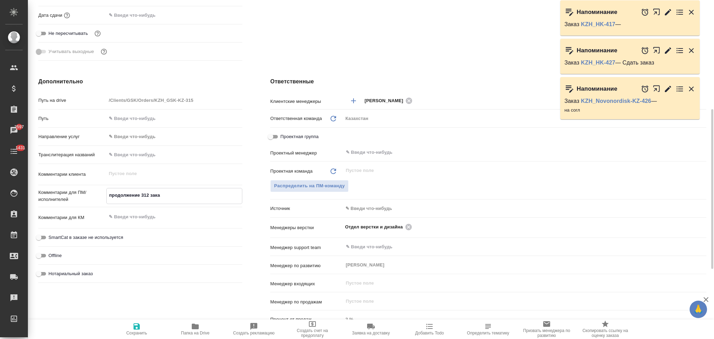
type textarea "x"
type textarea "продолжение 312 заказа"
type textarea "x"
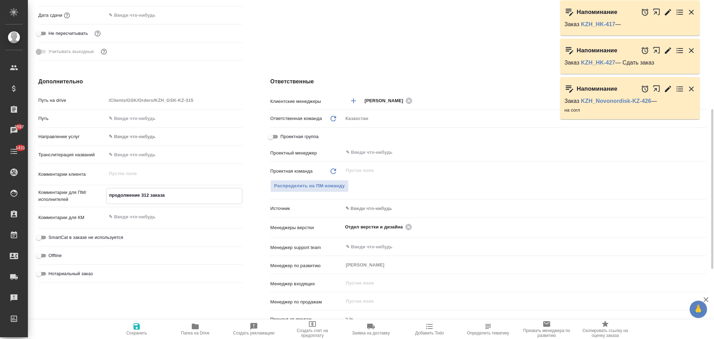
type textarea "продолжение 312 заказа"
type textarea "x"
type textarea "продолжение 312 заказа"
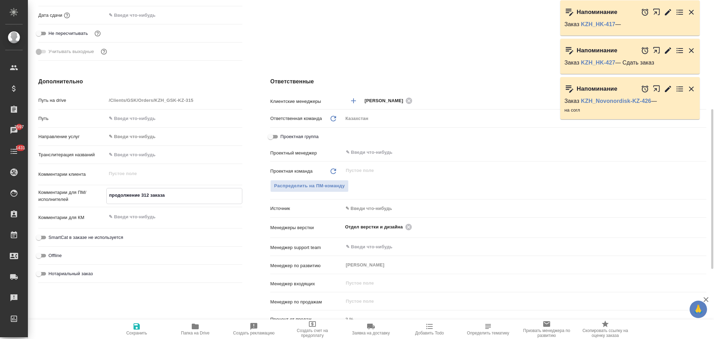
type textarea "x"
drag, startPoint x: 134, startPoint y: 330, endPoint x: 131, endPoint y: 322, distance: 8.9
click at [134, 330] on icon "button" at bounding box center [137, 326] width 6 height 6
type textarea "x"
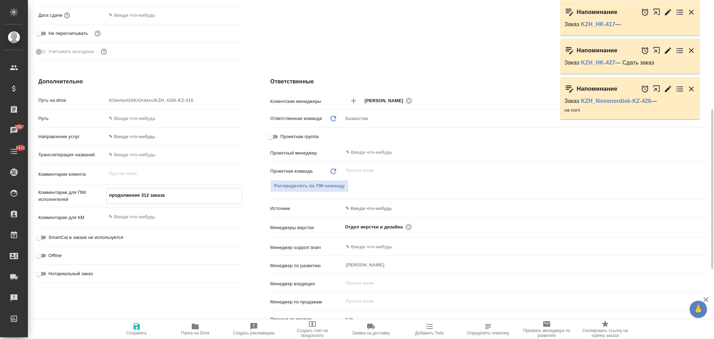
type textarea "x"
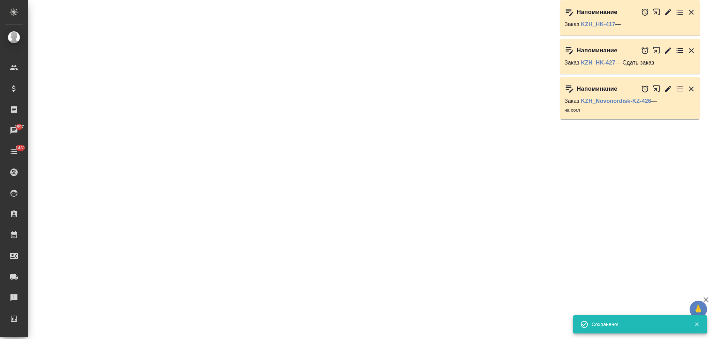
select select "RU"
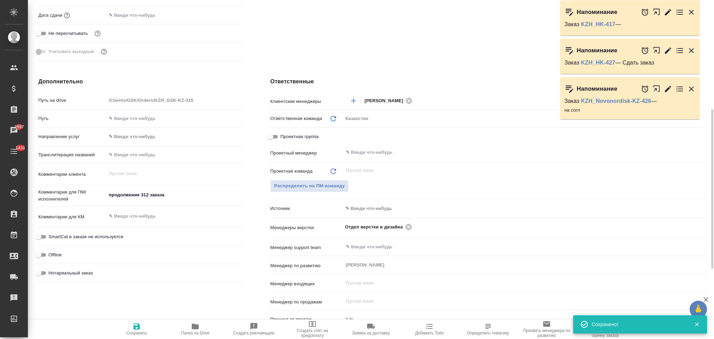
type textarea "x"
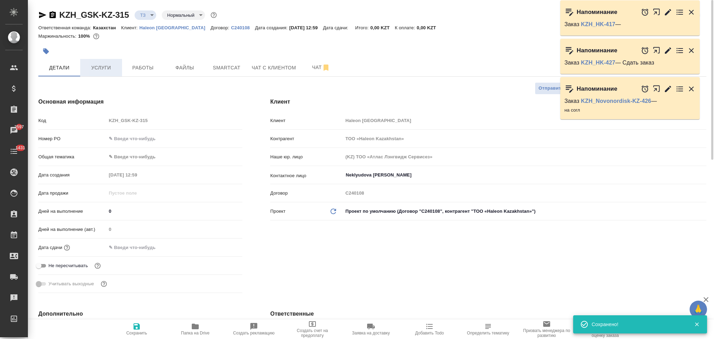
click at [104, 69] on span "Услуги" at bounding box center [100, 67] width 33 height 9
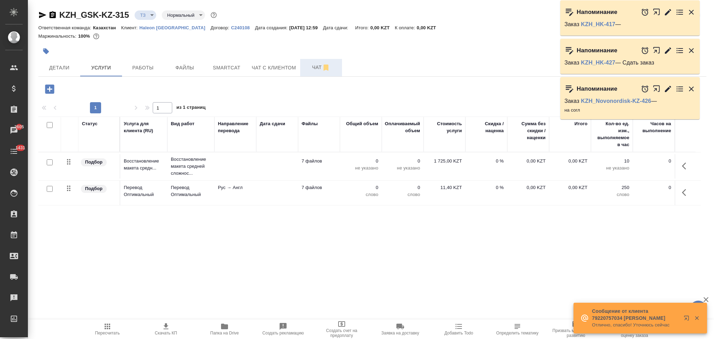
click at [314, 63] on span "Чат" at bounding box center [321, 67] width 33 height 9
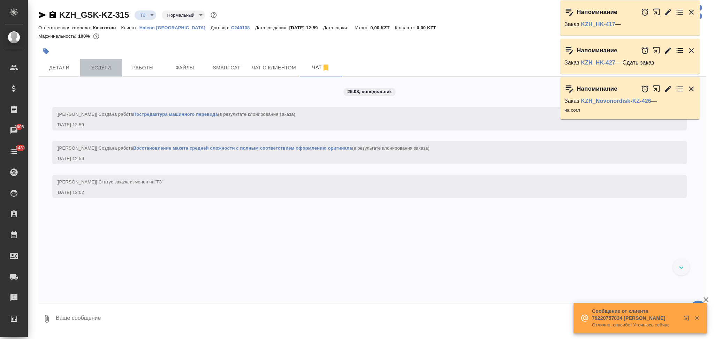
click at [98, 67] on span "Услуги" at bounding box center [100, 67] width 33 height 9
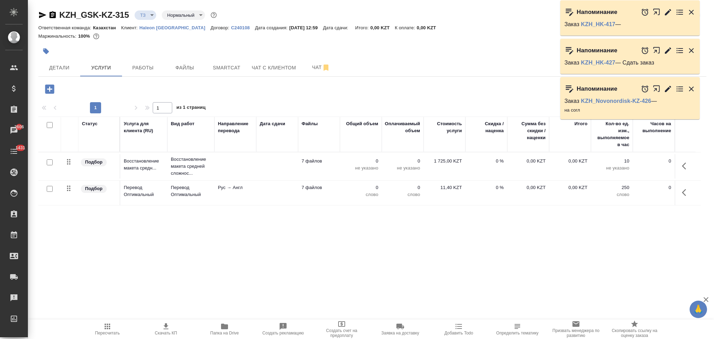
click at [53, 192] on div at bounding box center [50, 189] width 16 height 10
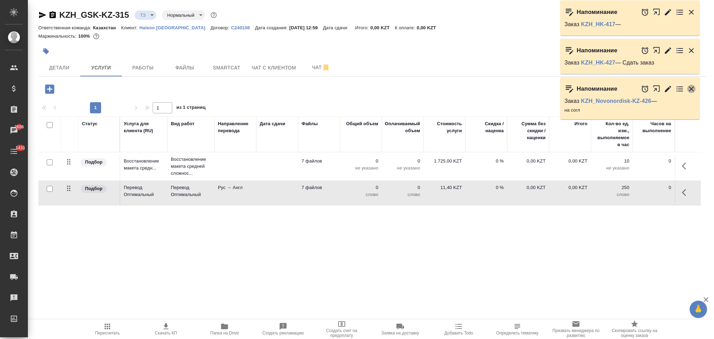
click at [690, 89] on icon "button" at bounding box center [691, 89] width 8 height 8
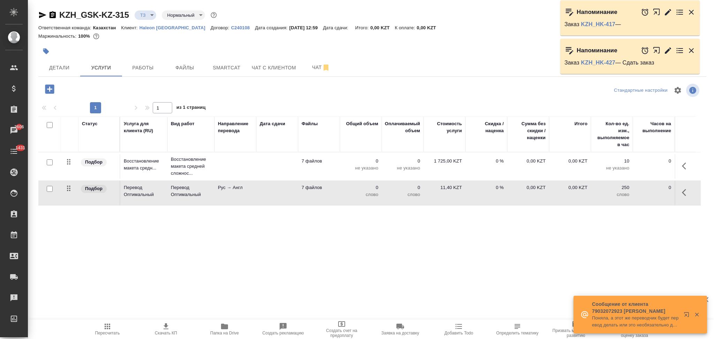
click at [691, 51] on icon "button" at bounding box center [691, 50] width 5 height 5
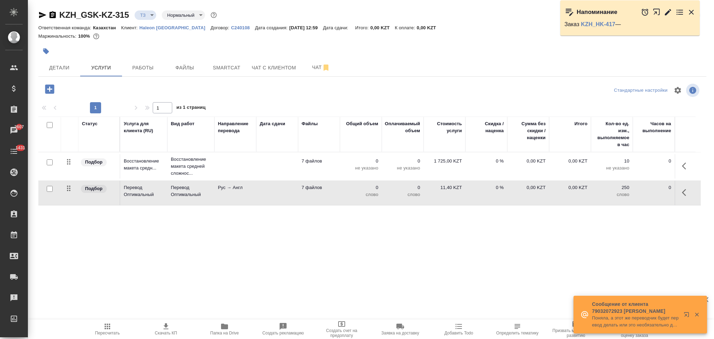
click at [692, 12] on icon "button" at bounding box center [691, 12] width 5 height 5
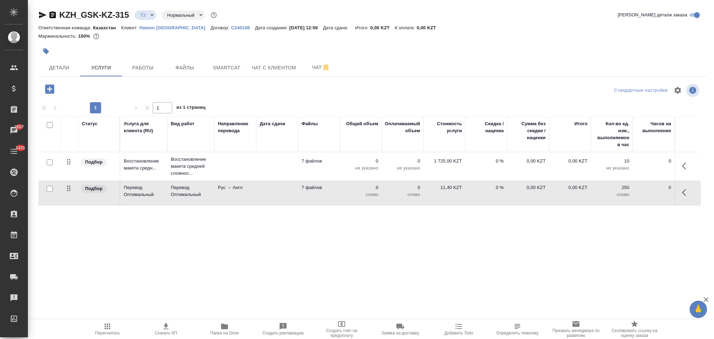
click at [51, 189] on input "checkbox" at bounding box center [50, 189] width 6 height 6
checkbox input "true"
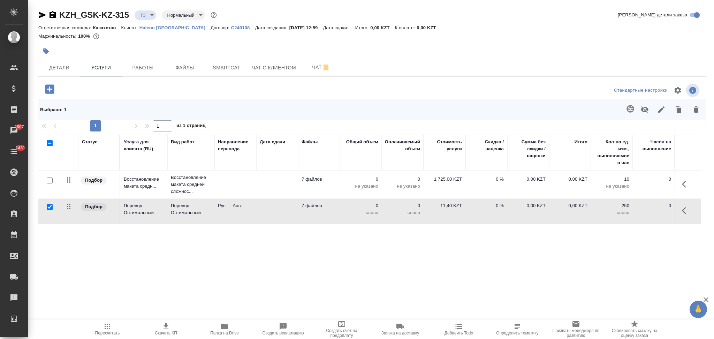
click at [626, 107] on icon "button" at bounding box center [630, 109] width 8 height 8
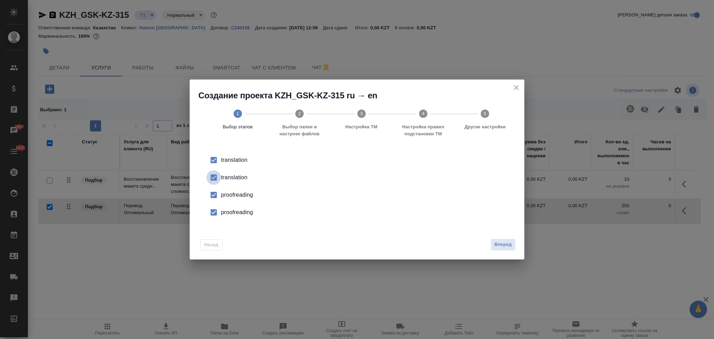
click at [219, 175] on input "checkbox" at bounding box center [213, 177] width 15 height 15
click at [224, 191] on div "proofreading" at bounding box center [364, 195] width 287 height 8
click at [235, 216] on div "proofreading" at bounding box center [364, 212] width 287 height 8
click at [504, 248] on span "Вперед" at bounding box center [503, 245] width 17 height 8
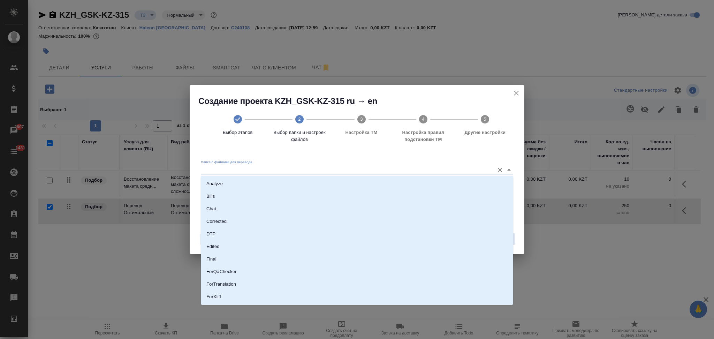
drag, startPoint x: 232, startPoint y: 167, endPoint x: 234, endPoint y: 202, distance: 34.6
click at [233, 167] on input "Папка с файлами для перевода" at bounding box center [346, 169] width 290 height 8
click at [235, 268] on li "Source" at bounding box center [357, 273] width 313 height 13
type input "Source"
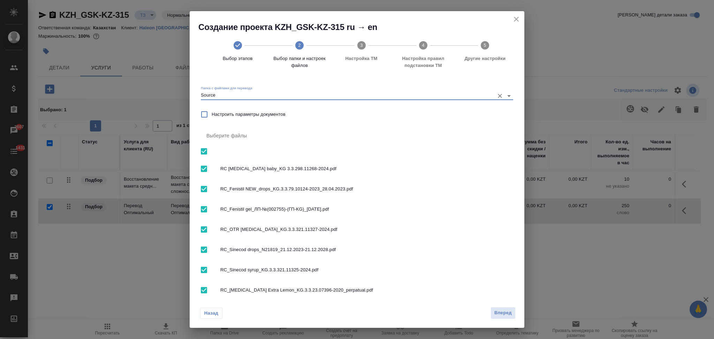
scroll to position [13, 0]
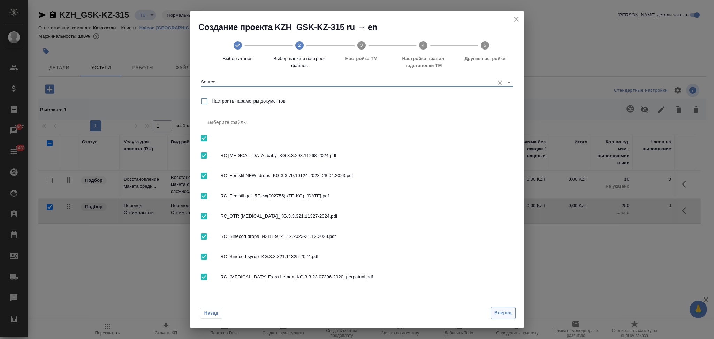
click at [493, 313] on button "Вперед" at bounding box center [503, 313] width 25 height 12
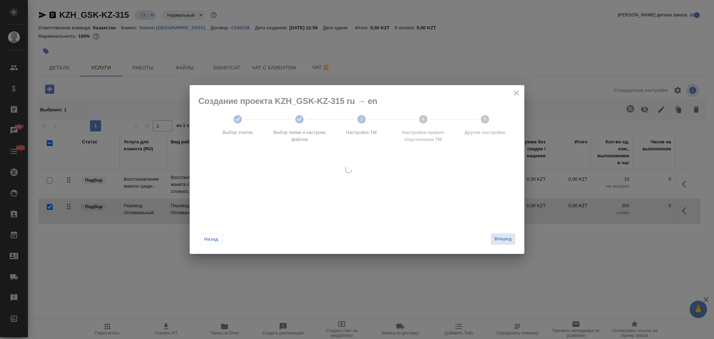
scroll to position [0, 0]
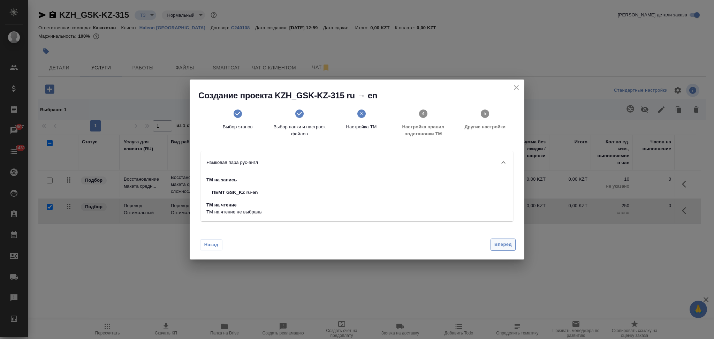
click at [498, 242] on span "Вперед" at bounding box center [503, 245] width 17 height 8
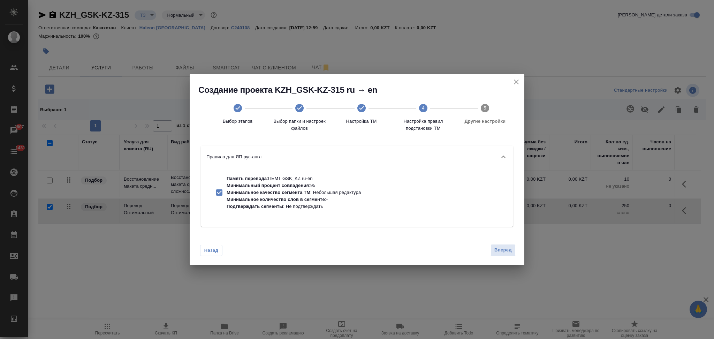
click at [330, 208] on p "Подтверждать сегменты : Не подтверждать" at bounding box center [294, 206] width 134 height 7
checkbox input "false"
click at [495, 250] on span "Вперед" at bounding box center [503, 250] width 17 height 8
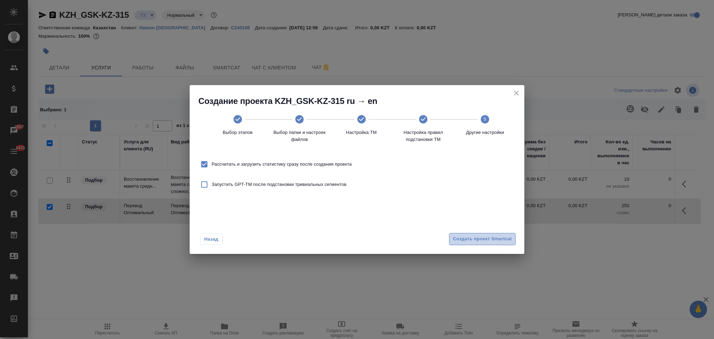
click at [473, 241] on span "Создать проект Smartcat" at bounding box center [482, 239] width 59 height 8
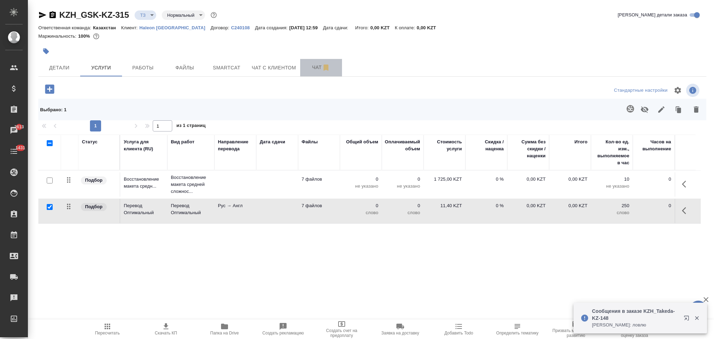
click at [310, 60] on button "Чат" at bounding box center [321, 67] width 42 height 17
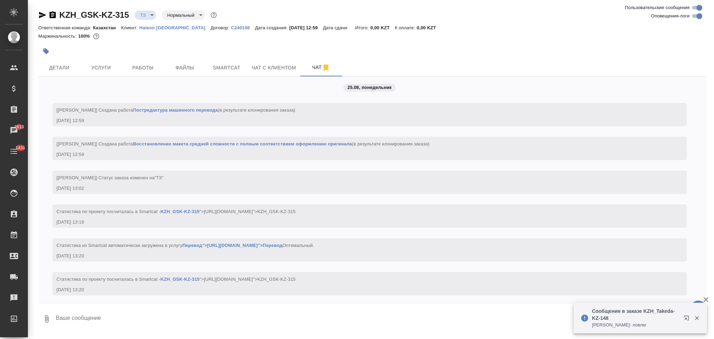
scroll to position [7, 0]
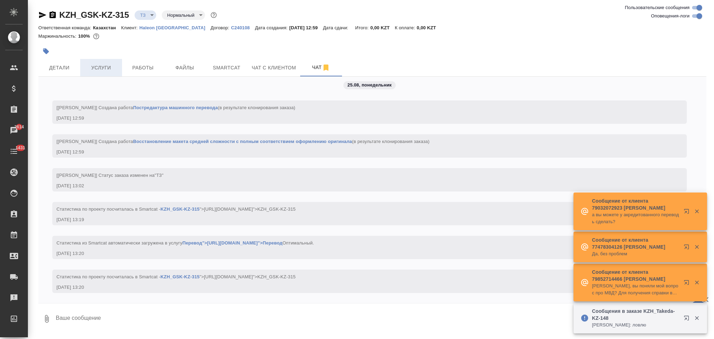
click at [105, 69] on span "Услуги" at bounding box center [100, 67] width 33 height 9
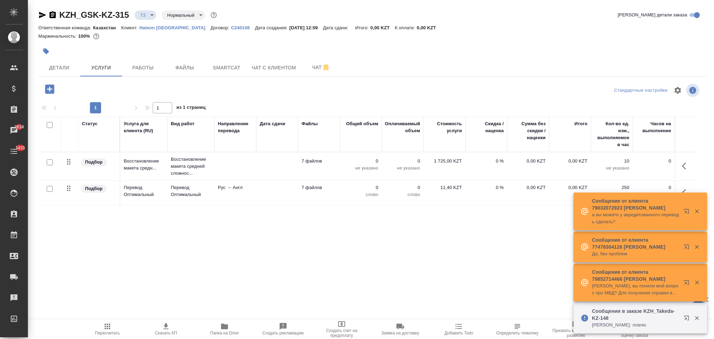
click at [260, 194] on td at bounding box center [277, 193] width 42 height 24
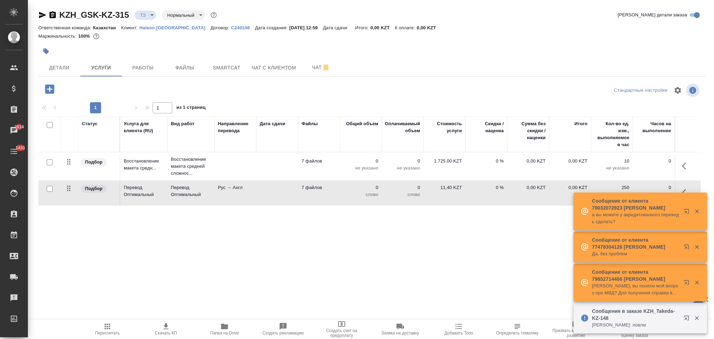
click at [260, 194] on td at bounding box center [277, 193] width 42 height 24
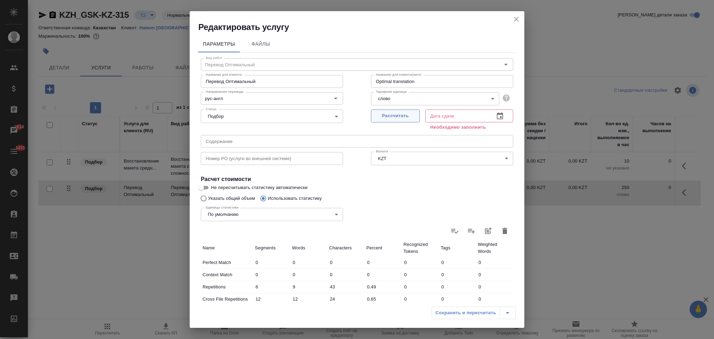
click at [379, 116] on span "Рассчитать" at bounding box center [395, 116] width 41 height 8
type input "25.08.2025 13:29"
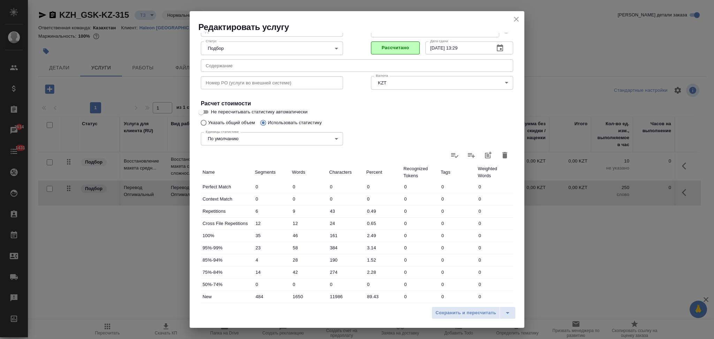
scroll to position [137, 0]
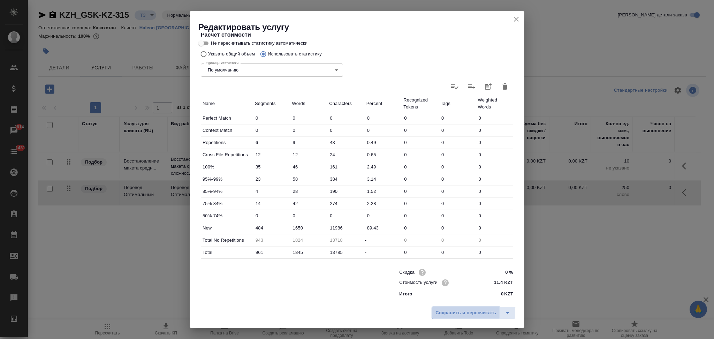
click at [460, 310] on span "Сохранить и пересчитать" at bounding box center [466, 313] width 61 height 8
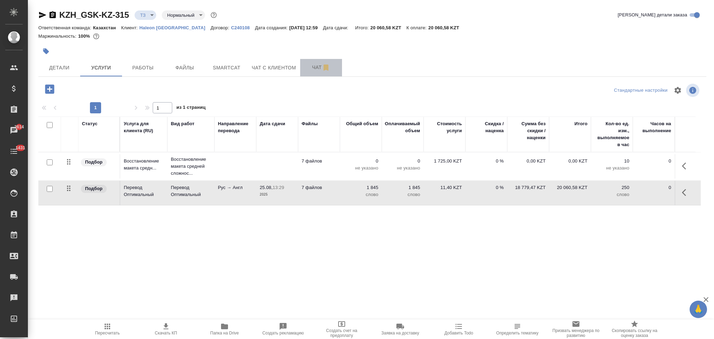
click at [314, 69] on span "Чат" at bounding box center [321, 67] width 33 height 9
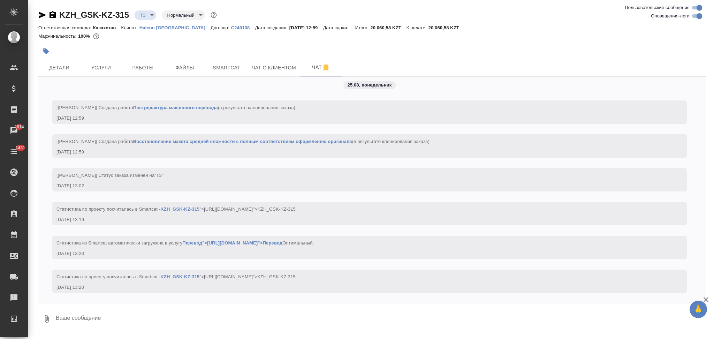
scroll to position [0, 0]
click at [71, 69] on span "Детали" at bounding box center [59, 67] width 33 height 9
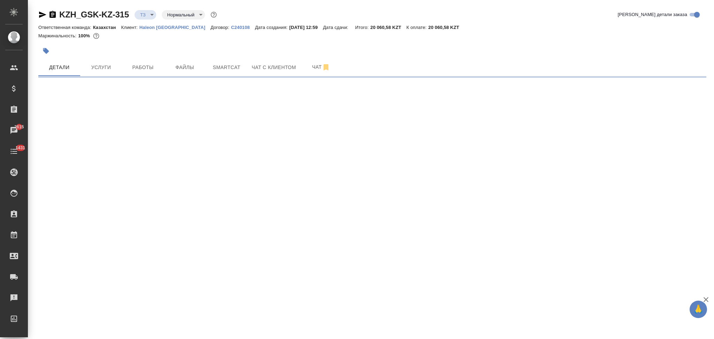
select select "RU"
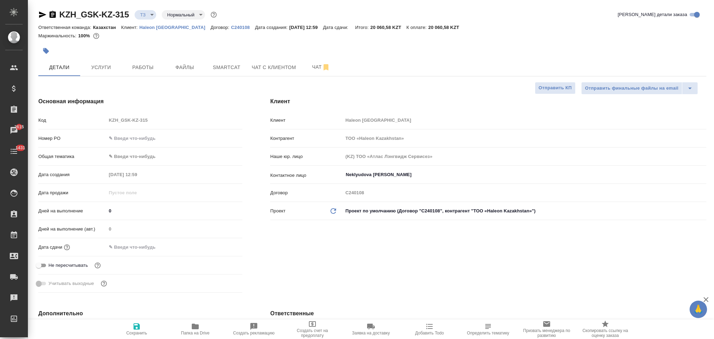
type textarea "x"
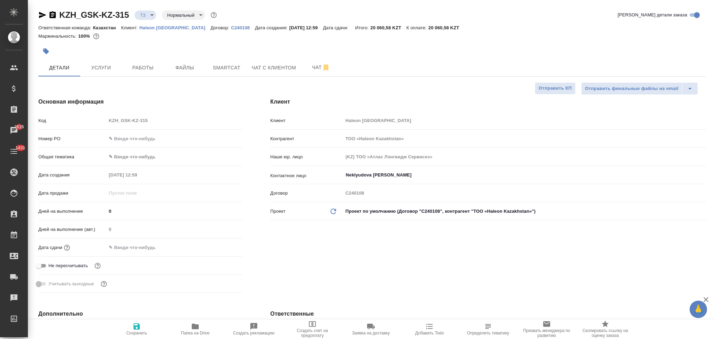
type textarea "x"
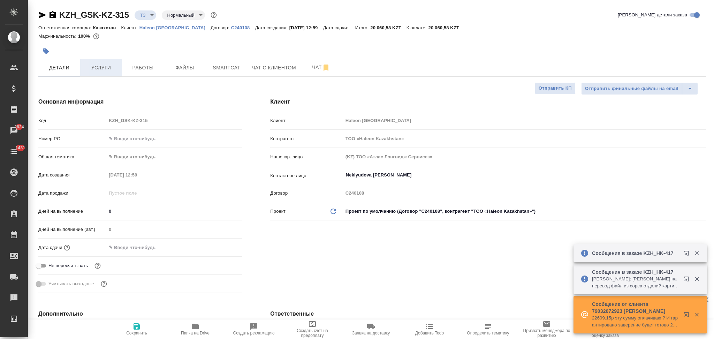
click at [99, 72] on span "Услуги" at bounding box center [100, 67] width 33 height 9
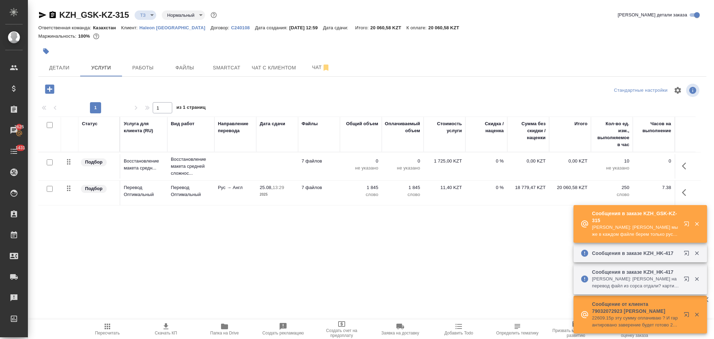
click at [326, 193] on td "7 файлов" at bounding box center [319, 193] width 42 height 24
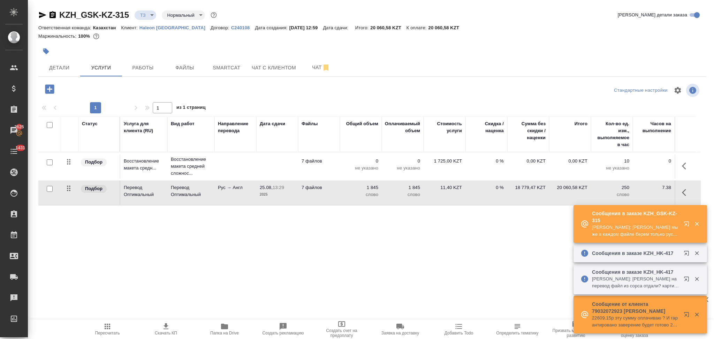
click at [326, 193] on td "7 файлов" at bounding box center [319, 193] width 42 height 24
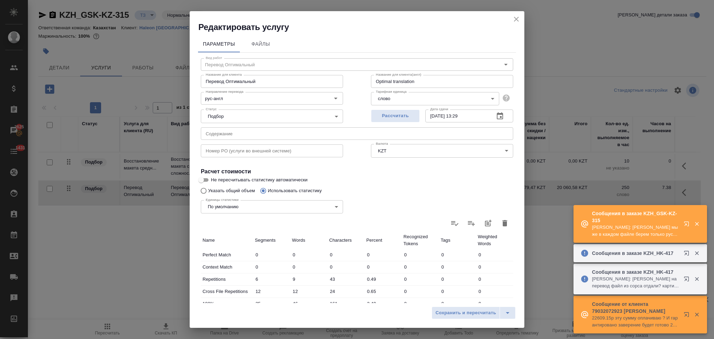
click at [494, 215] on div at bounding box center [357, 223] width 313 height 17
click at [503, 226] on icon "button" at bounding box center [505, 223] width 5 height 6
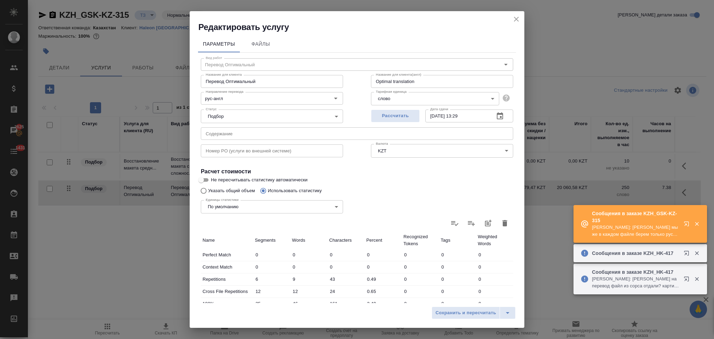
type input "0"
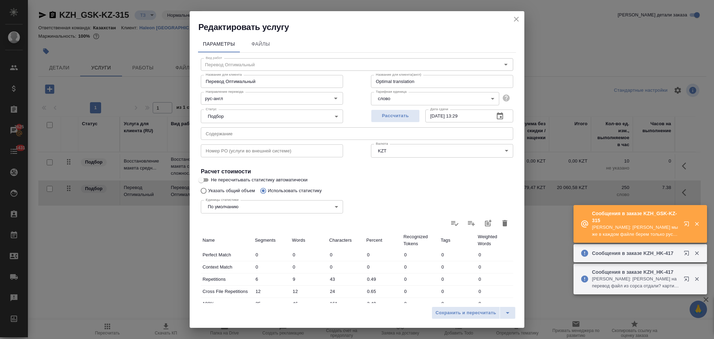
type input "0"
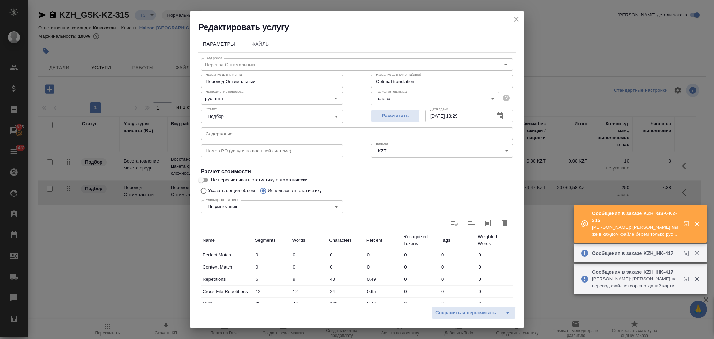
type input "0"
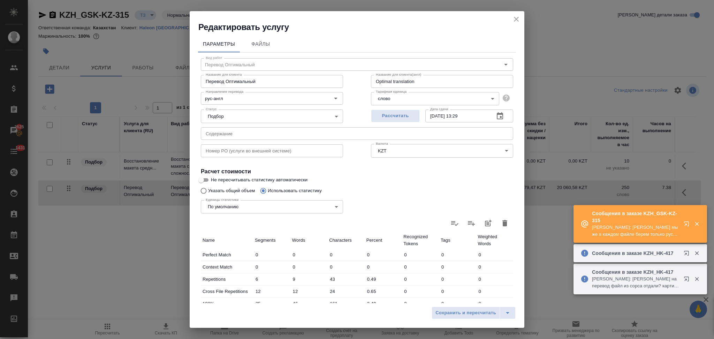
type input "0"
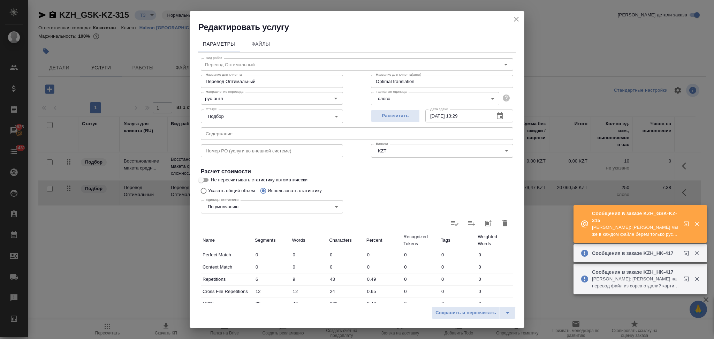
type input "0"
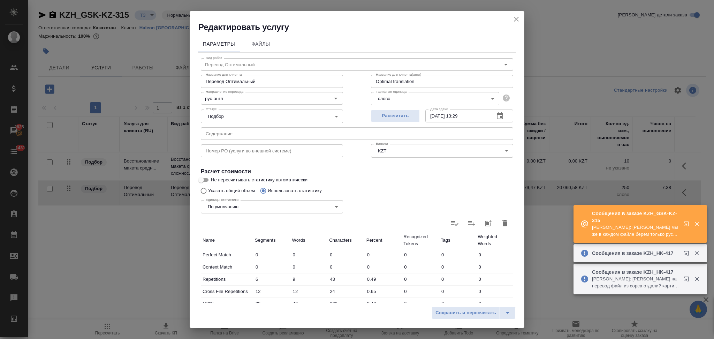
type input "0"
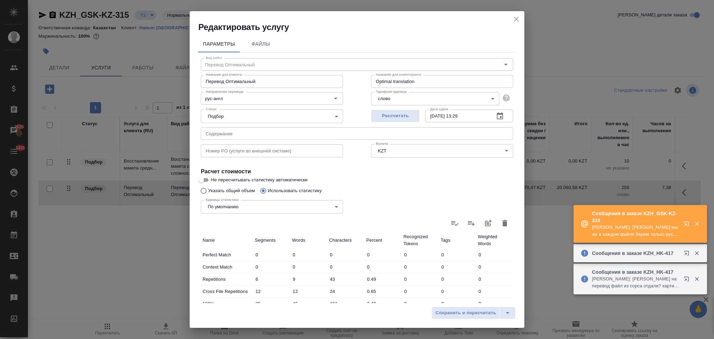
type input "0"
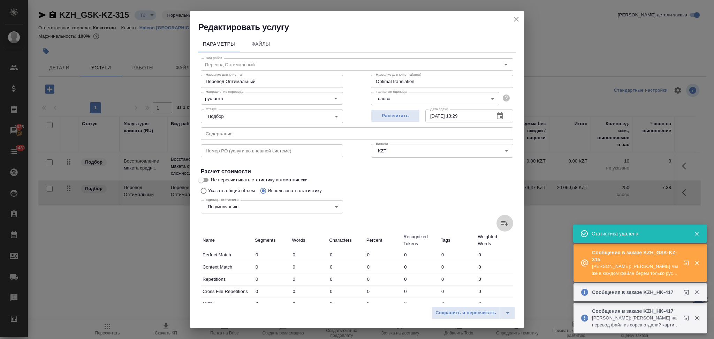
click at [497, 223] on label at bounding box center [505, 223] width 17 height 17
click at [0, 0] on input "file" at bounding box center [0, 0] width 0 height 0
type input "18"
type input "22"
type input "77"
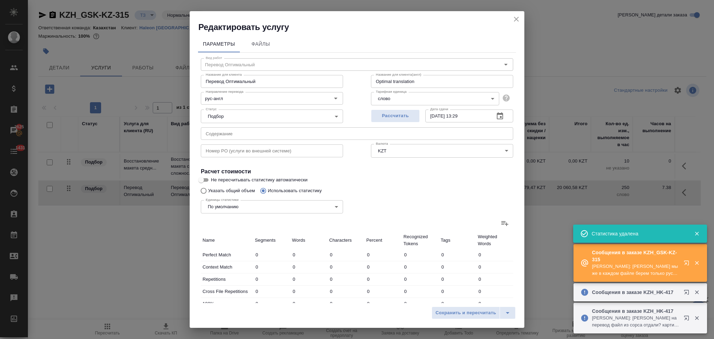
type input "27"
type input "29"
type input "56"
type input "65"
type input "76"
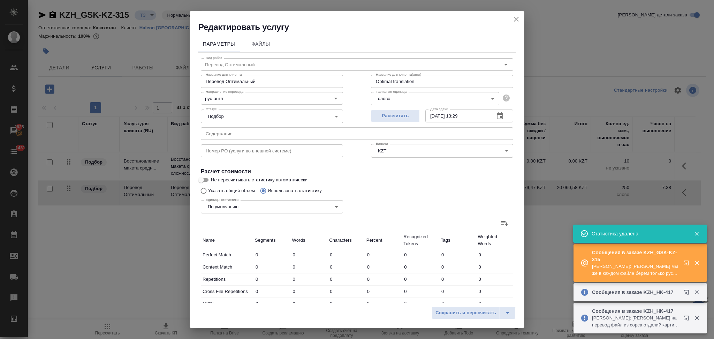
type input "202"
type input "61"
type input "114"
type input "801"
type input "5"
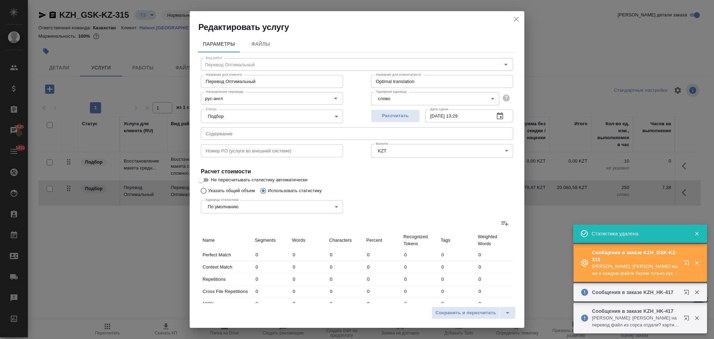
type input "38"
type input "252"
type input "18"
type input "46"
type input "291"
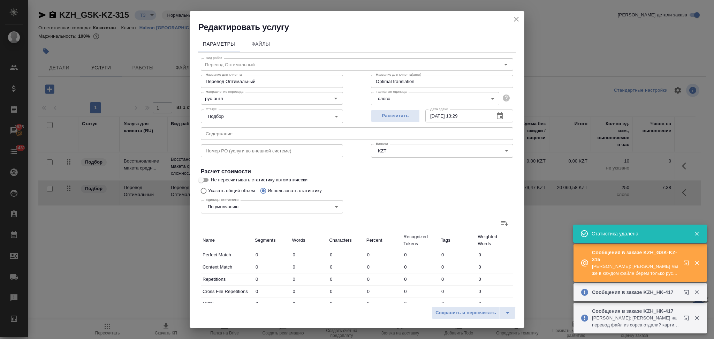
type input "821"
type input "2365"
type input "16161"
type input "970"
type input "2639"
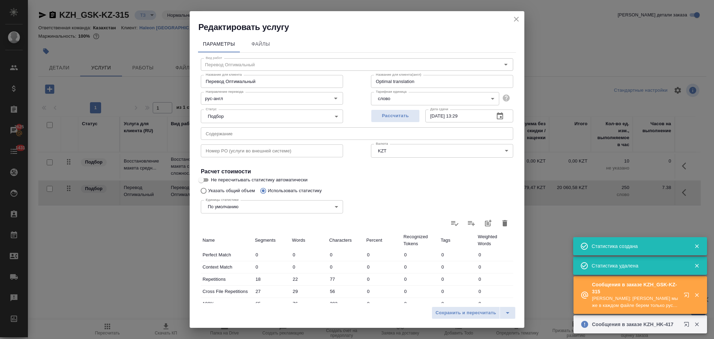
drag, startPoint x: 133, startPoint y: 256, endPoint x: 147, endPoint y: 221, distance: 37.9
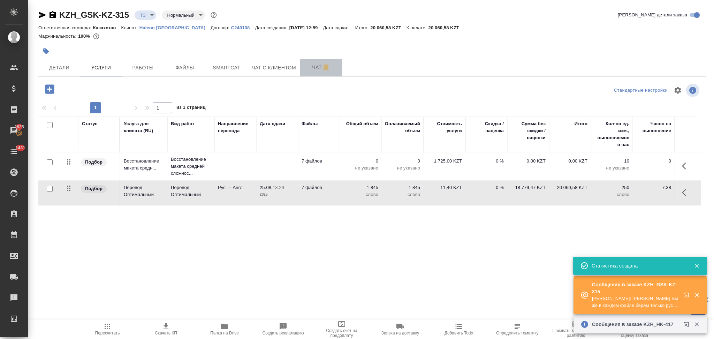
click at [314, 67] on span "Чат" at bounding box center [321, 67] width 33 height 9
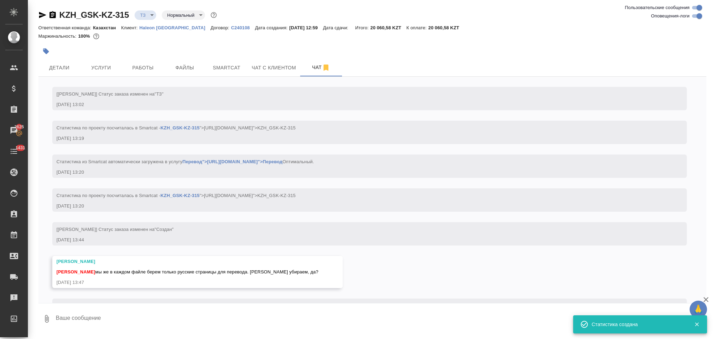
scroll to position [116, 0]
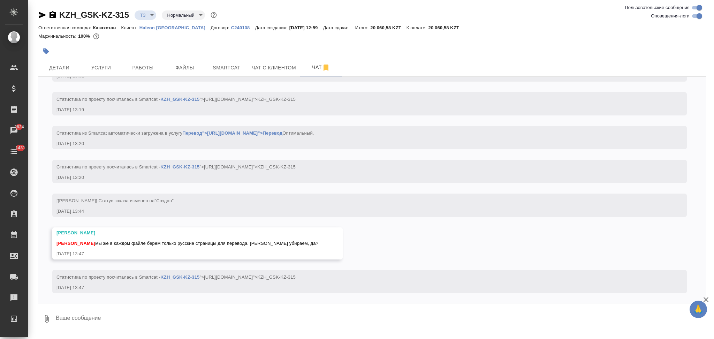
click at [87, 318] on textarea at bounding box center [381, 319] width 652 height 24
click at [167, 31] on div "Ответственная команда: Казахстан Клиент: Haleon Kazakhstan Договор: С240108 Дат…" at bounding box center [372, 27] width 668 height 8
click at [168, 25] on p "Haleon Kazakhstan" at bounding box center [175, 27] width 71 height 5
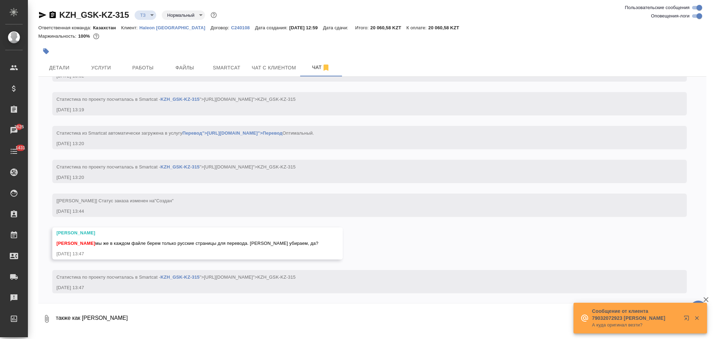
click at [85, 318] on textarea "также как в" at bounding box center [375, 319] width 640 height 24
drag, startPoint x: 57, startPoint y: 317, endPoint x: 104, endPoint y: 318, distance: 47.8
click at [104, 318] on textarea "также как в" at bounding box center [375, 319] width 640 height 24
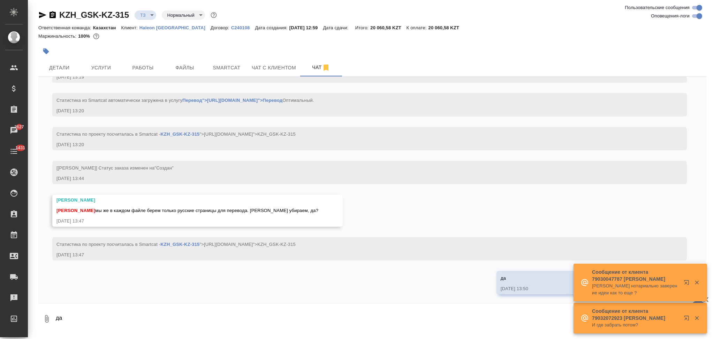
scroll to position [151, 0]
click at [100, 66] on span "Услуги" at bounding box center [100, 67] width 33 height 9
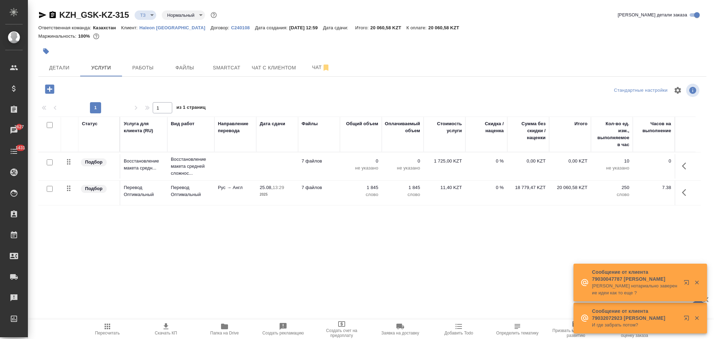
click at [352, 192] on p "слово" at bounding box center [361, 194] width 35 height 7
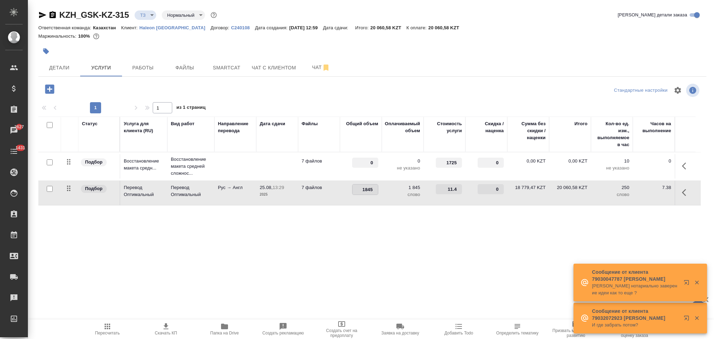
click at [331, 194] on td "7 файлов" at bounding box center [319, 193] width 42 height 24
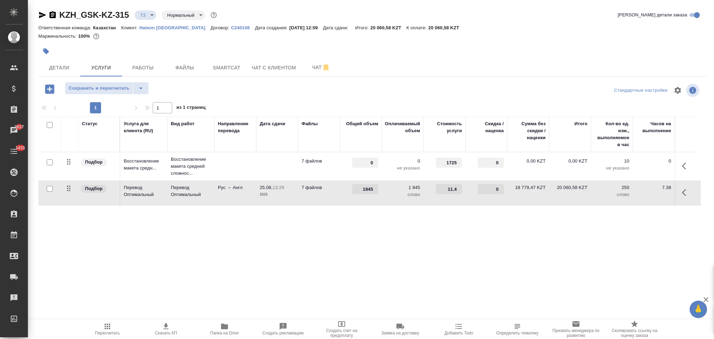
click at [331, 194] on td "7 файлов" at bounding box center [319, 193] width 42 height 24
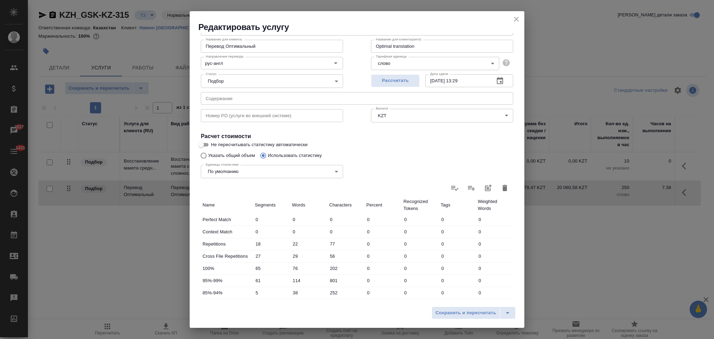
scroll to position [137, 0]
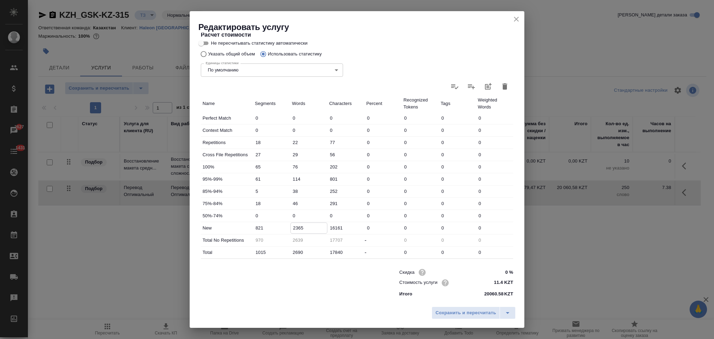
click at [295, 228] on input "2365" at bounding box center [309, 228] width 37 height 10
click at [296, 252] on input "2690" at bounding box center [309, 252] width 37 height 10
click at [440, 311] on span "Сохранить и пересчитать" at bounding box center [466, 313] width 61 height 8
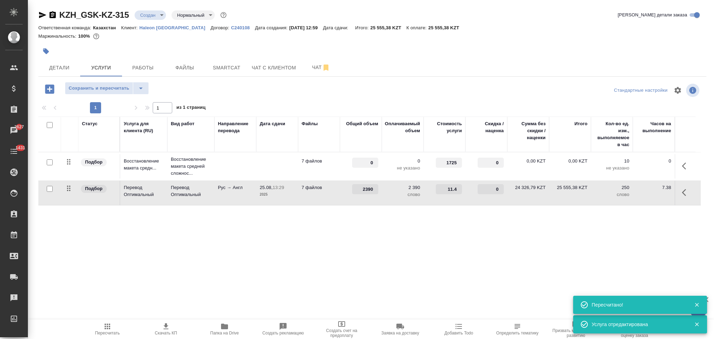
click at [330, 200] on td "7 файлов" at bounding box center [319, 193] width 42 height 24
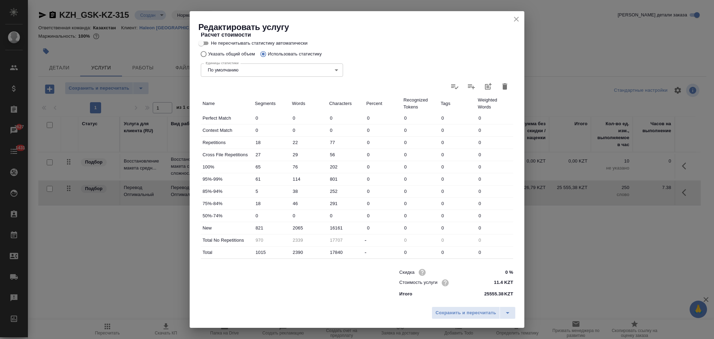
click at [200, 41] on input "Не пересчитывать статистику автоматически" at bounding box center [201, 43] width 25 height 8
click at [452, 313] on span "Сохранить и пересчитать" at bounding box center [466, 313] width 61 height 8
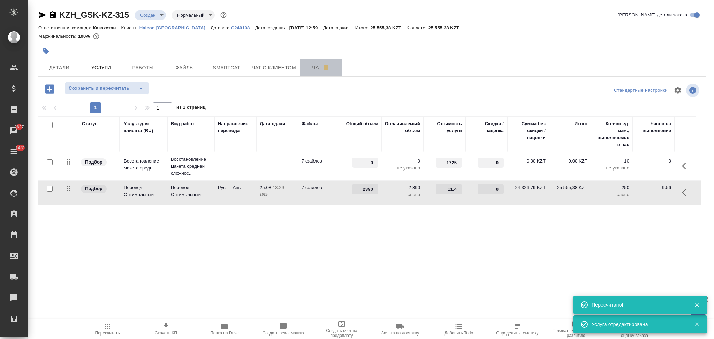
click at [307, 68] on span "Чат" at bounding box center [321, 67] width 33 height 9
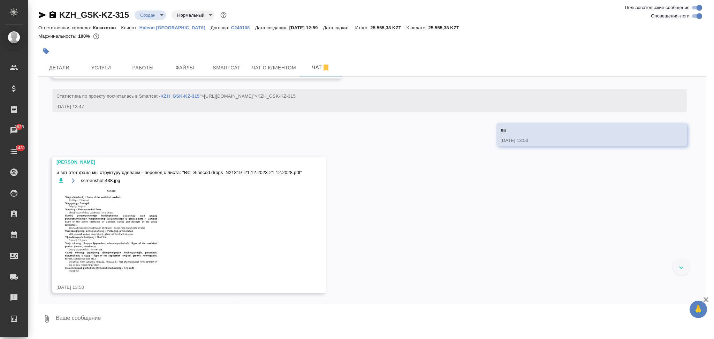
scroll to position [354, 0]
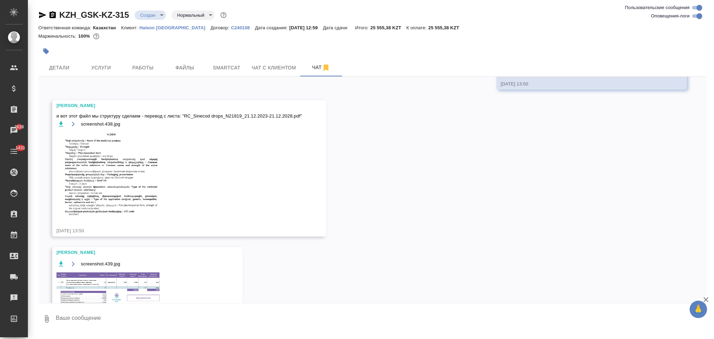
click at [124, 186] on img at bounding box center [109, 173] width 105 height 83
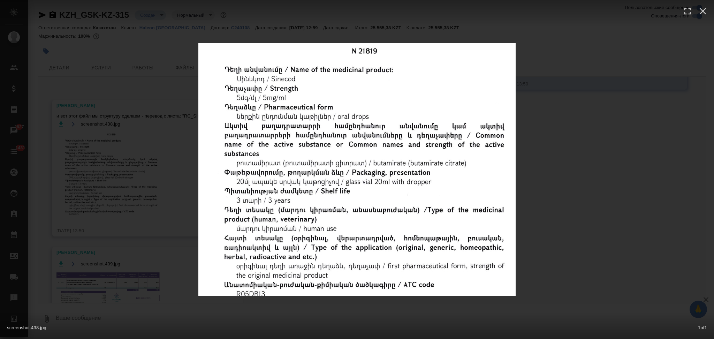
click at [175, 173] on div "screenshot.438.jpg 1 of 1" at bounding box center [357, 169] width 714 height 339
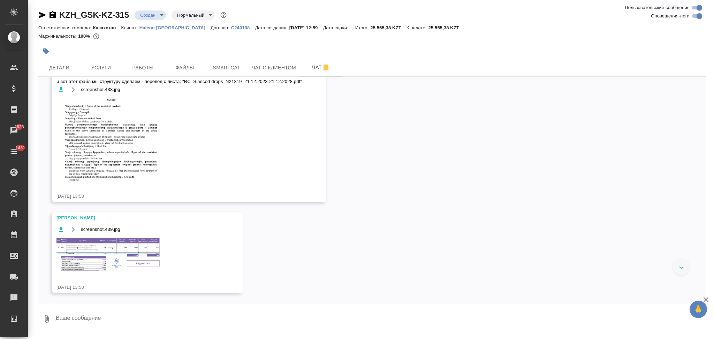
scroll to position [296, 0]
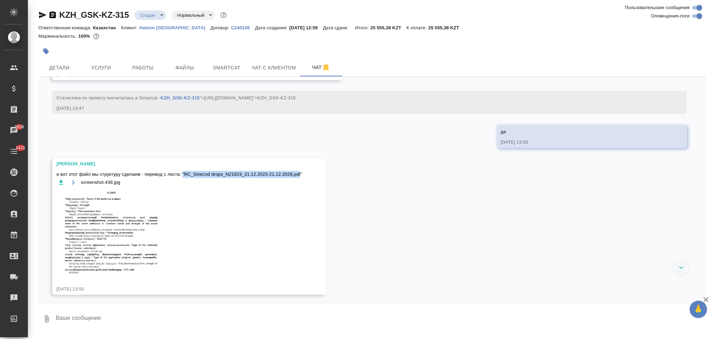
drag, startPoint x: 182, startPoint y: 172, endPoint x: 300, endPoint y: 167, distance: 118.4
click at [300, 167] on div "Арсеньева Вера и вот этот файл мы структуру сделаем - перевод с листа: "RC_Sine…" at bounding box center [180, 221] width 246 height 122
drag, startPoint x: 301, startPoint y: 173, endPoint x: 182, endPoint y: 173, distance: 118.9
click at [182, 173] on span "и вот этот файл мы структуру сделаем - перевод с листа: "RC_Sinecod drops_N2181…" at bounding box center [180, 174] width 246 height 7
copy span ""RC_Sinecod drops_N21819_21.12.2023-21.12.2028.pdf""
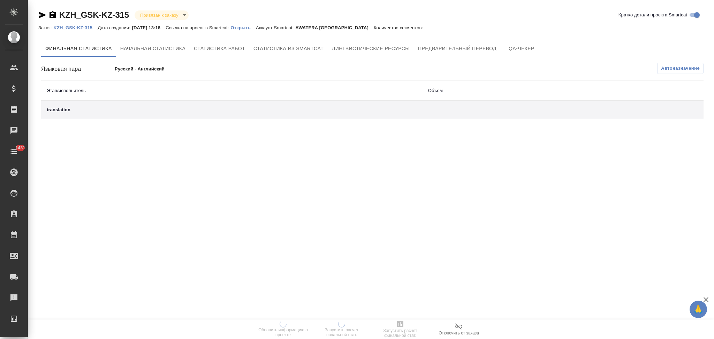
click at [247, 27] on p "Открыть" at bounding box center [243, 27] width 25 height 5
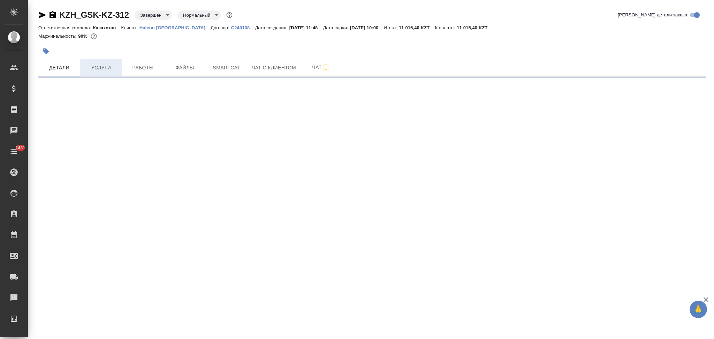
select select "RU"
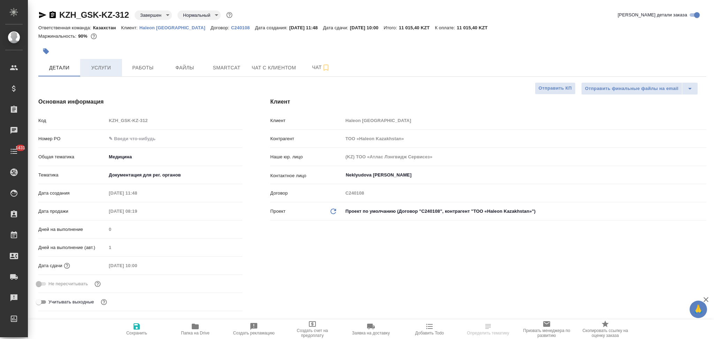
type textarea "x"
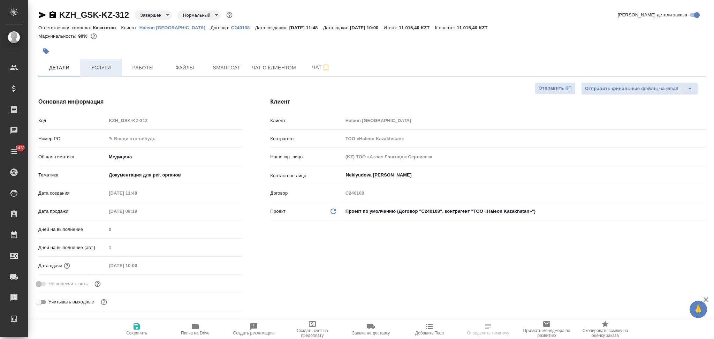
type textarea "x"
click at [99, 67] on span "Услуги" at bounding box center [100, 67] width 33 height 9
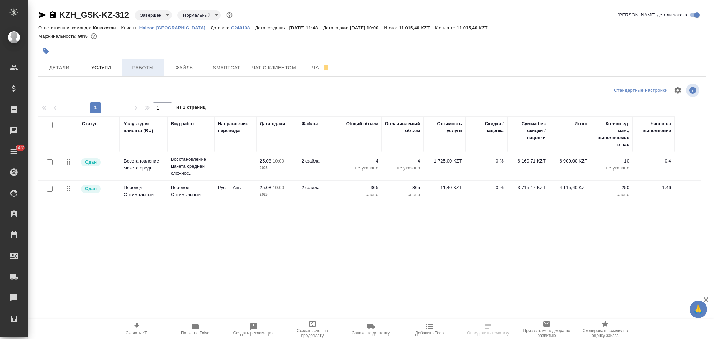
click at [148, 69] on span "Работы" at bounding box center [142, 67] width 33 height 9
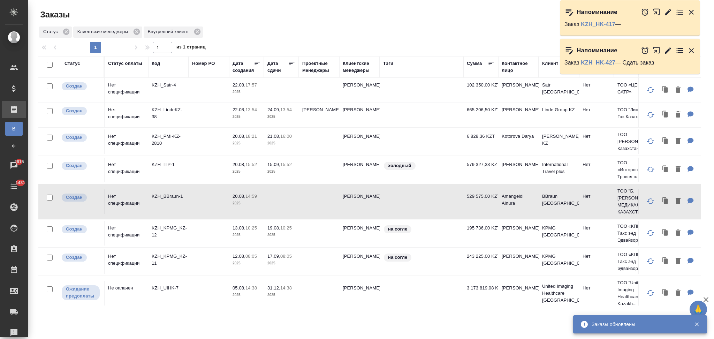
click at [182, 122] on td "KZH_LindeKZ-38" at bounding box center [168, 115] width 40 height 24
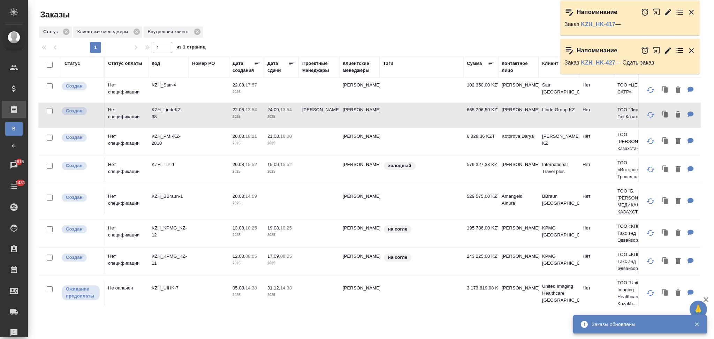
click at [182, 122] on td "KZH_LindeKZ-38" at bounding box center [168, 115] width 40 height 24
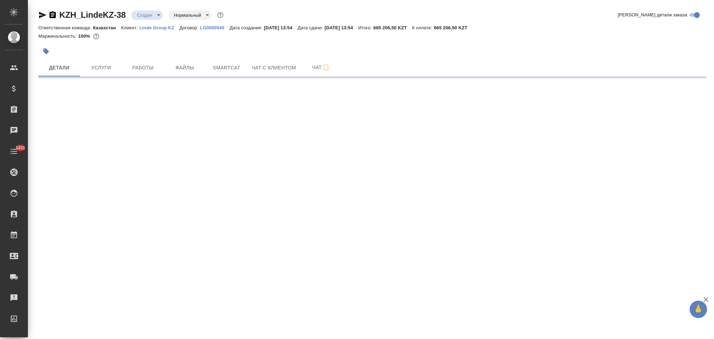
select select "RU"
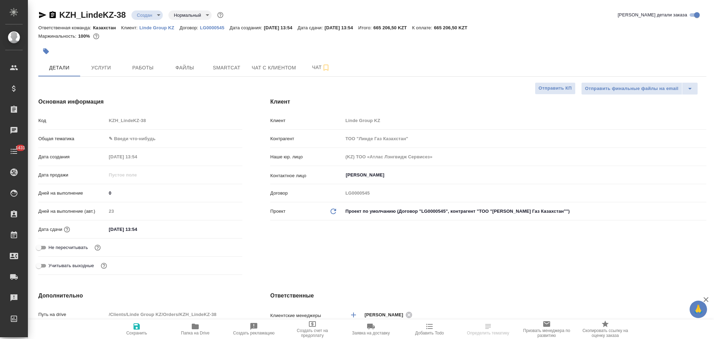
type textarea "x"
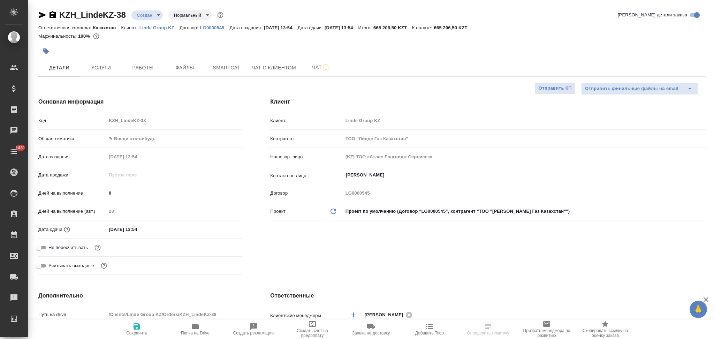
type textarea "x"
click at [96, 65] on span "Услуги" at bounding box center [100, 67] width 33 height 9
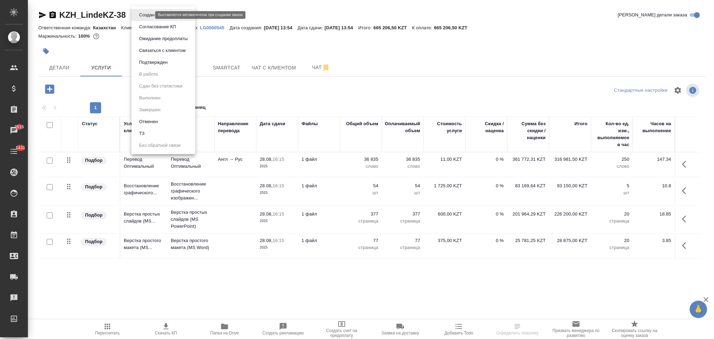
click at [141, 15] on body "🙏 .cls-1 fill:#fff; AWATERA Aslanukova Sati Клиенты Спецификации Заказы 2615 Ча…" at bounding box center [357, 169] width 714 height 339
click at [231, 290] on div at bounding box center [357, 169] width 714 height 339
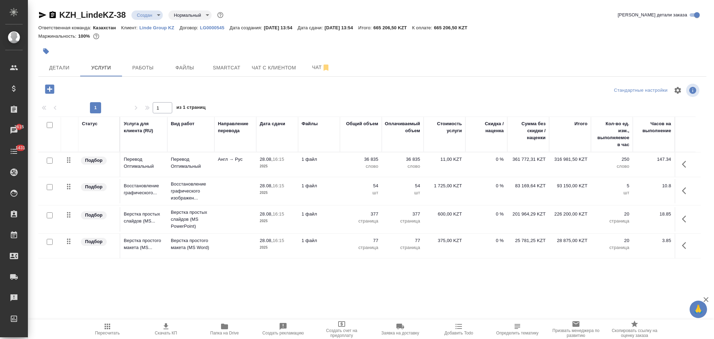
drag, startPoint x: 686, startPoint y: 218, endPoint x: 680, endPoint y: 219, distance: 6.7
click at [687, 218] on icon "button" at bounding box center [686, 219] width 8 height 8
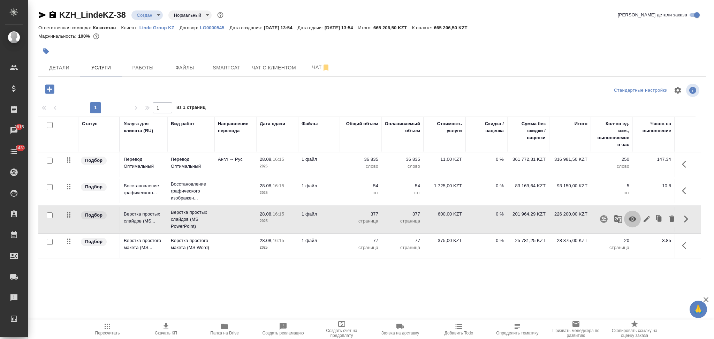
click at [633, 221] on icon "button" at bounding box center [633, 219] width 8 height 5
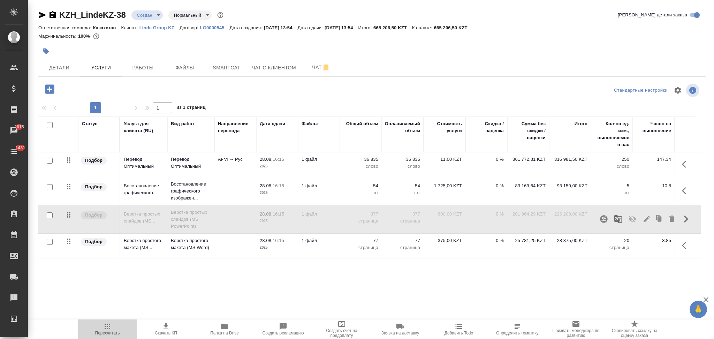
click at [106, 327] on icon "button" at bounding box center [107, 326] width 8 height 8
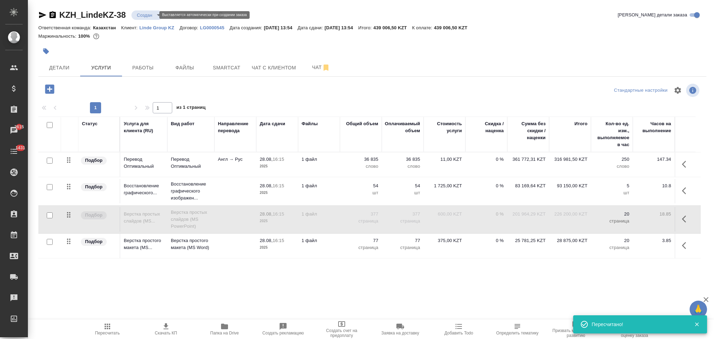
click at [145, 16] on body "🙏 .cls-1 fill:#fff; AWATERA Aslanukova Sati Клиенты Спецификации Заказы 2615 Ча…" at bounding box center [357, 169] width 714 height 339
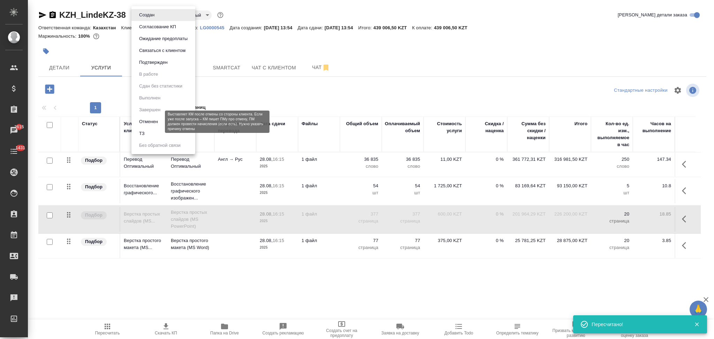
click at [150, 123] on button "Отменен" at bounding box center [148, 122] width 23 height 8
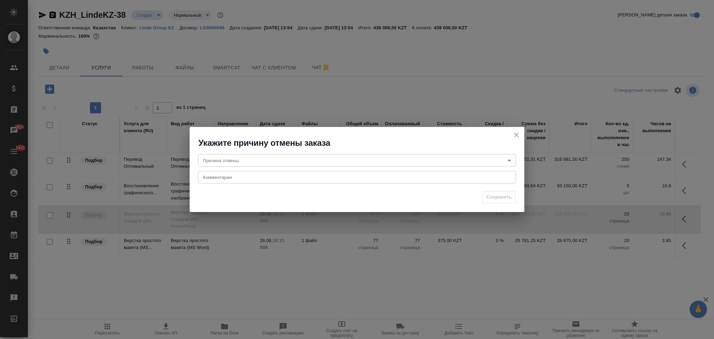
click at [261, 159] on body "🙏 .cls-1 fill:#fff; AWATERA Aslanukova Sati Клиенты Спецификации Заказы 2615 Ча…" at bounding box center [357, 169] width 714 height 339
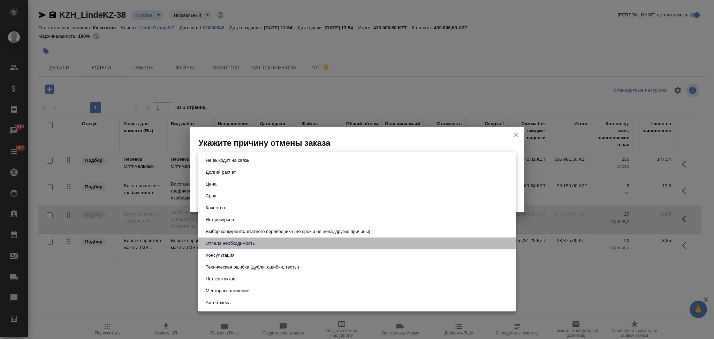
click at [235, 245] on button "Отпала необходимость" at bounding box center [230, 244] width 53 height 8
type input "noNeed"
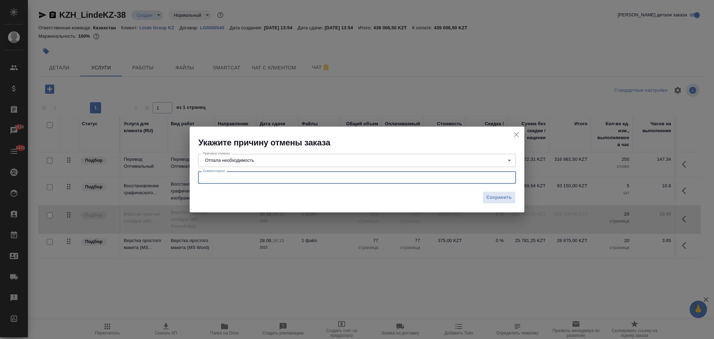
click at [227, 179] on textarea at bounding box center [357, 177] width 308 height 5
paste textarea "все обучающиеся, для которых предназначен тренинг – говорят на английском."
click at [377, 173] on div "все обучающиеся, для которых предназначен тренинг – говорят на английском. Отпа…" at bounding box center [357, 177] width 318 height 13
click at [377, 175] on textarea "все обучающиеся, для которых предназначен тренинг – говорят на английском. Отпа…" at bounding box center [357, 177] width 308 height 5
click at [379, 178] on textarea "все обучающиеся, для которых предназначен тренинг – говорят на английском. Отпа…" at bounding box center [357, 177] width 308 height 5
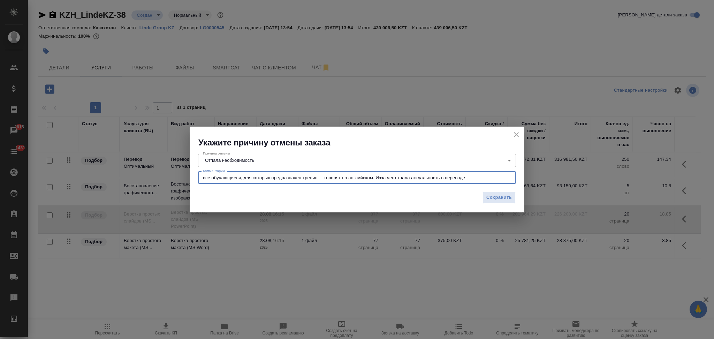
click at [381, 176] on textarea "все обучающиеся, для которых предназначен тренинг – говорят на английском. Изза…" at bounding box center [357, 177] width 308 height 5
click at [399, 176] on textarea "все обучающиеся, для которых предназначен тренинг – говорят на английском. Из-з…" at bounding box center [357, 177] width 308 height 5
type textarea "все обучающиеся, для которых предназначен тренинг – говорят на английском. Из-з…"
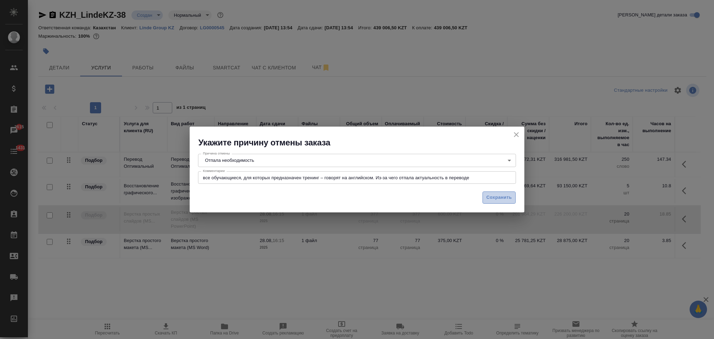
click at [491, 196] on span "Сохранить" at bounding box center [499, 198] width 25 height 8
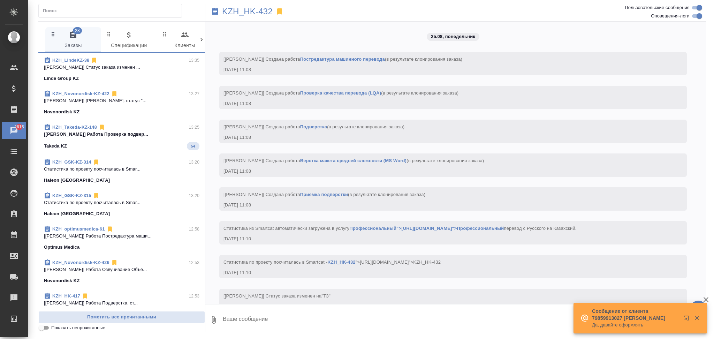
scroll to position [1709, 0]
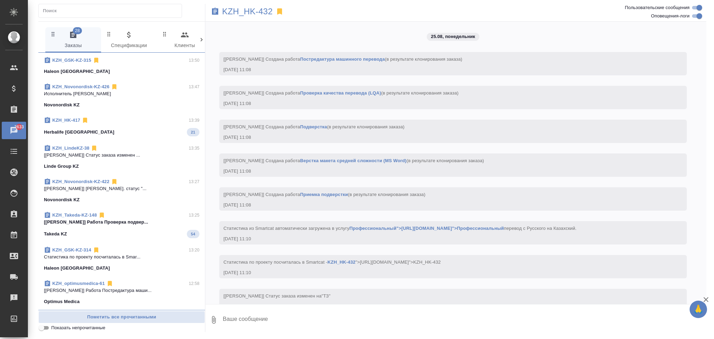
scroll to position [1709, 0]
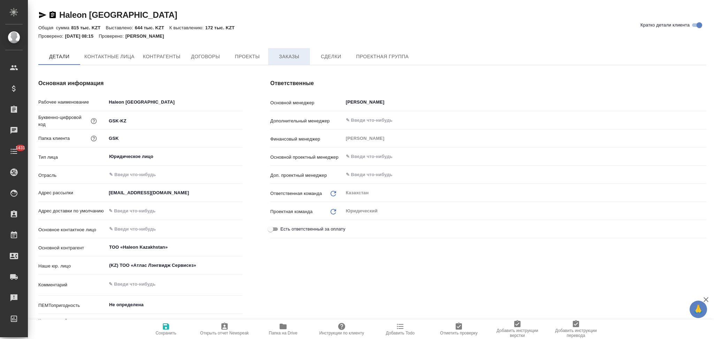
click at [293, 58] on span "Заказы" at bounding box center [288, 56] width 33 height 9
type textarea "x"
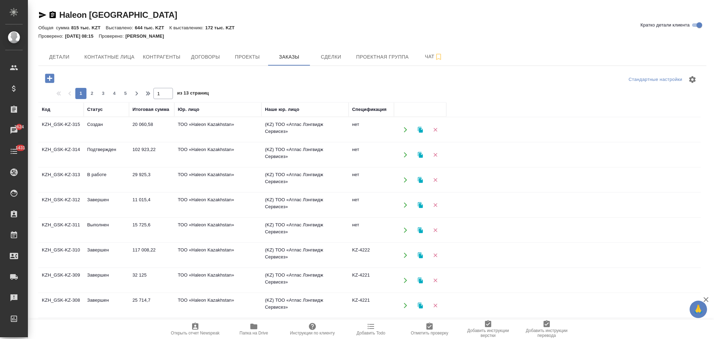
click at [405, 205] on icon "button" at bounding box center [405, 204] width 3 height 5
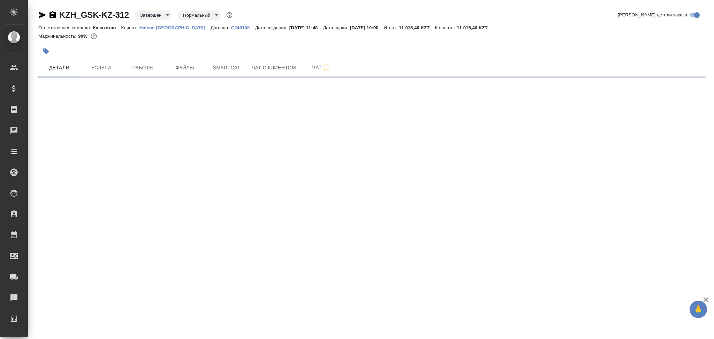
select select "RU"
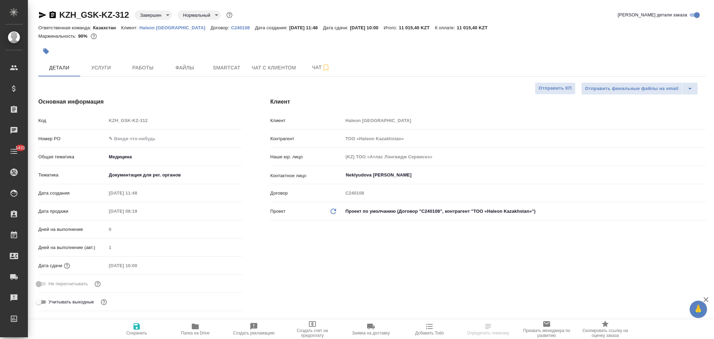
type textarea "x"
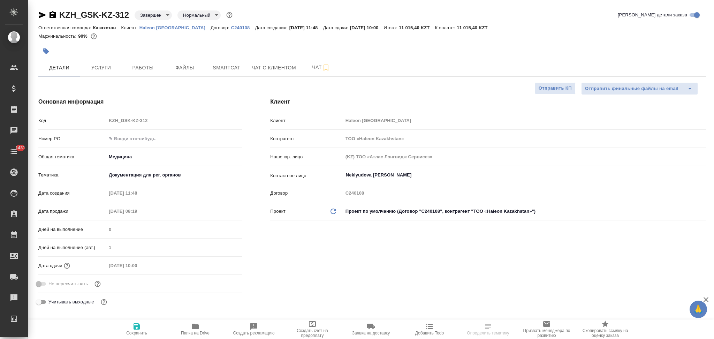
type textarea "x"
click at [191, 326] on icon "button" at bounding box center [195, 326] width 8 height 8
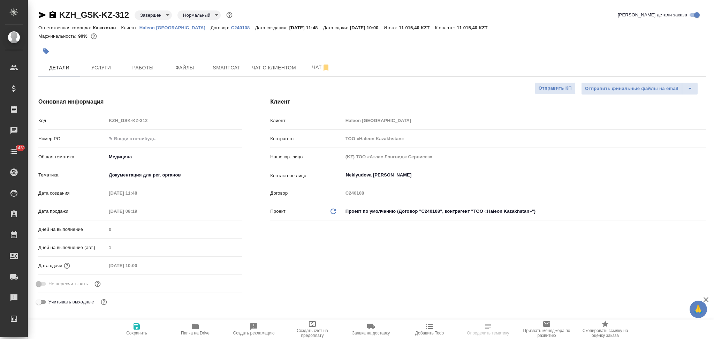
type textarea "x"
select select "RU"
type textarea "x"
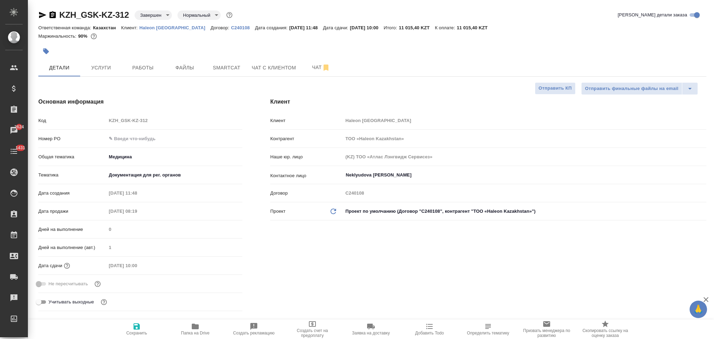
type textarea "x"
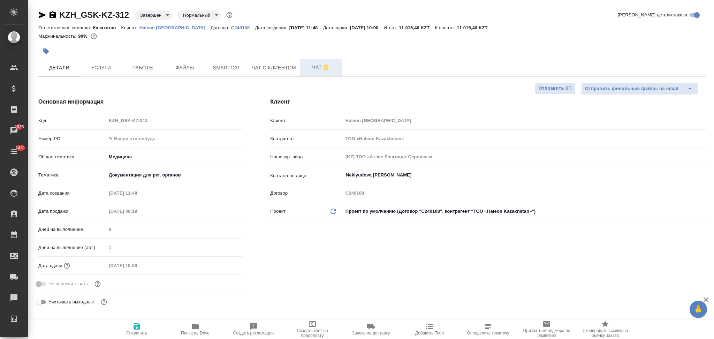
click at [313, 64] on span "Чат" at bounding box center [321, 67] width 33 height 9
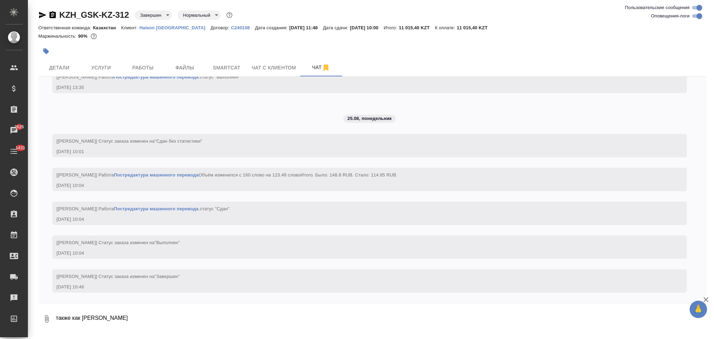
scroll to position [1701, 0]
click at [96, 73] on button "Услуги" at bounding box center [101, 67] width 42 height 17
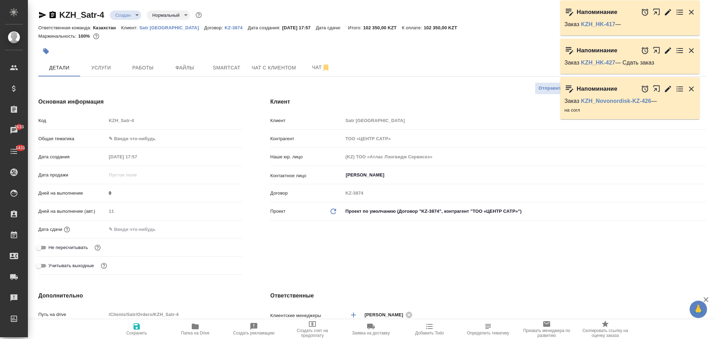
select select "RU"
